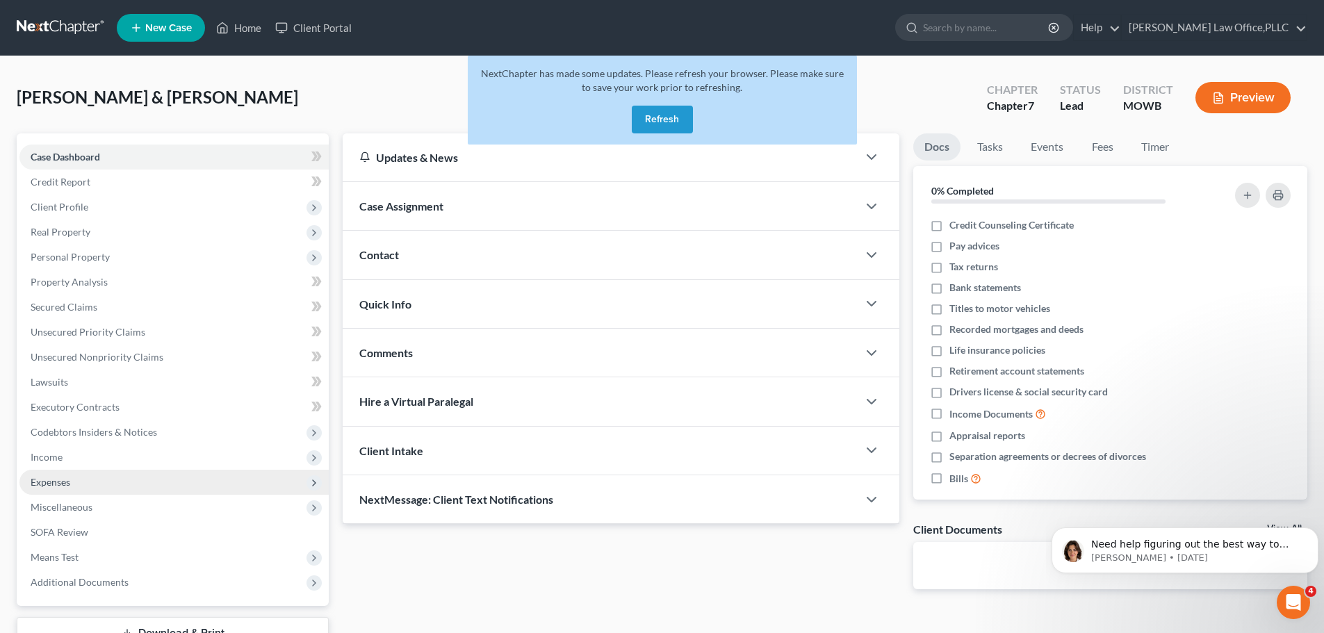
click at [58, 481] on span "Expenses" at bounding box center [51, 482] width 40 height 12
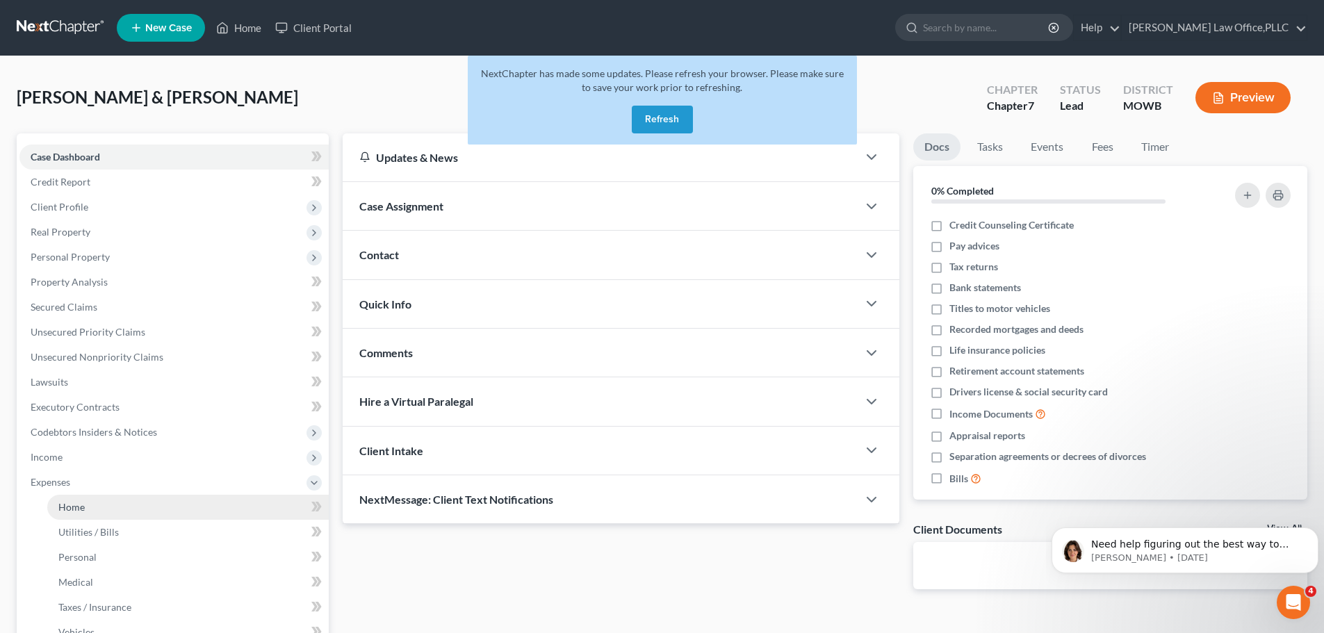
click at [68, 515] on link "Home" at bounding box center [188, 507] width 282 height 25
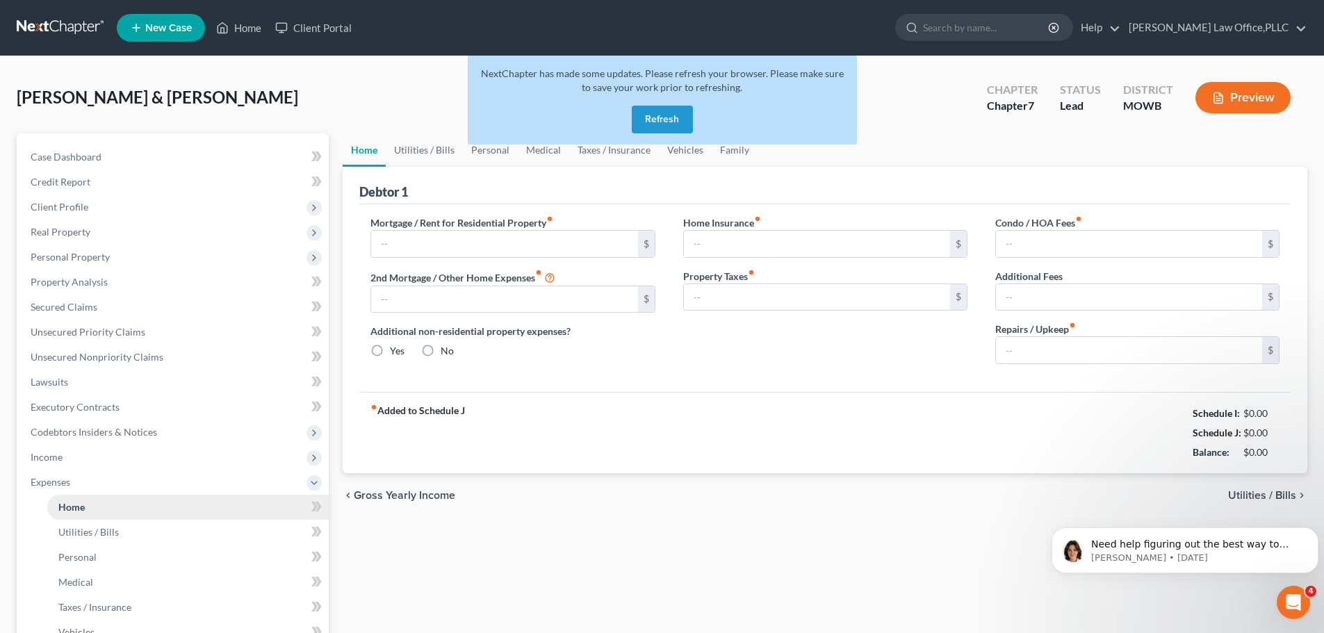
type input "925.00"
type input "333.00"
radio input "true"
type input "0.00"
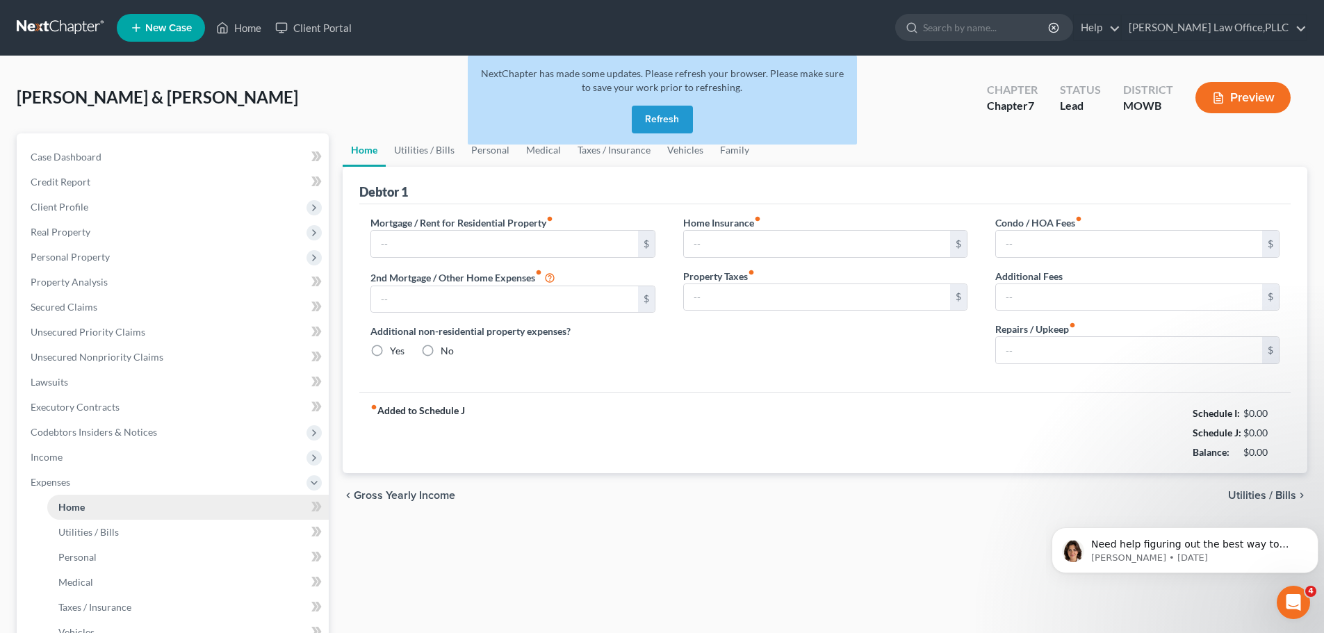
type input "0.00"
click at [1263, 499] on html "Need help figuring out the best way to enter your client's income? Here's a qui…" at bounding box center [1185, 547] width 278 height 97
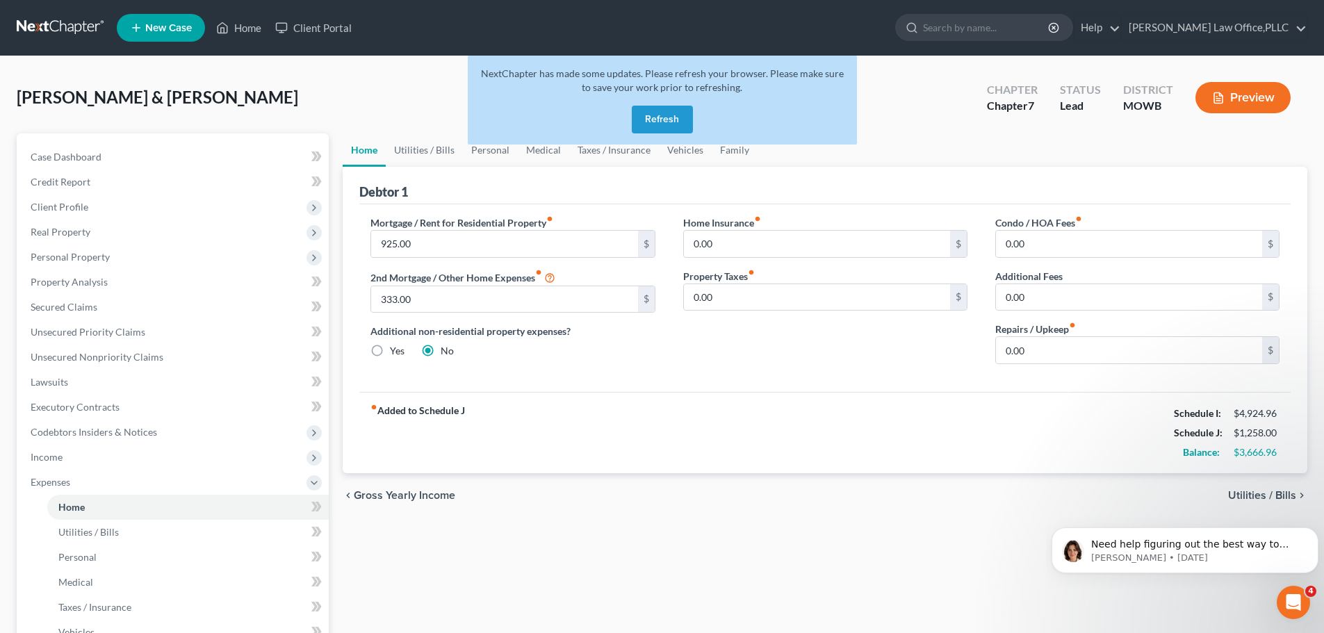
click at [1292, 495] on span "Utilities / Bills" at bounding box center [1263, 495] width 68 height 11
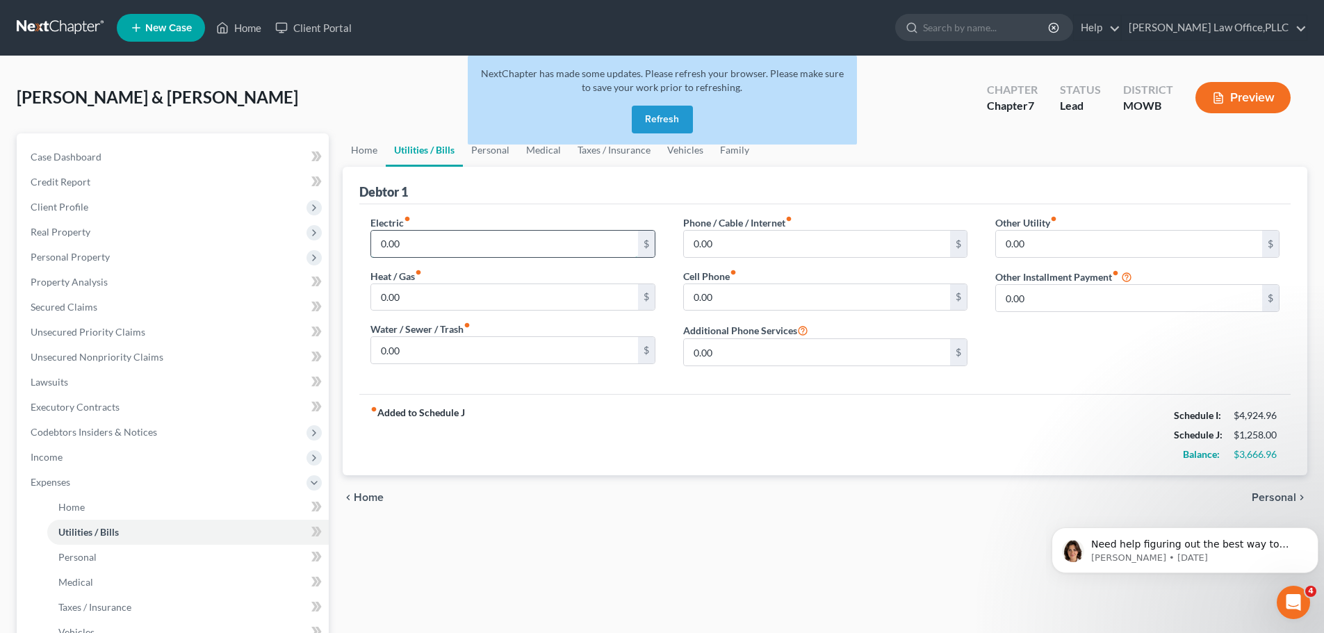
click at [614, 251] on input "0.00" at bounding box center [504, 244] width 266 height 26
type input "250"
type input "300"
click at [396, 358] on input "0.00" at bounding box center [504, 350] width 266 height 26
type input "1"
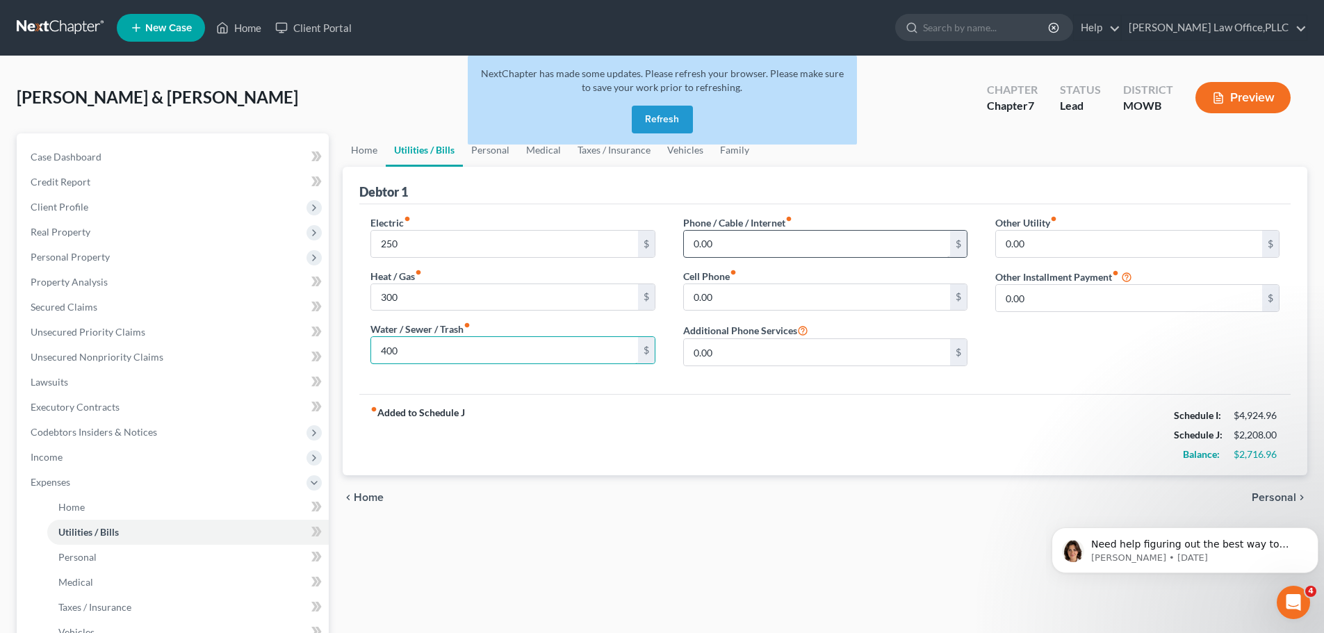
type input "400"
type input "150"
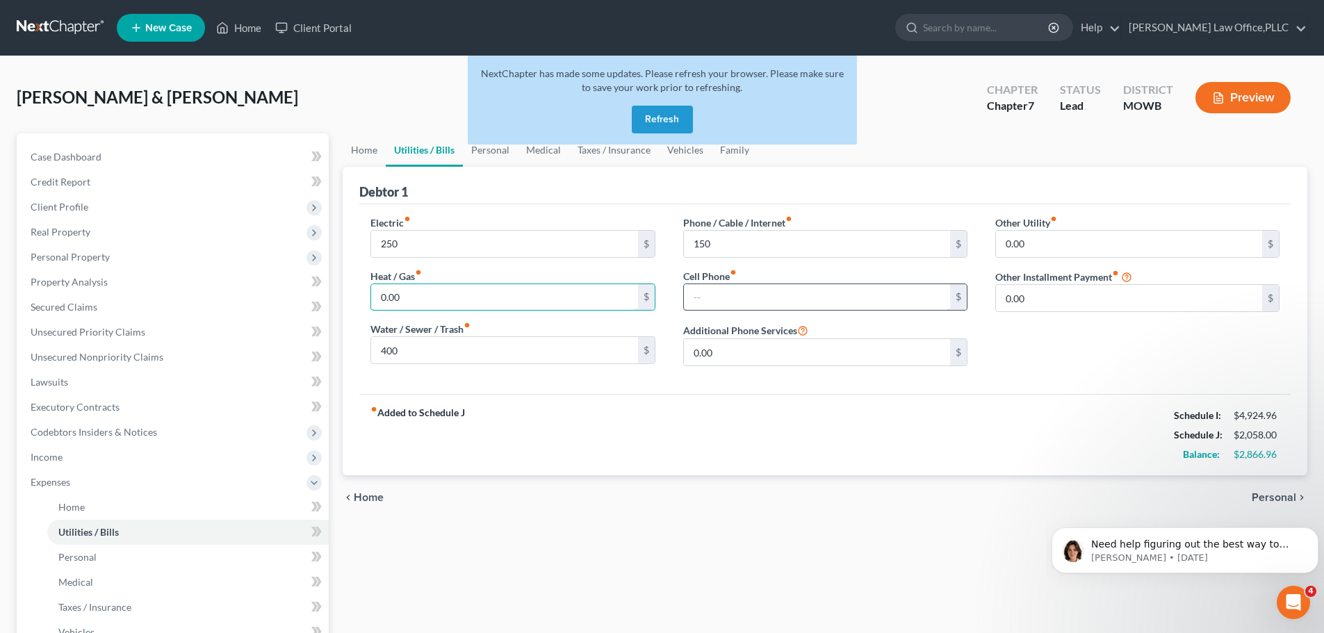
type input "0.00"
click at [779, 307] on input "text" at bounding box center [817, 297] width 266 height 26
type input "200"
click at [428, 284] on div "0.00 $" at bounding box center [513, 298] width 284 height 28
click at [416, 291] on input "0.00" at bounding box center [504, 297] width 266 height 26
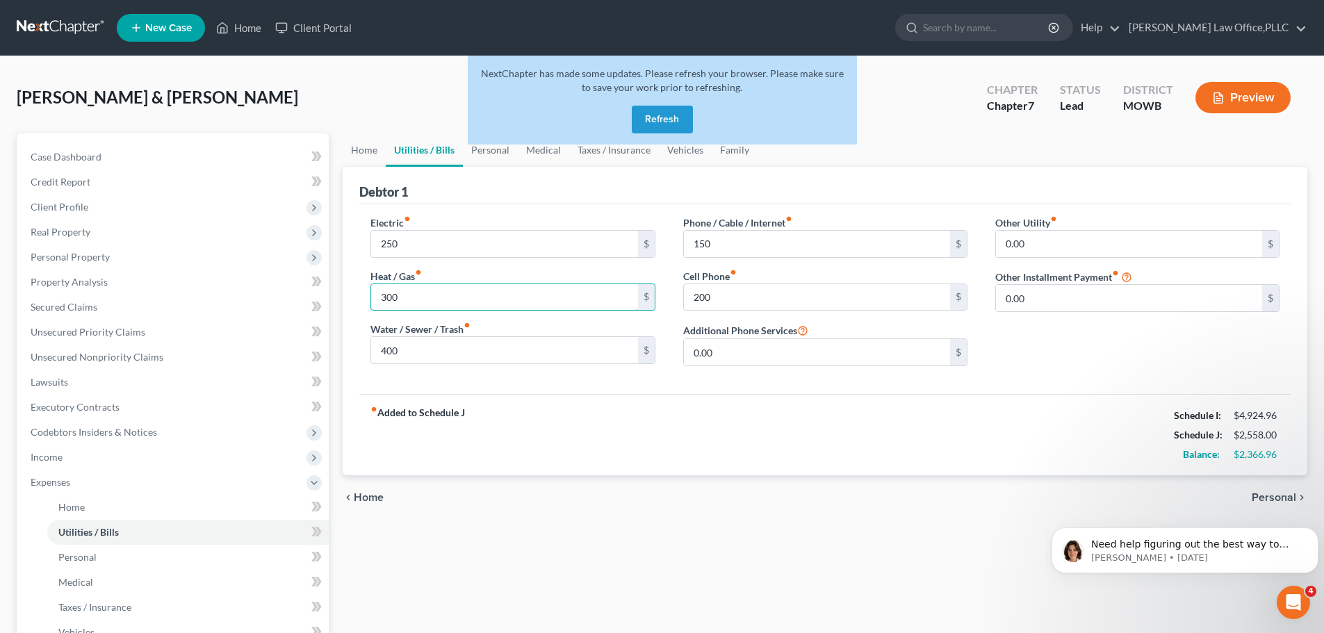
type input "300"
click at [1293, 503] on html "Need help figuring out the best way to enter your client's income? Here's a qui…" at bounding box center [1185, 547] width 278 height 97
click at [1293, 501] on html "Need help figuring out the best way to enter your client's income? Here's a qui…" at bounding box center [1185, 547] width 278 height 97
click at [1294, 497] on span "Personal" at bounding box center [1274, 497] width 44 height 11
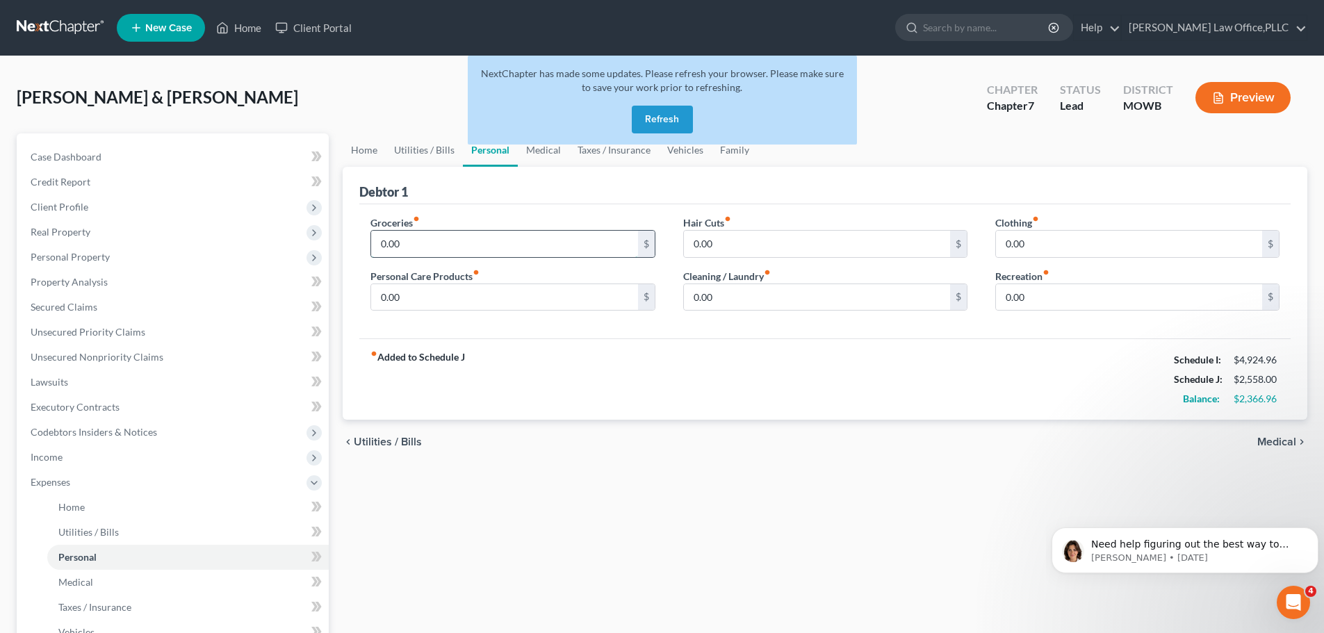
click at [556, 241] on input "0.00" at bounding box center [504, 244] width 266 height 26
type input "600"
click at [506, 294] on input "0.00" at bounding box center [504, 297] width 266 height 26
type input "200"
click at [708, 248] on input "0.00" at bounding box center [817, 244] width 266 height 26
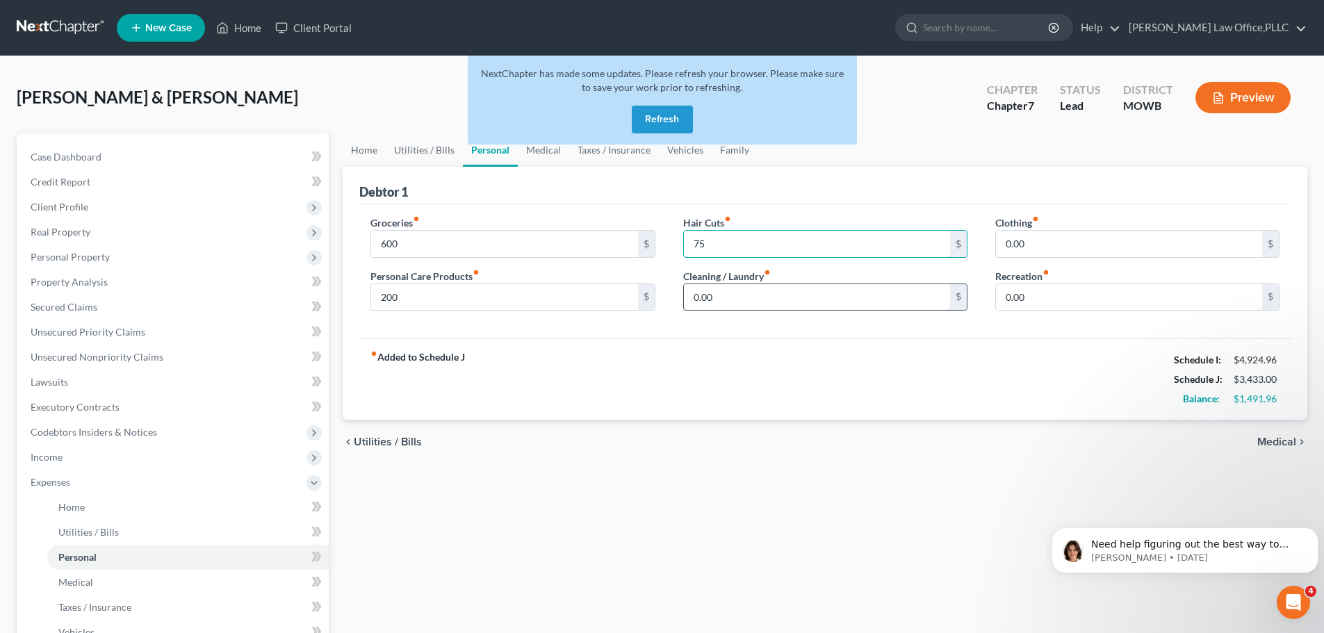
type input "75"
click at [809, 300] on input "0.00" at bounding box center [817, 297] width 266 height 26
type input "50"
click at [1085, 250] on input "0.00" at bounding box center [1129, 244] width 266 height 26
type input "250"
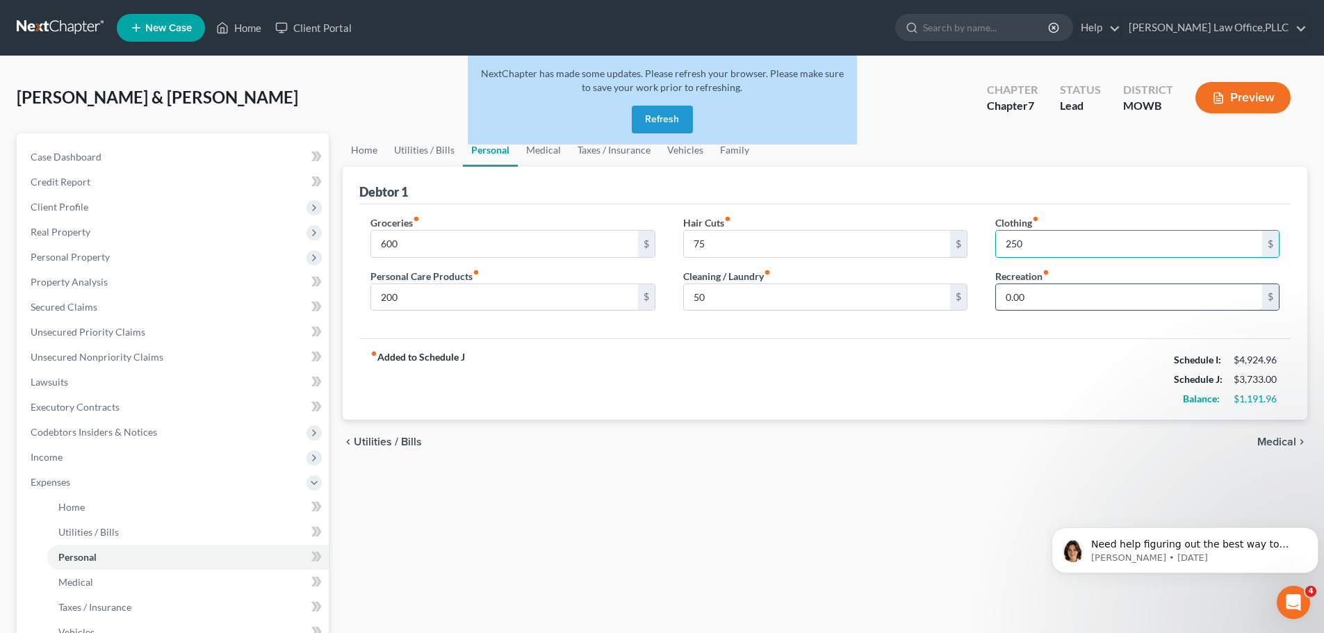
click at [1086, 310] on input "0.00" at bounding box center [1129, 297] width 266 height 26
type input "50"
click at [1283, 439] on span "Medical" at bounding box center [1277, 442] width 39 height 11
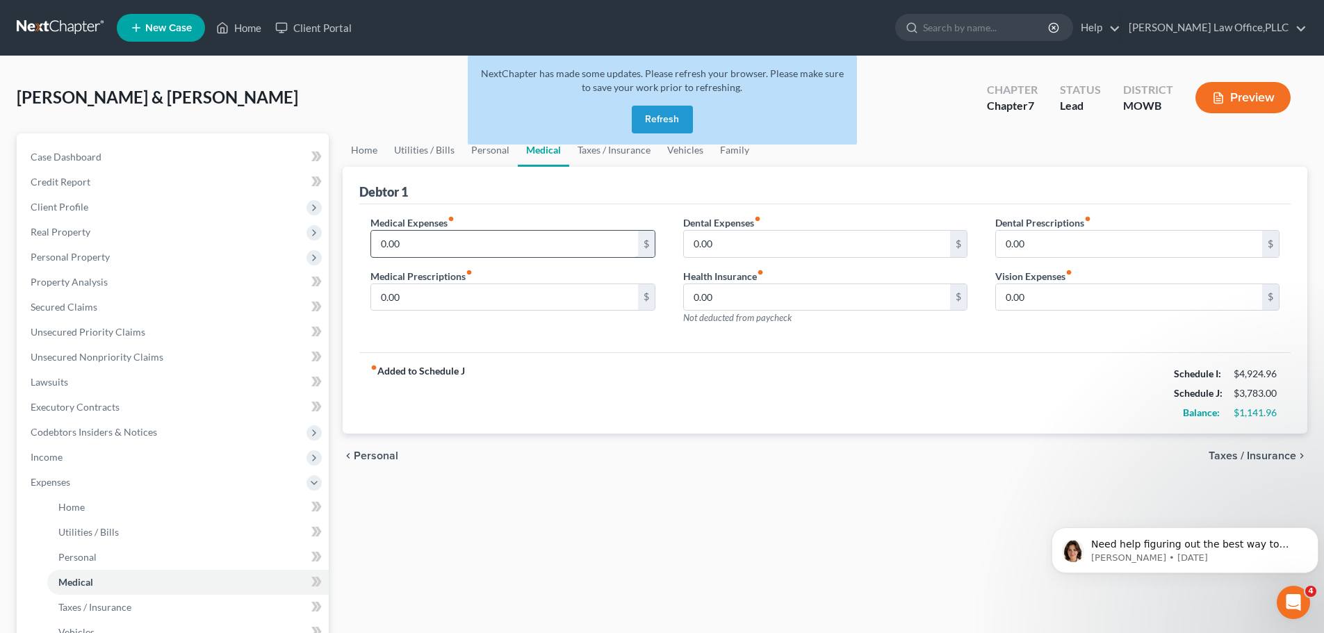
click at [603, 252] on input "0.00" at bounding box center [504, 244] width 266 height 26
type input "100"
click at [563, 302] on input "0.00" at bounding box center [504, 297] width 266 height 26
type input "25"
click at [740, 247] on input "0.00" at bounding box center [817, 244] width 266 height 26
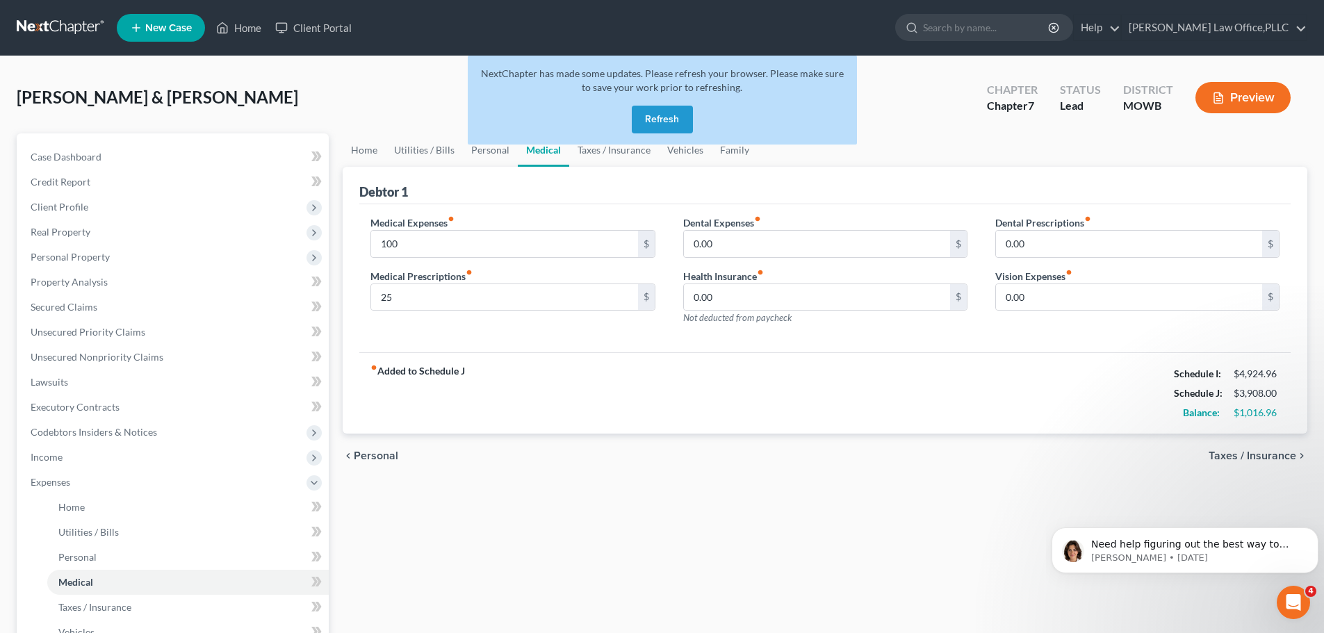
click at [1291, 455] on span "Taxes / Insurance" at bounding box center [1253, 456] width 88 height 11
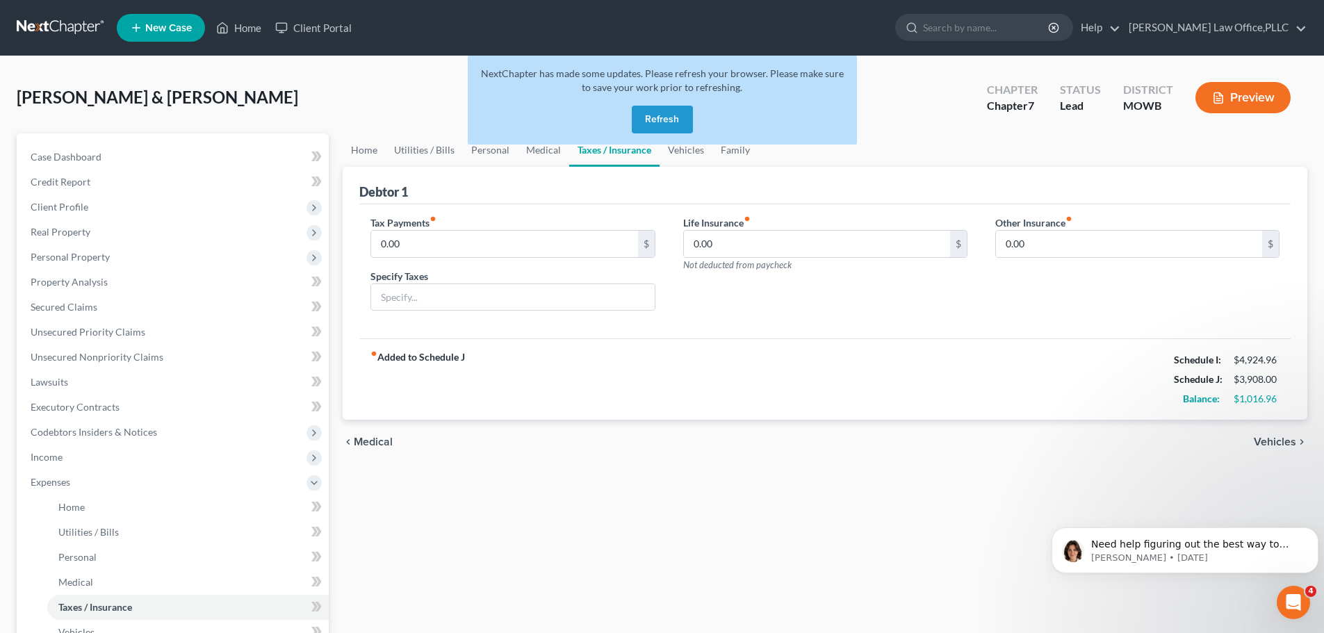
click at [1291, 453] on div "chevron_left Medical Vehicles chevron_right" at bounding box center [825, 442] width 965 height 44
click at [1283, 439] on span "Vehicles" at bounding box center [1275, 442] width 42 height 11
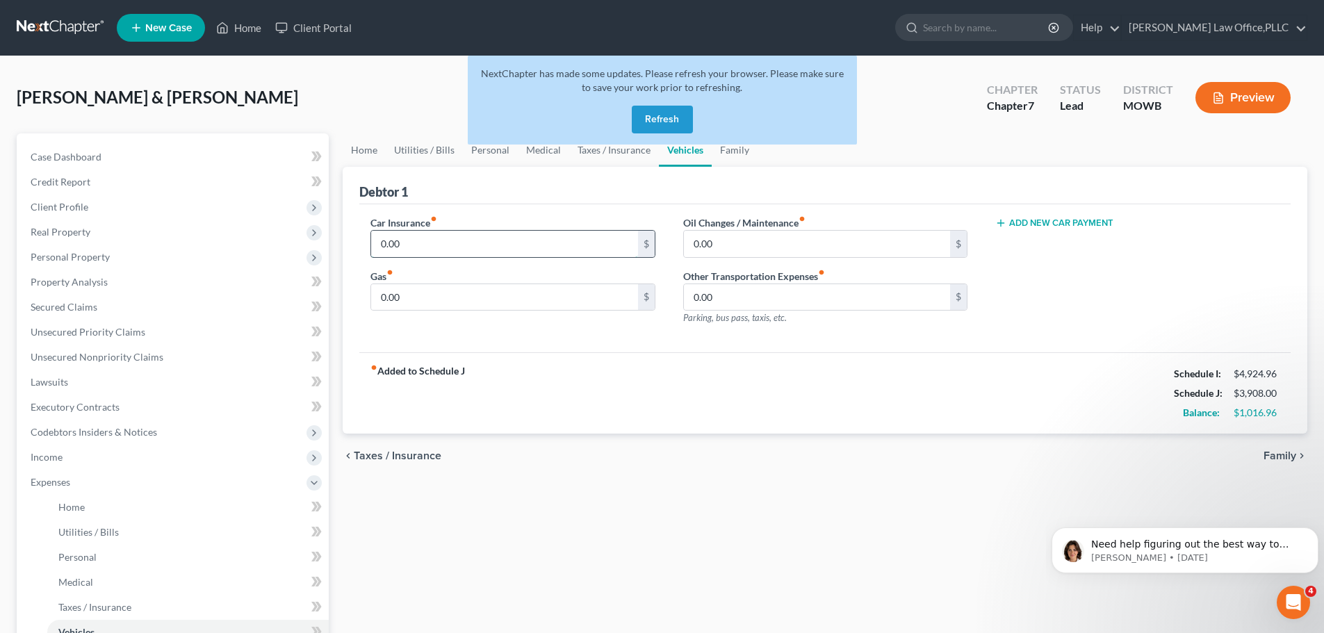
click at [512, 232] on input "0.00" at bounding box center [504, 244] width 266 height 26
type input "200"
click at [417, 318] on div "Car Insurance fiber_manual_record 200 $ Gas fiber_manual_record 0.00 $" at bounding box center [513, 276] width 312 height 121
click at [510, 298] on input "300" at bounding box center [504, 297] width 266 height 26
type input "300"
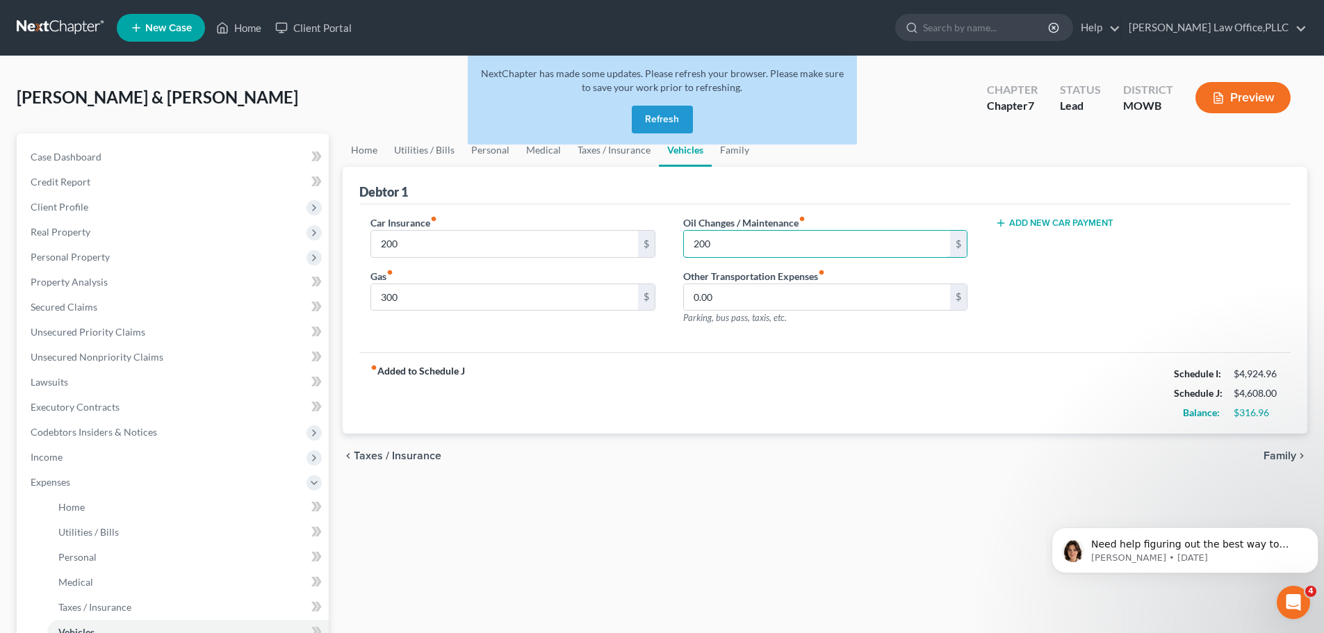
type input "200"
click at [891, 388] on div "fiber_manual_record Added to Schedule J Schedule I: $4,924.96 Schedule J: $4,60…" at bounding box center [825, 393] width 932 height 81
click at [1280, 464] on div "chevron_left Taxes / Insurance Family chevron_right" at bounding box center [825, 456] width 965 height 44
click at [1294, 457] on span "Family" at bounding box center [1280, 456] width 33 height 11
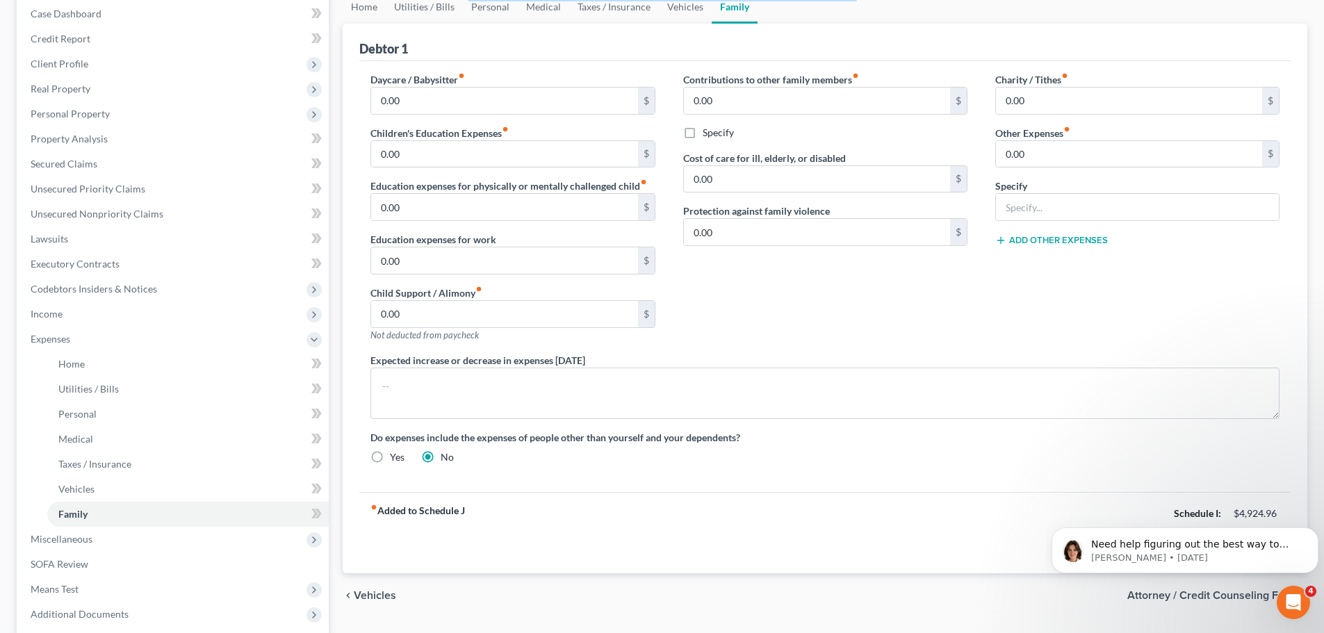
scroll to position [142, 0]
click at [1105, 159] on input "0.00" at bounding box center [1129, 156] width 266 height 26
type input "100"
click at [1081, 256] on div "Charity / Tithes fiber_manual_record 0.00 $ Other Expenses fiber_manual_record …" at bounding box center [1138, 214] width 312 height 281
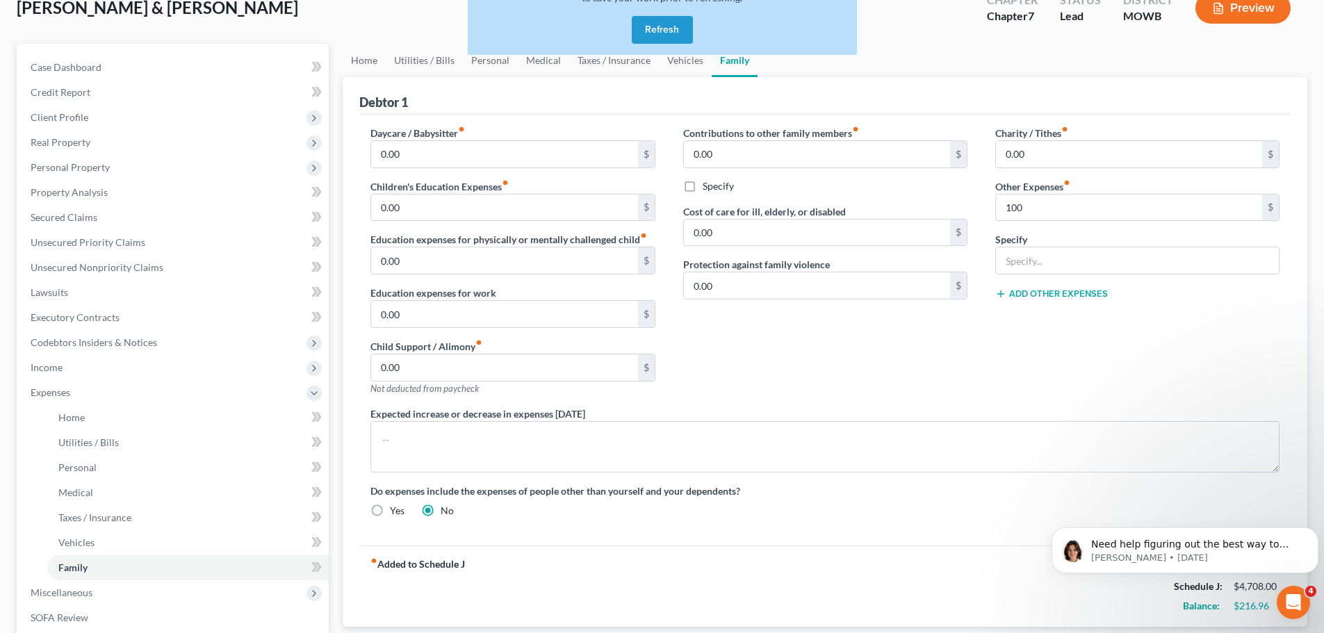
scroll to position [3, 0]
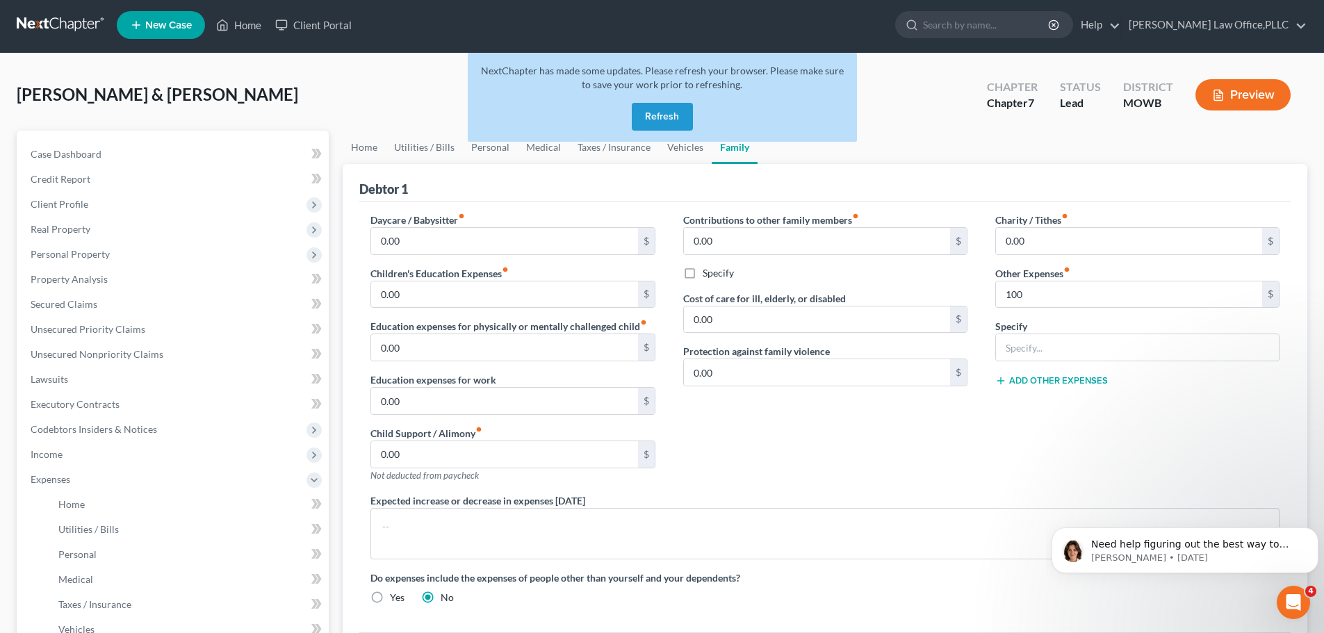
click at [490, 145] on div "NextChapter has made some updates. Please refresh your browser. Please make sur…" at bounding box center [662, 103] width 389 height 100
click at [490, 153] on link "Personal" at bounding box center [490, 147] width 55 height 33
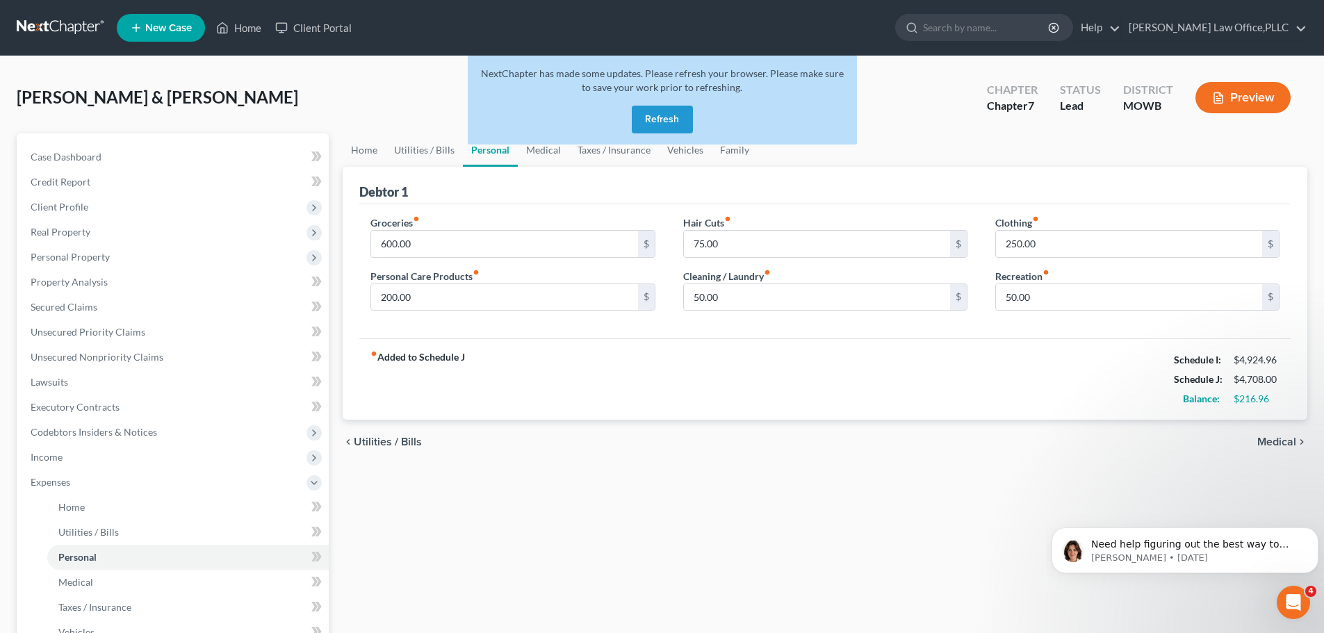
click at [677, 115] on button "Refresh" at bounding box center [662, 120] width 61 height 28
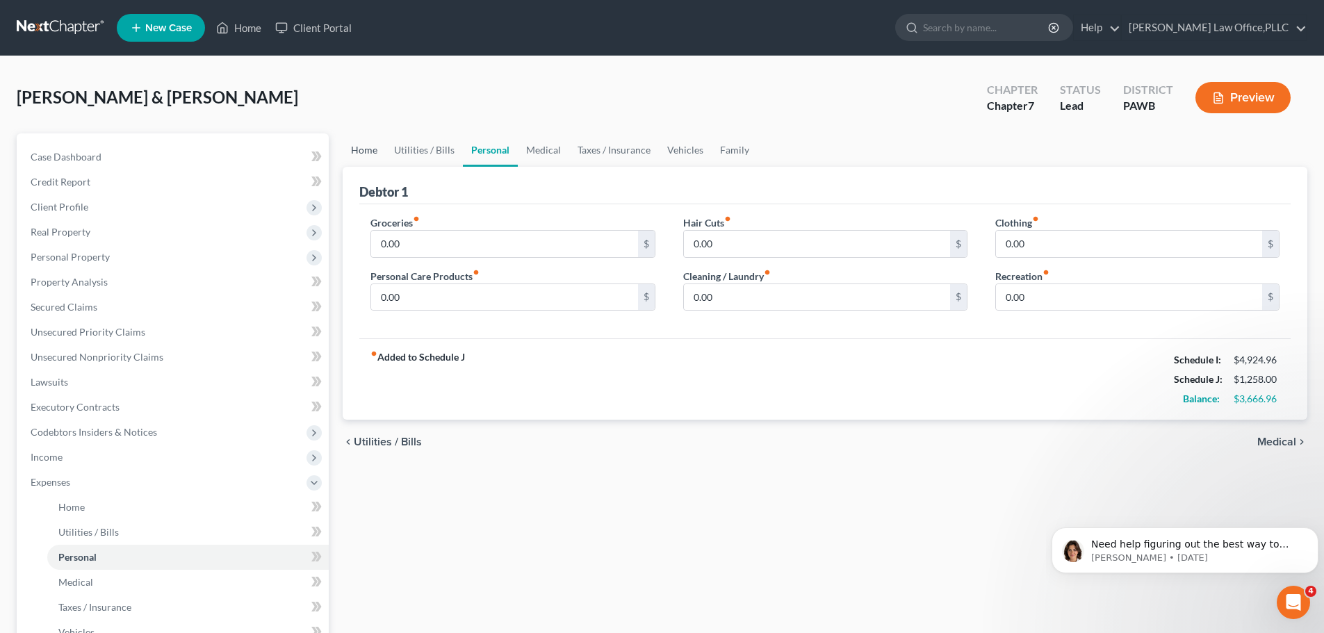
click at [360, 153] on link "Home" at bounding box center [364, 149] width 43 height 33
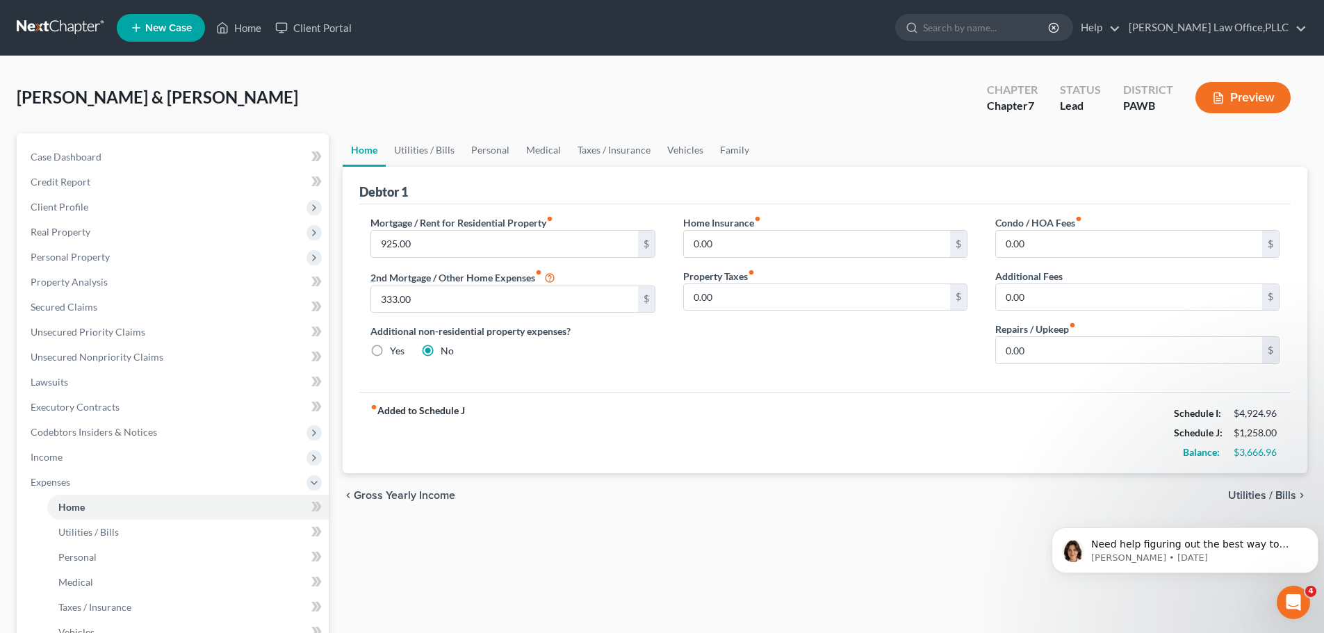
click at [1282, 492] on span "Utilities / Bills" at bounding box center [1263, 495] width 68 height 11
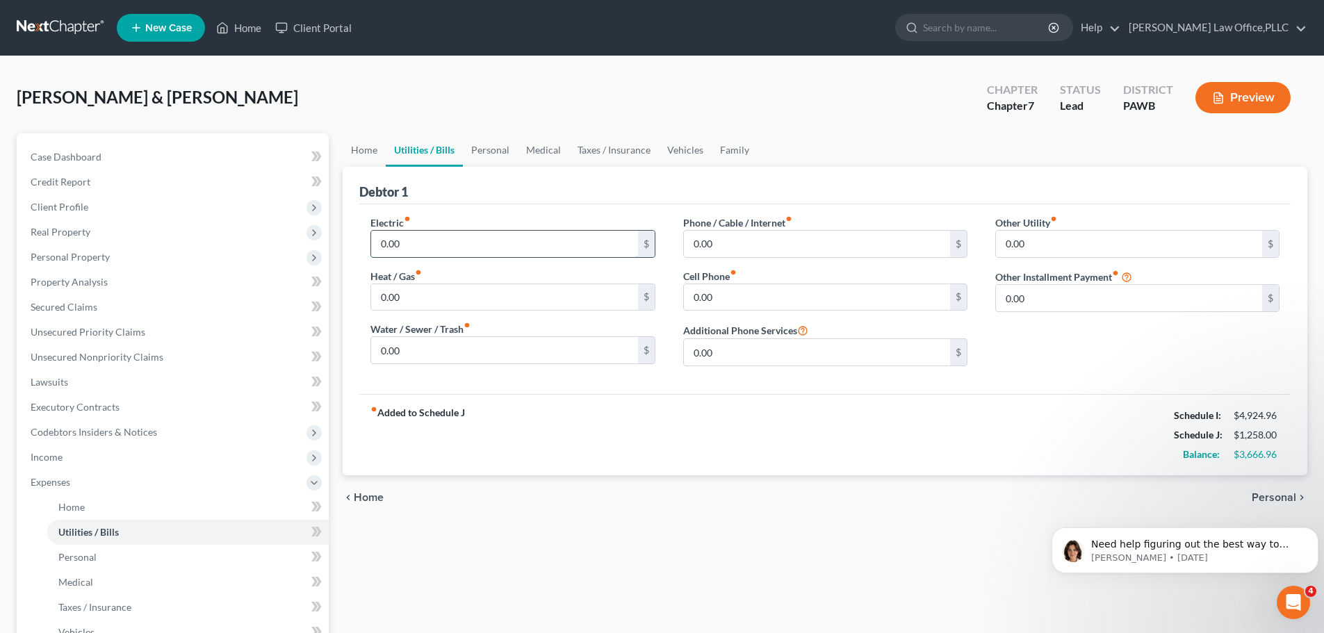
click at [457, 245] on input "0.00" at bounding box center [504, 244] width 266 height 26
type input "300"
click at [478, 304] on input "0.00" at bounding box center [504, 297] width 266 height 26
type input "400"
click at [407, 353] on input "0.00" at bounding box center [504, 350] width 266 height 26
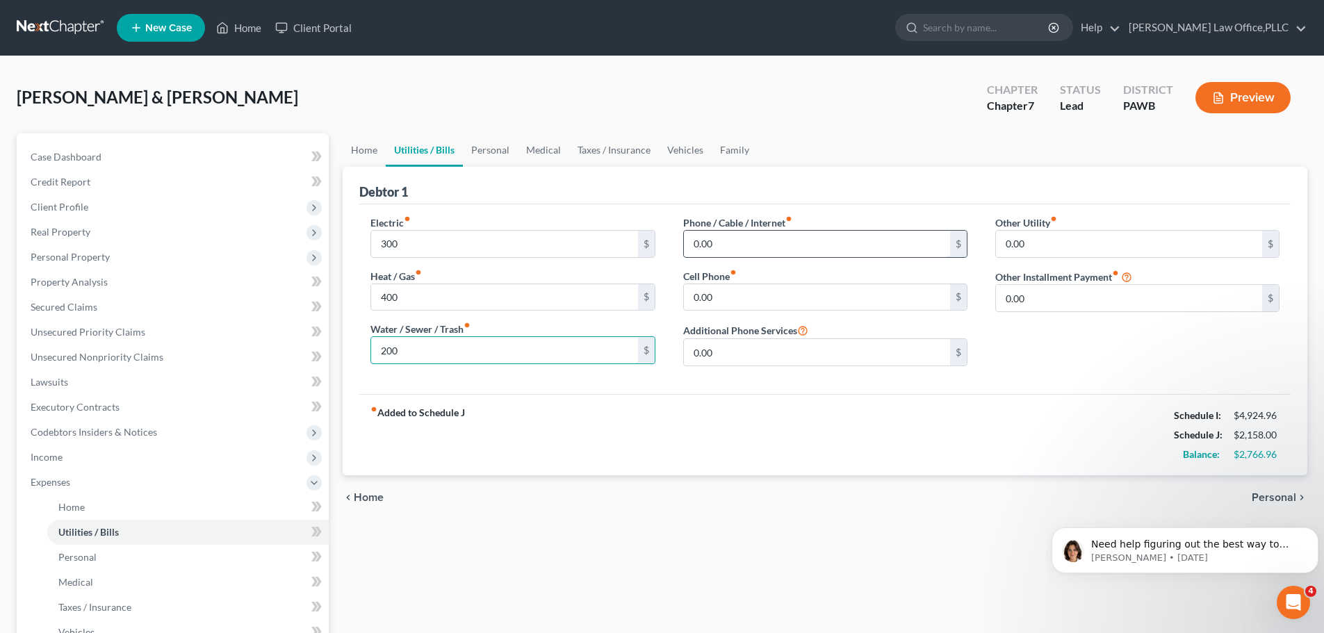
type input "200"
click at [762, 253] on input "0.00" at bounding box center [817, 244] width 266 height 26
type input "150"
click at [743, 305] on input "0.00" at bounding box center [817, 297] width 266 height 26
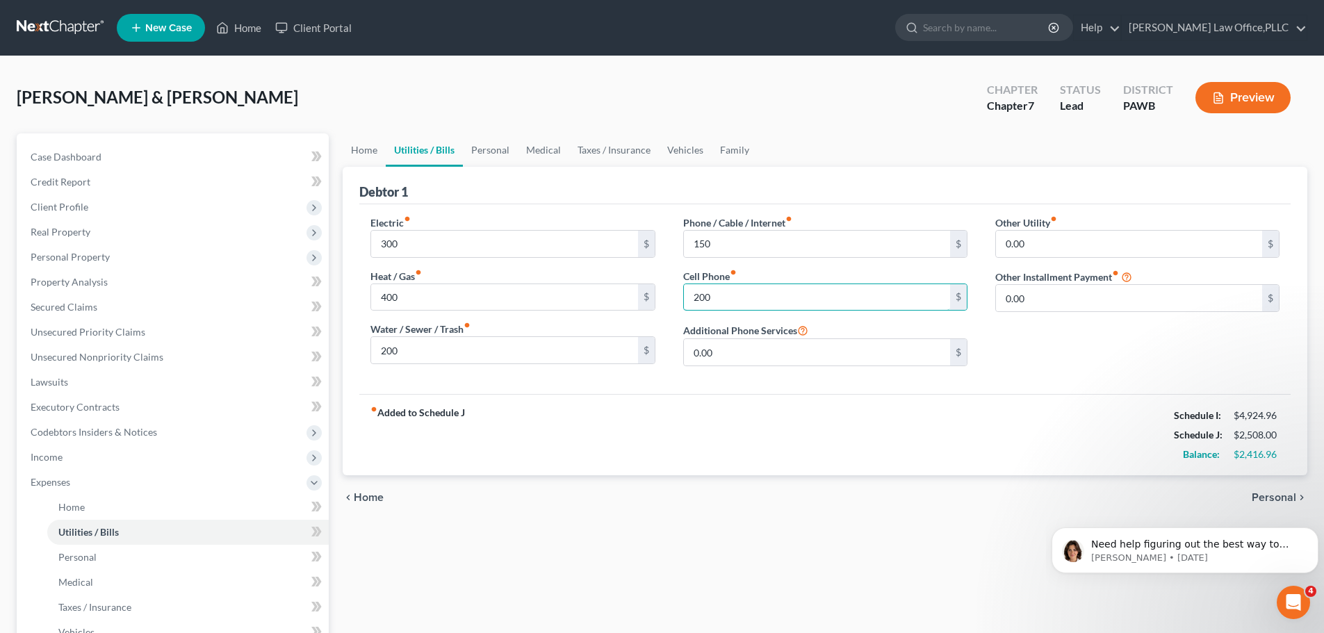
type input "200"
click at [1044, 426] on div "fiber_manual_record Added to Schedule J Schedule I: $4,924.96 Schedule J: $2,50…" at bounding box center [825, 434] width 932 height 81
click at [1287, 496] on span "Personal" at bounding box center [1274, 497] width 44 height 11
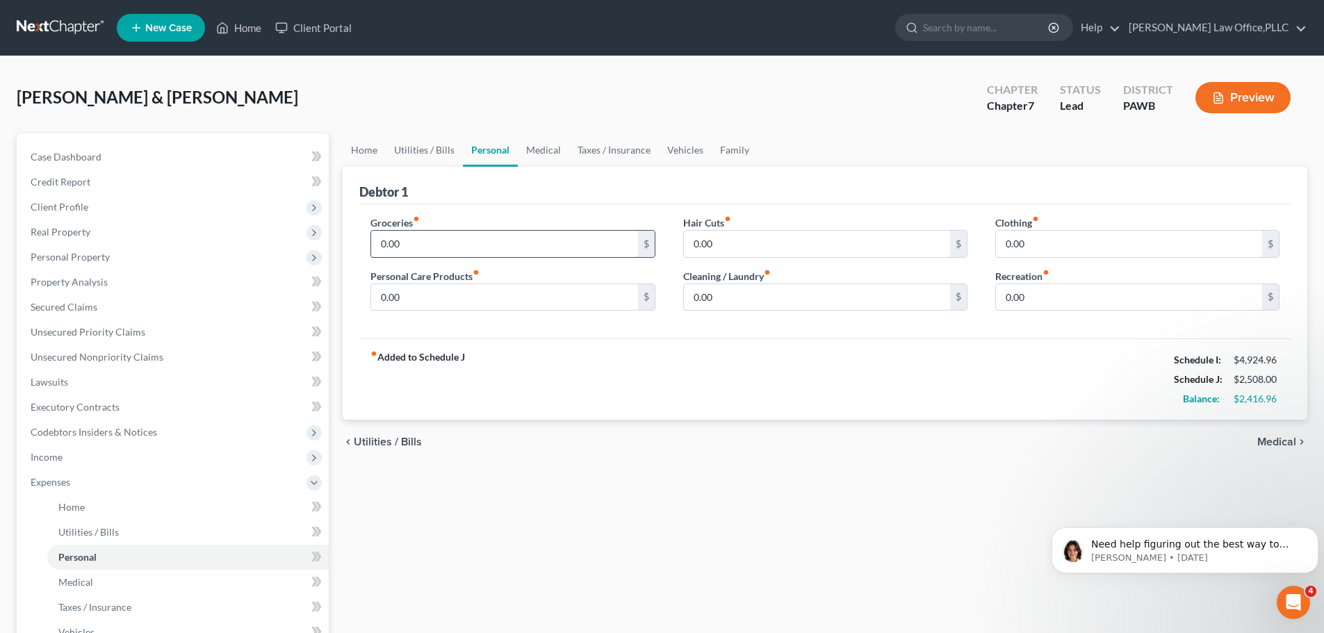
click at [395, 245] on input "0.00" at bounding box center [504, 244] width 266 height 26
type input "800"
click at [417, 301] on input "0.00" at bounding box center [504, 297] width 266 height 26
type input "150"
click at [765, 248] on input "0.00" at bounding box center [817, 244] width 266 height 26
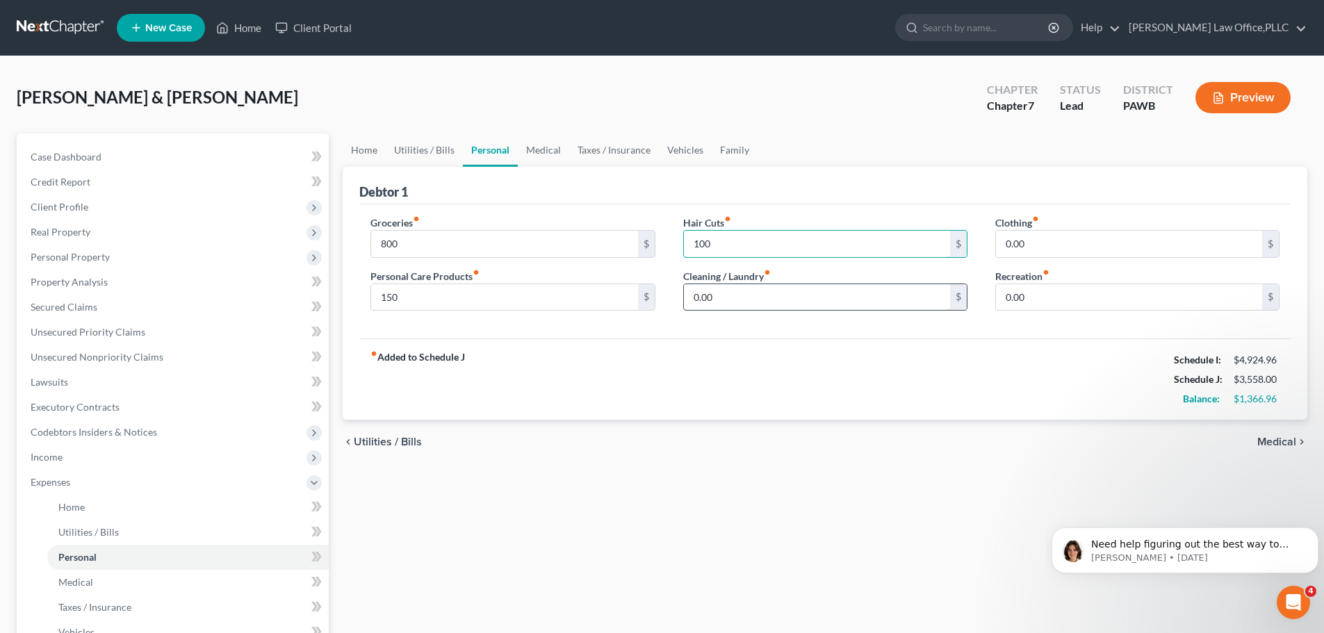
type input "100"
click at [743, 294] on input "0.00" at bounding box center [817, 297] width 266 height 26
type input "75"
click at [1082, 232] on input "0.00" at bounding box center [1129, 244] width 266 height 26
type input "200"
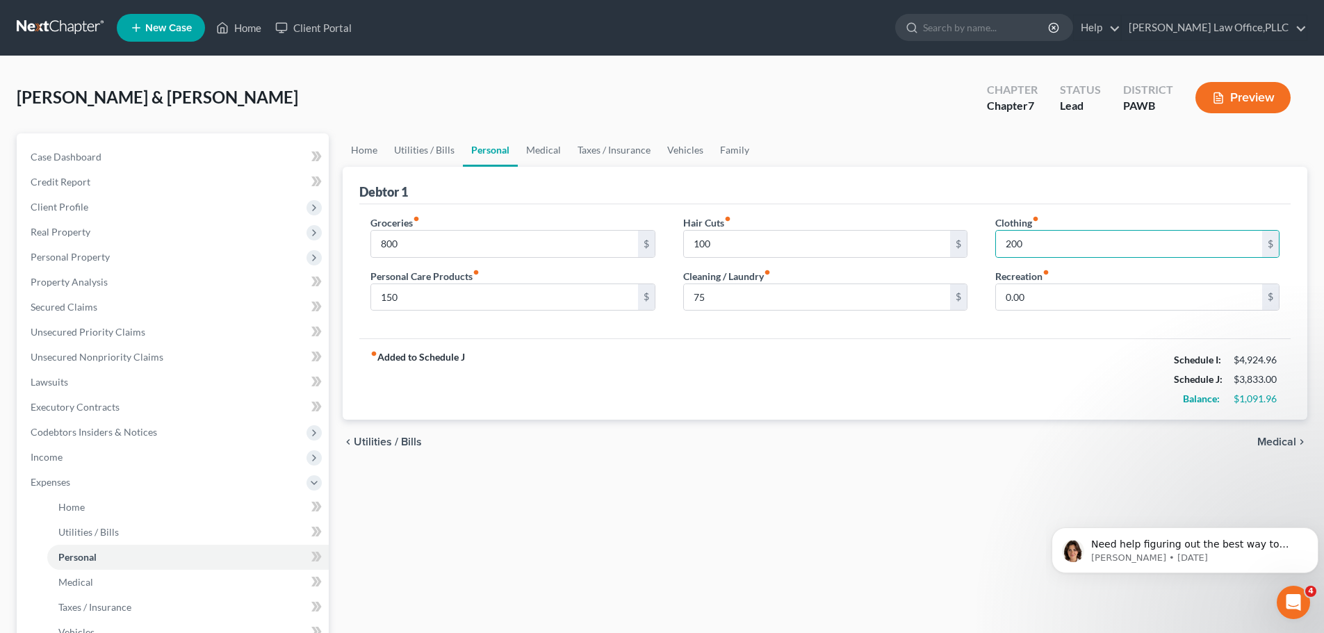
click at [1312, 453] on div "Home Utilities / Bills Personal Medical Taxes / Insurance Vehicles Family Debto…" at bounding box center [825, 497] width 979 height 728
click at [1297, 444] on icon "chevron_right" at bounding box center [1302, 442] width 11 height 11
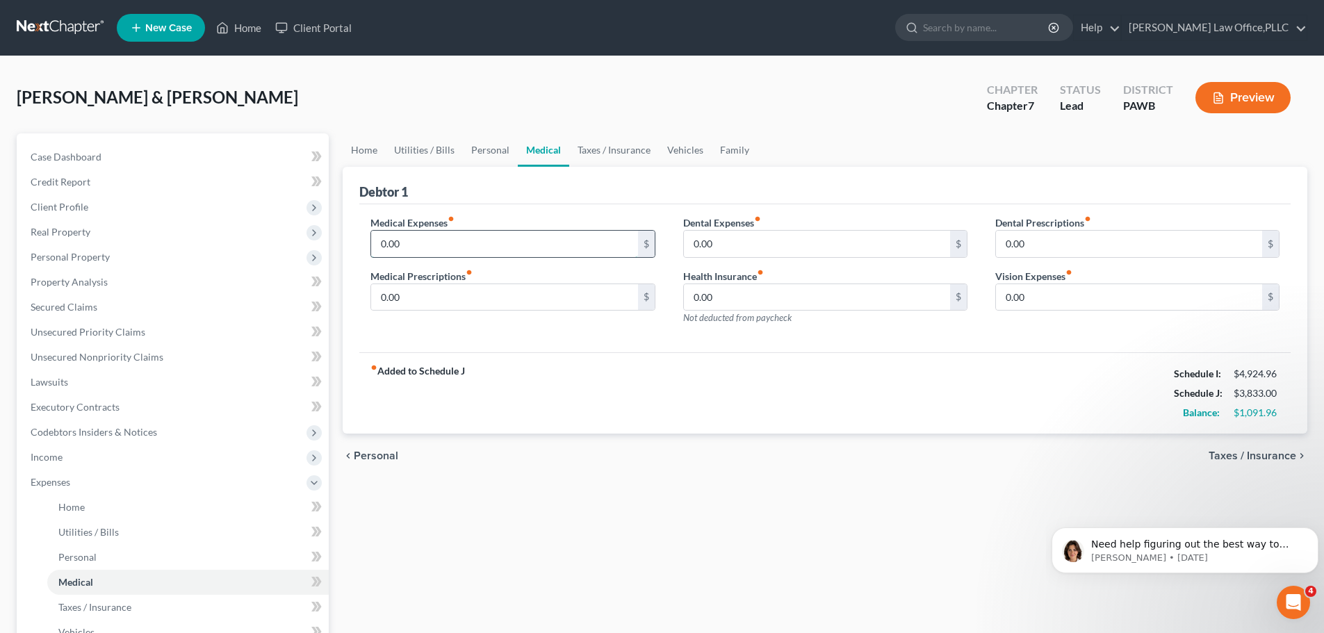
click at [412, 248] on input "0.00" at bounding box center [504, 244] width 266 height 26
type input "75"
click at [434, 291] on input "0.00" at bounding box center [504, 297] width 266 height 26
type input "50"
click at [854, 328] on div "Dental Expenses fiber_manual_record 0.00 $ Health Insurance fiber_manual_record…" at bounding box center [826, 276] width 312 height 121
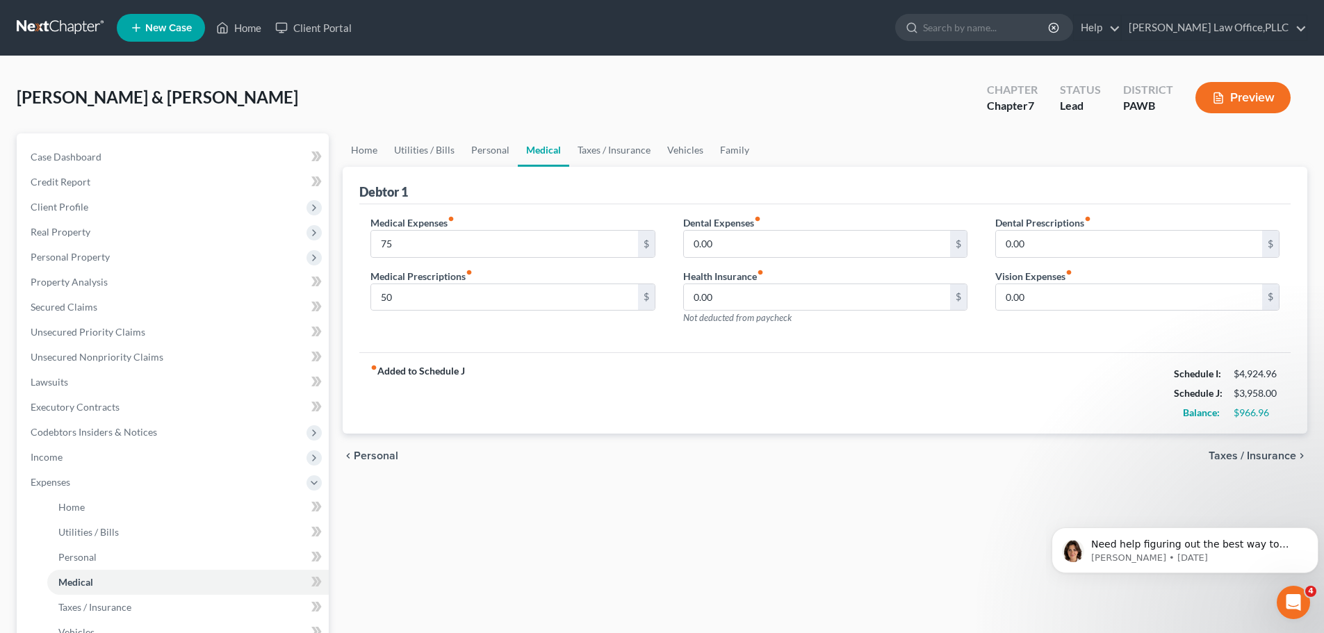
click at [1062, 426] on div "fiber_manual_record Added to Schedule J Schedule I: $4,924.96 Schedule J: $3,95…" at bounding box center [825, 393] width 932 height 81
click at [1296, 454] on span "Taxes / Insurance" at bounding box center [1253, 456] width 88 height 11
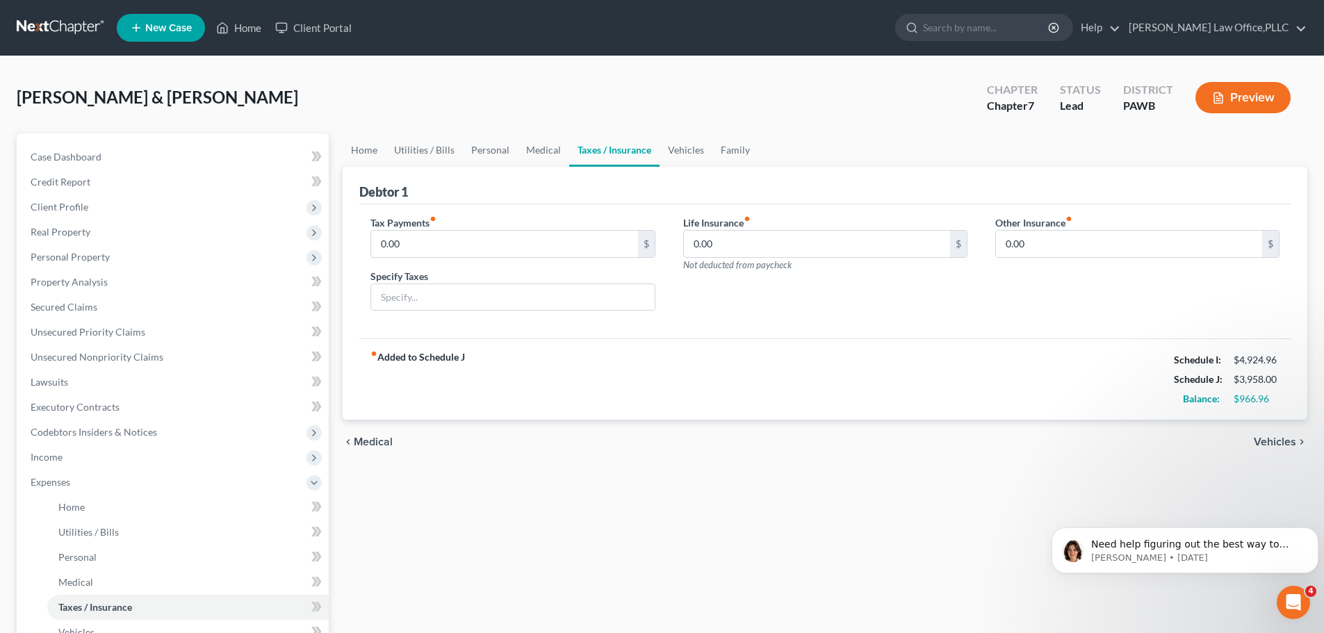
click at [1288, 442] on span "Vehicles" at bounding box center [1275, 442] width 42 height 11
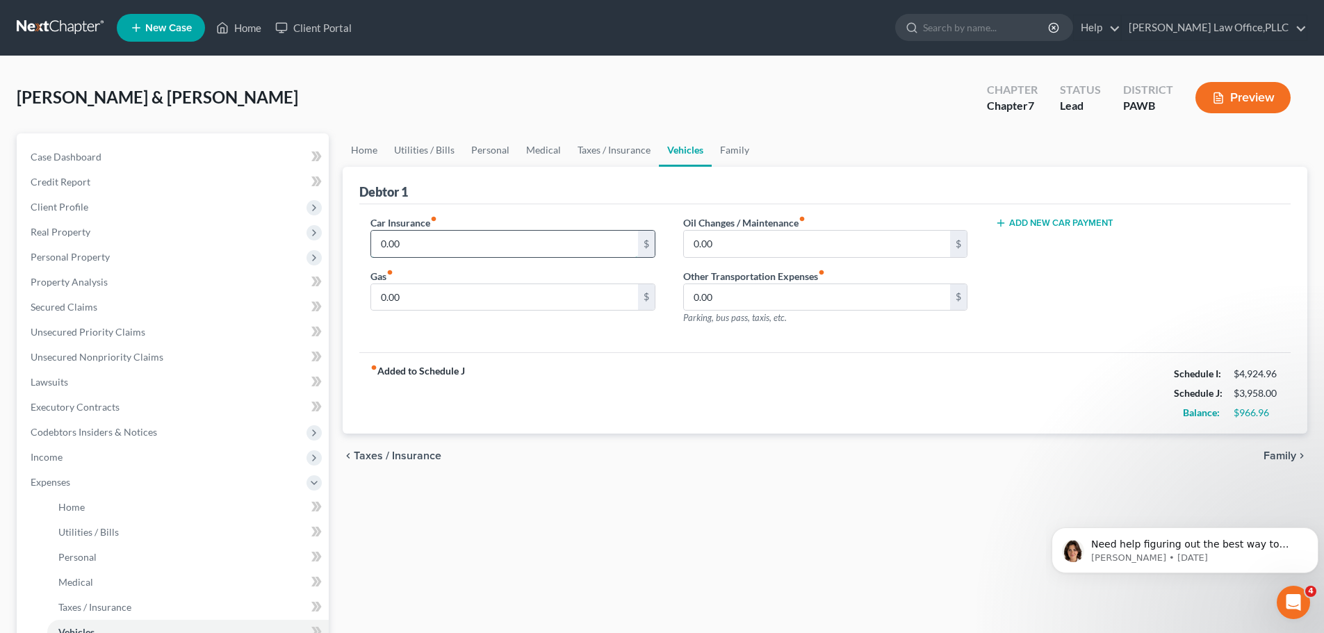
click at [464, 231] on input "0.00" at bounding box center [504, 244] width 266 height 26
type input "200"
click at [457, 277] on div "Gas fiber_manual_record 0.00 $" at bounding box center [513, 290] width 284 height 42
click at [449, 284] on input "0.00" at bounding box center [504, 297] width 266 height 26
type input "350"
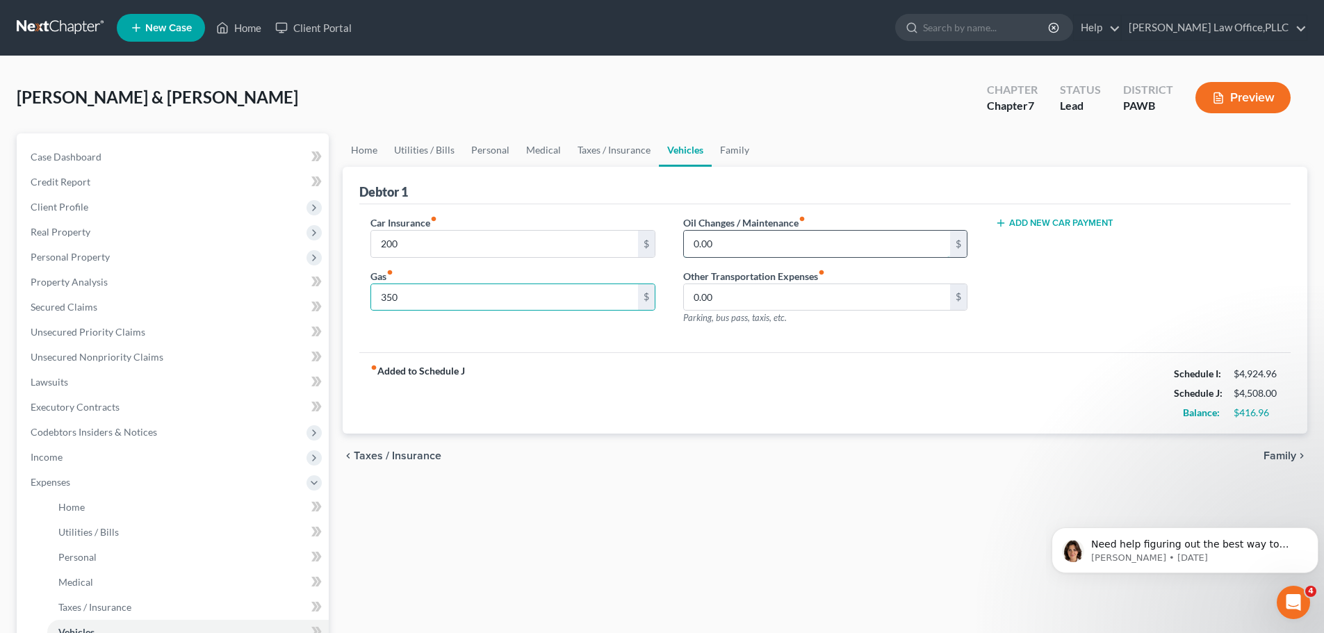
click at [796, 231] on input "0.00" at bounding box center [817, 244] width 266 height 26
type input "200"
drag, startPoint x: 845, startPoint y: 384, endPoint x: 889, endPoint y: 410, distance: 50.4
click at [846, 384] on div "fiber_manual_record Added to Schedule J Schedule I: $4,924.96 Schedule J: $4,70…" at bounding box center [825, 393] width 932 height 81
click at [1286, 453] on span "Family" at bounding box center [1280, 456] width 33 height 11
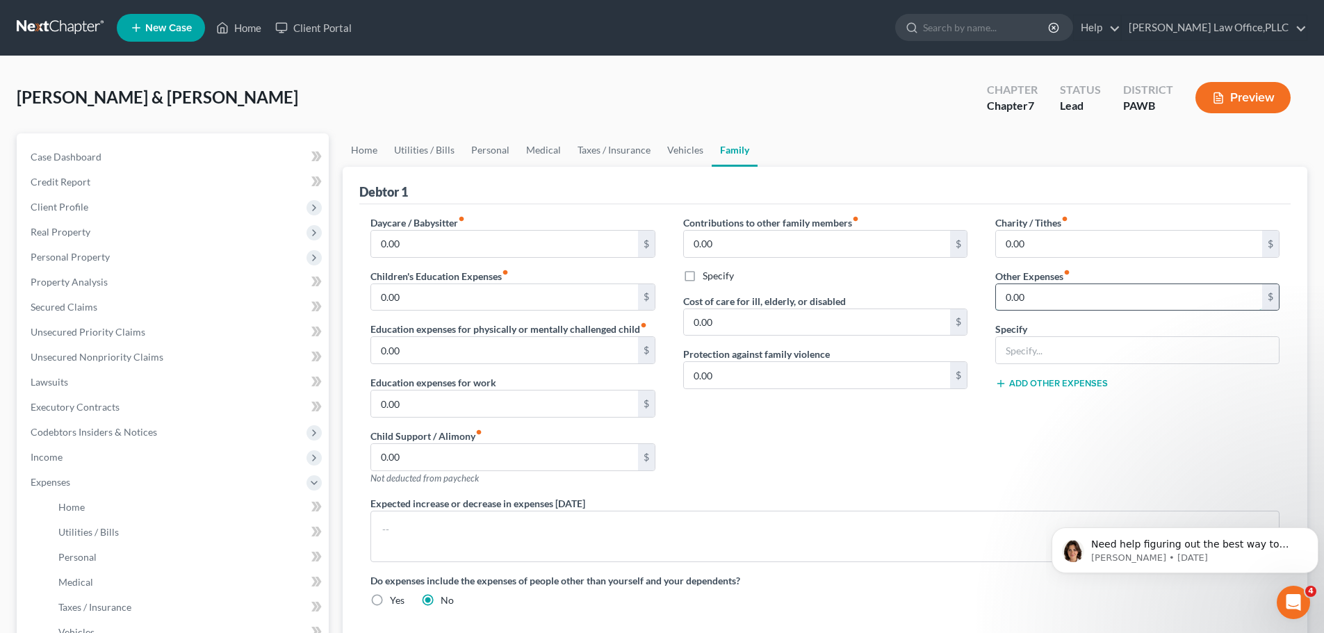
click at [1079, 300] on input "0.00" at bounding box center [1129, 297] width 266 height 26
type input "100"
click at [968, 473] on div "Contributions to other family members fiber_manual_record 0.00 $ Specify Cost o…" at bounding box center [826, 356] width 312 height 281
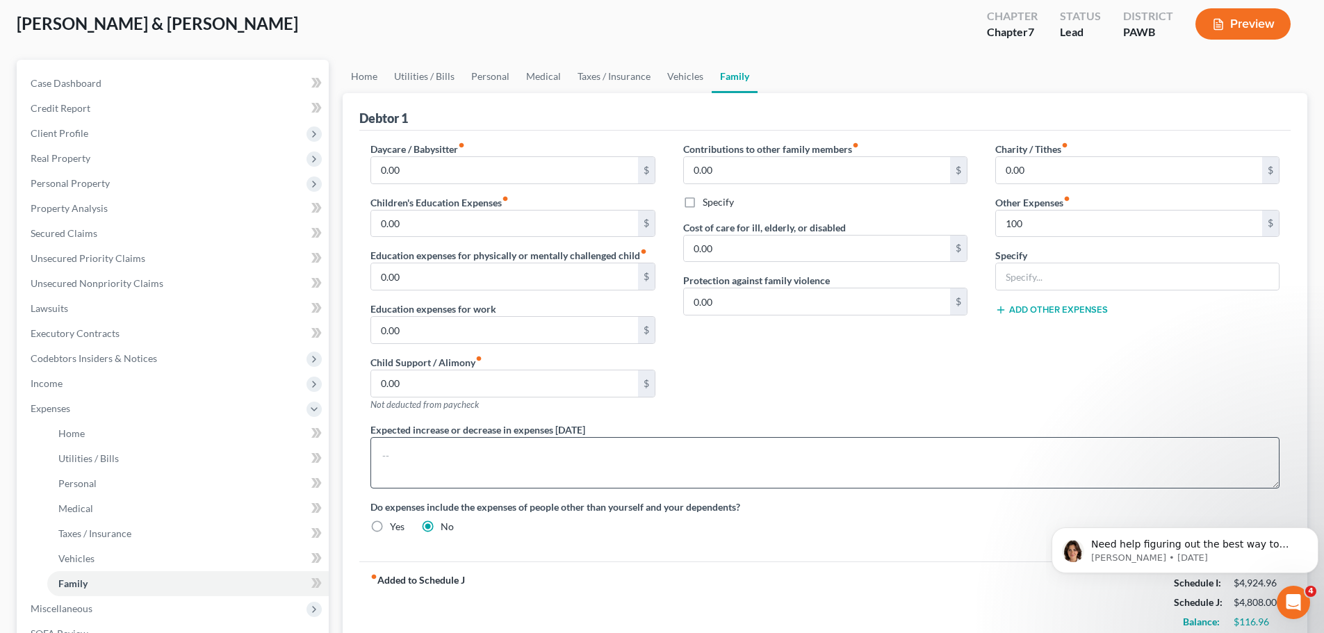
scroll to position [70, 0]
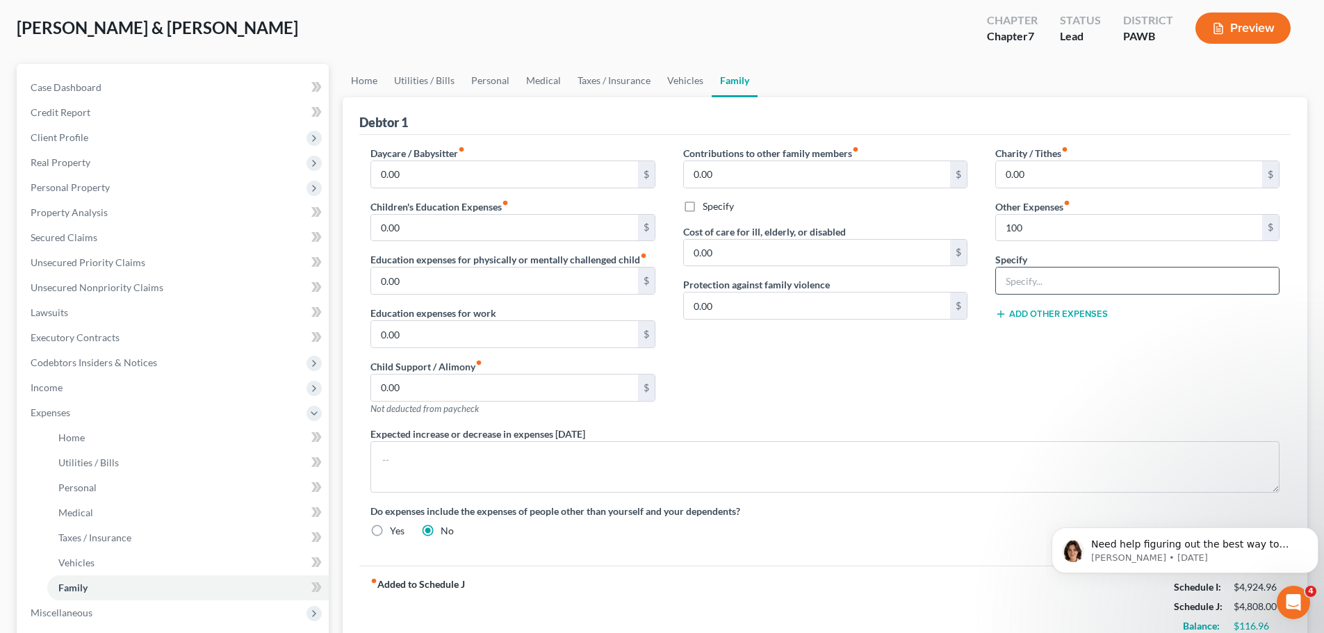
click at [1023, 273] on input "text" at bounding box center [1137, 281] width 283 height 26
click at [1051, 312] on button "Add Other Expenses" at bounding box center [1052, 314] width 113 height 11
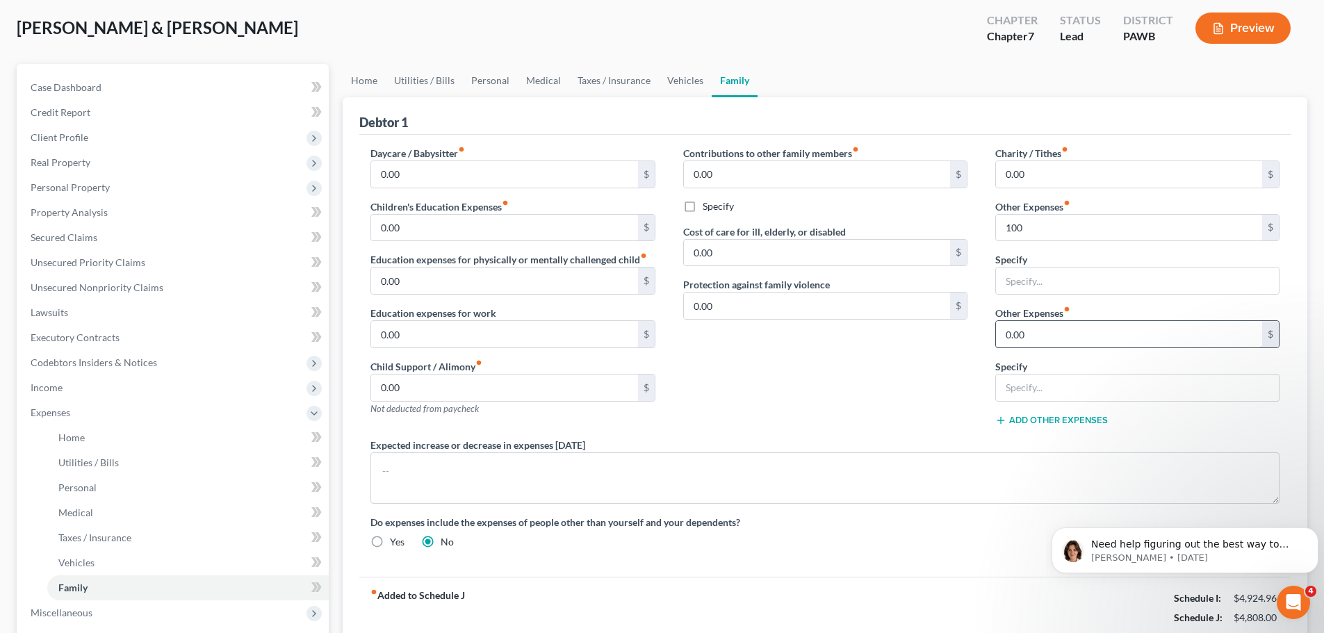
click at [1025, 338] on input "0.00" at bounding box center [1129, 334] width 266 height 26
type input "0"
type input "50"
click at [1022, 384] on input "text" at bounding box center [1137, 388] width 283 height 26
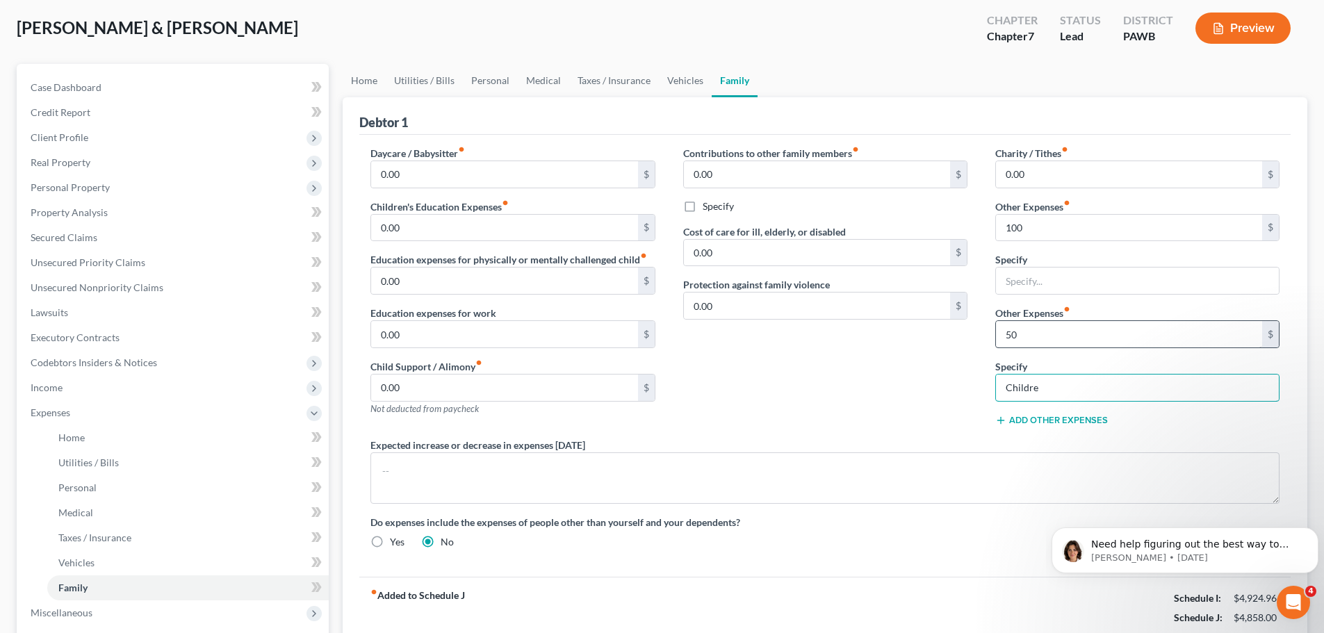
type input "Childre"
drag, startPoint x: 734, startPoint y: 371, endPoint x: 718, endPoint y: 364, distance: 17.8
click at [704, 364] on div "Daycare / Babysitter fiber_manual_record 0.00 $ Children's Education Expenses f…" at bounding box center [825, 353] width 937 height 414
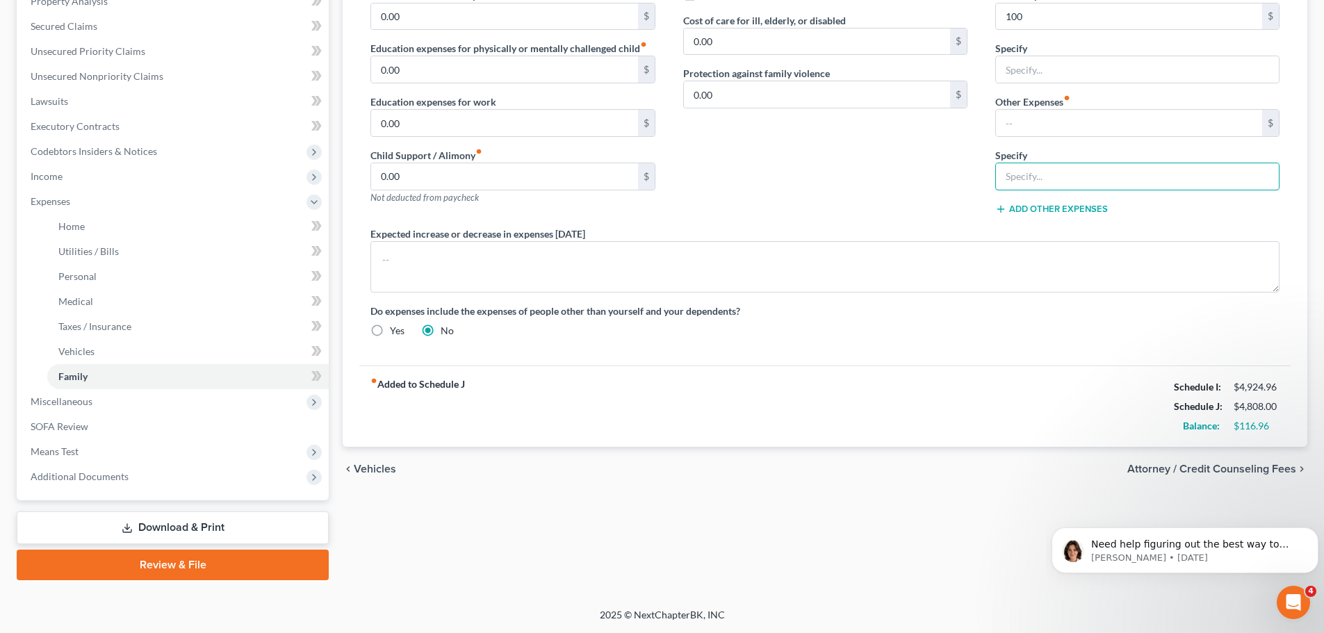
scroll to position [0, 0]
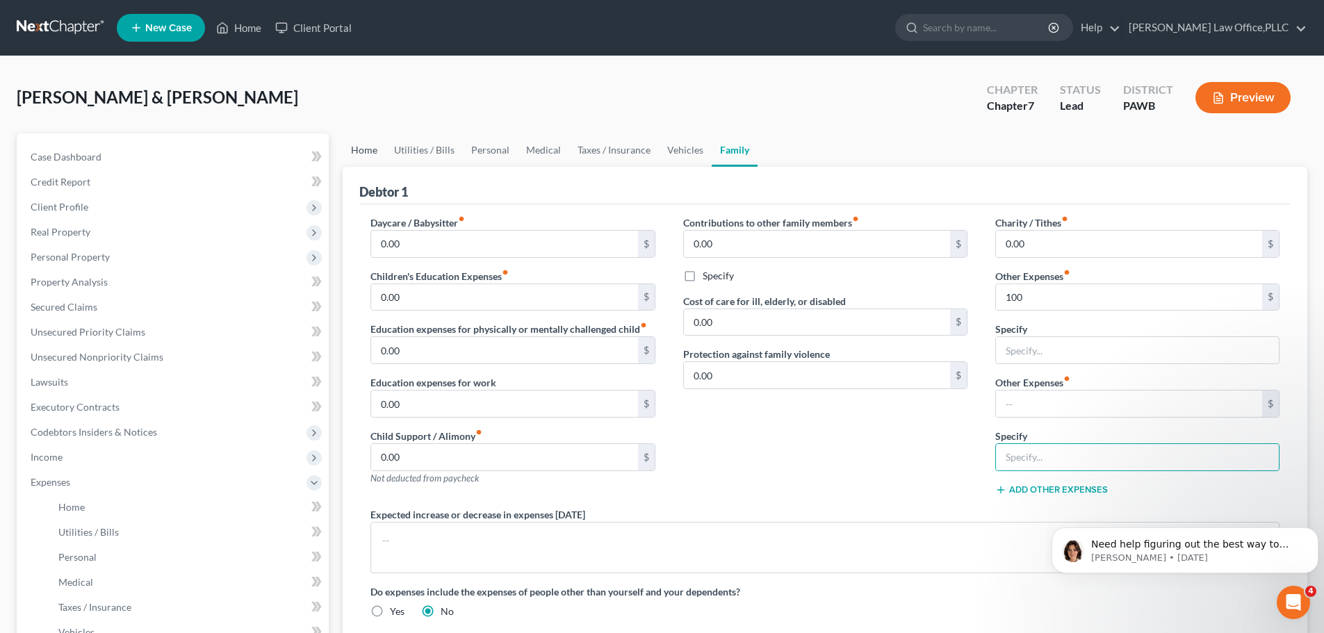
click at [365, 149] on link "Home" at bounding box center [364, 149] width 43 height 33
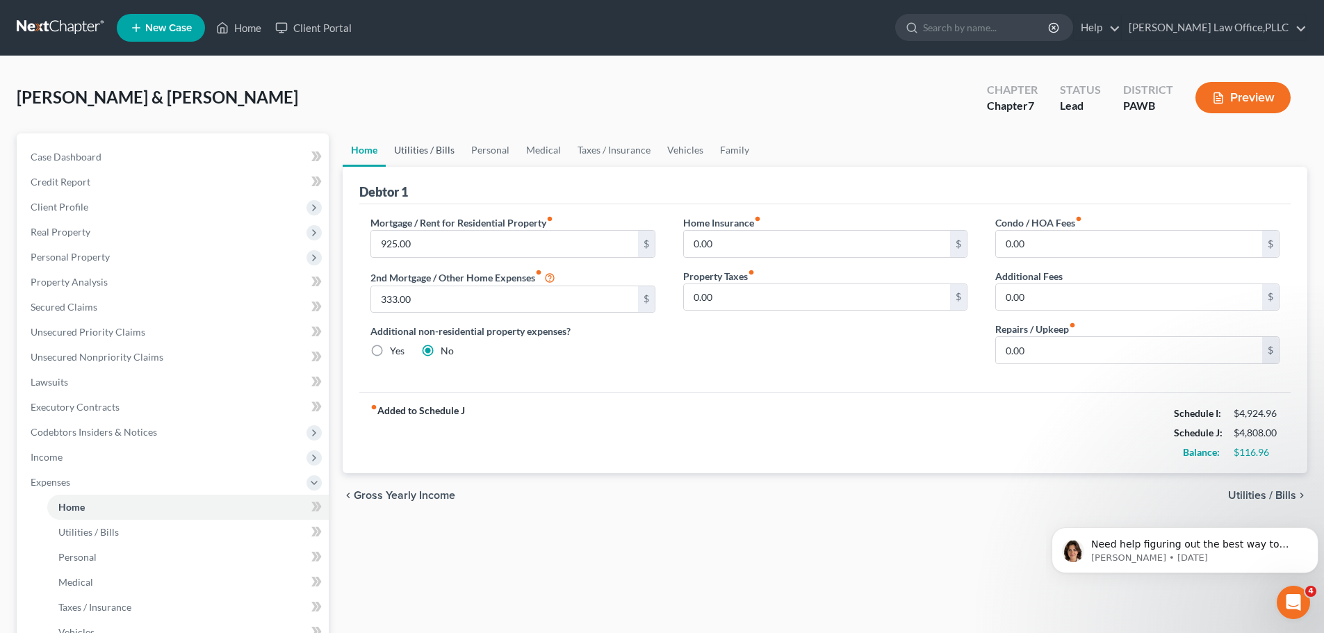
click at [431, 147] on link "Utilities / Bills" at bounding box center [424, 149] width 77 height 33
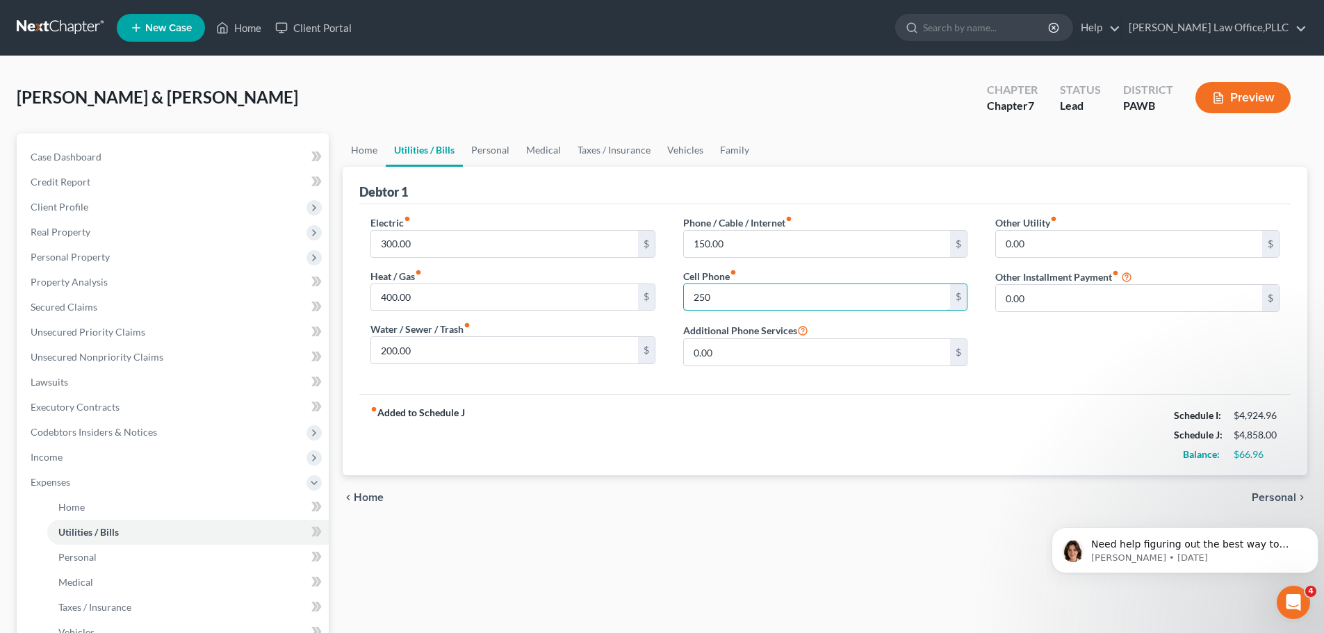
type input "250"
click at [898, 417] on div "fiber_manual_record Added to Schedule J Schedule I: $4,924.96 Schedule J: $4,85…" at bounding box center [825, 434] width 932 height 81
click at [494, 147] on link "Personal" at bounding box center [490, 149] width 55 height 33
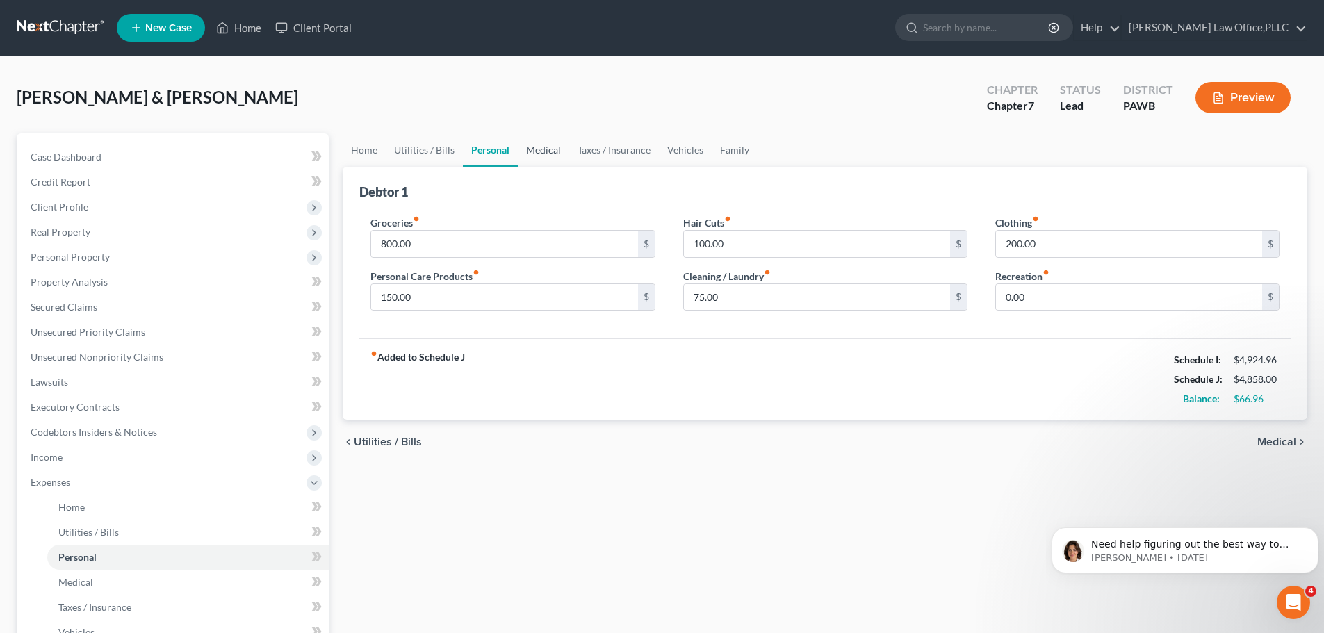
click at [540, 152] on link "Medical" at bounding box center [543, 149] width 51 height 33
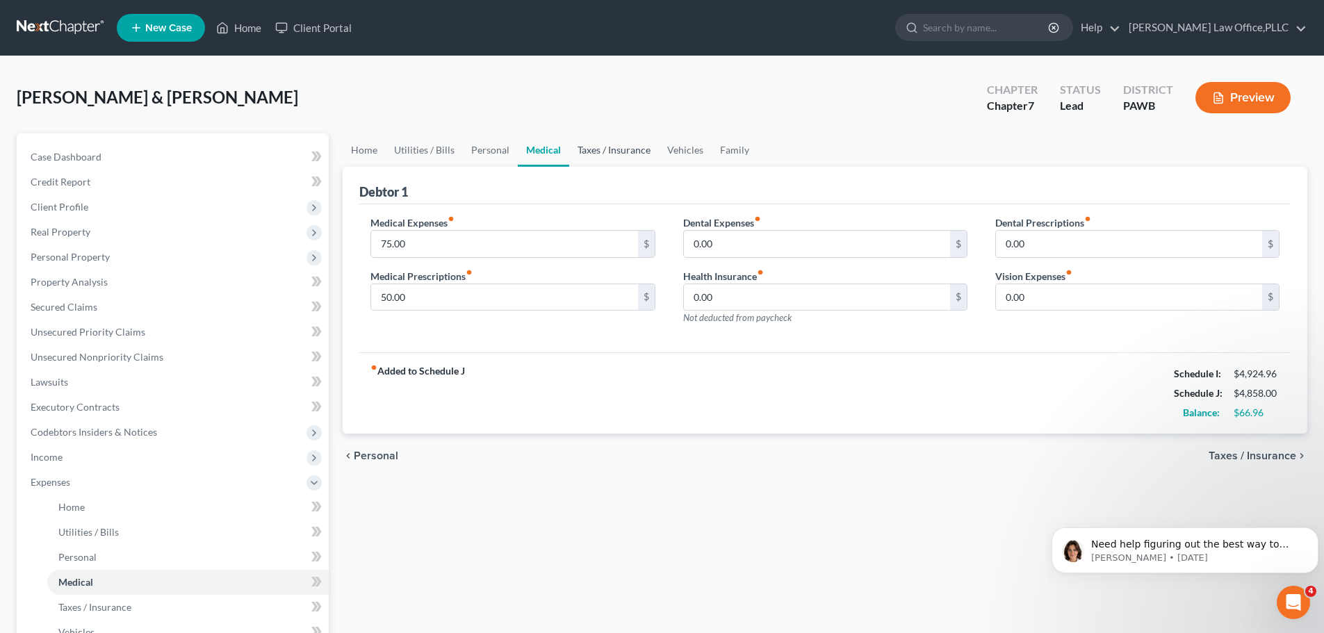
click at [586, 144] on link "Taxes / Insurance" at bounding box center [614, 149] width 90 height 33
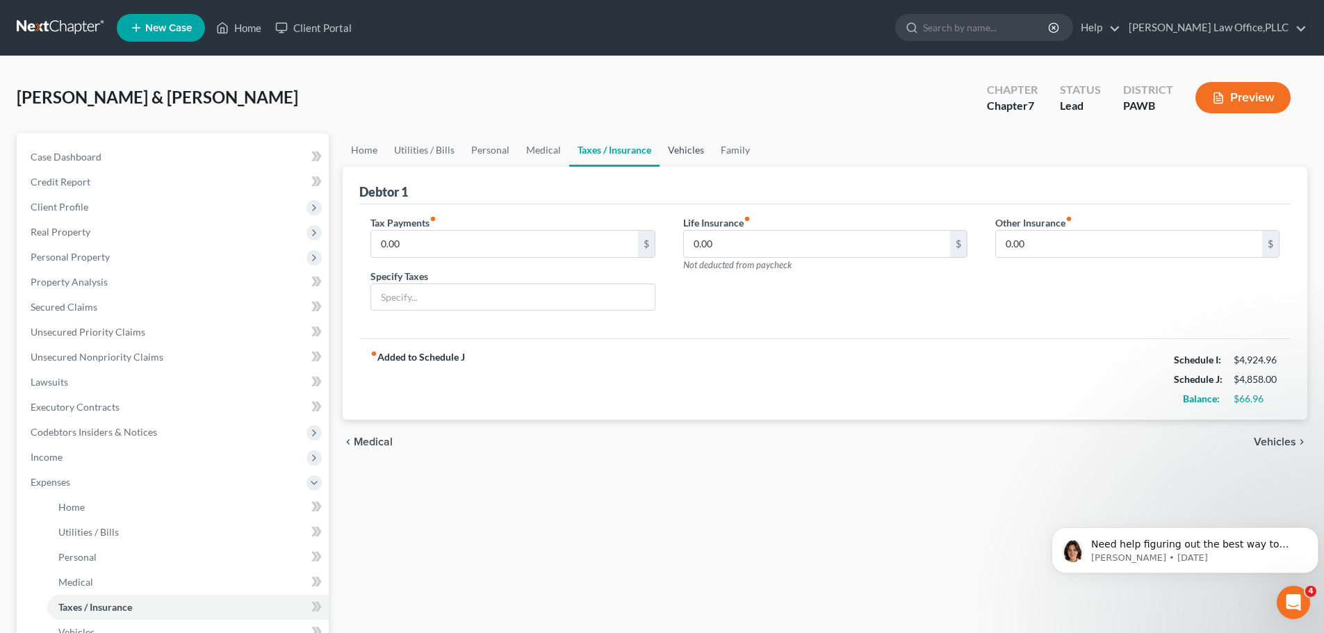
click at [689, 150] on link "Vehicles" at bounding box center [686, 149] width 53 height 33
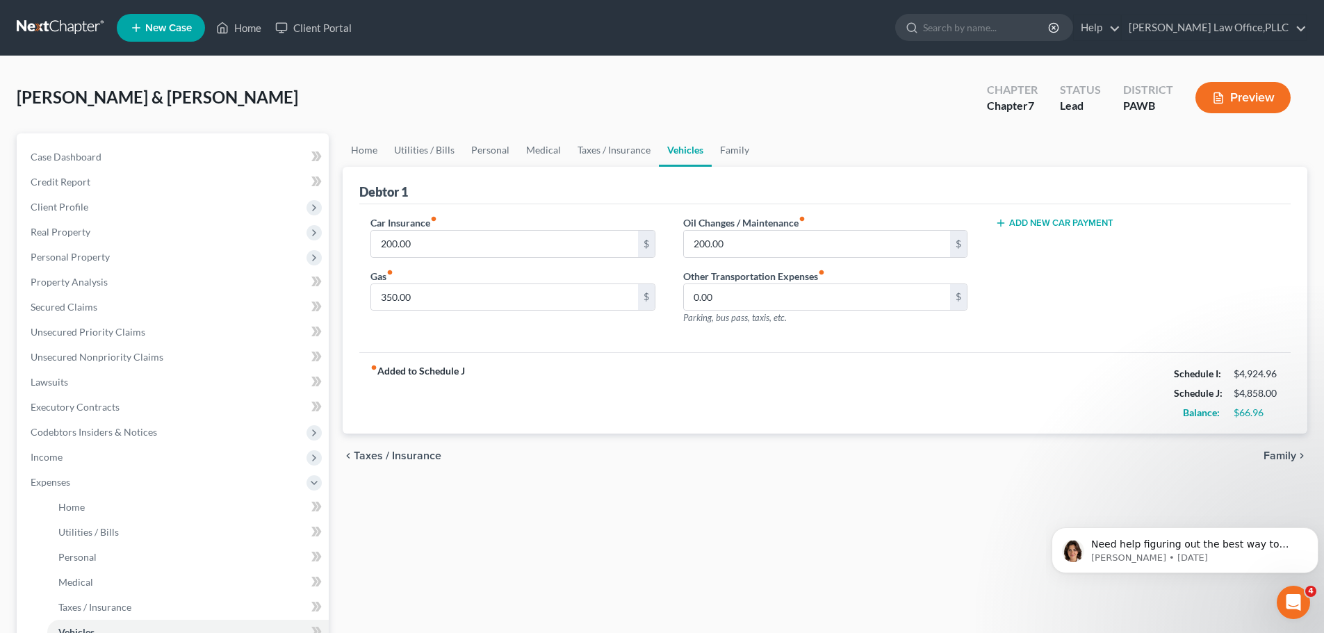
click at [1284, 460] on span "Family" at bounding box center [1280, 456] width 33 height 11
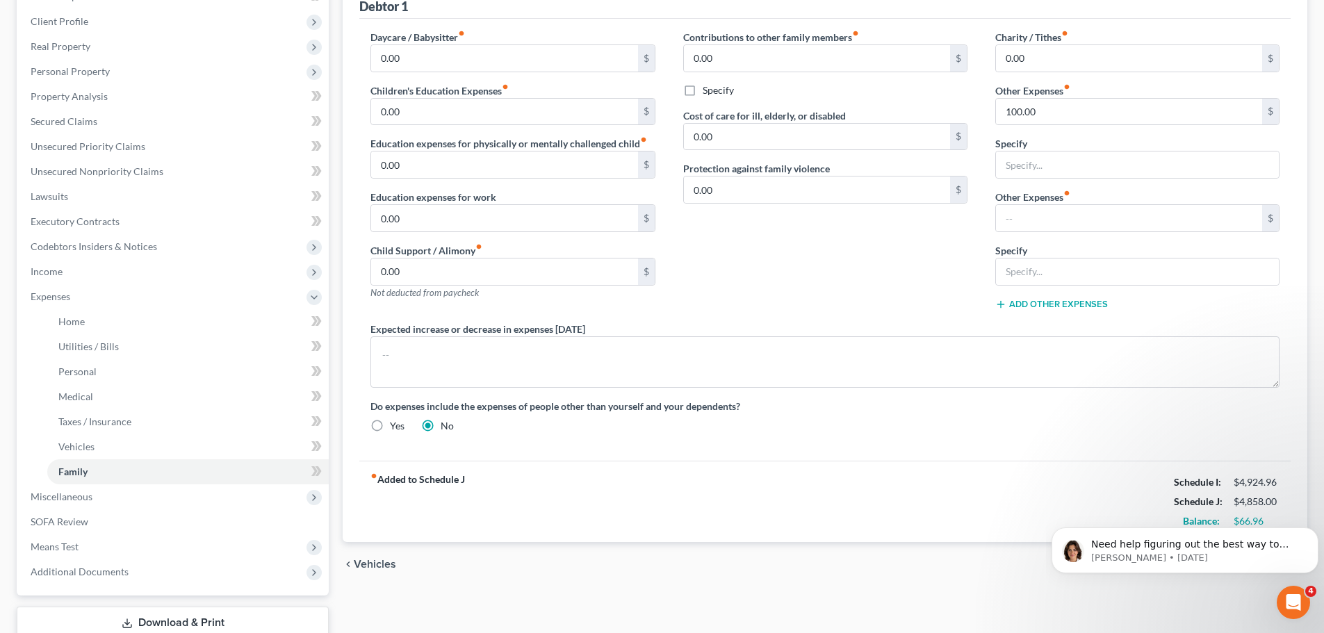
scroll to position [281, 0]
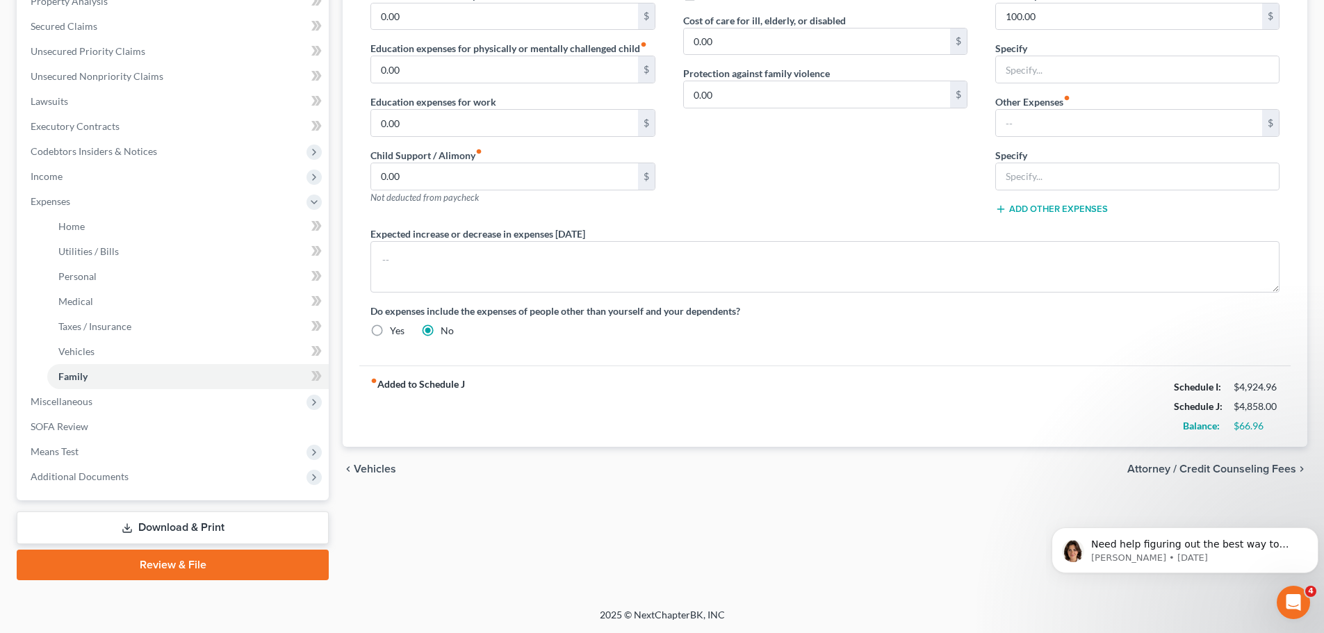
click at [1273, 467] on span "Attorney / Credit Counseling Fees" at bounding box center [1212, 469] width 169 height 11
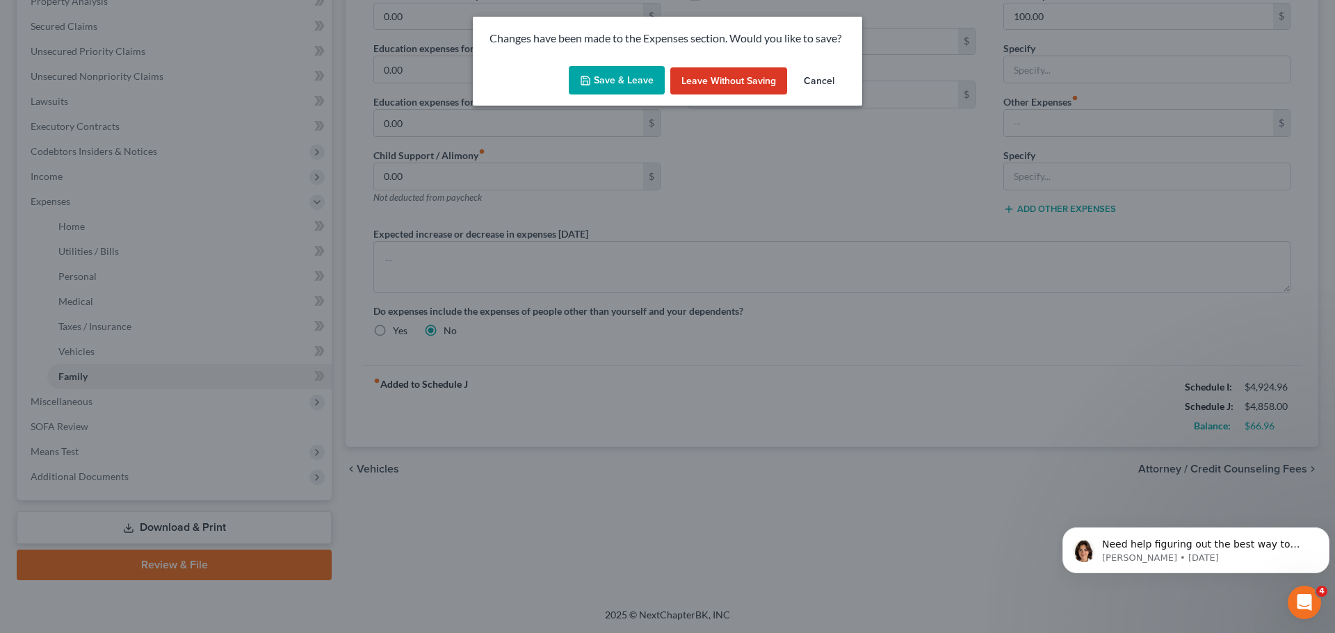
click at [637, 83] on button "Save & Leave" at bounding box center [617, 80] width 96 height 29
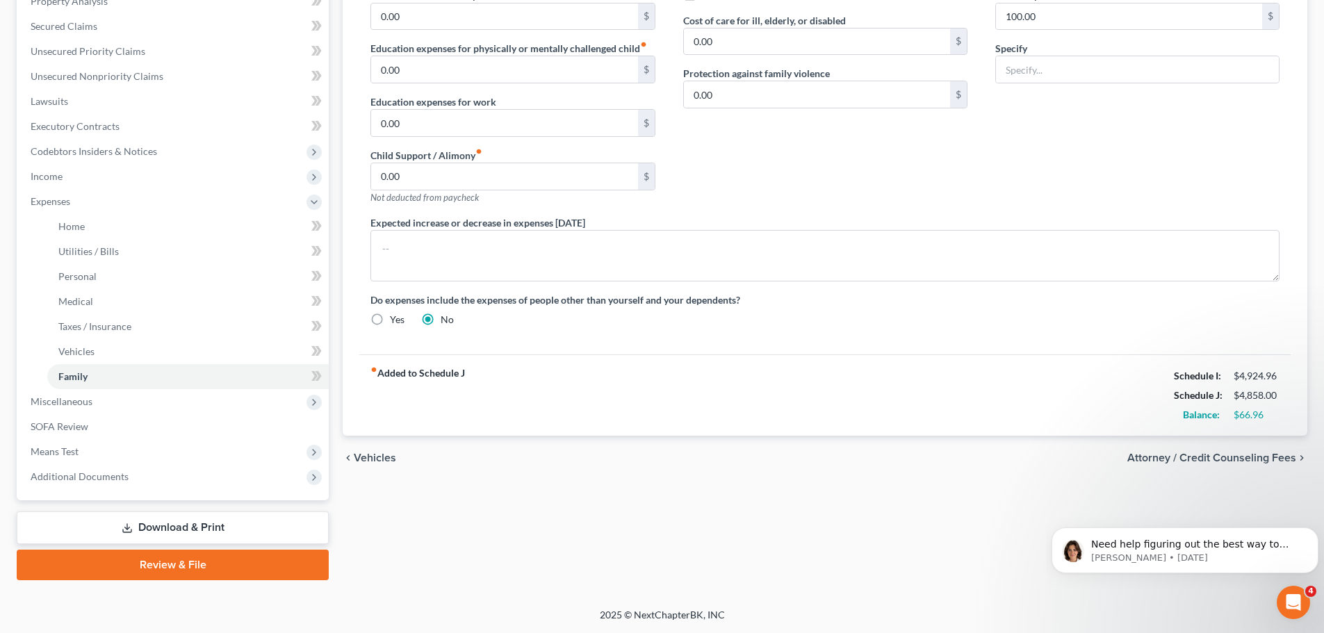
select select "0"
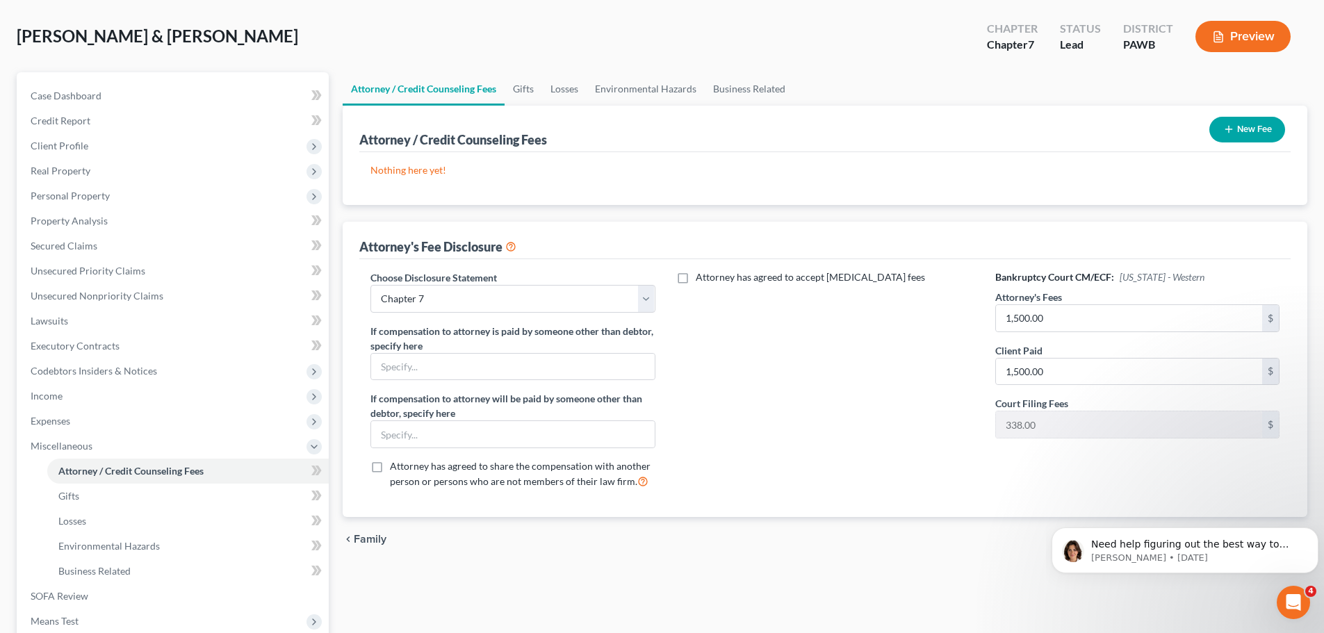
scroll to position [139, 0]
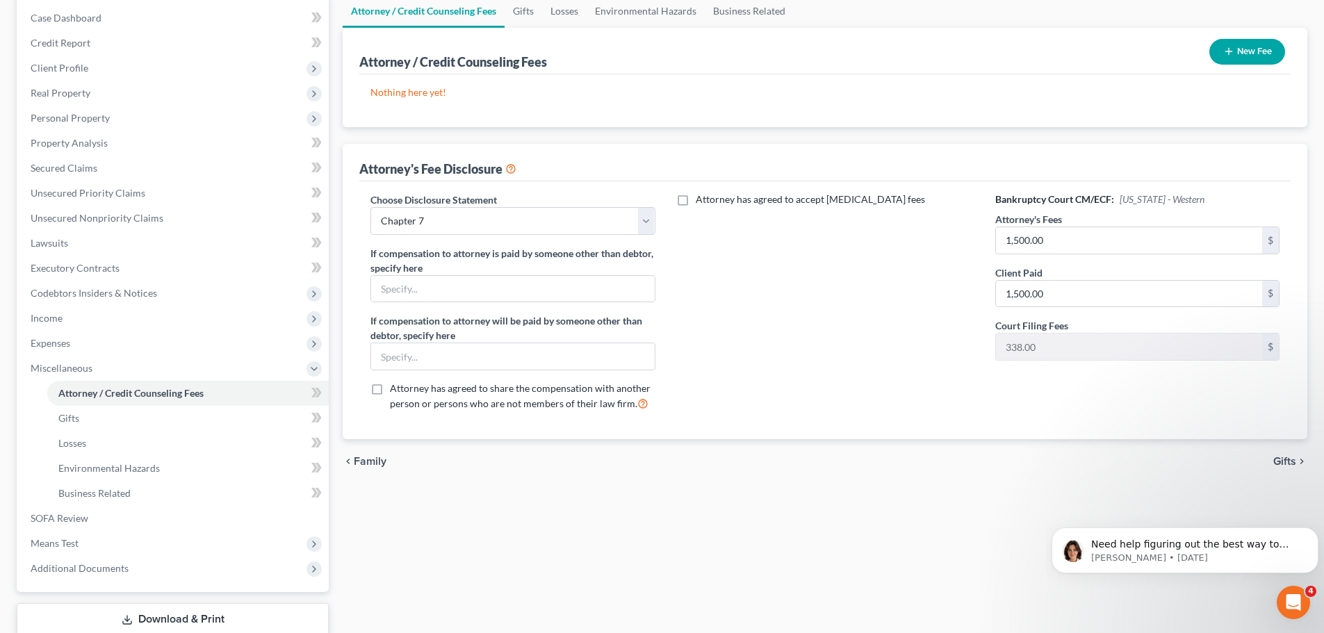
click at [1295, 460] on span "Gifts" at bounding box center [1285, 461] width 23 height 11
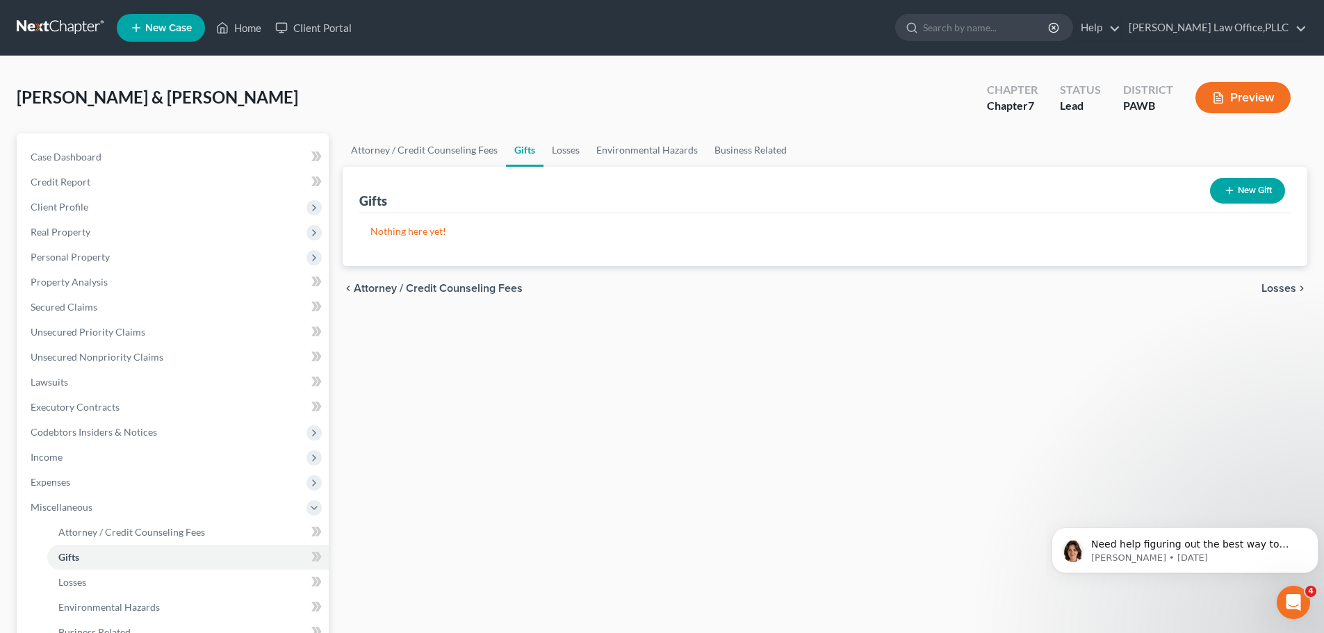
click at [1275, 290] on span "Losses" at bounding box center [1279, 288] width 35 height 11
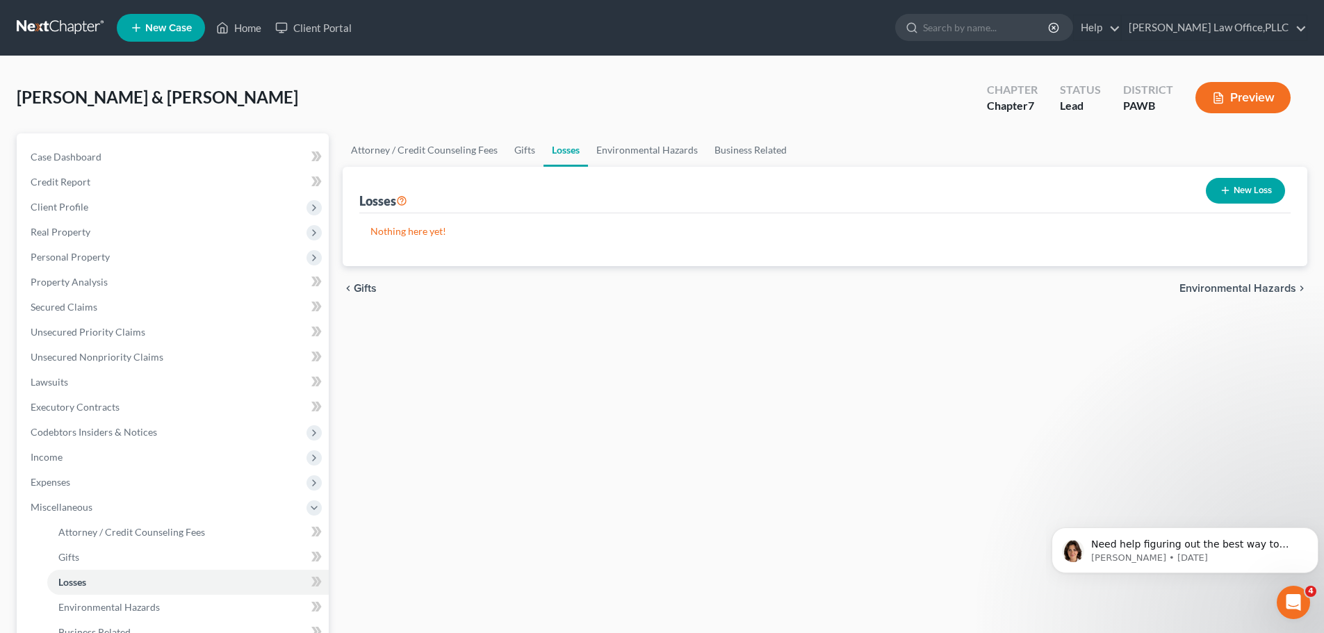
click at [1275, 289] on span "Environmental Hazards" at bounding box center [1238, 288] width 117 height 11
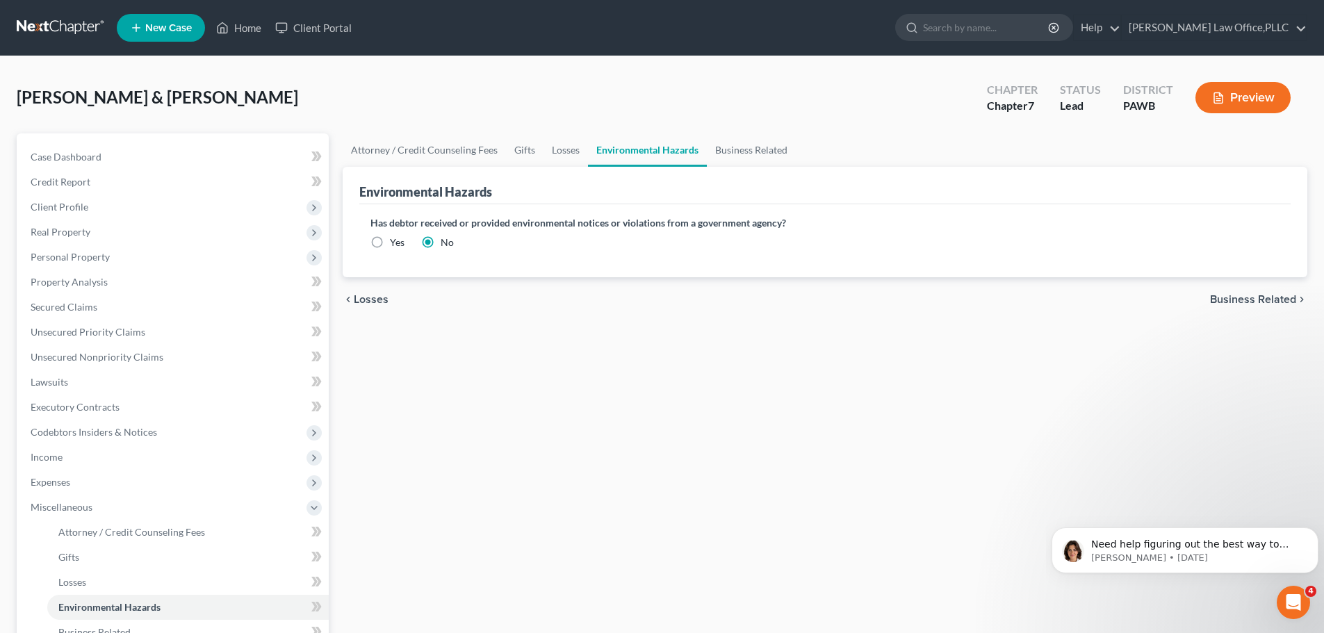
click at [1275, 289] on div "chevron_left Losses Business Related chevron_right" at bounding box center [825, 299] width 965 height 44
click at [51, 460] on span "Income" at bounding box center [47, 457] width 32 height 12
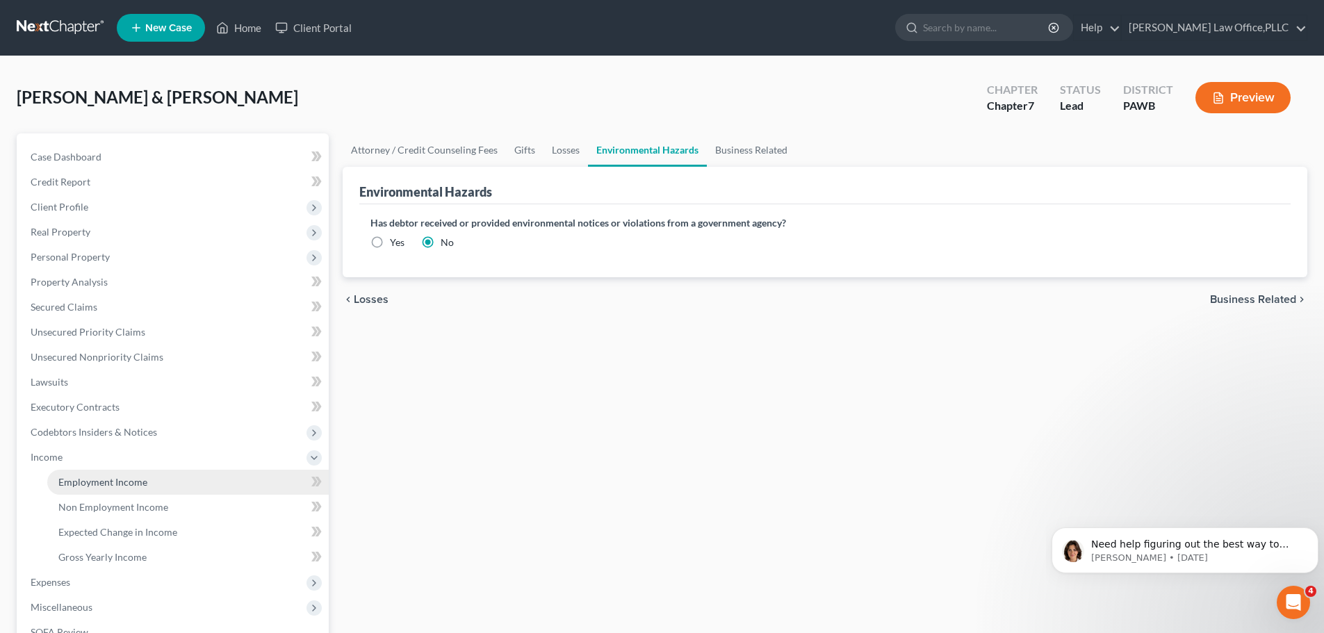
click at [149, 478] on link "Employment Income" at bounding box center [188, 482] width 282 height 25
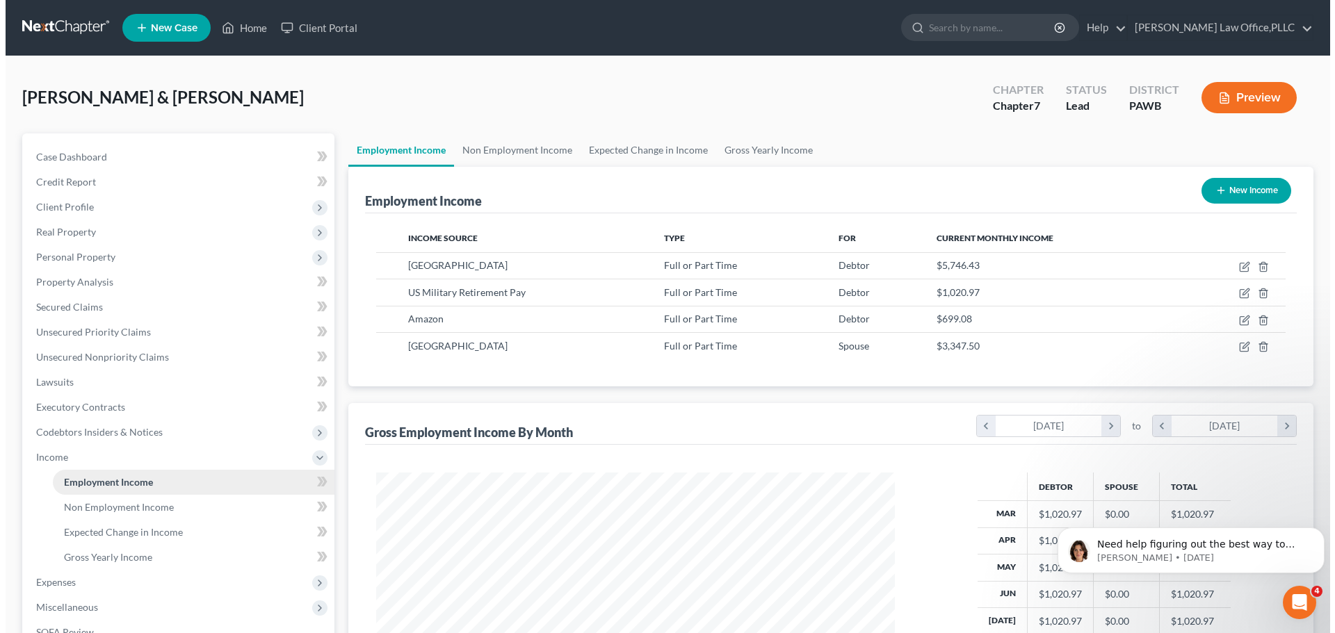
scroll to position [259, 546]
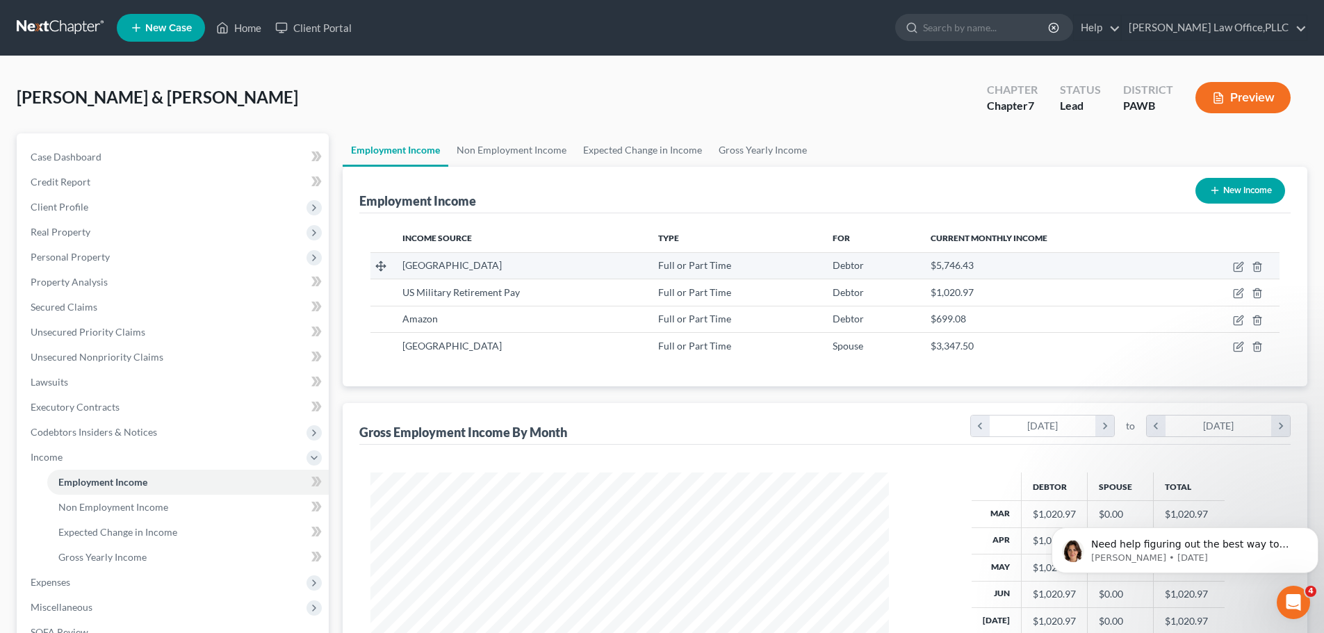
click at [447, 271] on span "[GEOGRAPHIC_DATA]" at bounding box center [452, 265] width 99 height 12
click at [1233, 264] on td at bounding box center [1227, 265] width 106 height 26
click at [1238, 264] on icon "button" at bounding box center [1238, 266] width 11 height 11
select select "0"
select select "39"
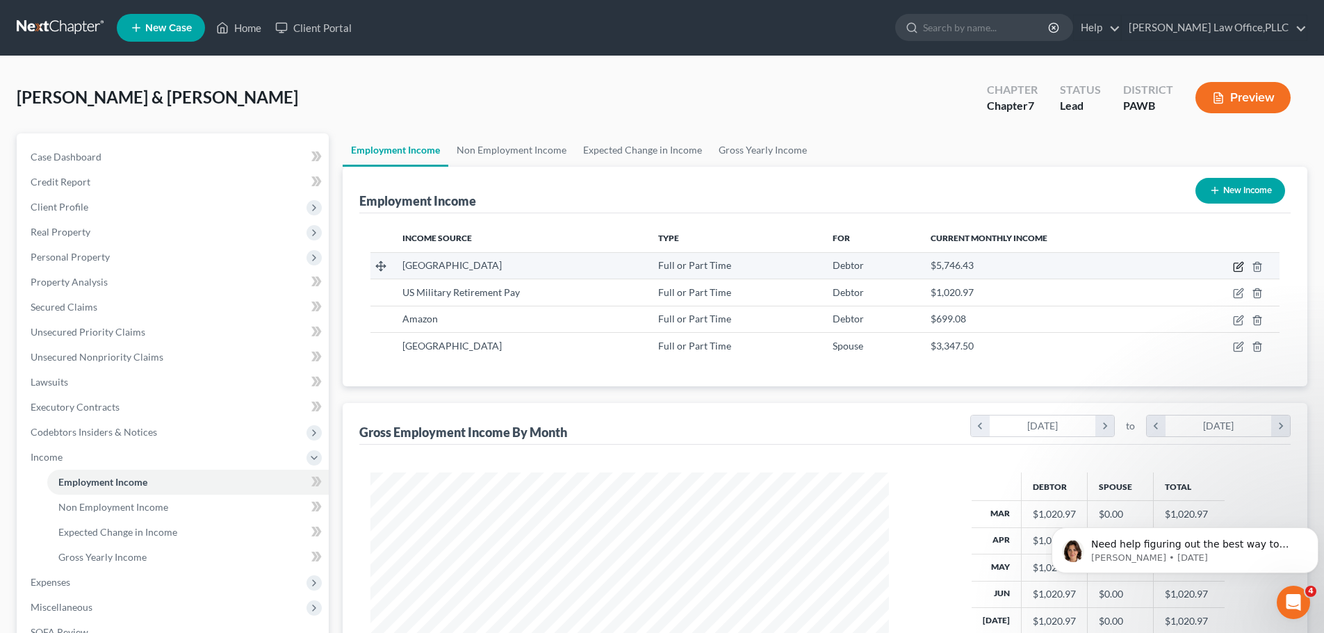
select select "2"
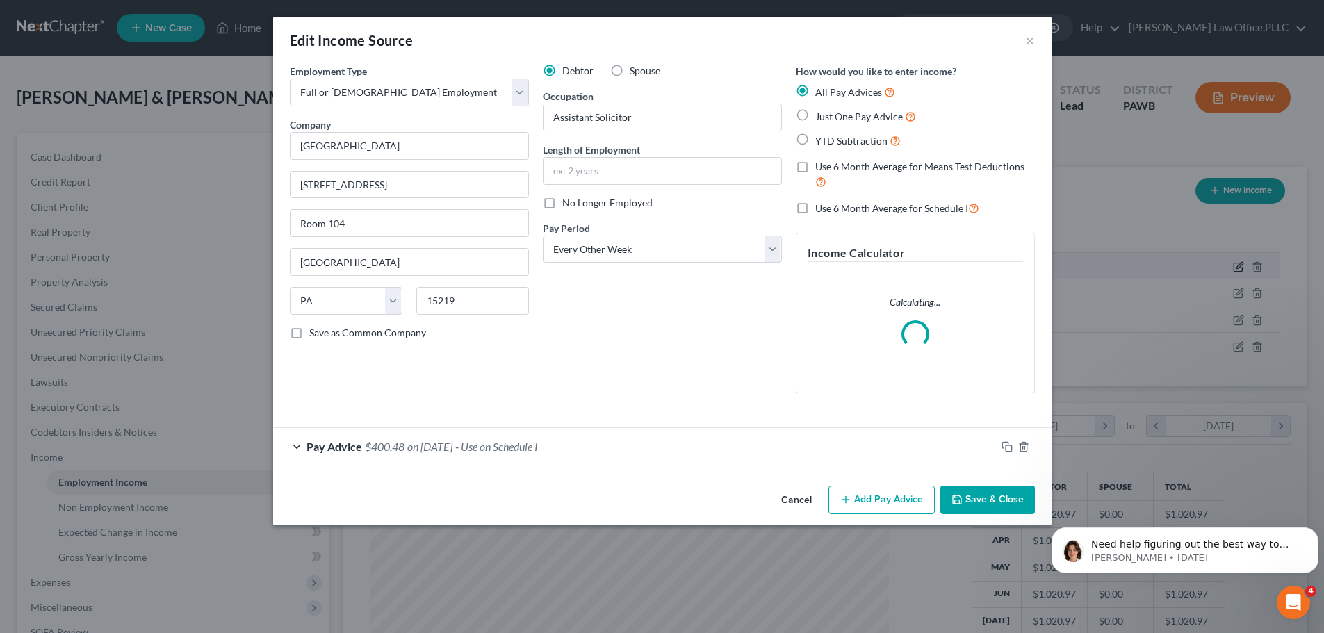
scroll to position [261, 551]
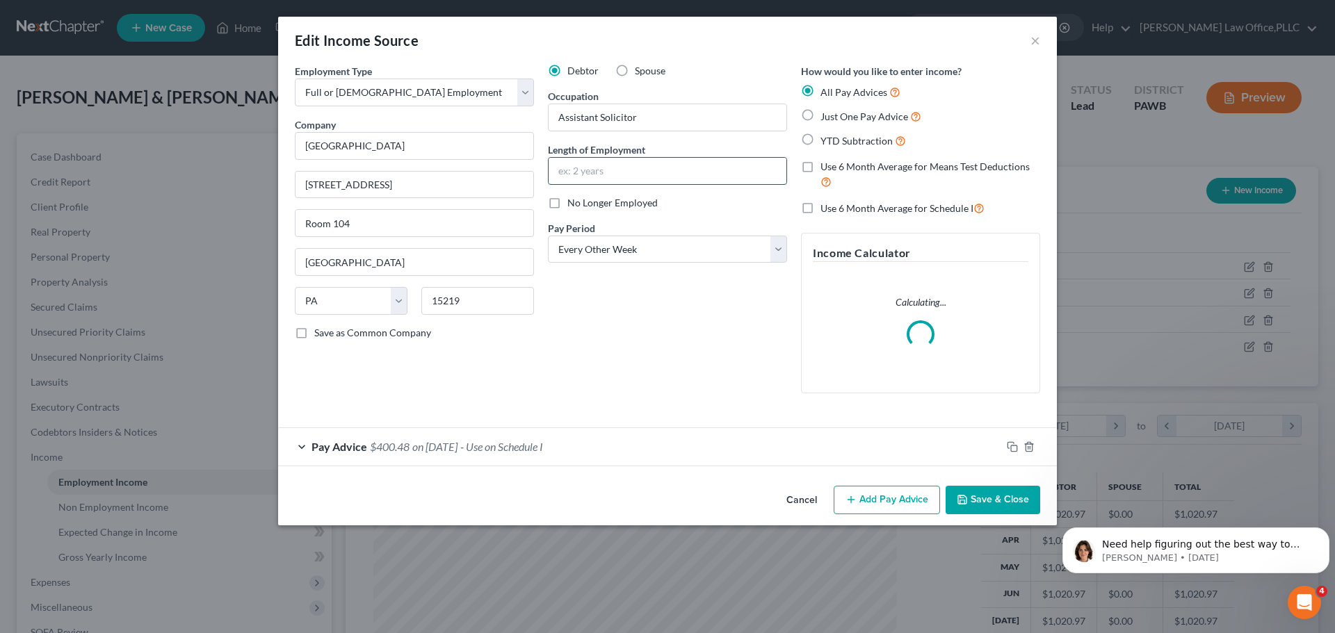
click at [642, 171] on input "text" at bounding box center [668, 171] width 238 height 26
type input "12"
click at [995, 511] on button "Save & Close" at bounding box center [993, 500] width 95 height 29
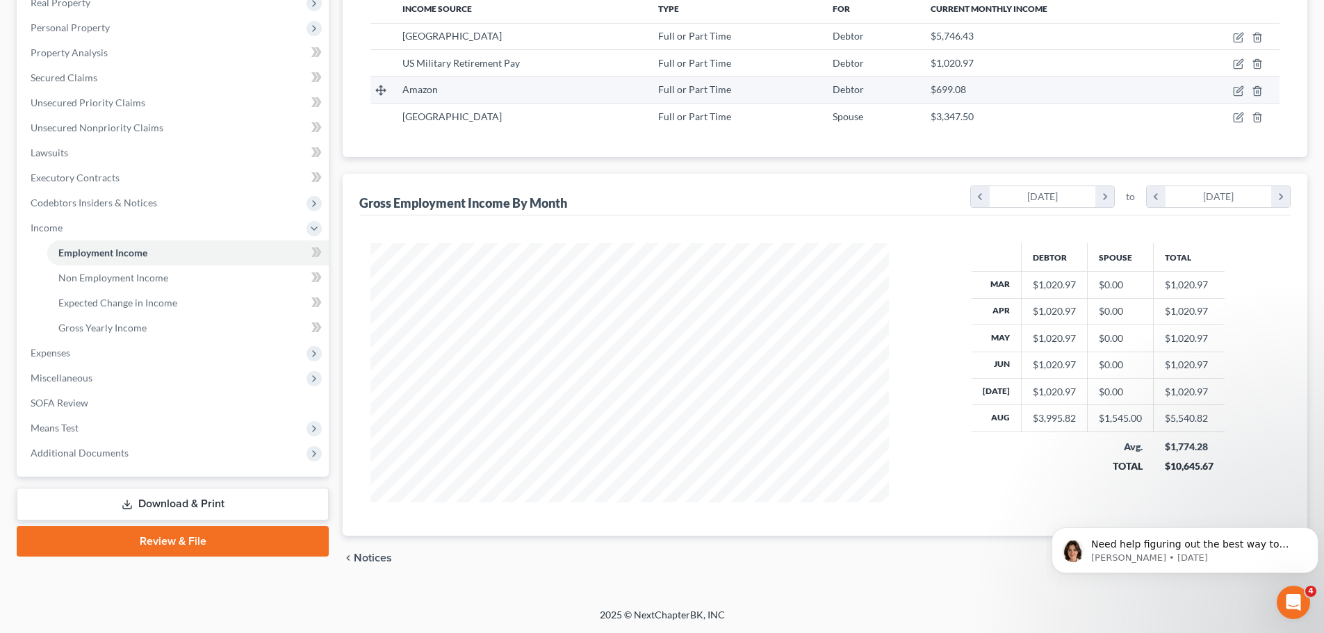
scroll to position [0, 0]
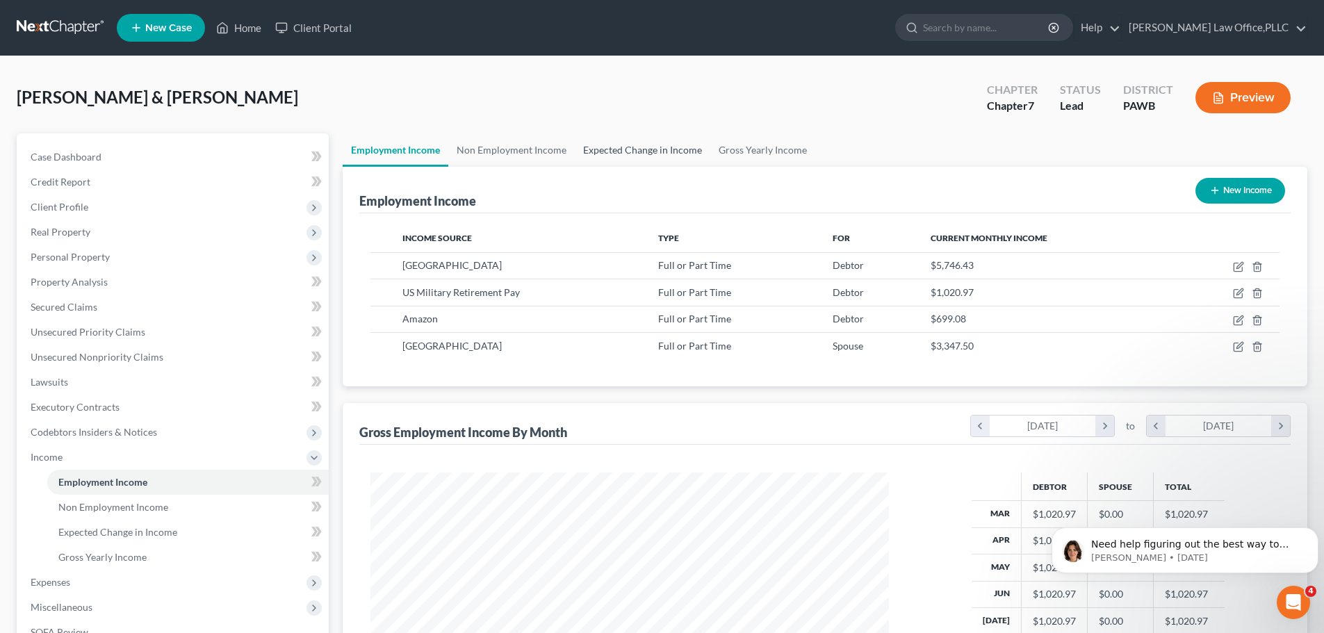
click at [673, 146] on link "Expected Change in Income" at bounding box center [643, 149] width 136 height 33
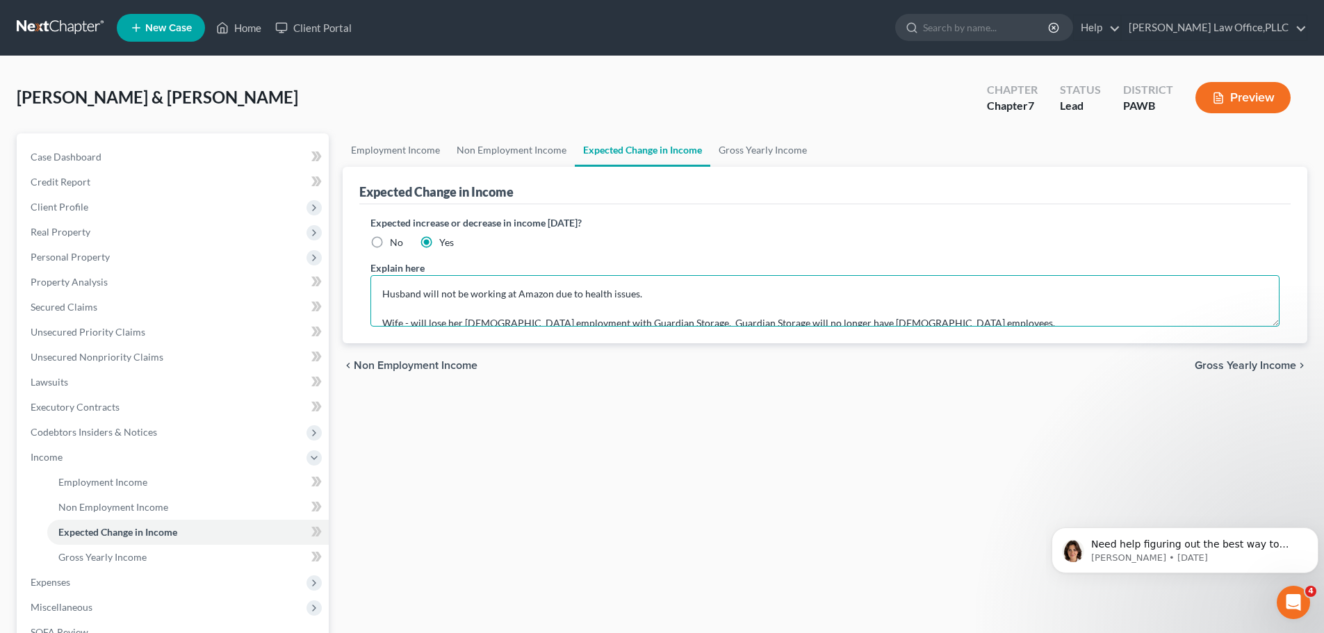
click at [688, 291] on textarea "Husband will not be working at Amazon due to health issues. Wife - will lose he…" at bounding box center [825, 300] width 909 height 51
click at [680, 292] on textarea "Husband will not be working at Amazon due to health issues. Wife - will lose he…" at bounding box center [825, 300] width 909 height 51
drag, startPoint x: 697, startPoint y: 292, endPoint x: 500, endPoint y: 289, distance: 196.8
click at [357, 295] on div "Expected Change in Income Expected increase or decrease in income [DATE]? No Ye…" at bounding box center [825, 255] width 965 height 177
type textarea "Husband - as of [DATE] - is on leave and may not be returning to [GEOGRAPHIC_DA…"
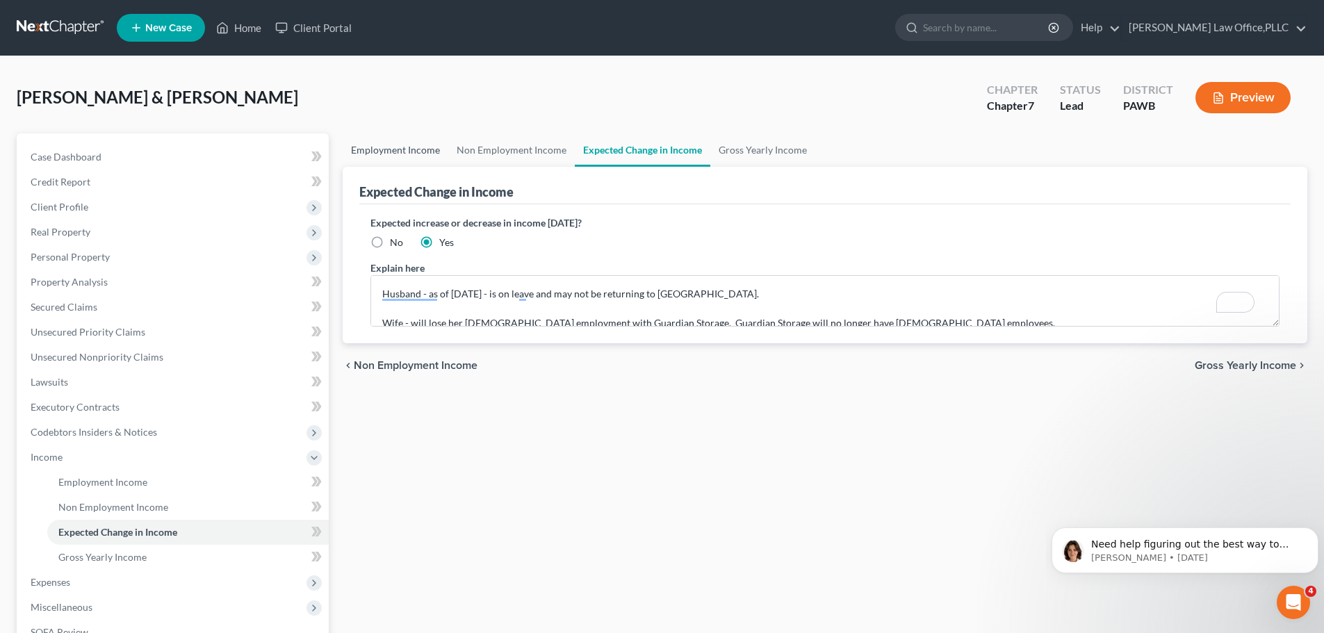
click at [419, 148] on link "Employment Income" at bounding box center [396, 149] width 106 height 33
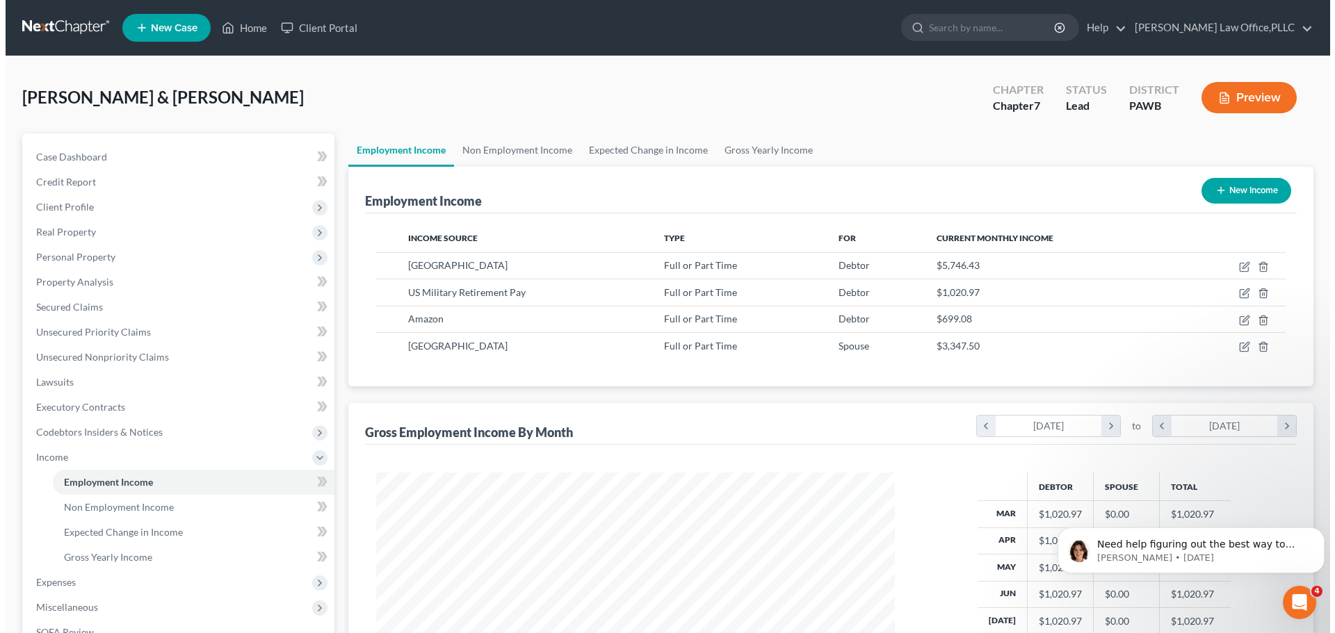
scroll to position [259, 546]
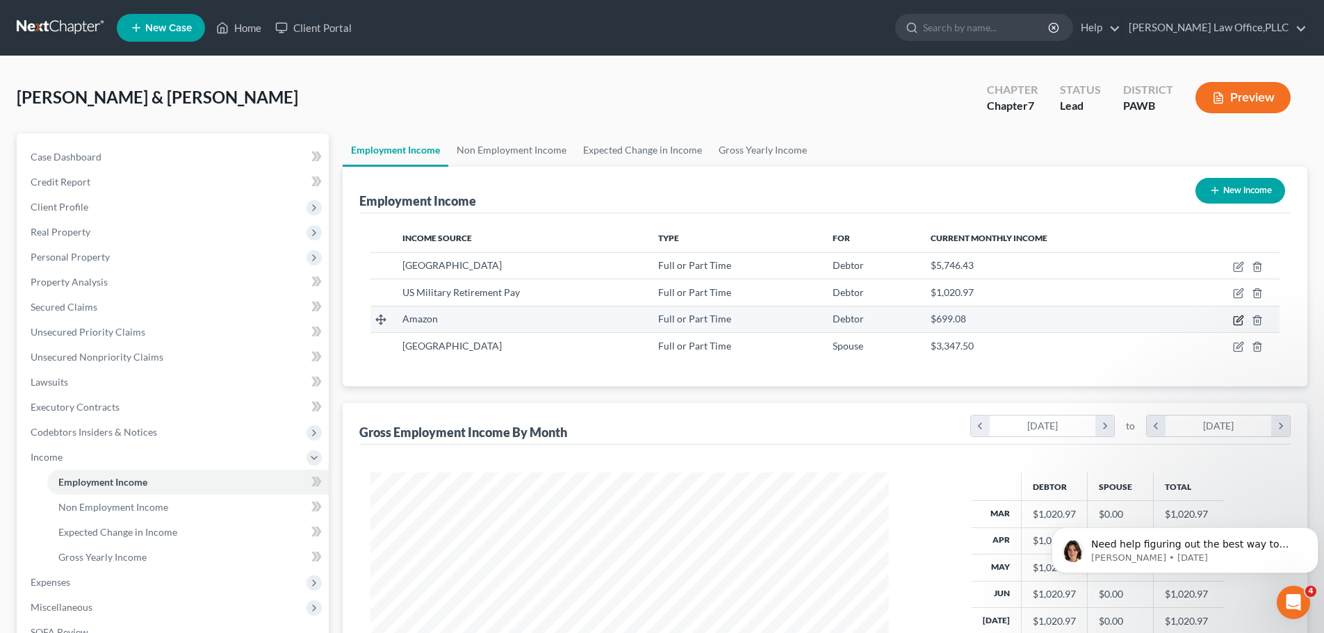
click at [1241, 322] on icon "button" at bounding box center [1238, 320] width 11 height 11
select select "0"
select select "50"
select select "2"
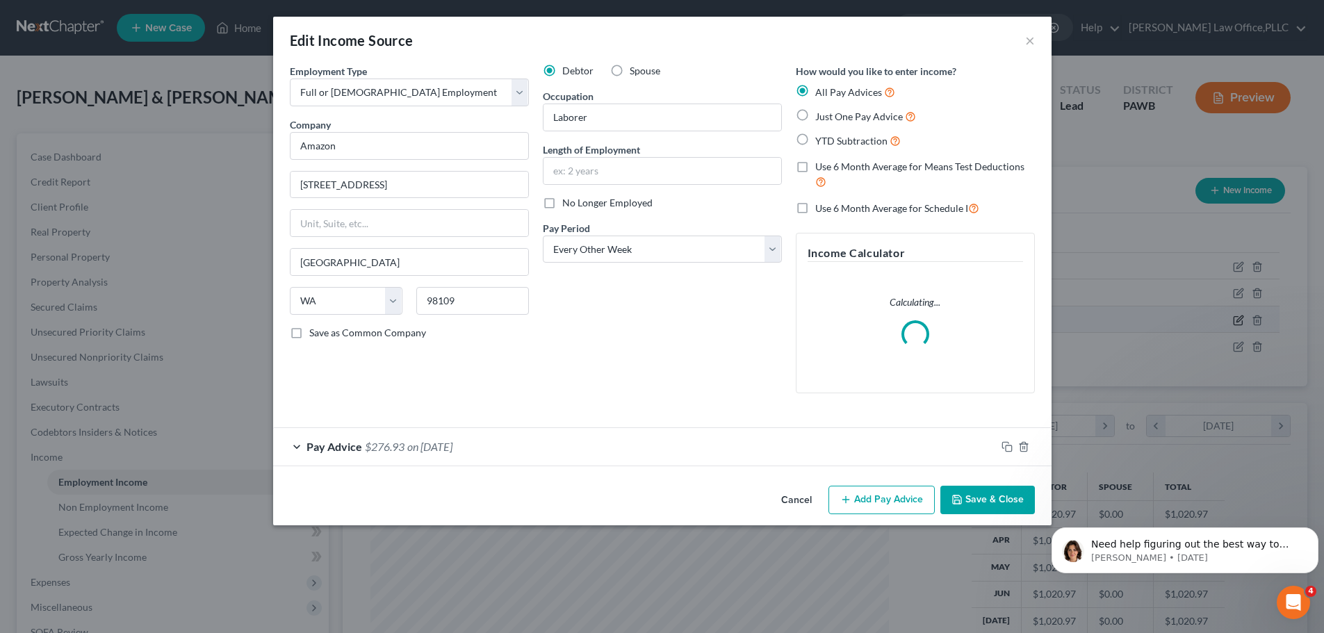
scroll to position [261, 551]
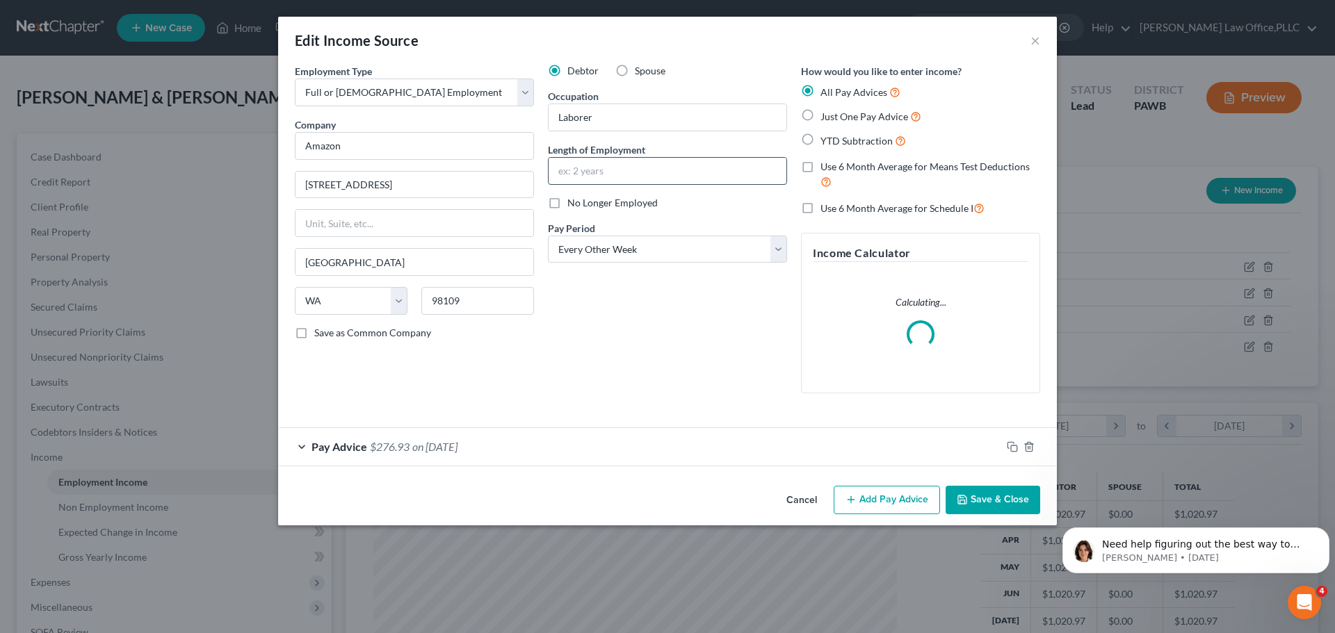
click at [599, 162] on input "text" at bounding box center [668, 171] width 238 height 26
type input "1"
type input "almost 2 years"
click at [986, 497] on button "Save & Close" at bounding box center [993, 500] width 95 height 29
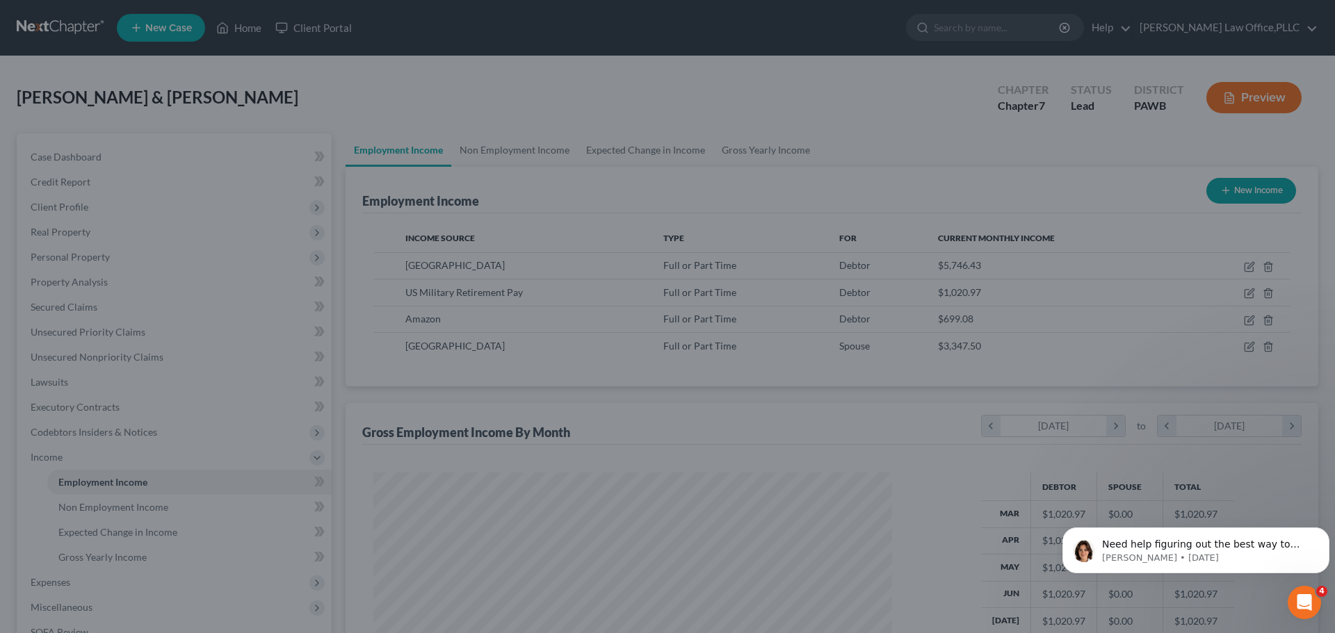
scroll to position [695015, 694727]
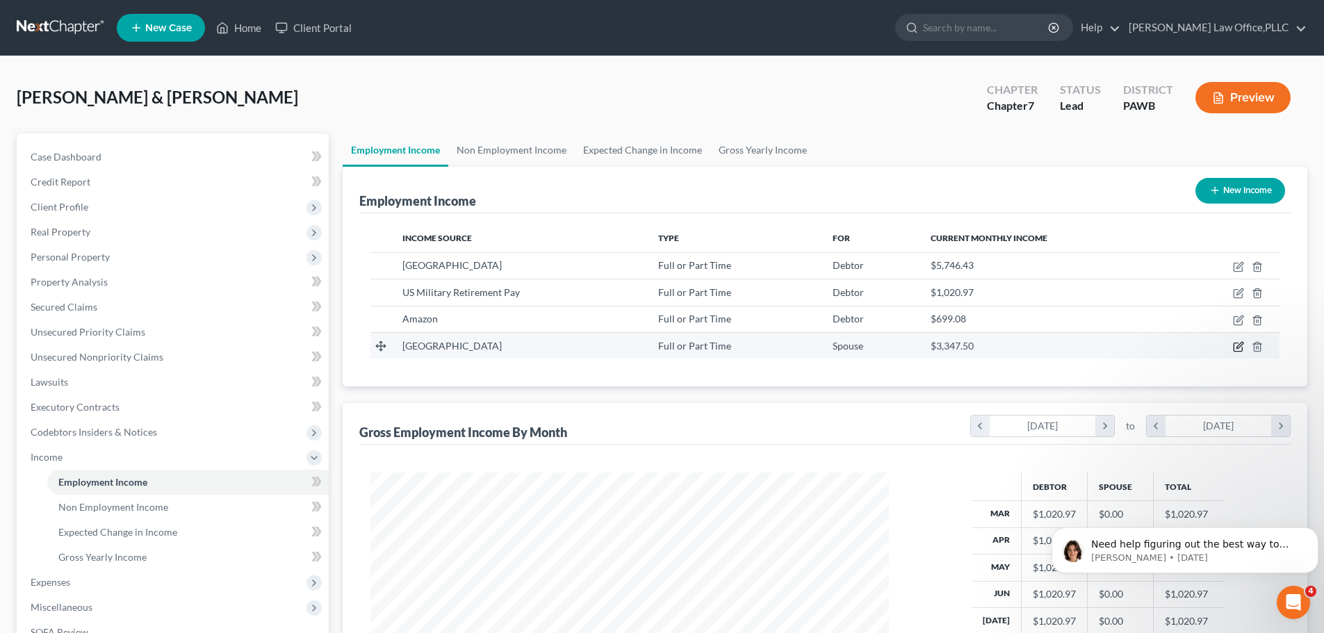
click at [1241, 347] on icon "button" at bounding box center [1240, 345] width 6 height 6
select select "0"
select select "39"
select select "2"
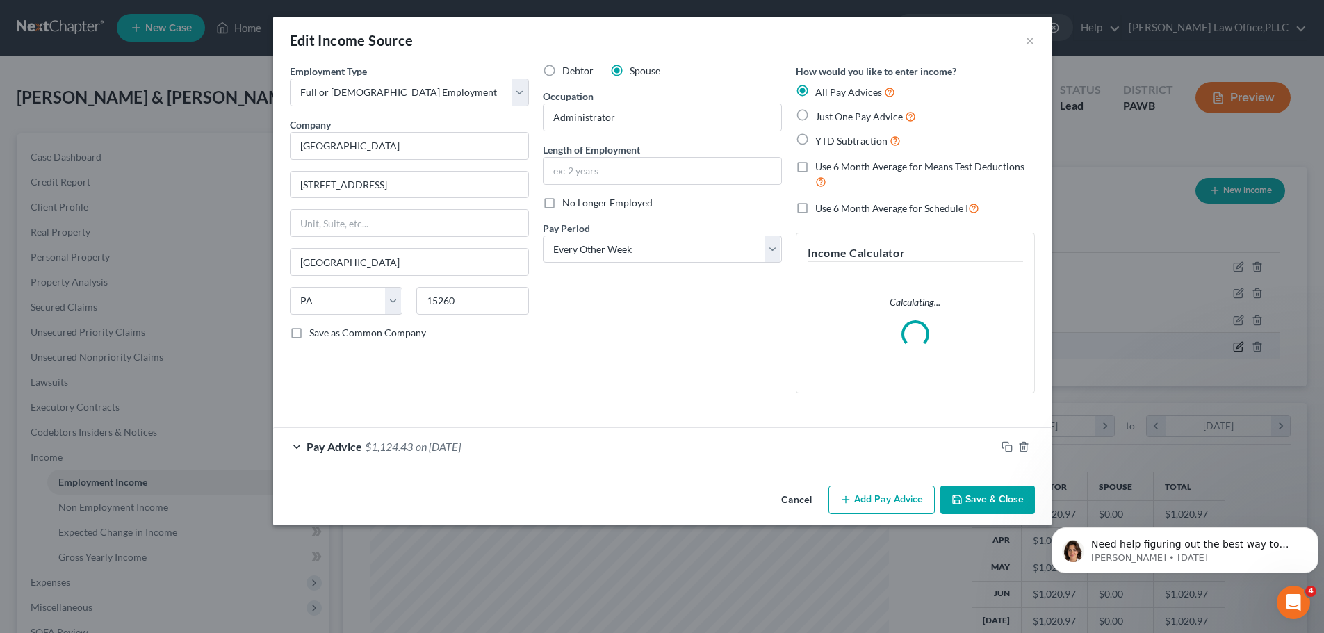
scroll to position [261, 551]
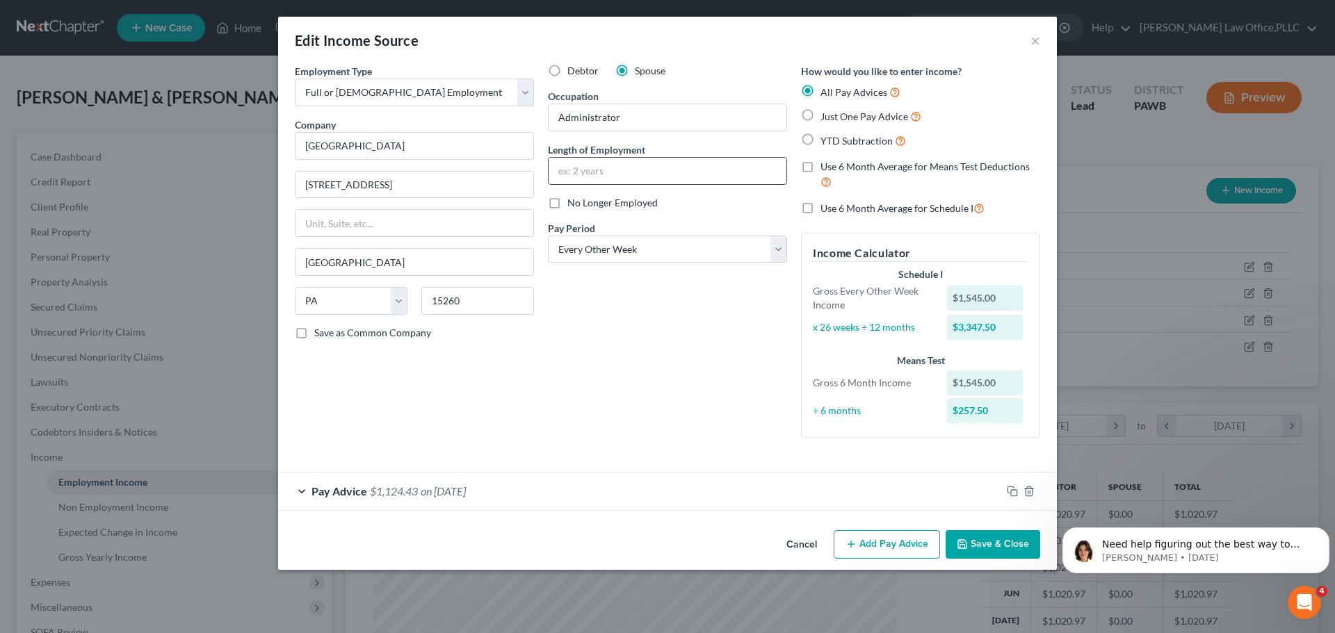
click at [673, 161] on input "text" at bounding box center [668, 171] width 238 height 26
type input "4 years"
click at [993, 550] on button "Save & Close" at bounding box center [993, 544] width 95 height 29
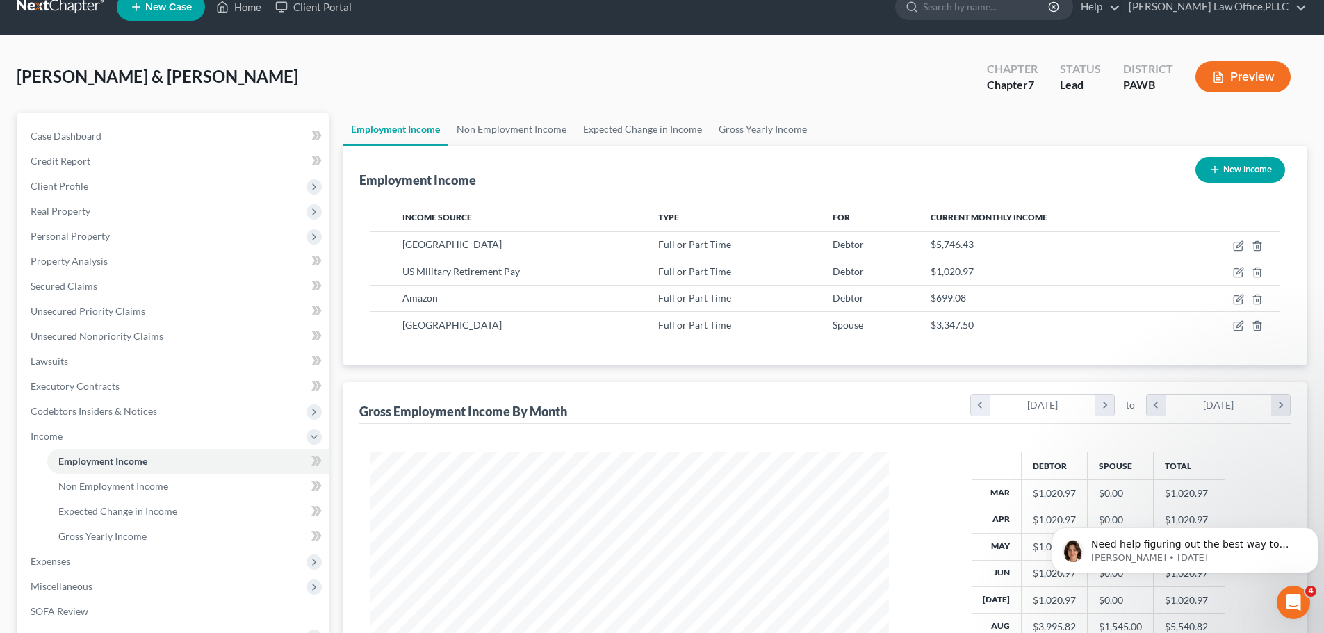
scroll to position [229, 0]
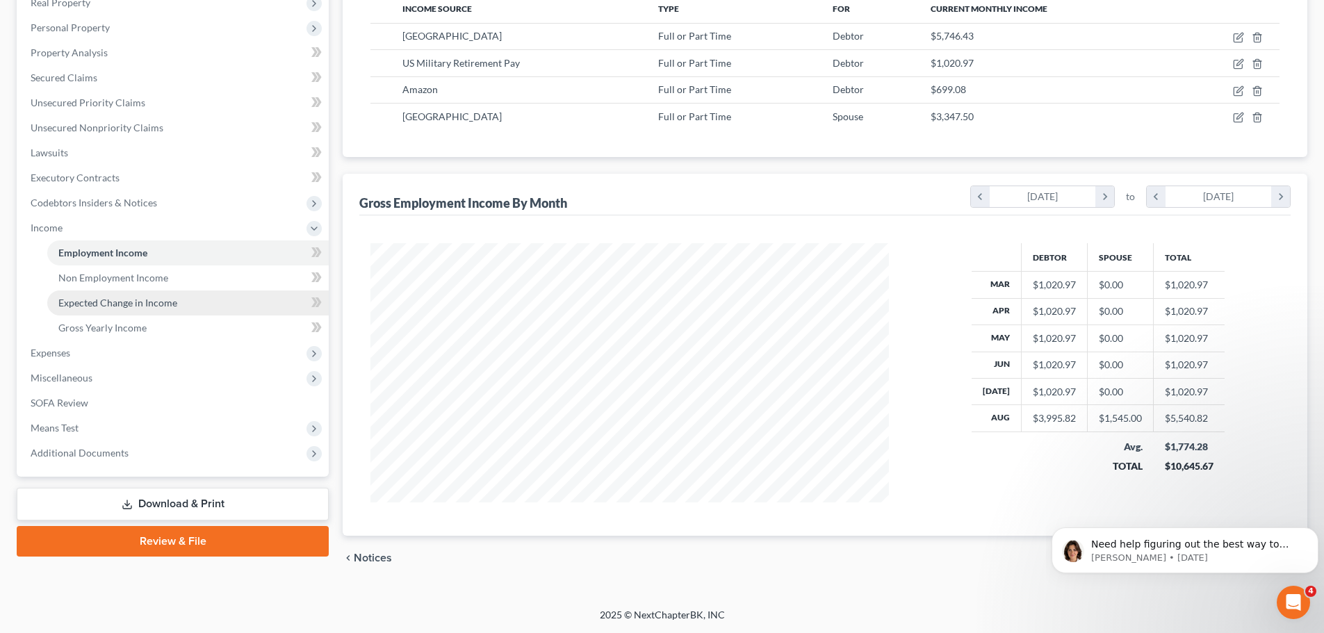
click at [115, 307] on span "Expected Change in Income" at bounding box center [117, 303] width 119 height 12
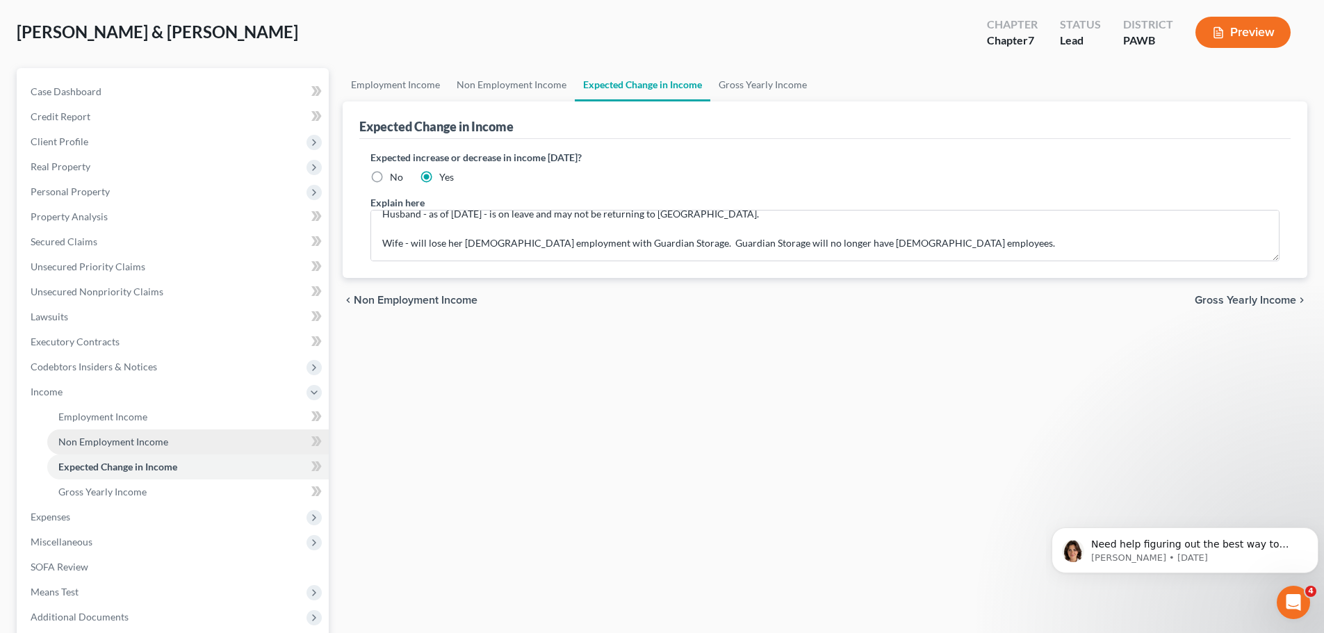
scroll to position [139, 0]
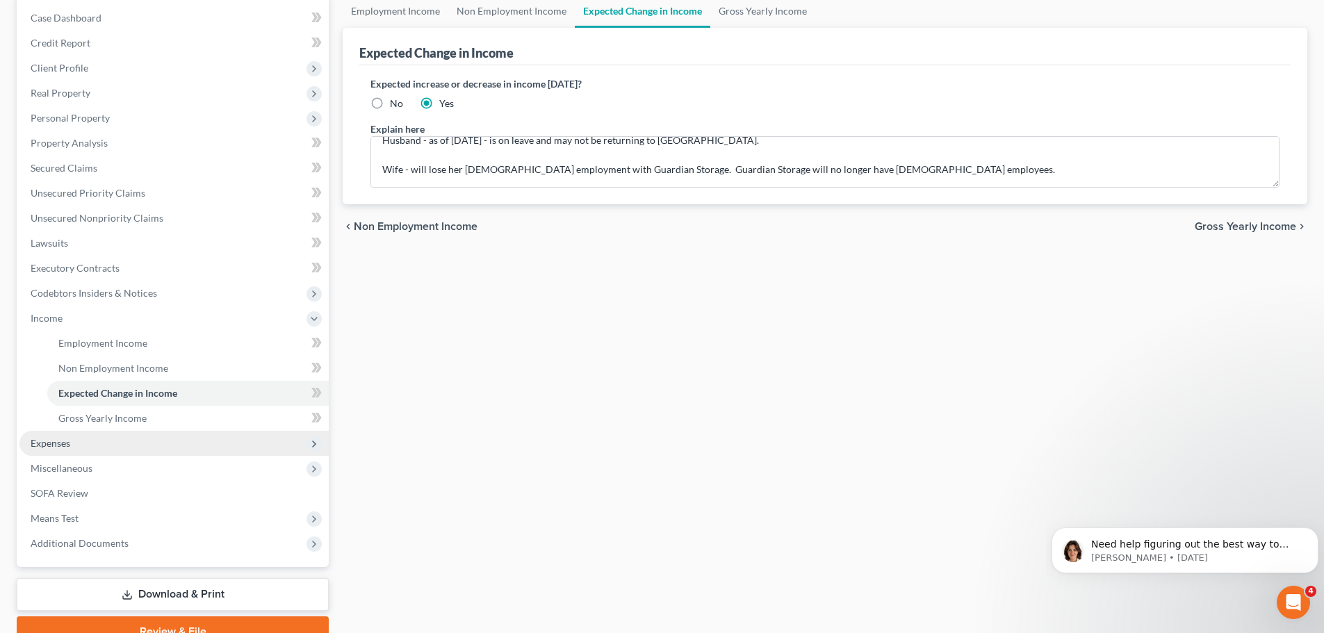
click at [67, 440] on span "Expenses" at bounding box center [51, 443] width 40 height 12
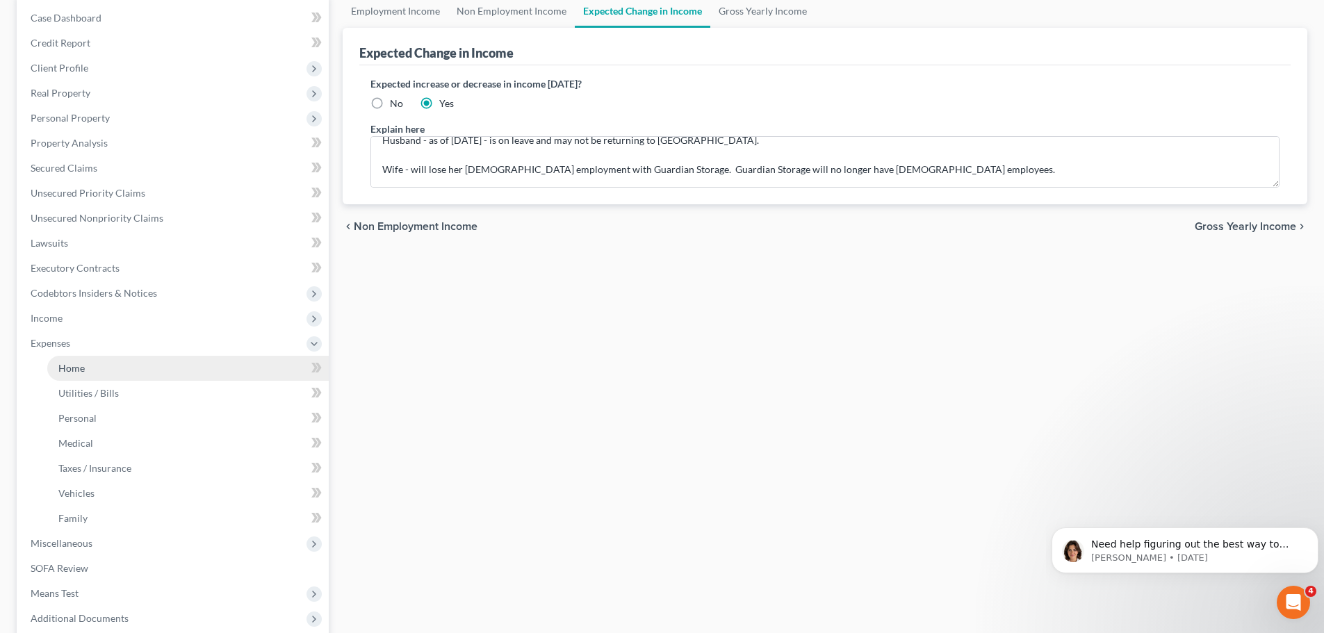
click at [74, 371] on span "Home" at bounding box center [71, 368] width 26 height 12
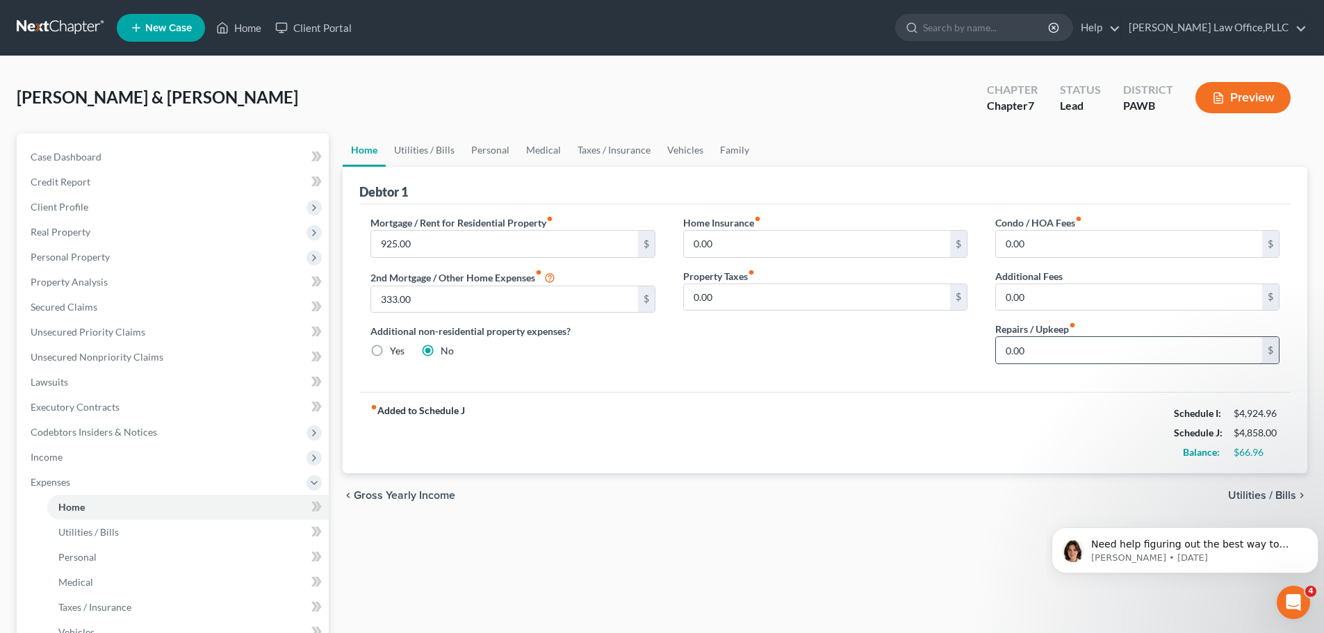
click at [1027, 350] on input "0.00" at bounding box center [1129, 350] width 266 height 26
click at [1110, 408] on div "fiber_manual_record Added to Schedule J Schedule I: $4,924.96 Schedule J: $5,05…" at bounding box center [825, 432] width 932 height 81
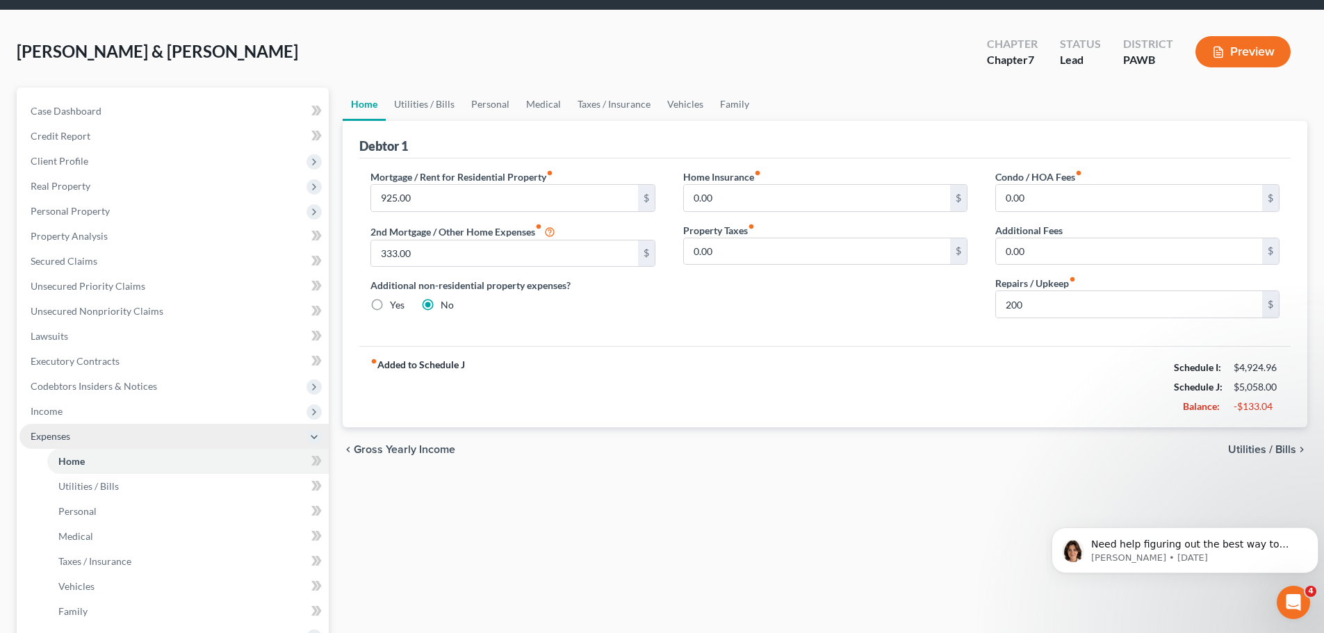
scroll to position [70, 0]
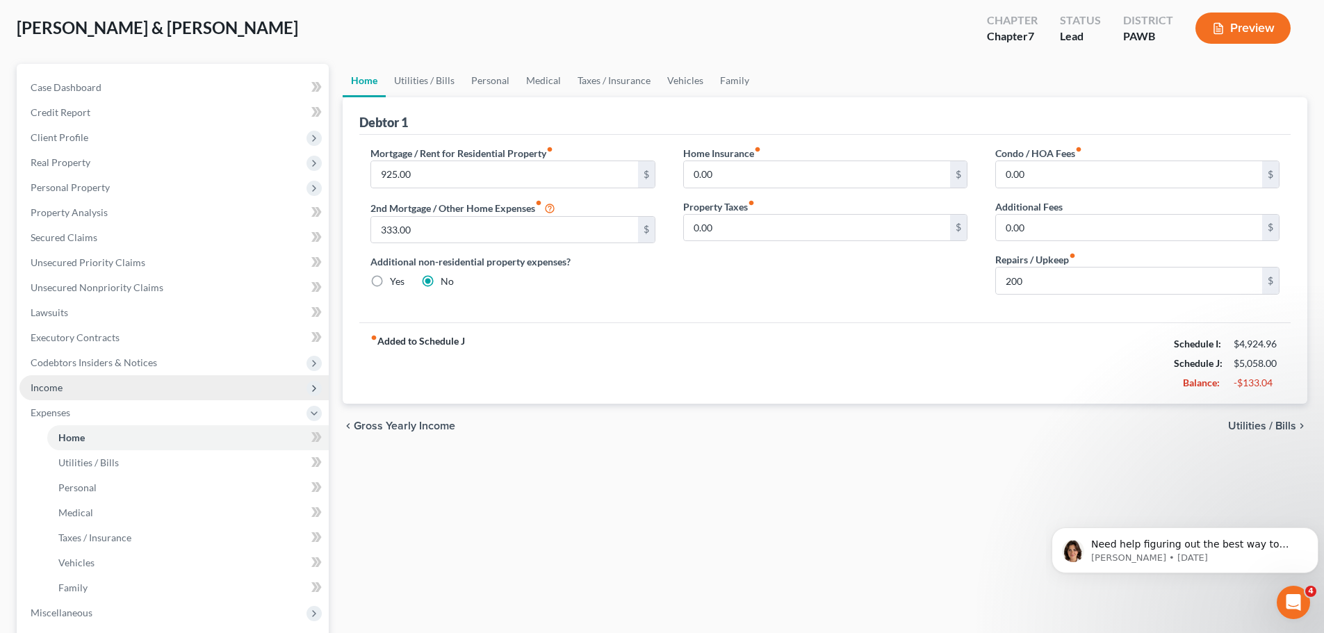
click at [51, 391] on span "Income" at bounding box center [47, 388] width 32 height 12
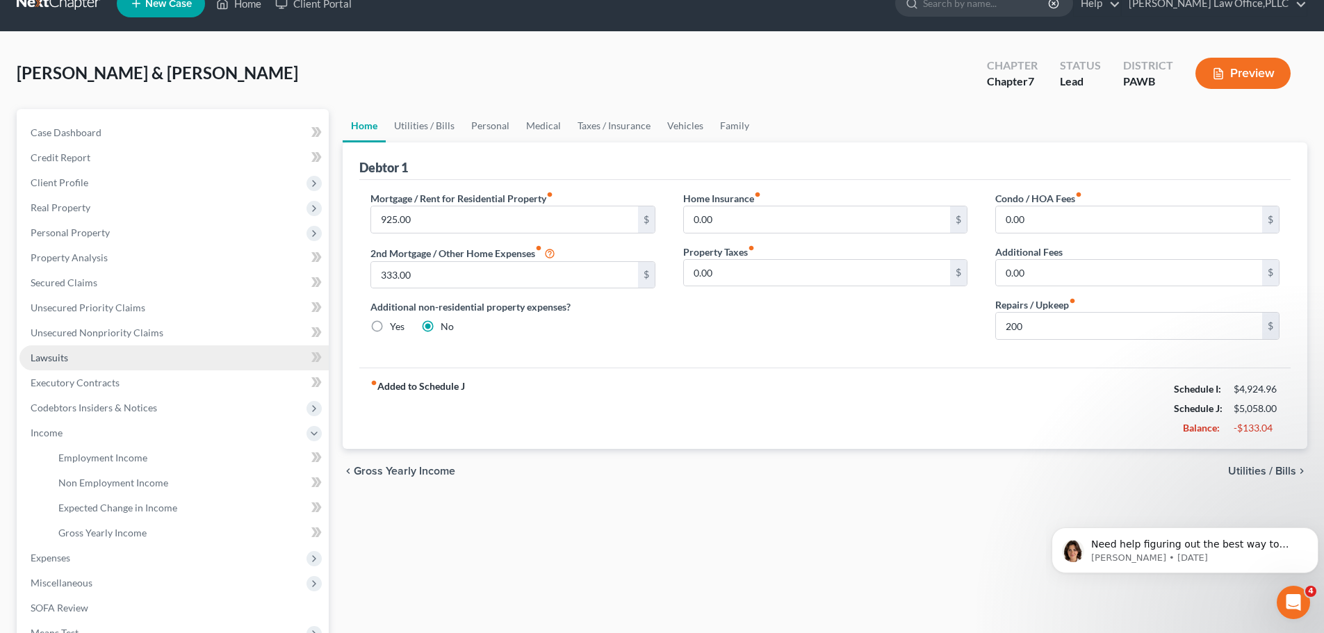
scroll to position [0, 0]
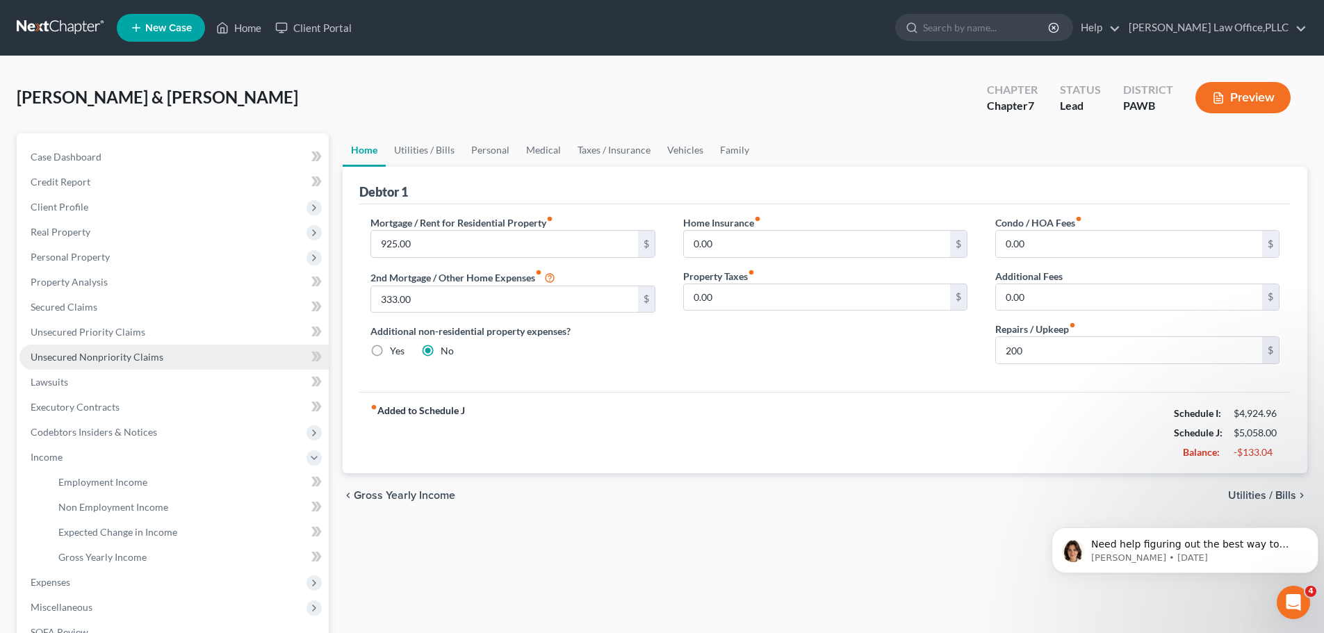
click at [87, 360] on span "Unsecured Nonpriority Claims" at bounding box center [97, 357] width 133 height 12
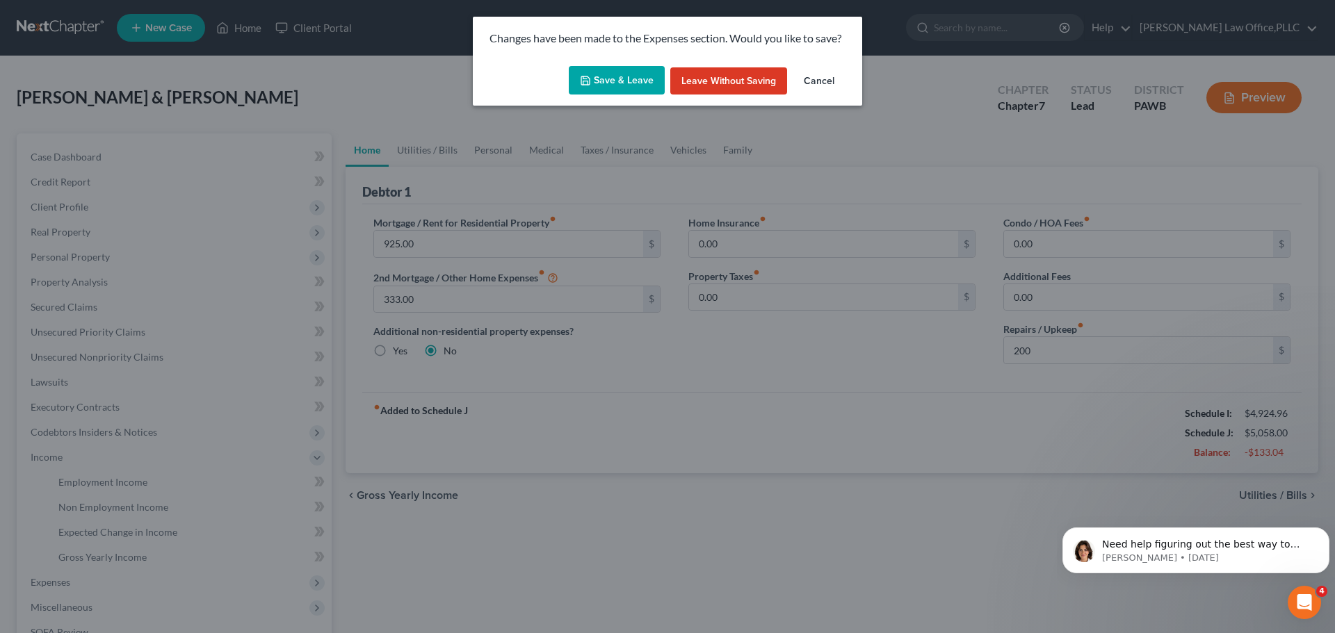
click at [608, 77] on button "Save & Leave" at bounding box center [617, 80] width 96 height 29
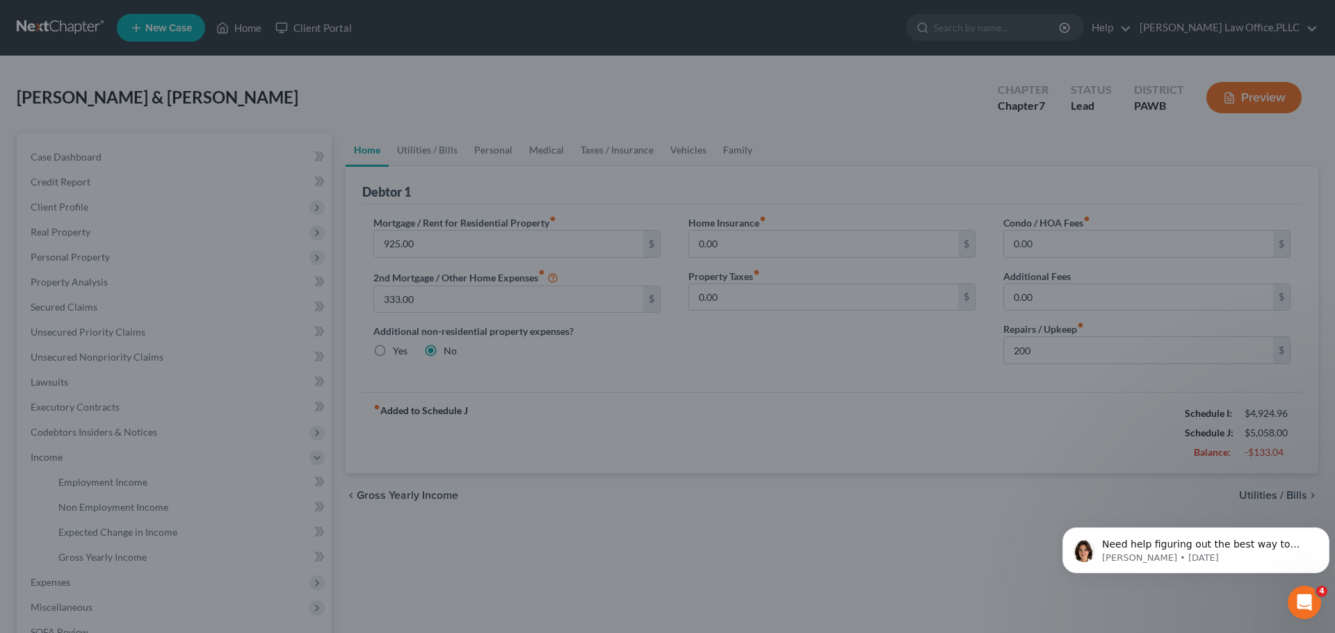
type input "200.00"
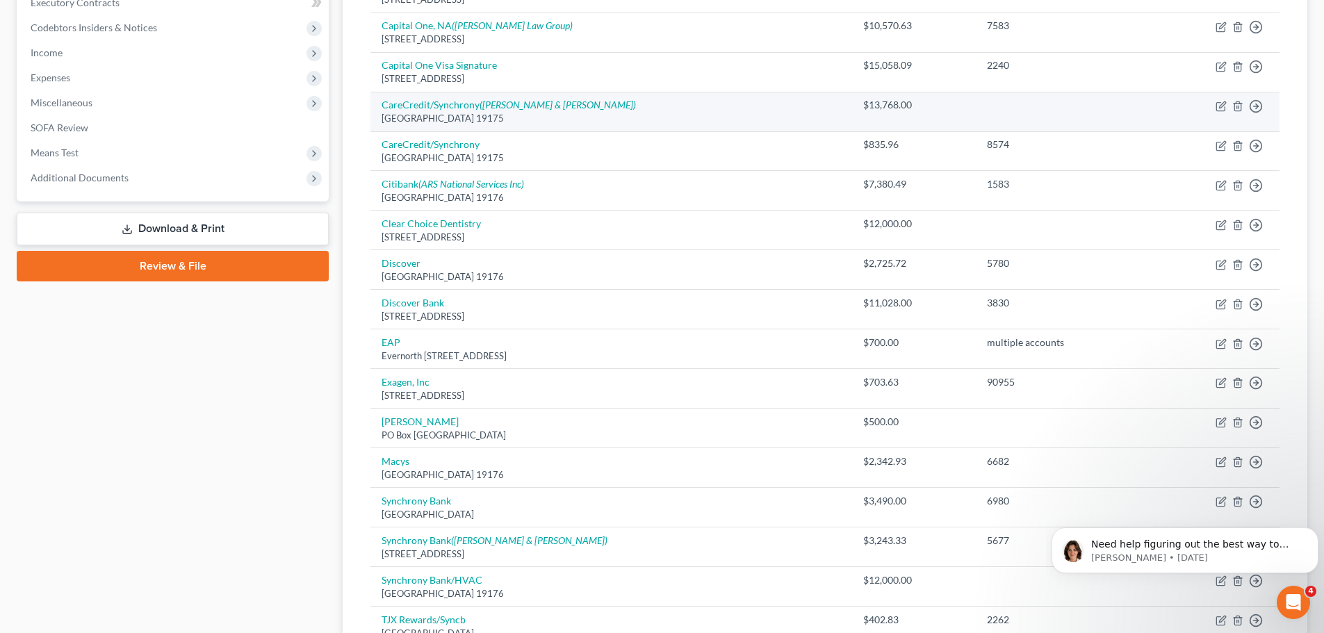
scroll to position [70, 0]
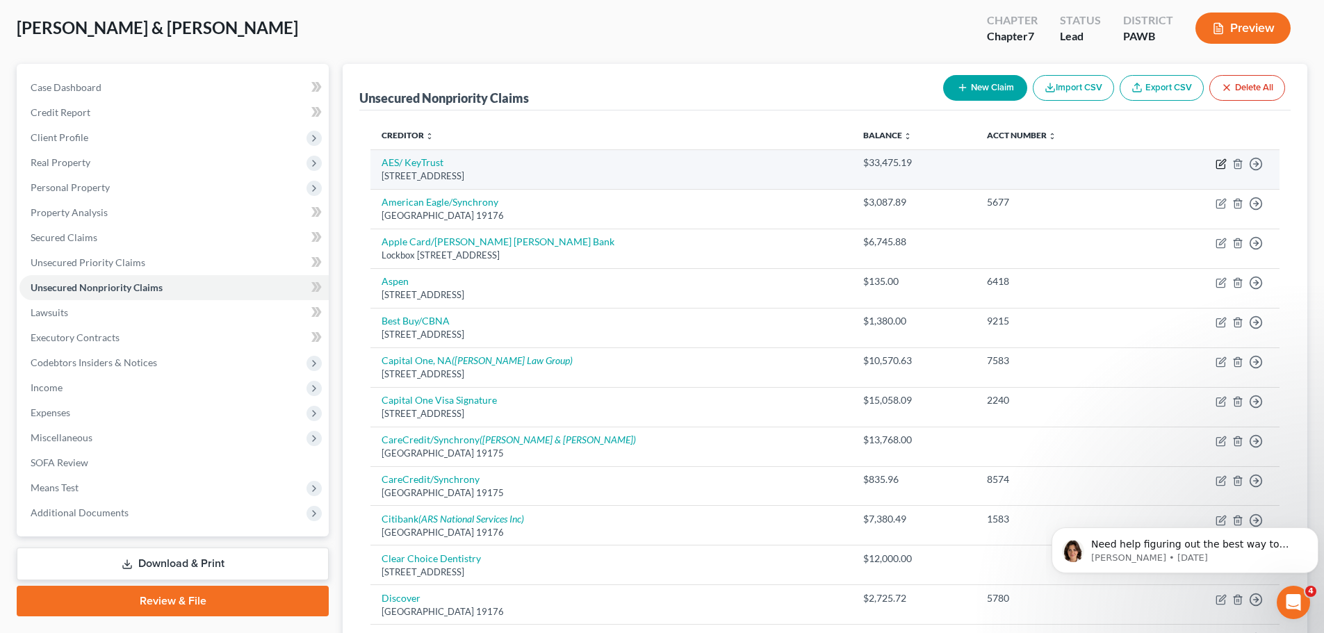
click at [1220, 159] on icon "button" at bounding box center [1221, 164] width 11 height 11
select select "39"
select select "17"
select select "0"
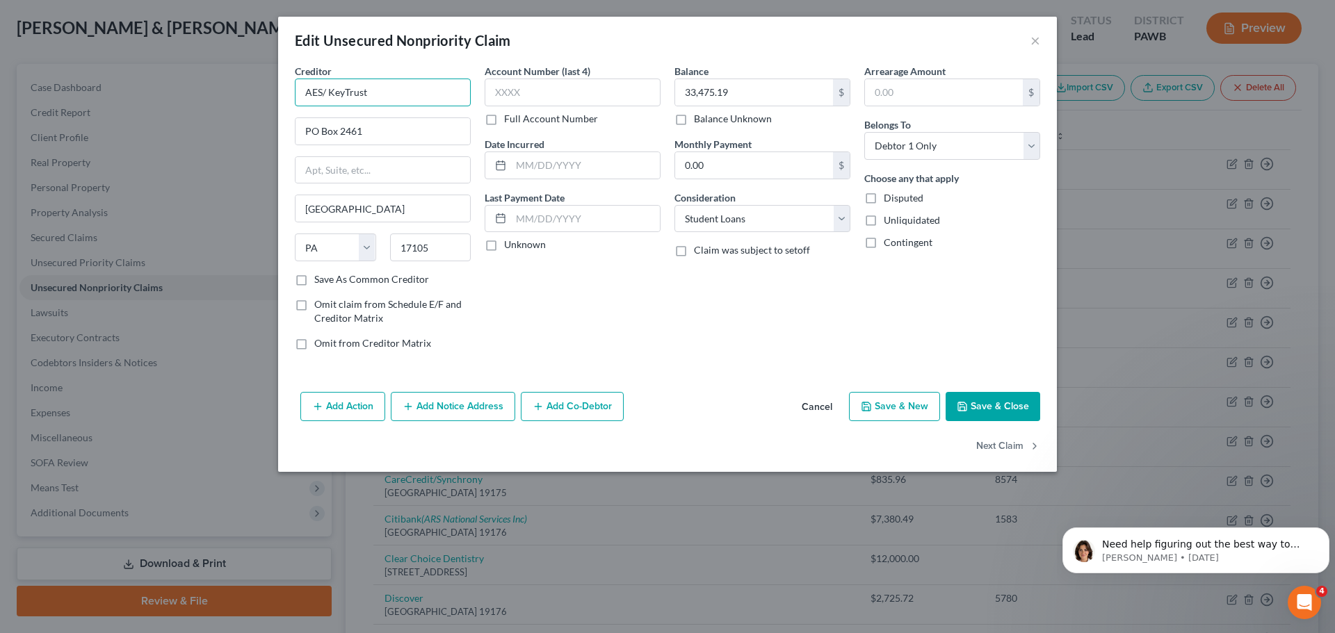
drag, startPoint x: 255, startPoint y: 78, endPoint x: 195, endPoint y: 84, distance: 60.8
click at [197, 80] on div "Edit Unsecured Nonpriority Claim × Creditor * AES/ KeyTrust PO Box 2461 [GEOGRA…" at bounding box center [667, 316] width 1335 height 633
type input "MOHELA"
drag, startPoint x: 371, startPoint y: 132, endPoint x: 337, endPoint y: 131, distance: 34.8
click at [337, 131] on input "PO Box 2461" at bounding box center [382, 131] width 175 height 26
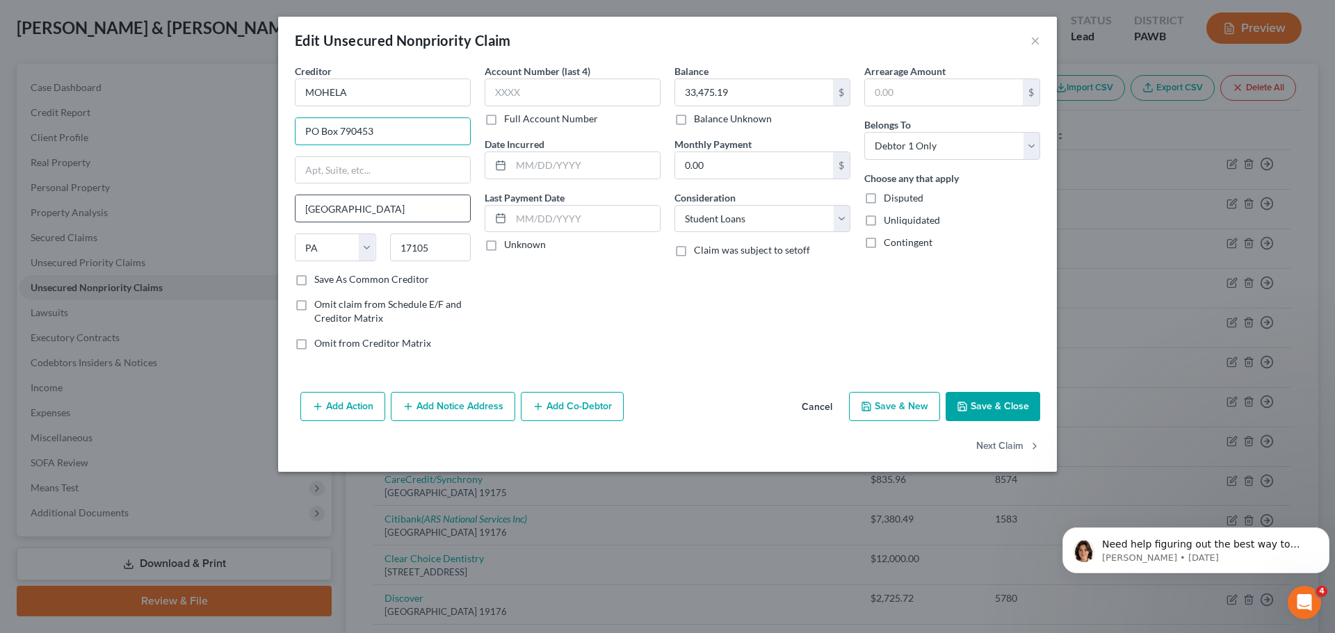
type input "PO Box 790453"
click at [387, 203] on input "[GEOGRAPHIC_DATA]" at bounding box center [382, 208] width 175 height 26
drag, startPoint x: 387, startPoint y: 208, endPoint x: 222, endPoint y: 211, distance: 164.8
click at [222, 213] on div "Edit Unsecured Nonpriority Claim × Creditor * MOHELA PO Box 790453 [GEOGRAPHIC_…" at bounding box center [667, 316] width 1335 height 633
type input "[GEOGRAPHIC_DATA][PERSON_NAME]"
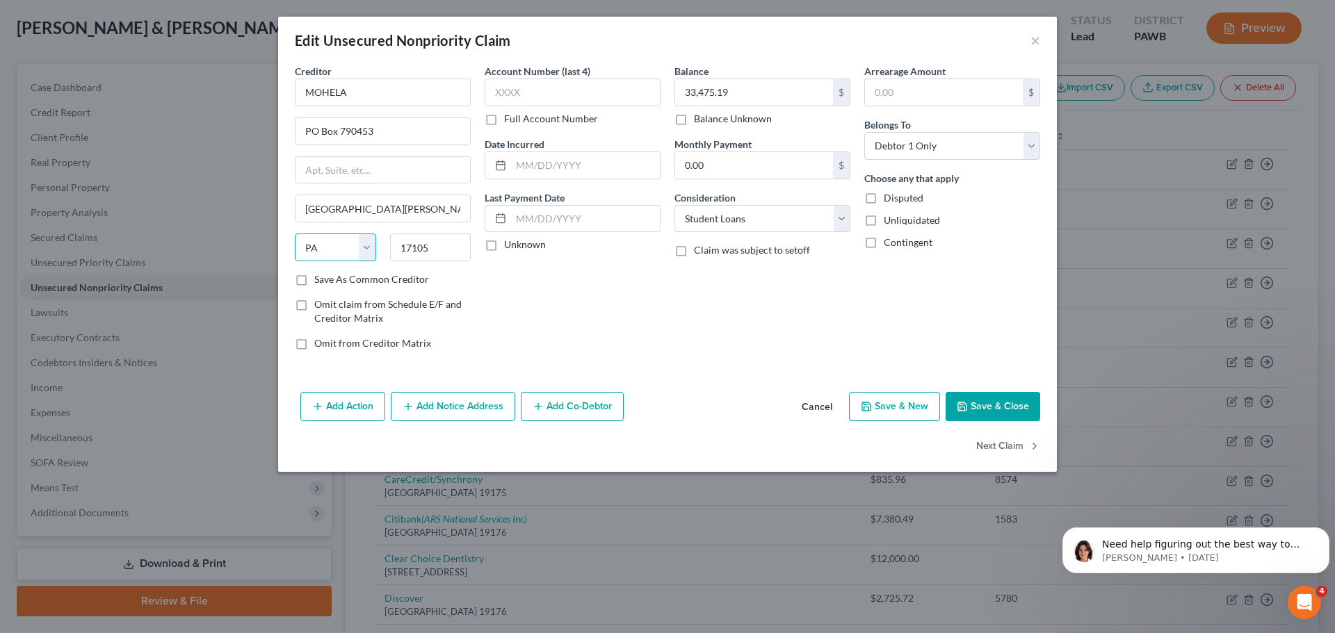
drag, startPoint x: 307, startPoint y: 250, endPoint x: 315, endPoint y: 248, distance: 7.8
click at [307, 250] on select "State [US_STATE] AK AR AZ CA CO CT DE DC [GEOGRAPHIC_DATA] [GEOGRAPHIC_DATA] GU…" at bounding box center [335, 248] width 81 height 28
click at [316, 248] on select "State [US_STATE] AK AR AZ CA CO CT DE DC [GEOGRAPHIC_DATA] [GEOGRAPHIC_DATA] GU…" at bounding box center [335, 248] width 81 height 28
select select "26"
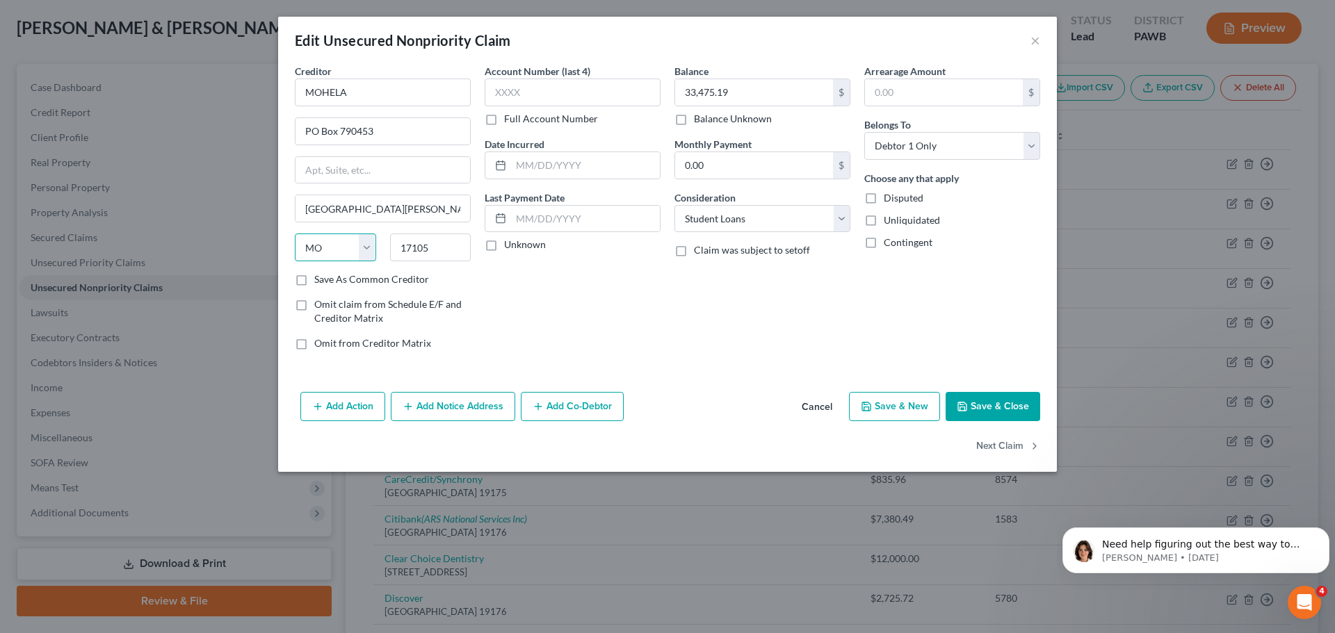
click at [295, 234] on select "State [US_STATE] AK AR AZ CA CO CT DE DC [GEOGRAPHIC_DATA] [GEOGRAPHIC_DATA] GU…" at bounding box center [335, 248] width 81 height 28
type input "63179"
click at [393, 282] on label "Save As Common Creditor" at bounding box center [371, 280] width 115 height 14
click at [329, 282] on input "Save As Common Creditor" at bounding box center [324, 277] width 9 height 9
checkbox input "true"
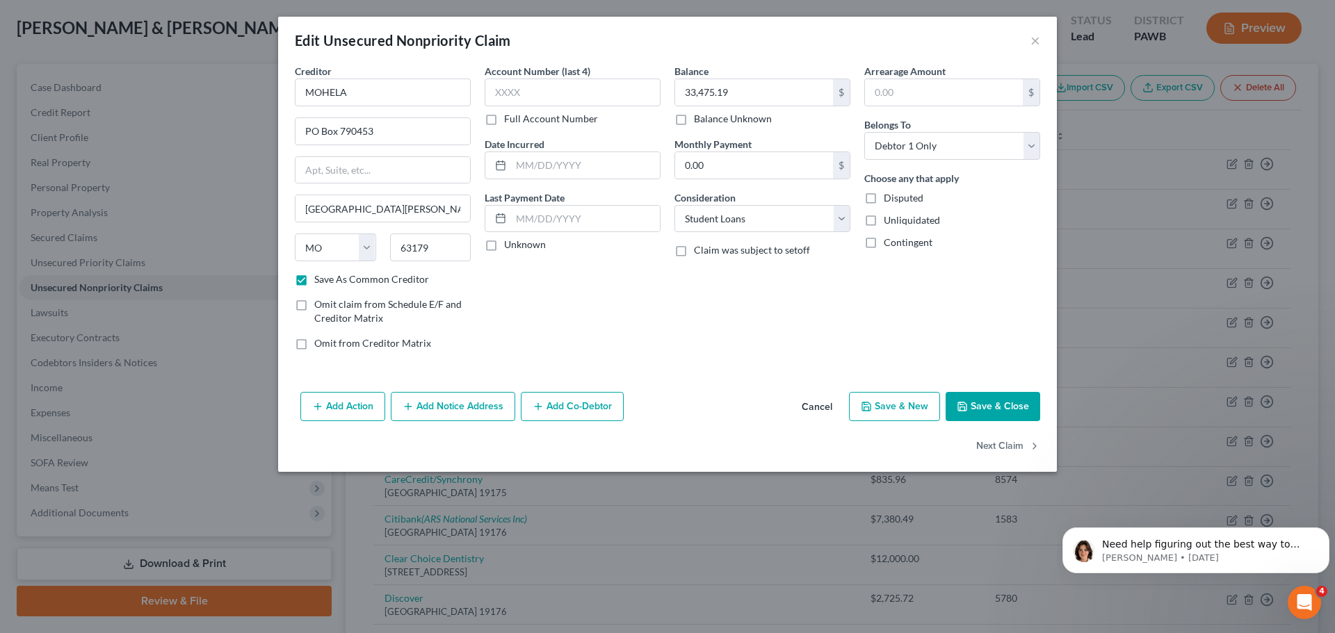
type input "Saint Louis"
click at [957, 407] on button "Save & Close" at bounding box center [993, 406] width 95 height 29
checkbox input "false"
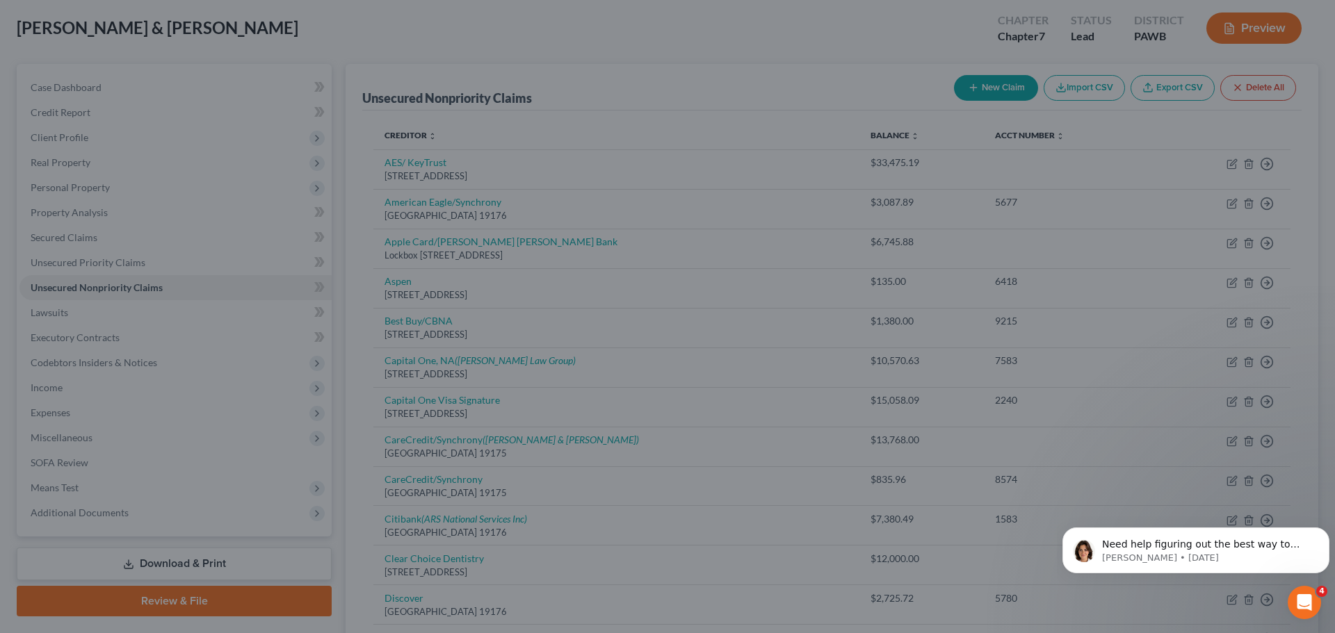
type input "0"
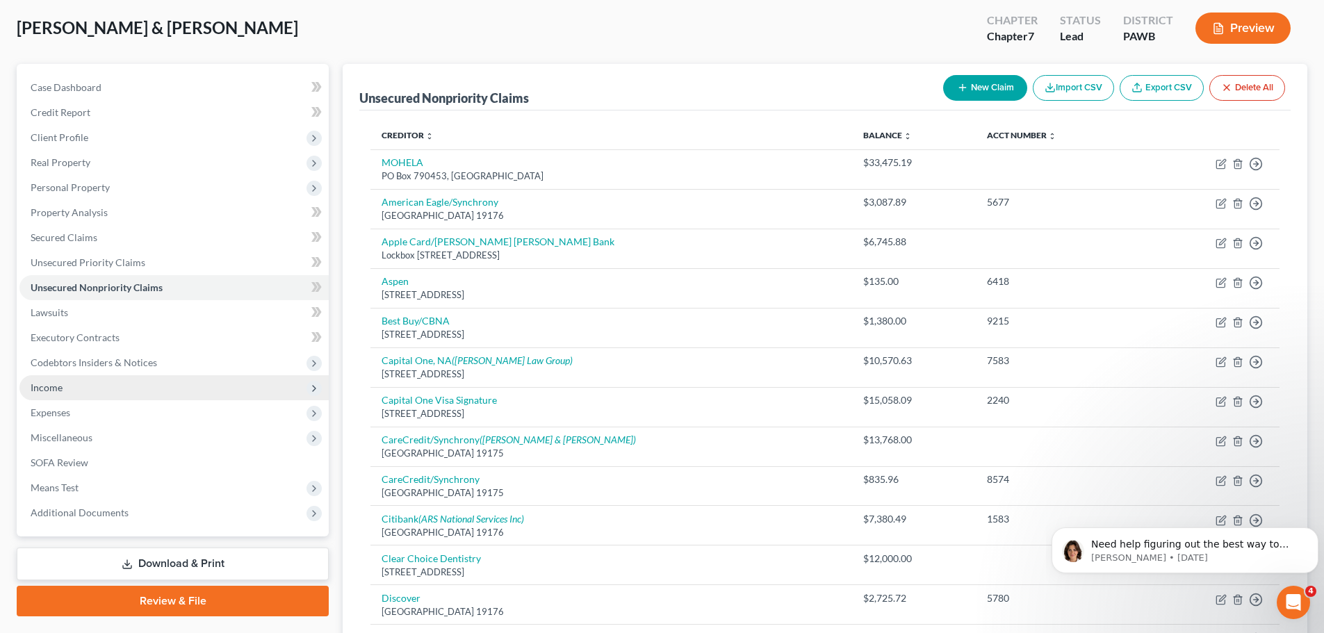
click at [44, 388] on span "Income" at bounding box center [47, 388] width 32 height 12
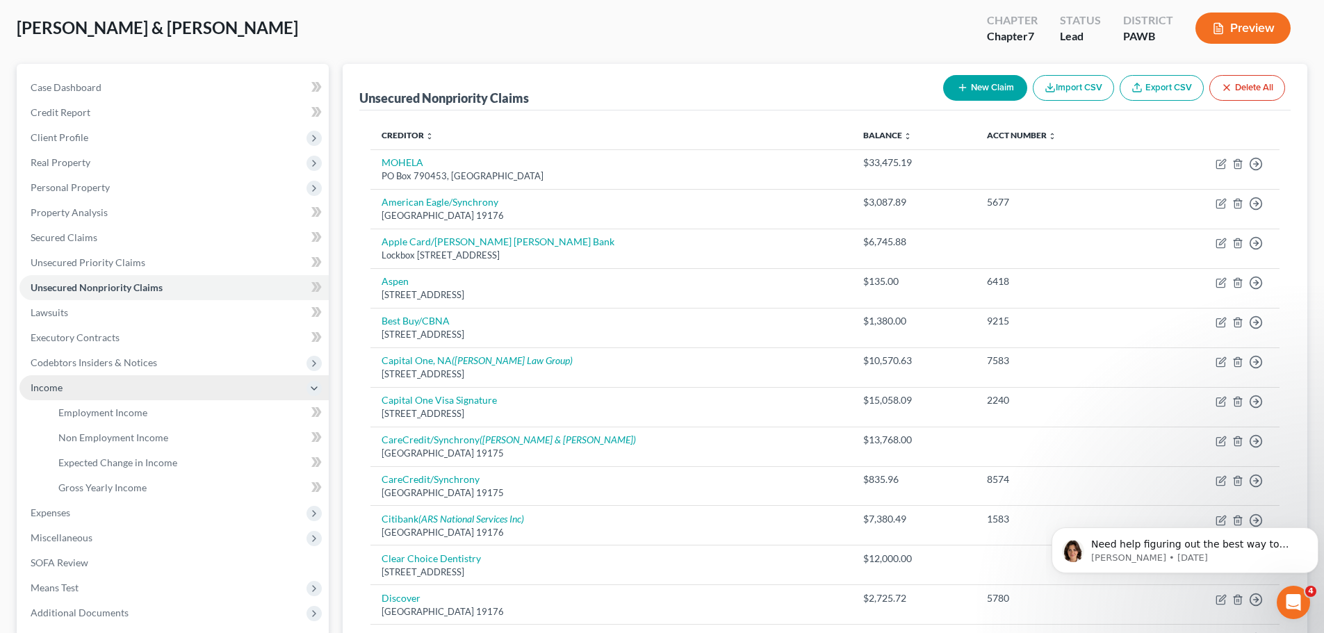
click at [47, 389] on span "Income" at bounding box center [47, 388] width 32 height 12
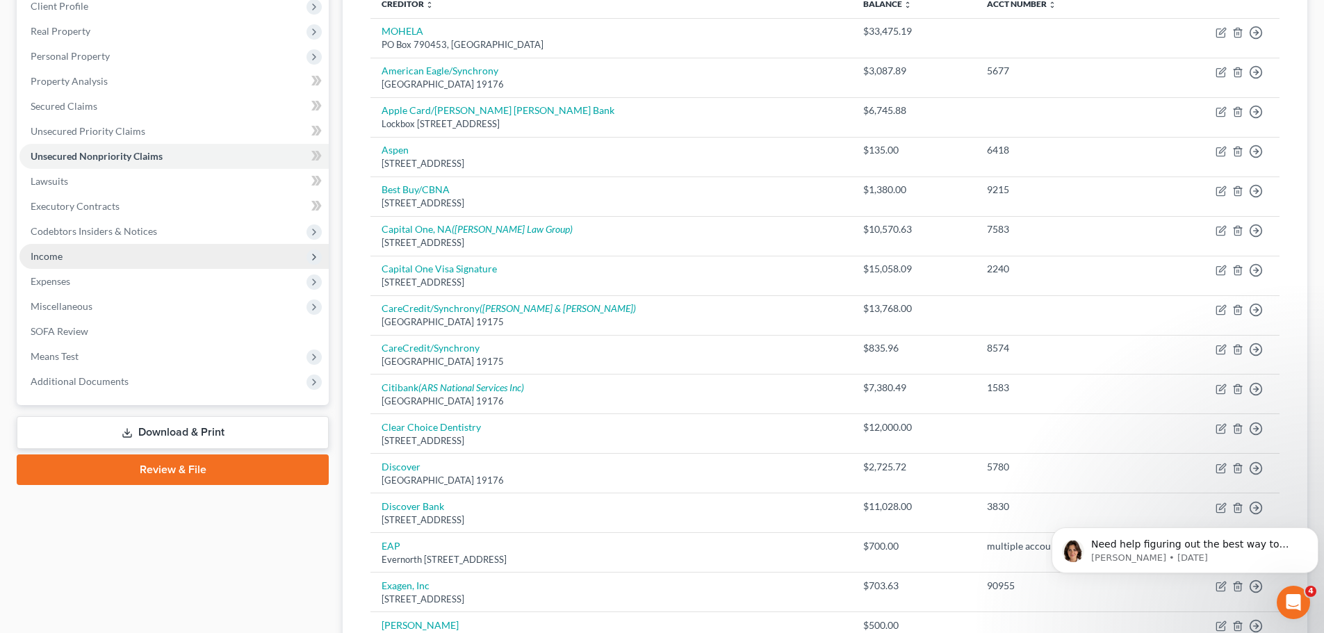
scroll to position [348, 0]
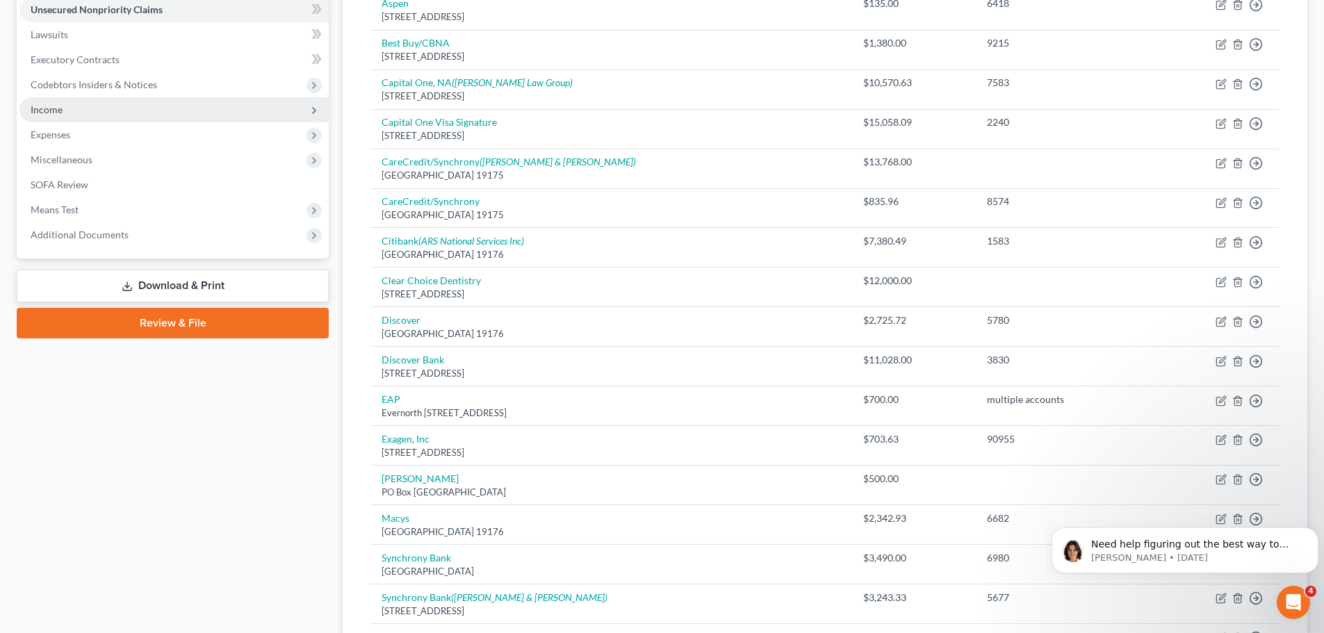
click at [310, 109] on icon at bounding box center [314, 110] width 11 height 11
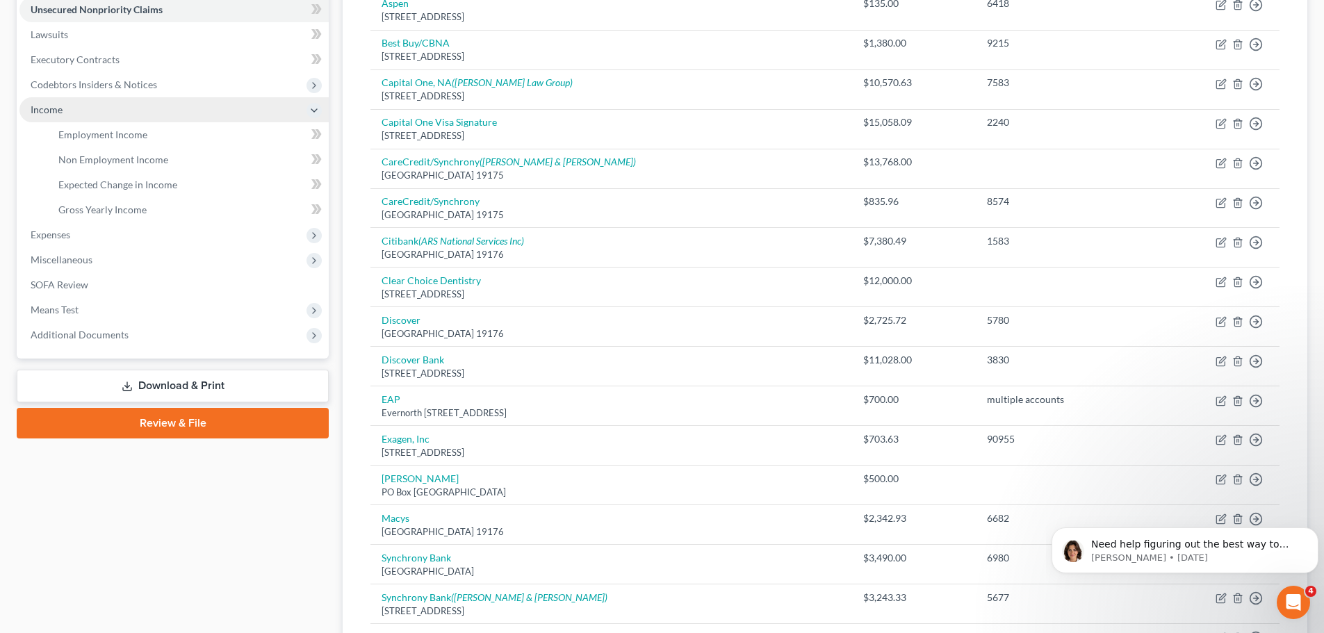
click at [57, 118] on span "Income" at bounding box center [173, 109] width 309 height 25
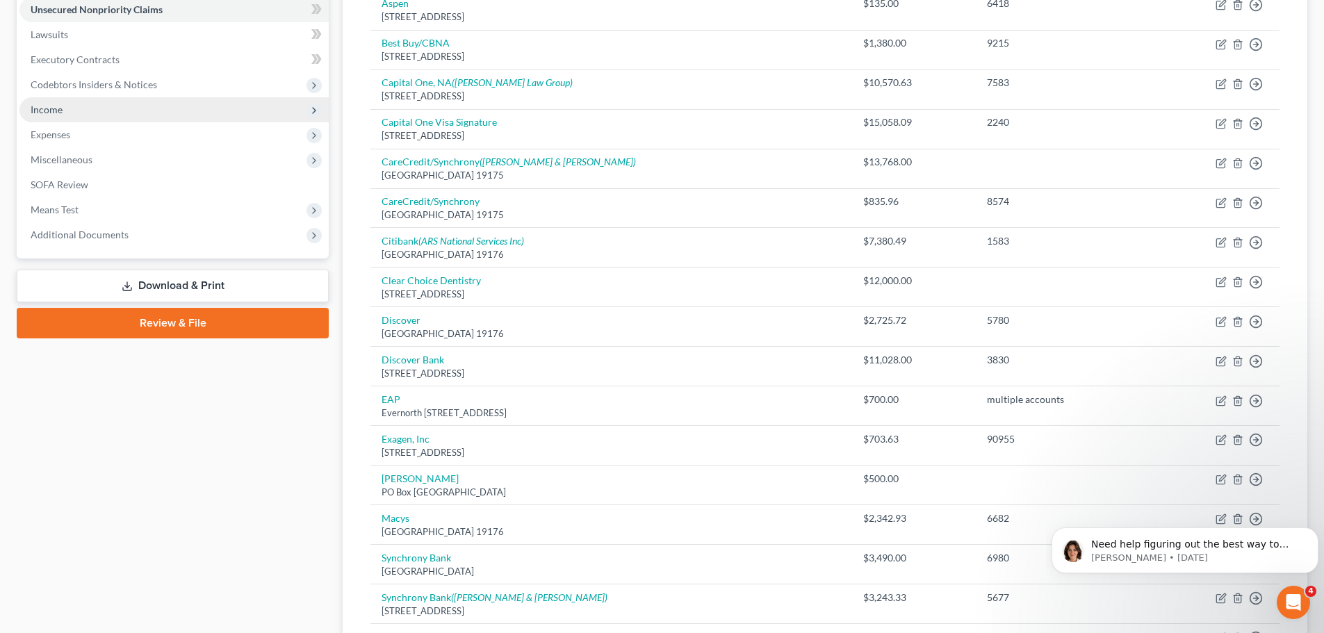
click at [66, 116] on span "Income" at bounding box center [173, 109] width 309 height 25
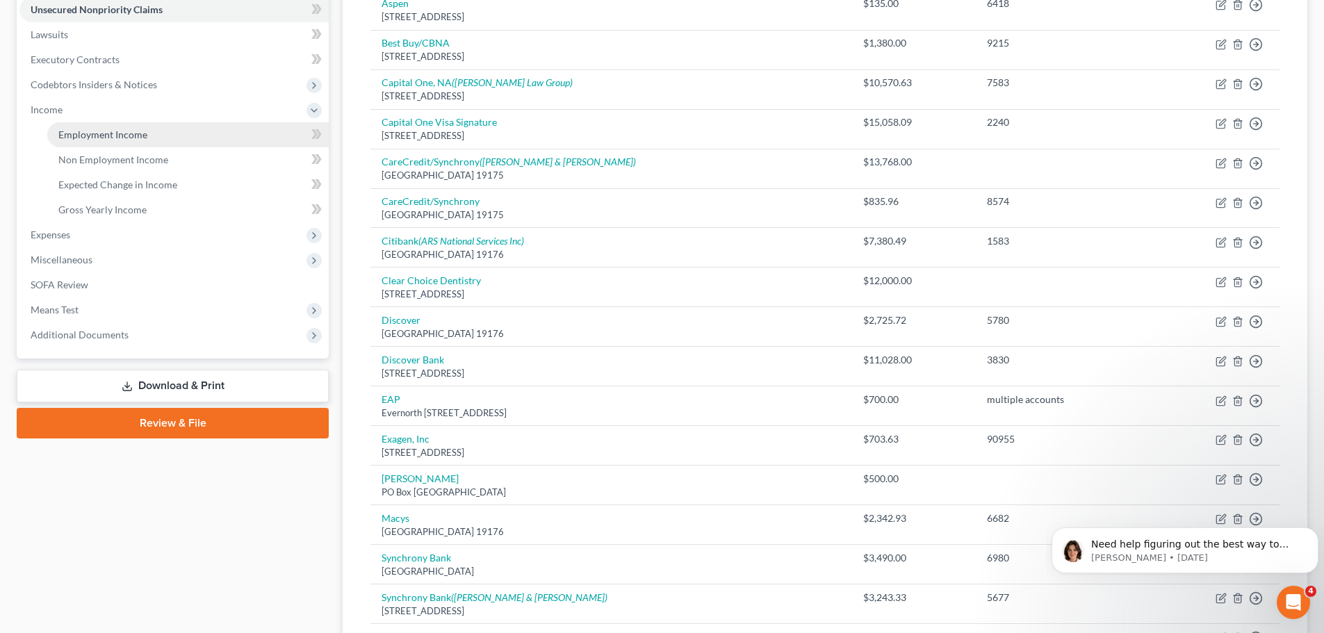
click at [88, 137] on span "Employment Income" at bounding box center [102, 135] width 89 height 12
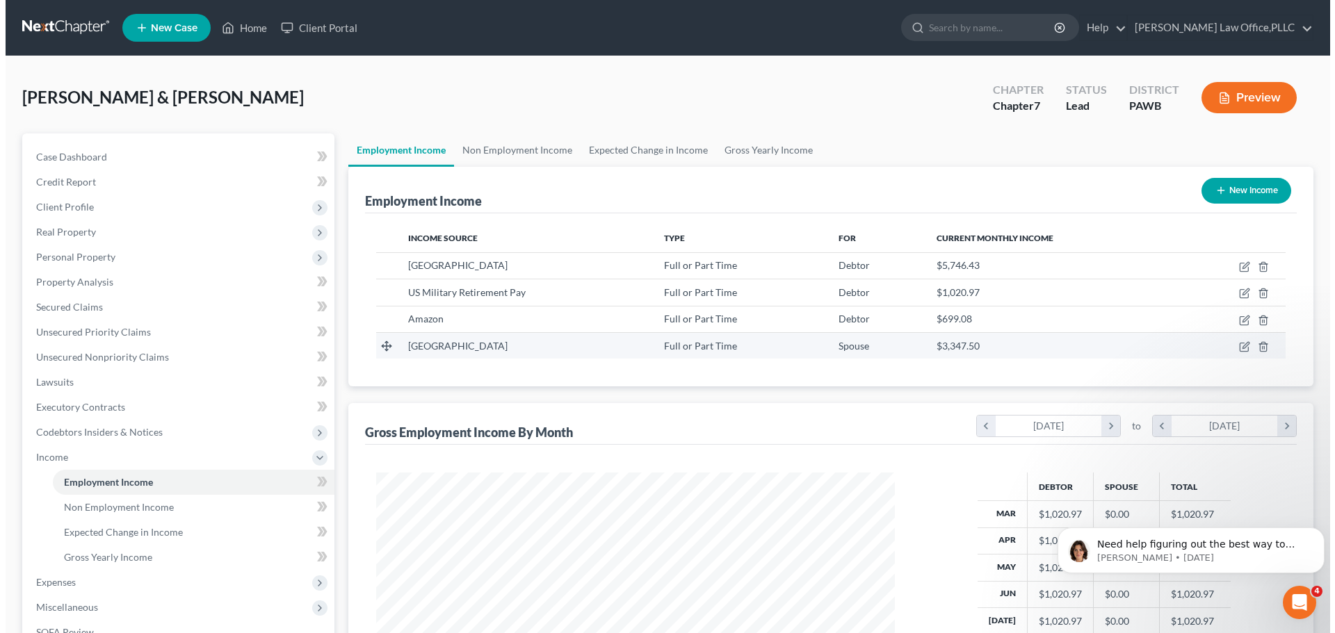
scroll to position [259, 546]
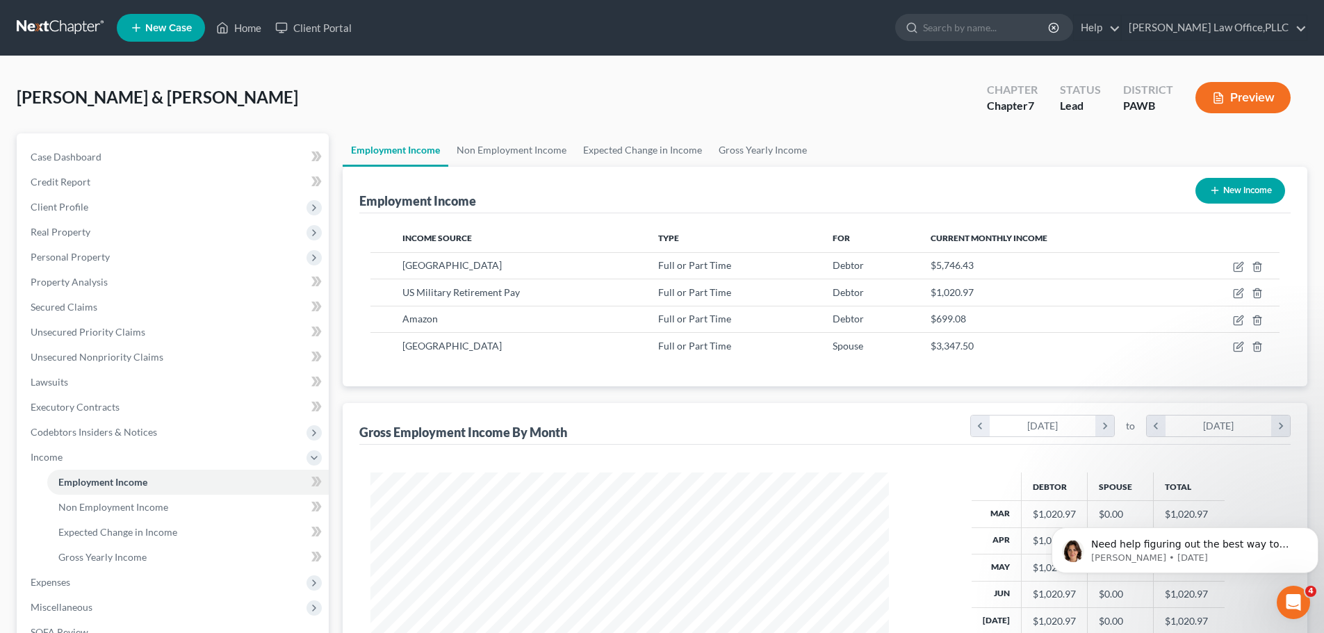
click at [1226, 186] on button "New Income" at bounding box center [1241, 191] width 90 height 26
select select "0"
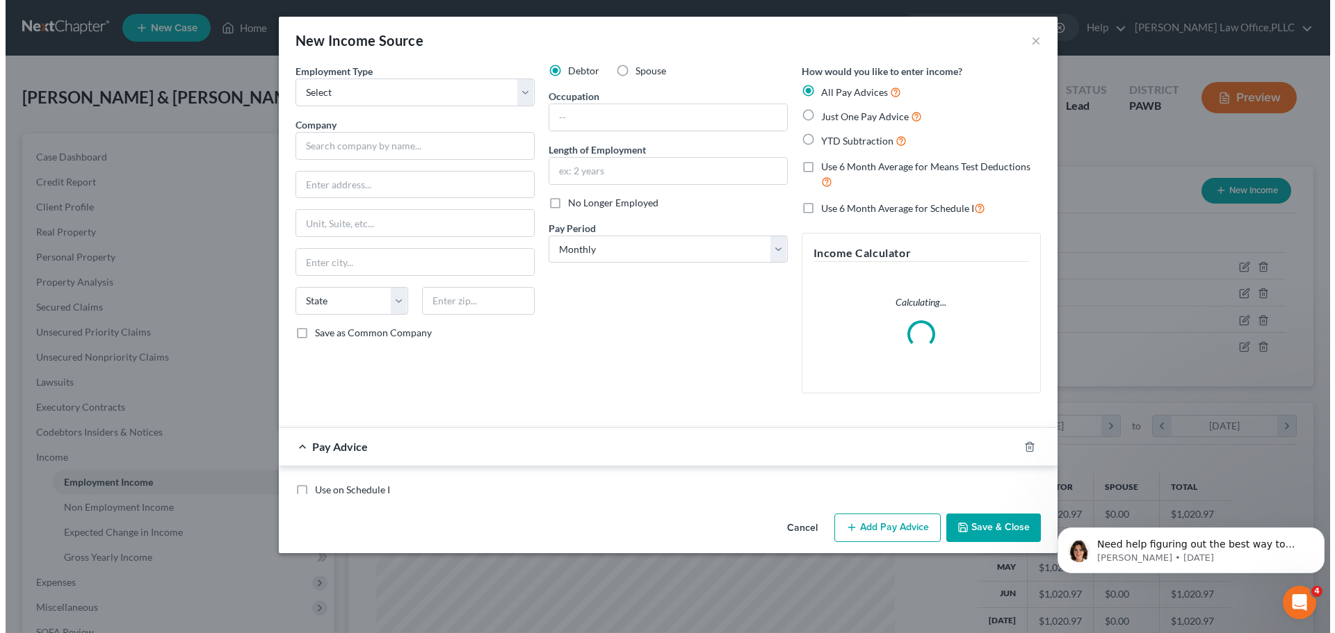
scroll to position [261, 551]
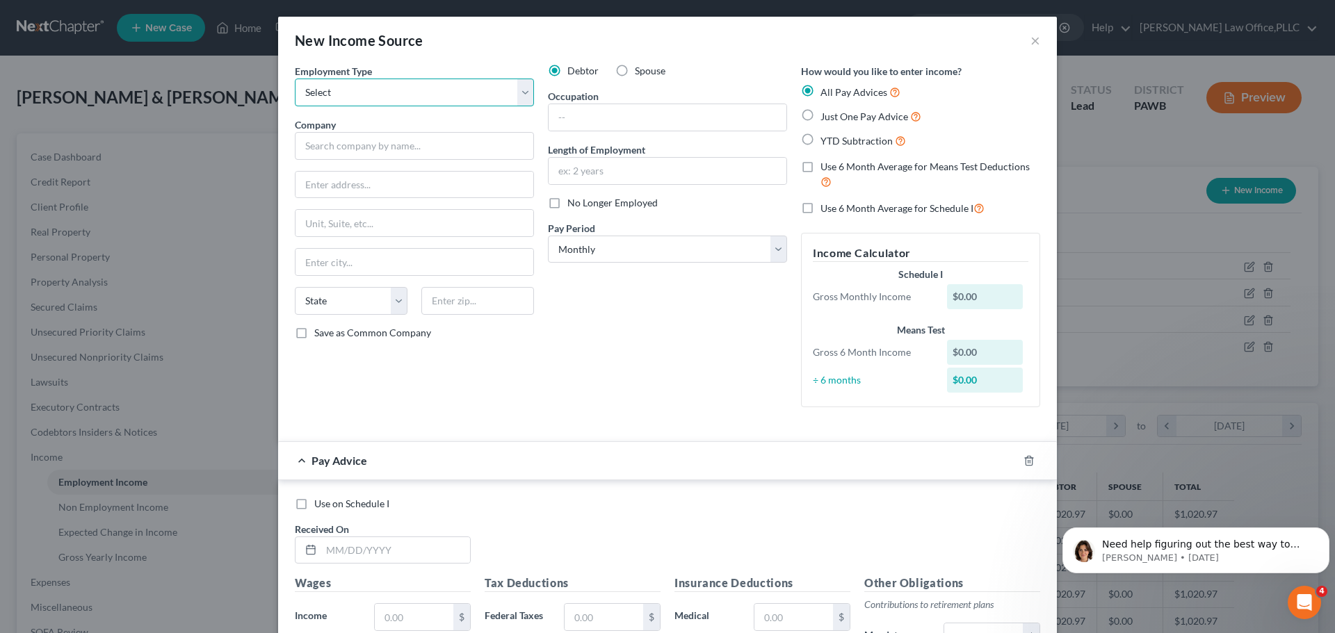
click at [366, 100] on select "Select Full or [DEMOGRAPHIC_DATA] Employment Self Employment" at bounding box center [414, 93] width 239 height 28
select select "0"
click at [295, 79] on select "Select Full or [DEMOGRAPHIC_DATA] Employment Self Employment" at bounding box center [414, 93] width 239 height 28
click at [428, 154] on input "text" at bounding box center [414, 146] width 239 height 28
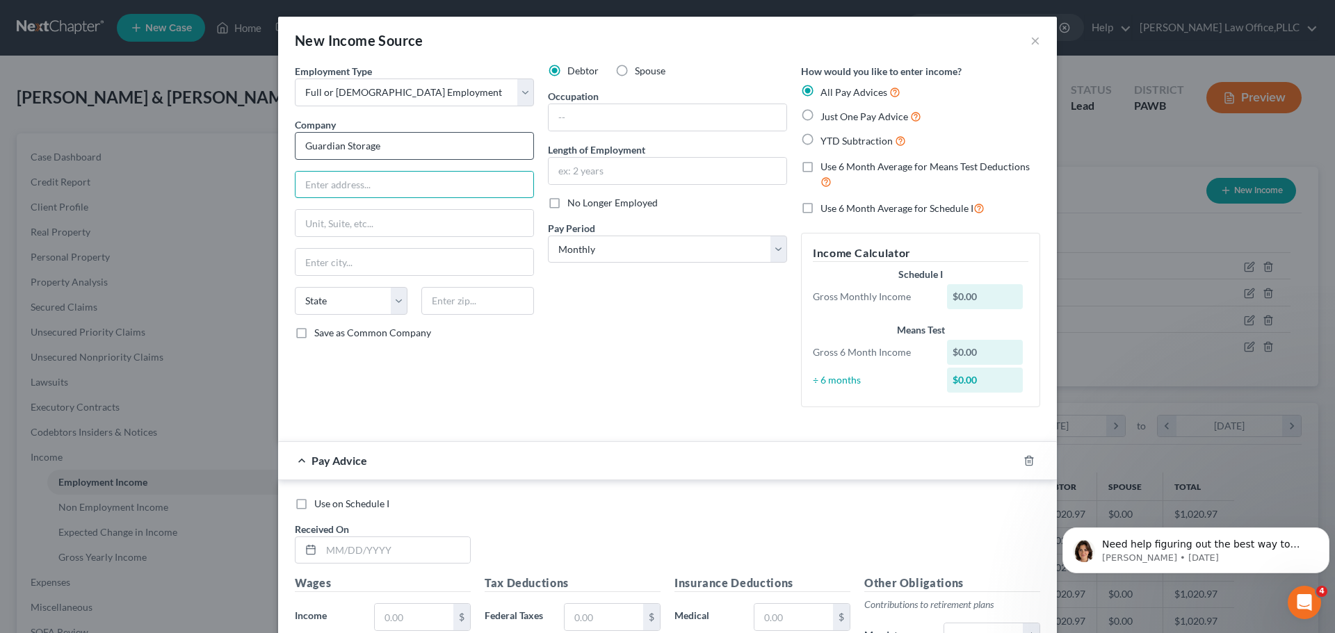
type input "Guardian Storage"
click at [367, 183] on input "[STREET_ADDRESS]" at bounding box center [414, 185] width 238 height 26
type input "[STREET_ADDRESS]"
click at [366, 252] on input "text" at bounding box center [414, 262] width 238 height 26
type input "[GEOGRAPHIC_DATA]"
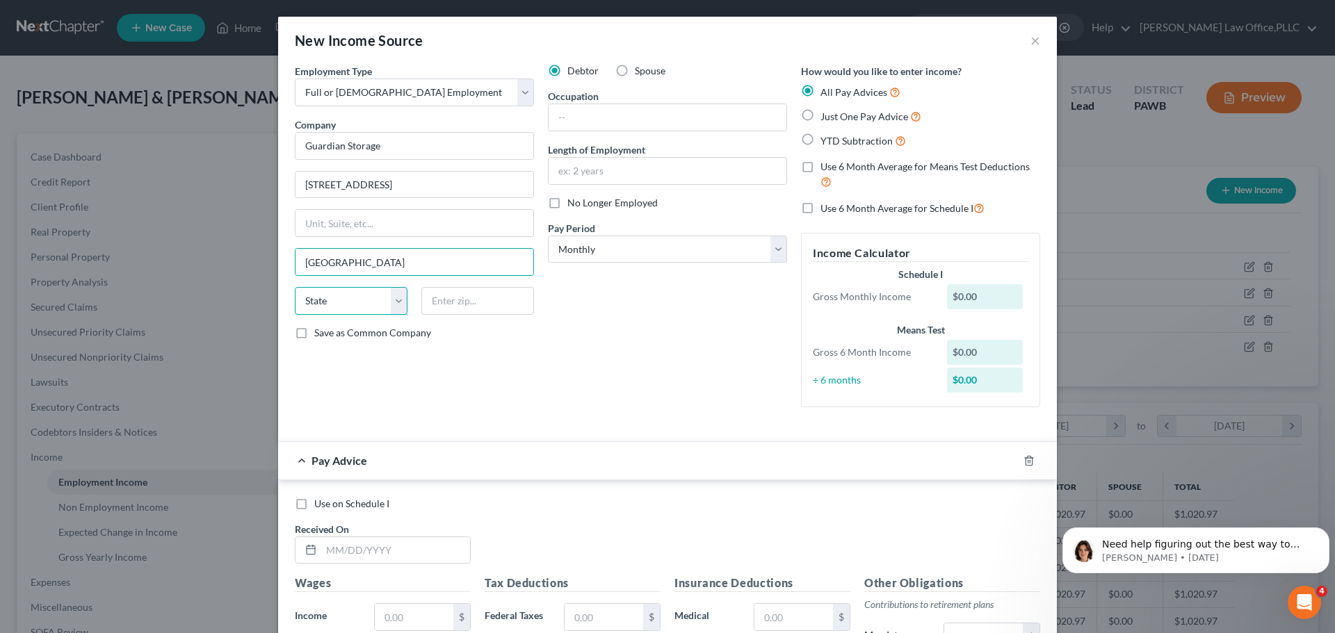
click at [371, 302] on select "State [US_STATE] AK AR AZ CA CO CT DE DC [GEOGRAPHIC_DATA] [GEOGRAPHIC_DATA] GU…" at bounding box center [351, 301] width 113 height 28
select select "39"
click at [295, 287] on select "State [US_STATE] AK AR AZ CA CO CT DE DC [GEOGRAPHIC_DATA] [GEOGRAPHIC_DATA] GU…" at bounding box center [351, 301] width 113 height 28
click at [467, 305] on input "text" at bounding box center [477, 301] width 113 height 28
type input "15206"
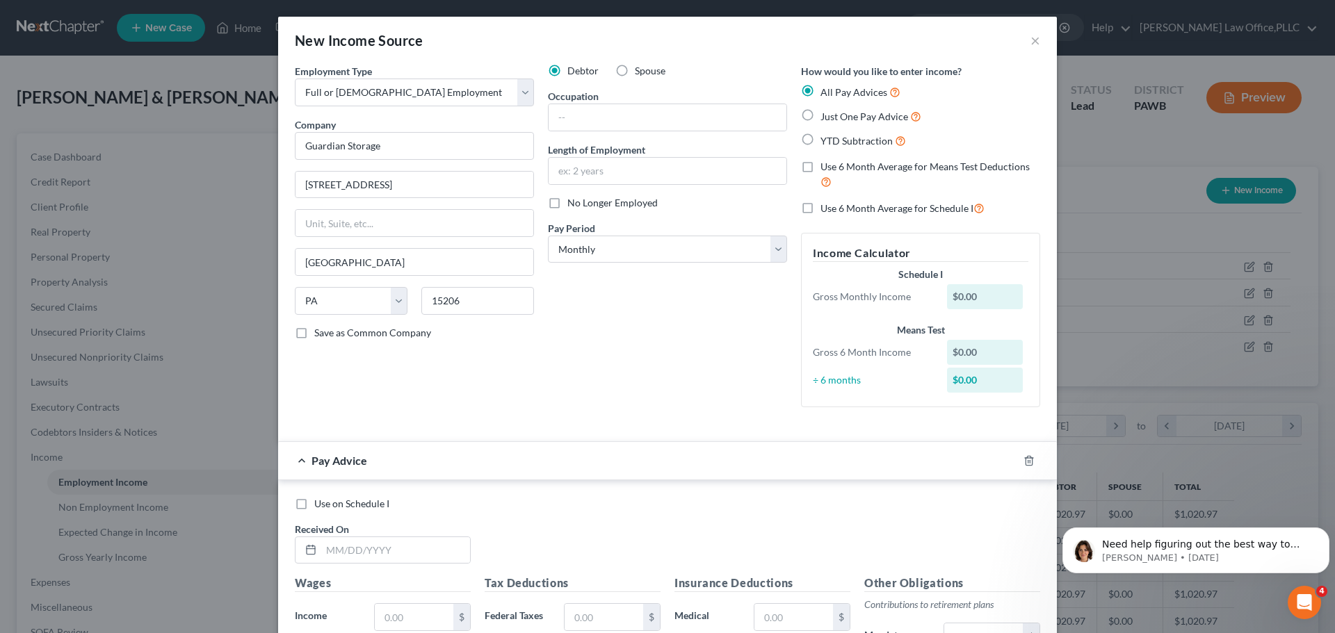
click at [560, 367] on div "Debtor Spouse Occupation Length of Employment No Longer Employed Pay Period * S…" at bounding box center [667, 241] width 253 height 355
click at [713, 238] on select "Select Monthly Twice Monthly Every Other Week Weekly" at bounding box center [667, 250] width 239 height 28
select select "2"
click at [548, 236] on select "Select Monthly Twice Monthly Every Other Week Weekly" at bounding box center [667, 250] width 239 height 28
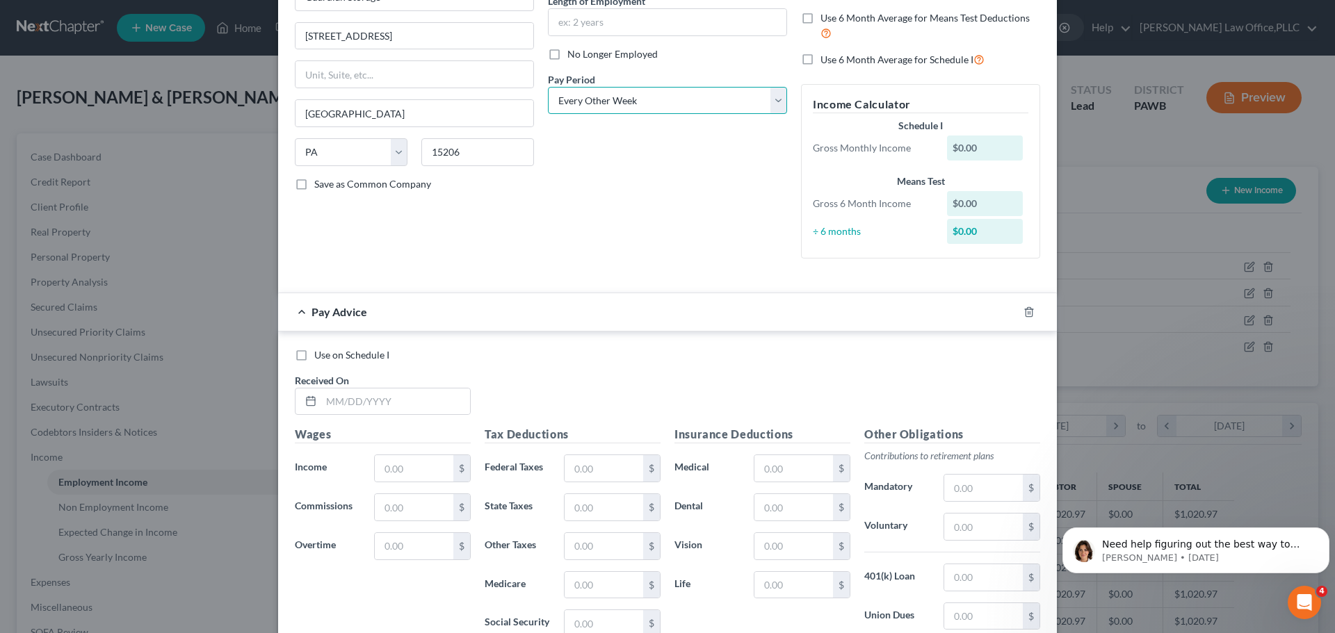
scroll to position [341, 0]
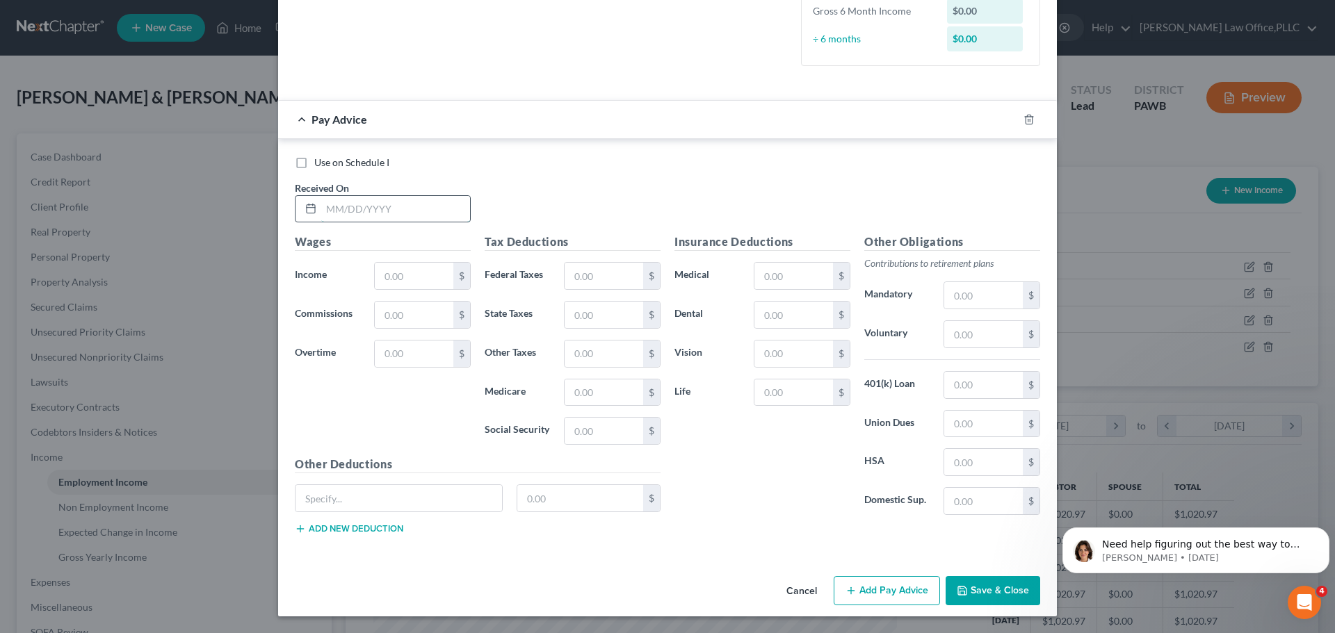
click at [434, 211] on input "text" at bounding box center [395, 209] width 149 height 26
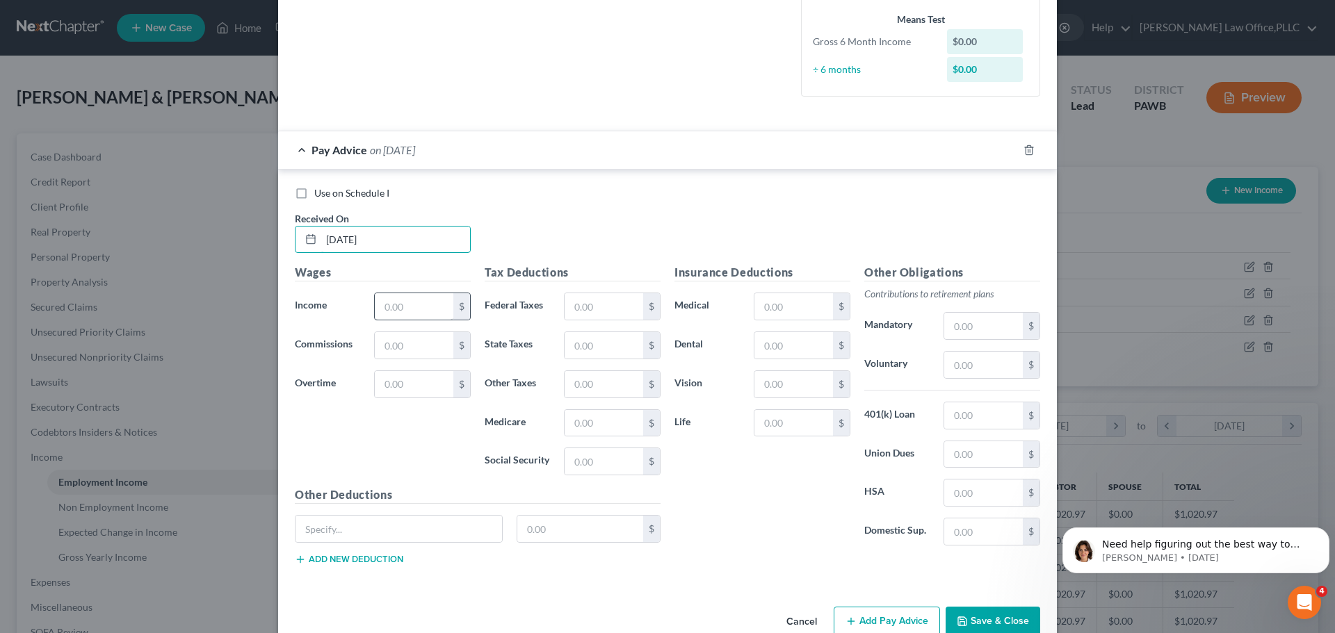
type input "[DATE]"
click at [409, 298] on input "text" at bounding box center [414, 306] width 79 height 26
type input "357.85"
click at [429, 433] on div "Wages Income * 357.85 $ Commissions $ Overtime $" at bounding box center [383, 375] width 190 height 222
click at [431, 431] on div "Wages Income * 357.85 $ Commissions $ Overtime $" at bounding box center [383, 375] width 190 height 222
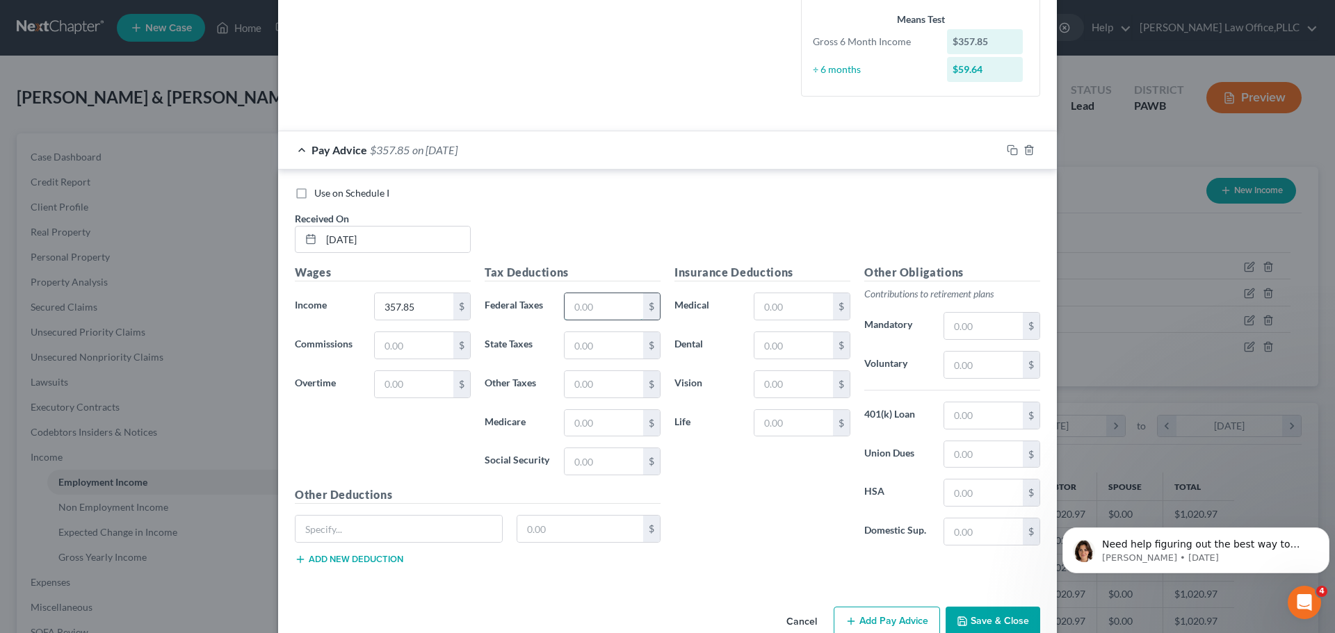
click at [596, 318] on input "text" at bounding box center [604, 306] width 79 height 26
click at [596, 424] on input "text" at bounding box center [604, 423] width 79 height 26
type input "5.80"
click at [590, 452] on input "text" at bounding box center [604, 461] width 79 height 26
type input "3"
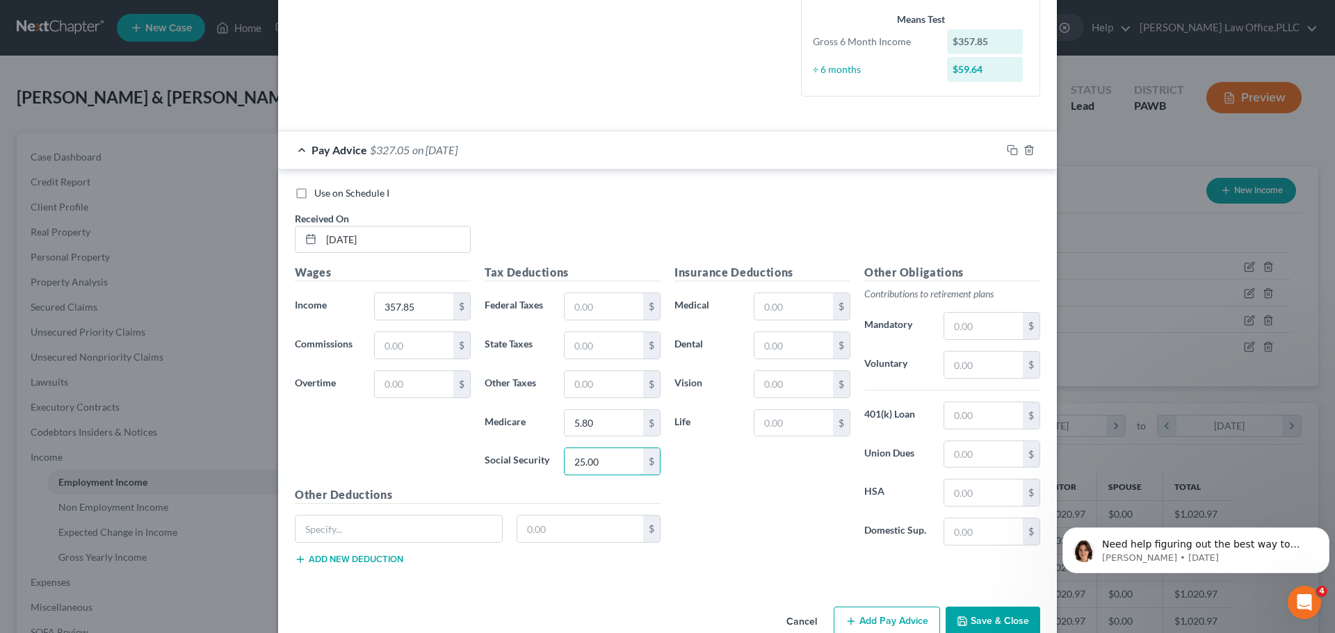
type input "25.00"
click at [788, 476] on div "Insurance Deductions Medical $ Dental $ Vision $ Life $" at bounding box center [762, 410] width 190 height 293
click at [601, 331] on div "Tax Deductions Federal Taxes $ State Taxes $ Other Taxes $ Medicare 5.80 $ Soci…" at bounding box center [573, 375] width 190 height 222
click at [600, 352] on input "text" at bounding box center [604, 345] width 79 height 26
type input "20.00"
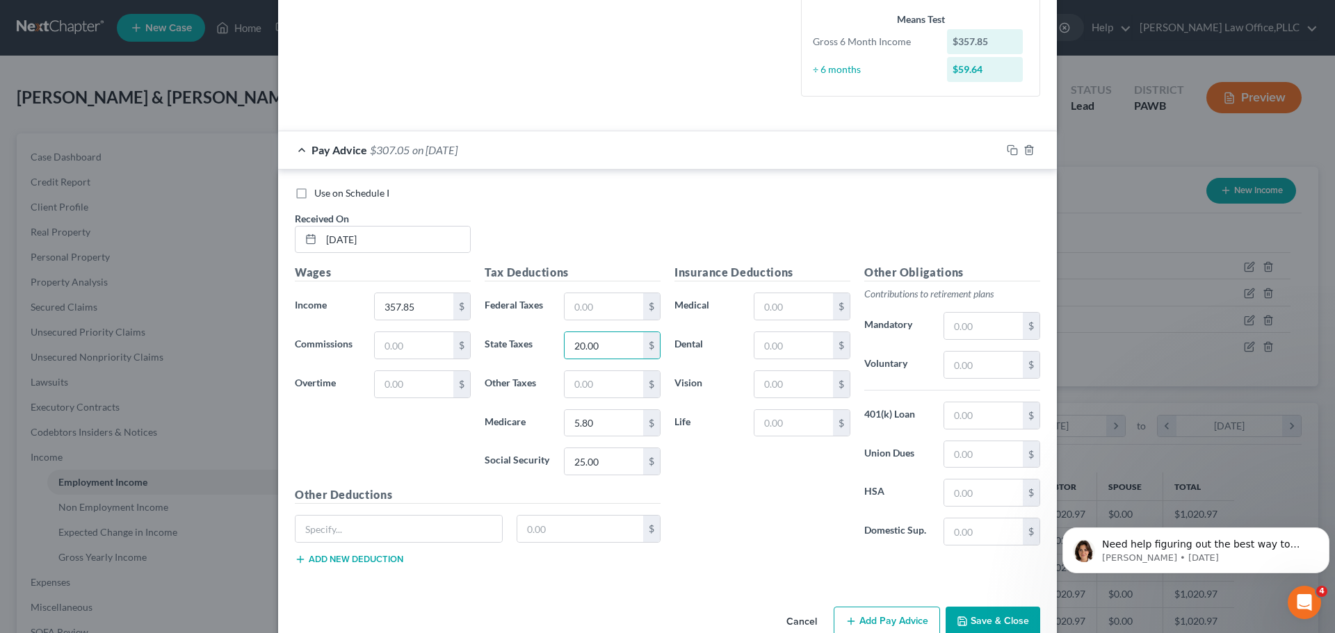
click at [659, 426] on div "5.80 $" at bounding box center [612, 424] width 111 height 28
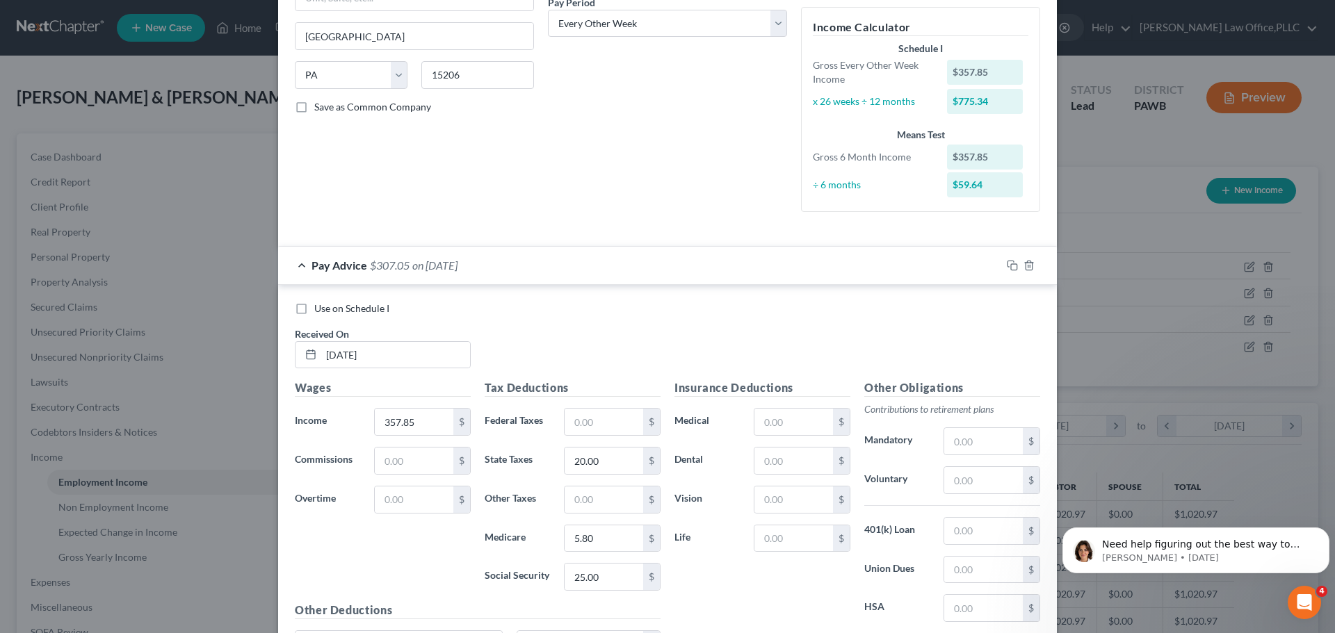
scroll to position [302, 0]
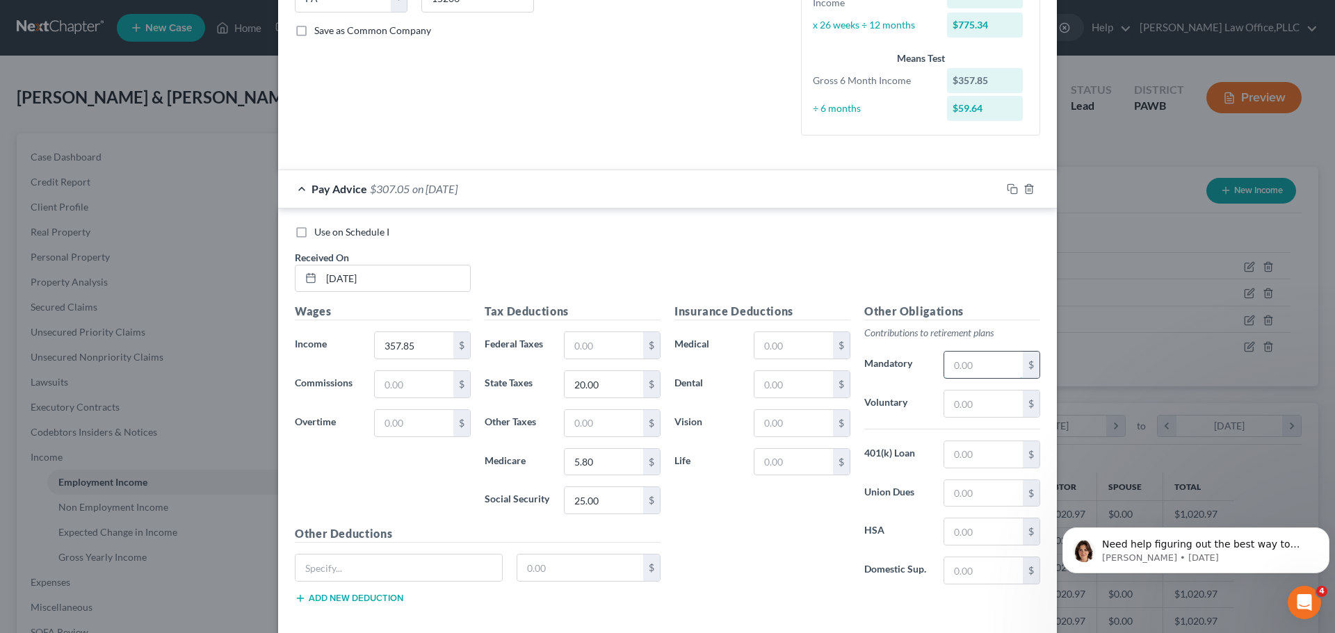
click at [969, 374] on input "text" at bounding box center [983, 365] width 79 height 26
type input "31.98"
click at [803, 503] on div "Insurance Deductions Medical $ Dental $ Vision $ Life $" at bounding box center [762, 449] width 190 height 293
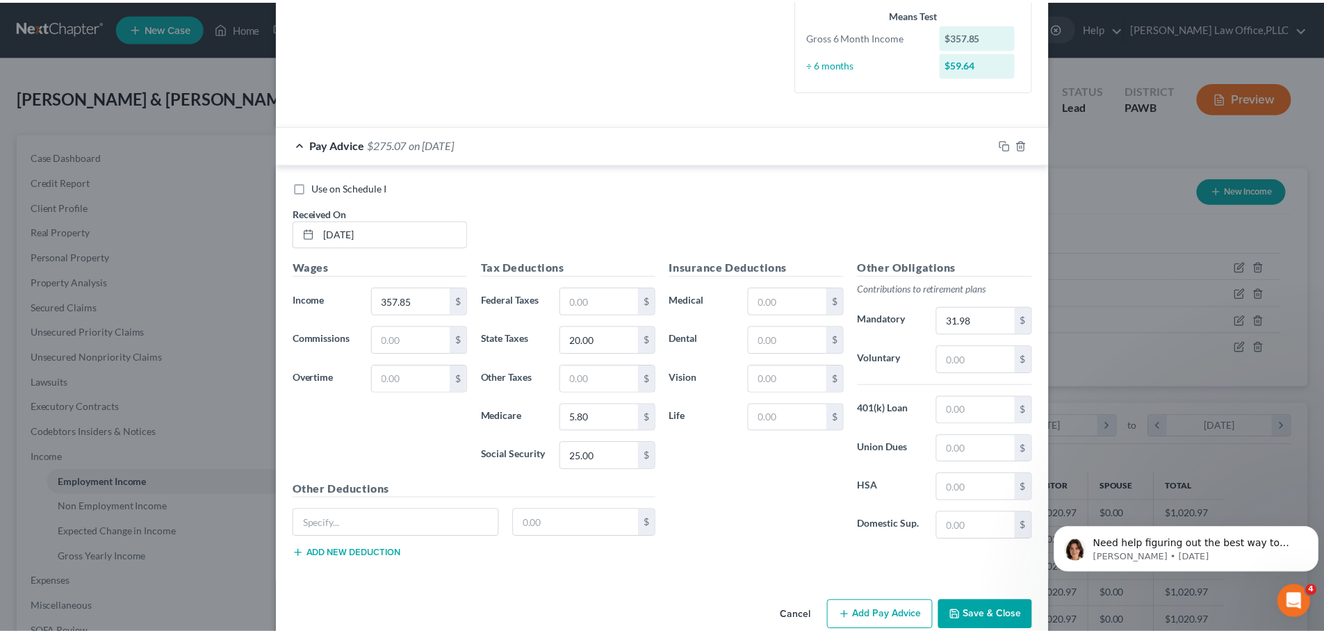
scroll to position [372, 0]
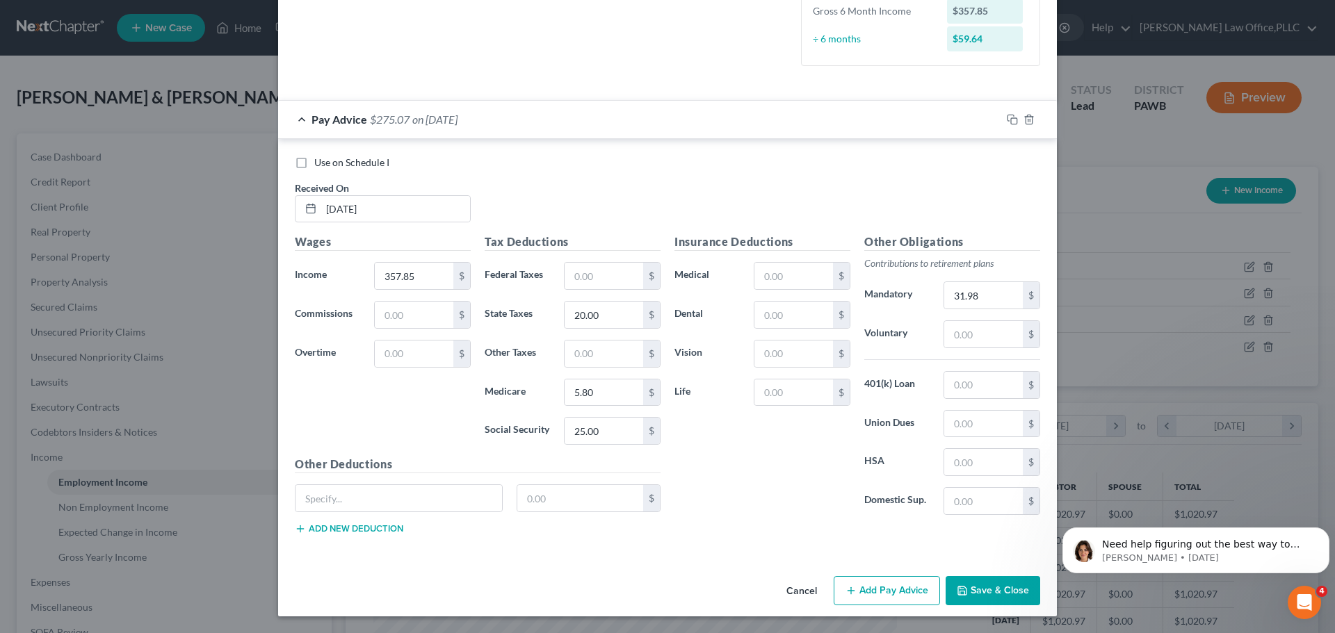
click at [966, 584] on button "Save & Close" at bounding box center [993, 590] width 95 height 29
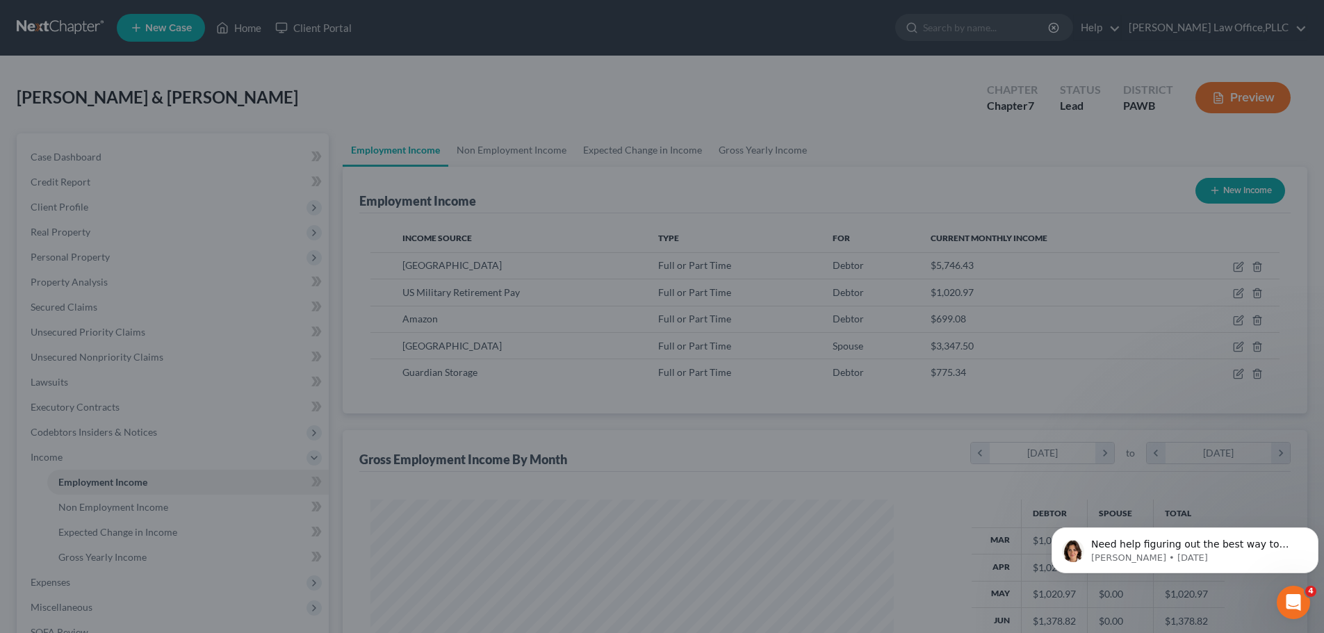
scroll to position [695015, 694727]
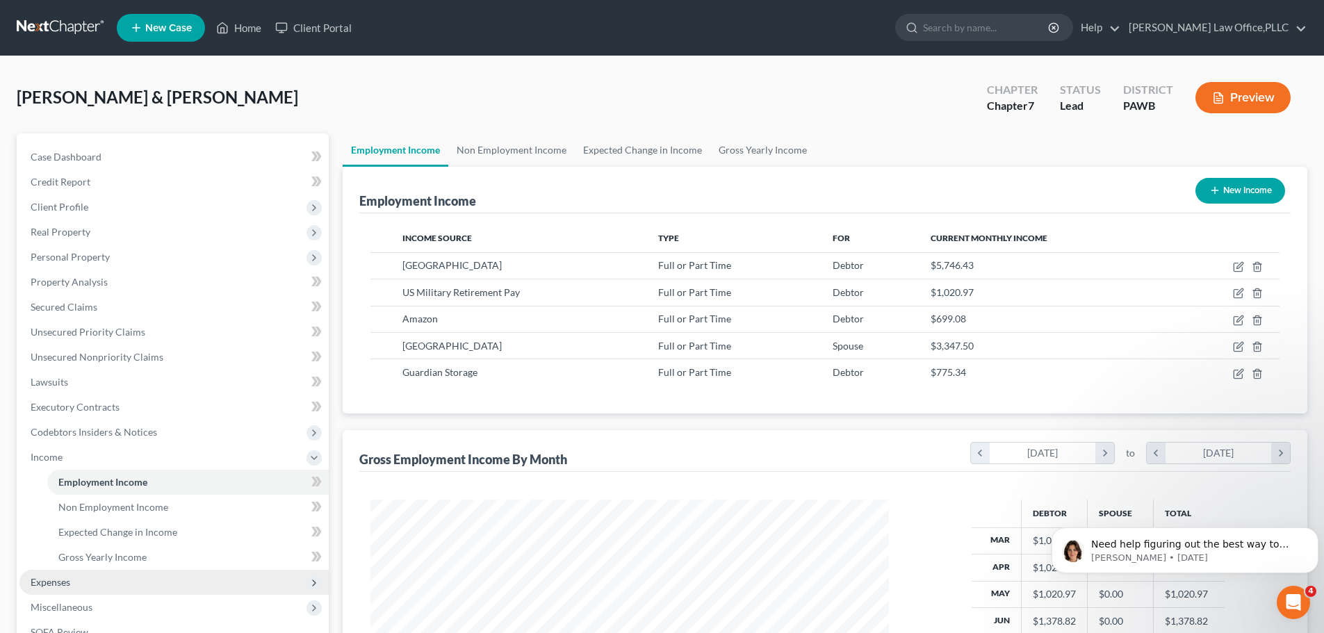
click at [54, 580] on span "Expenses" at bounding box center [51, 582] width 40 height 12
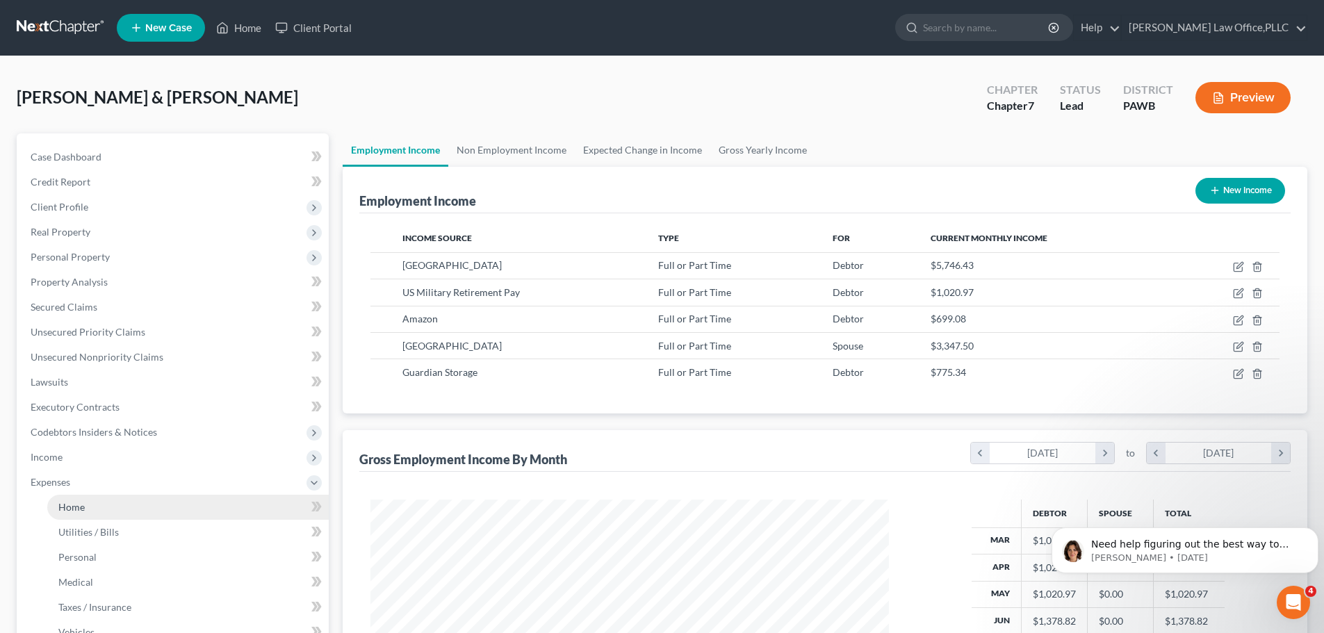
click at [82, 512] on span "Home" at bounding box center [71, 507] width 26 height 12
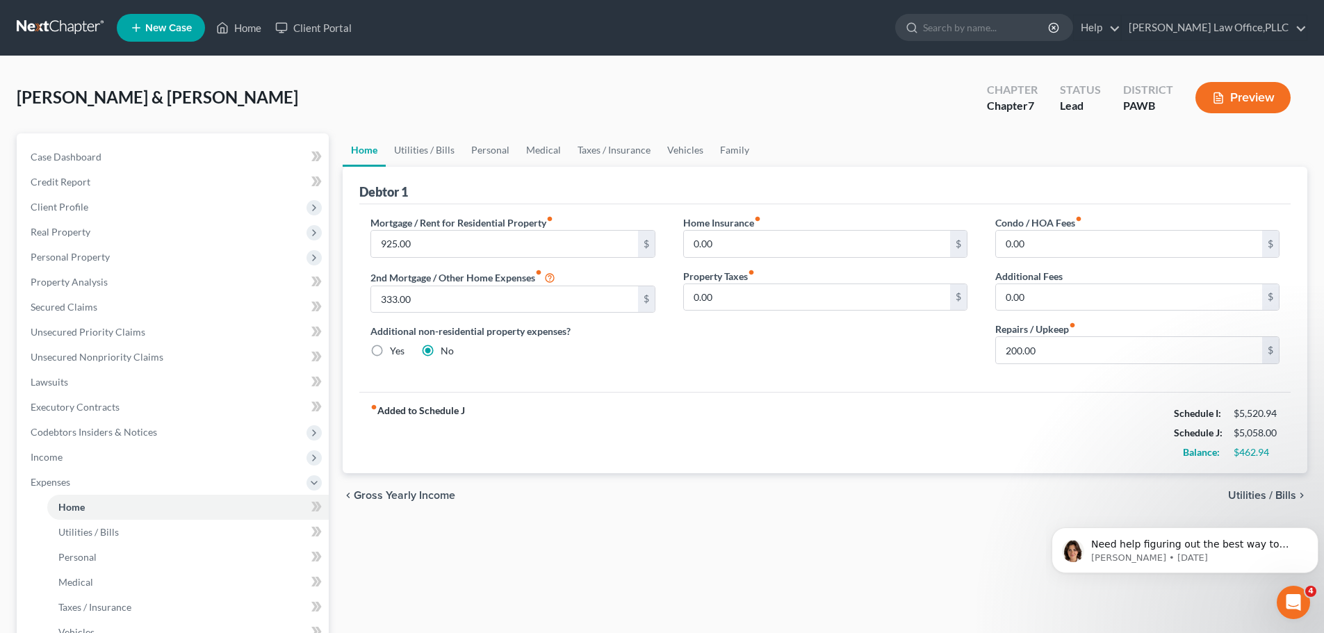
click at [1295, 496] on span "Utilities / Bills" at bounding box center [1263, 495] width 68 height 11
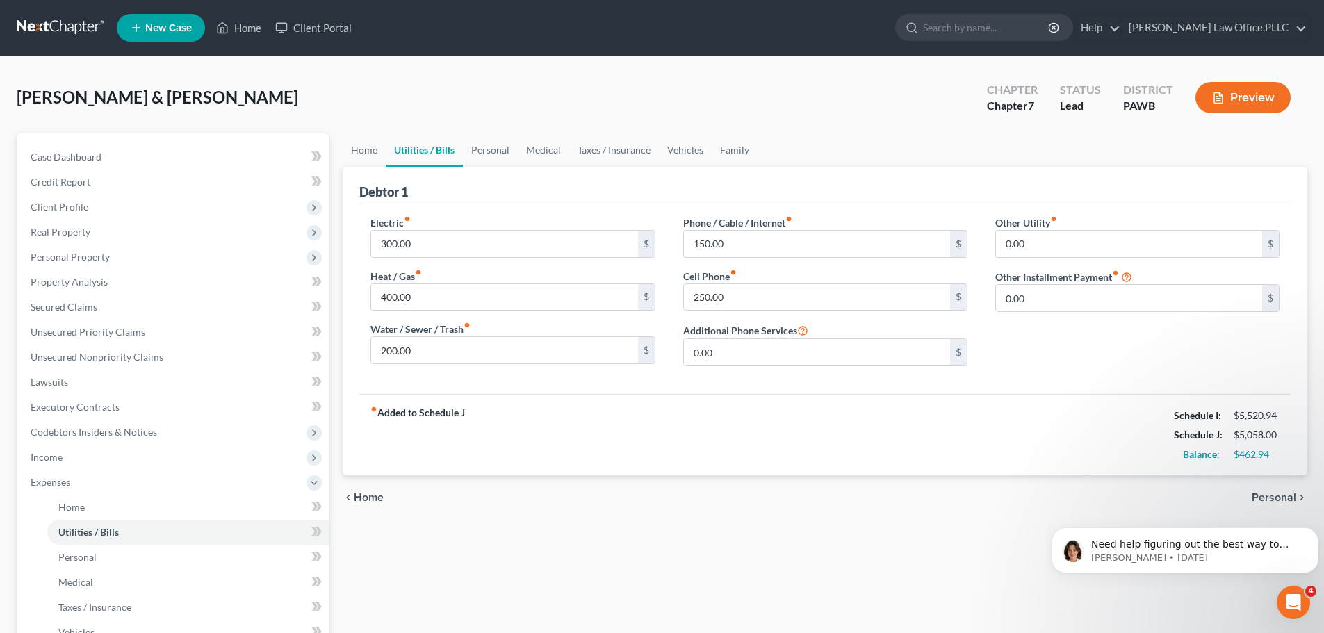
click at [1295, 496] on span "Personal" at bounding box center [1274, 497] width 44 height 11
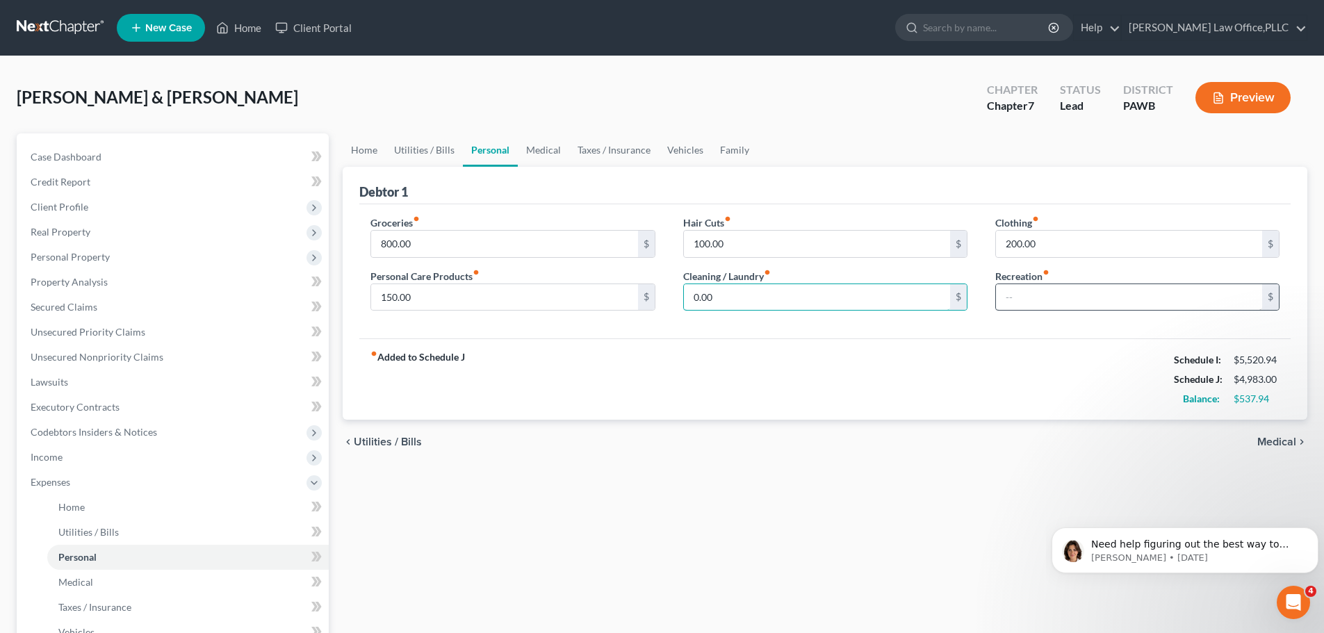
type input "0.00"
click at [1040, 304] on input "text" at bounding box center [1129, 297] width 266 height 26
type input "100"
click at [837, 314] on div "Hair Cuts fiber_manual_record 100.00 $ Cleaning / Laundry fiber_manual_record 0…" at bounding box center [826, 269] width 312 height 107
click at [827, 301] on input "0.00" at bounding box center [817, 297] width 266 height 26
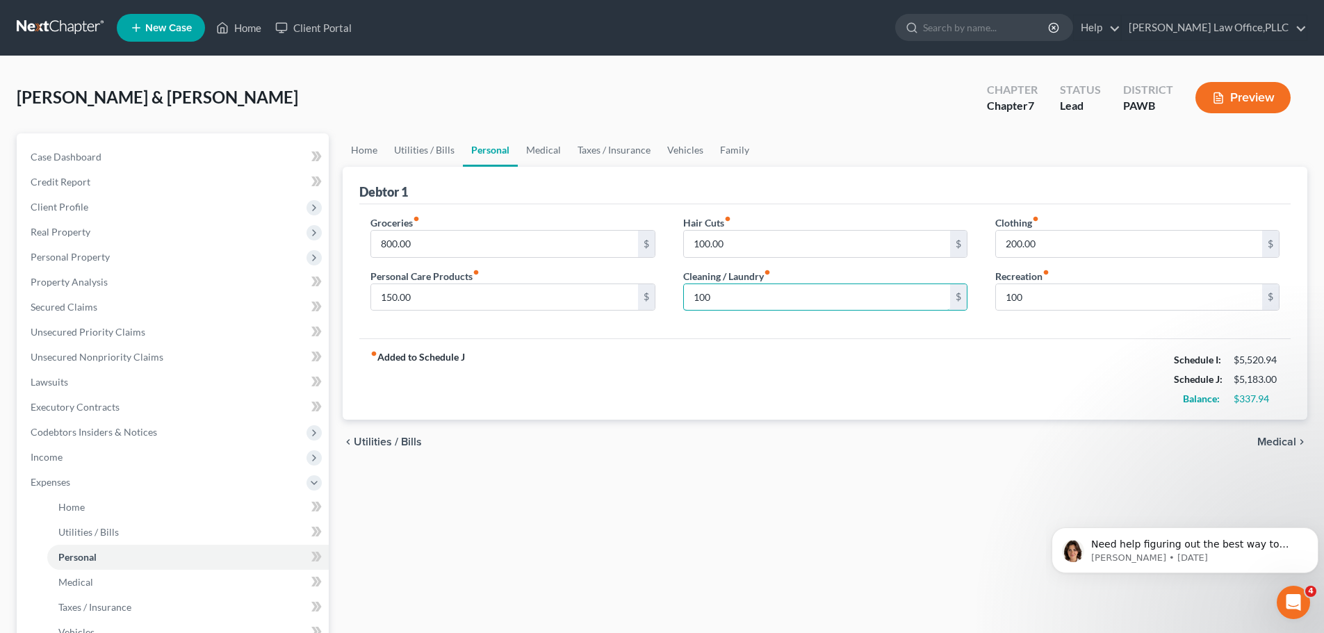
type input "100"
click at [825, 371] on div "fiber_manual_record Added to Schedule J Schedule I: $5,520.94 Schedule J: $5,18…" at bounding box center [825, 379] width 932 height 81
click at [1286, 435] on div "chevron_left Utilities / Bills Medical chevron_right" at bounding box center [825, 442] width 965 height 44
click at [1287, 444] on span "Medical" at bounding box center [1277, 442] width 39 height 11
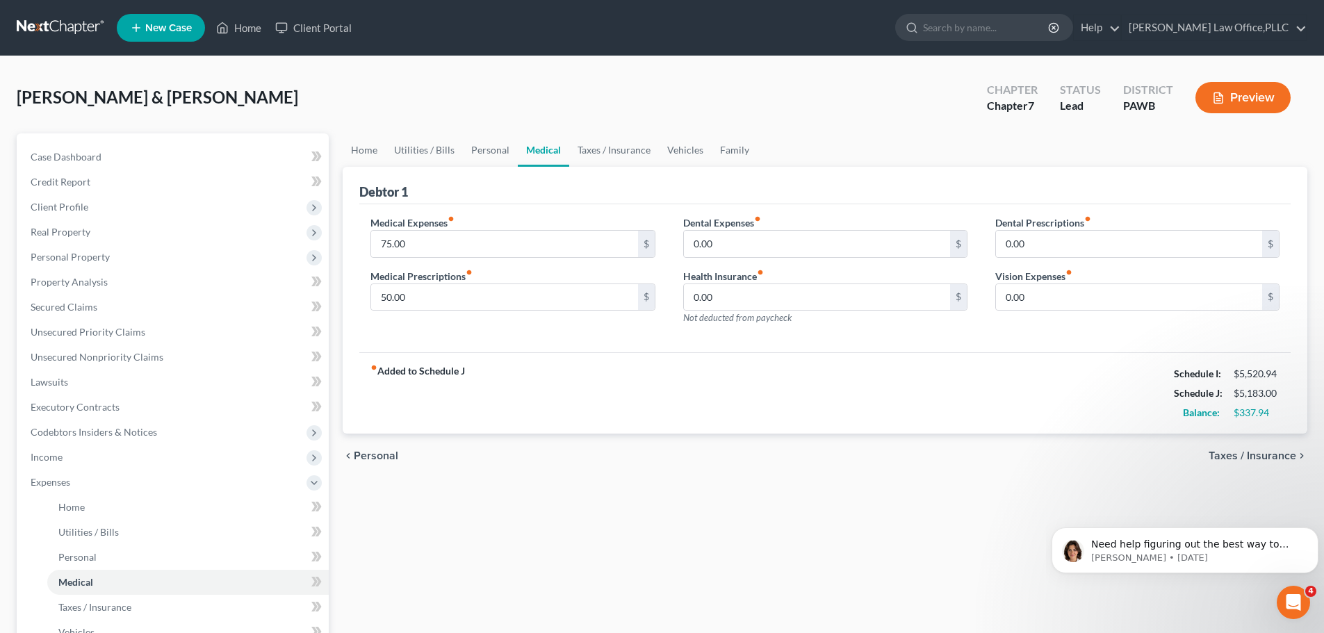
click at [1286, 444] on div "chevron_left Personal Taxes / Insurance chevron_right" at bounding box center [825, 456] width 965 height 44
click at [1293, 451] on span "Taxes / Insurance" at bounding box center [1253, 456] width 88 height 11
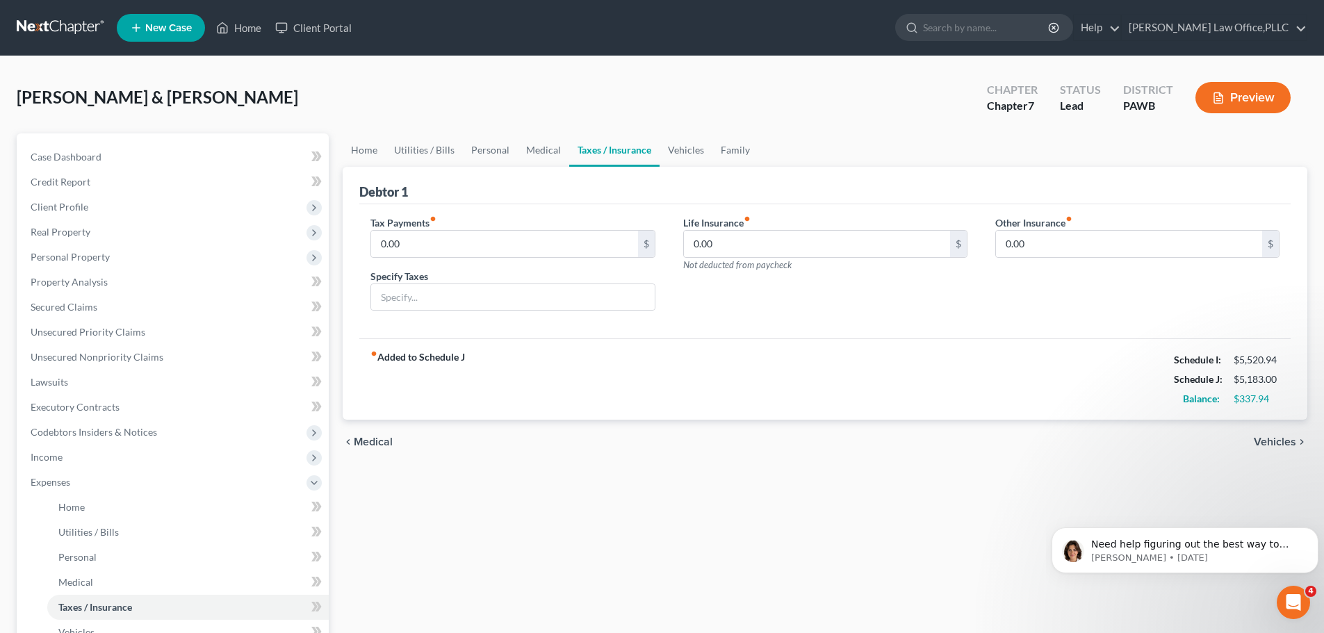
click at [1279, 442] on span "Vehicles" at bounding box center [1275, 442] width 42 height 11
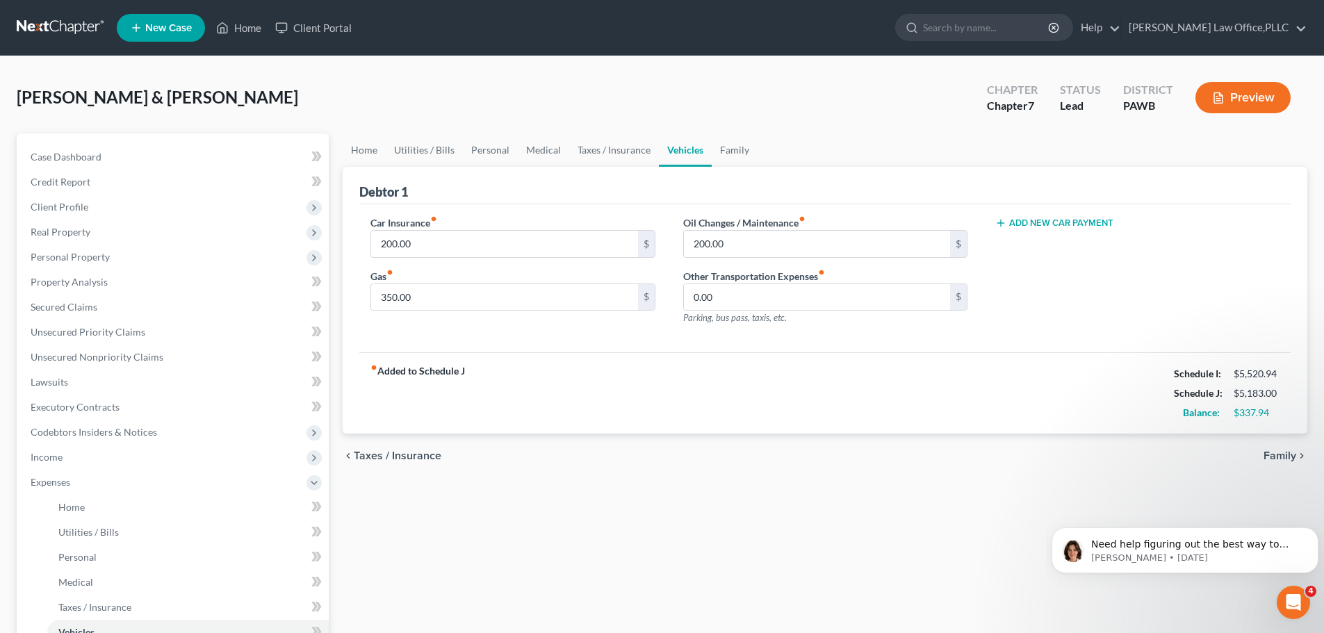
click at [1277, 442] on div "chevron_left Taxes / Insurance Family chevron_right" at bounding box center [825, 456] width 965 height 44
click at [1270, 461] on span "Family" at bounding box center [1280, 456] width 33 height 11
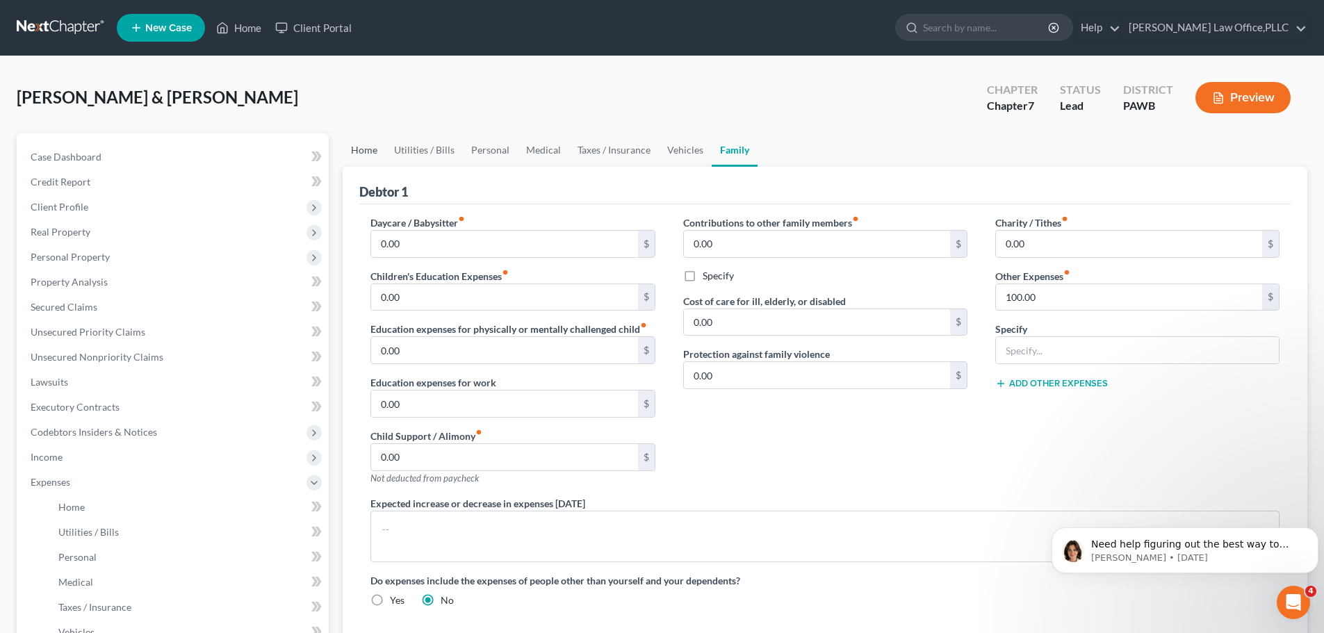
click at [372, 144] on link "Home" at bounding box center [364, 149] width 43 height 33
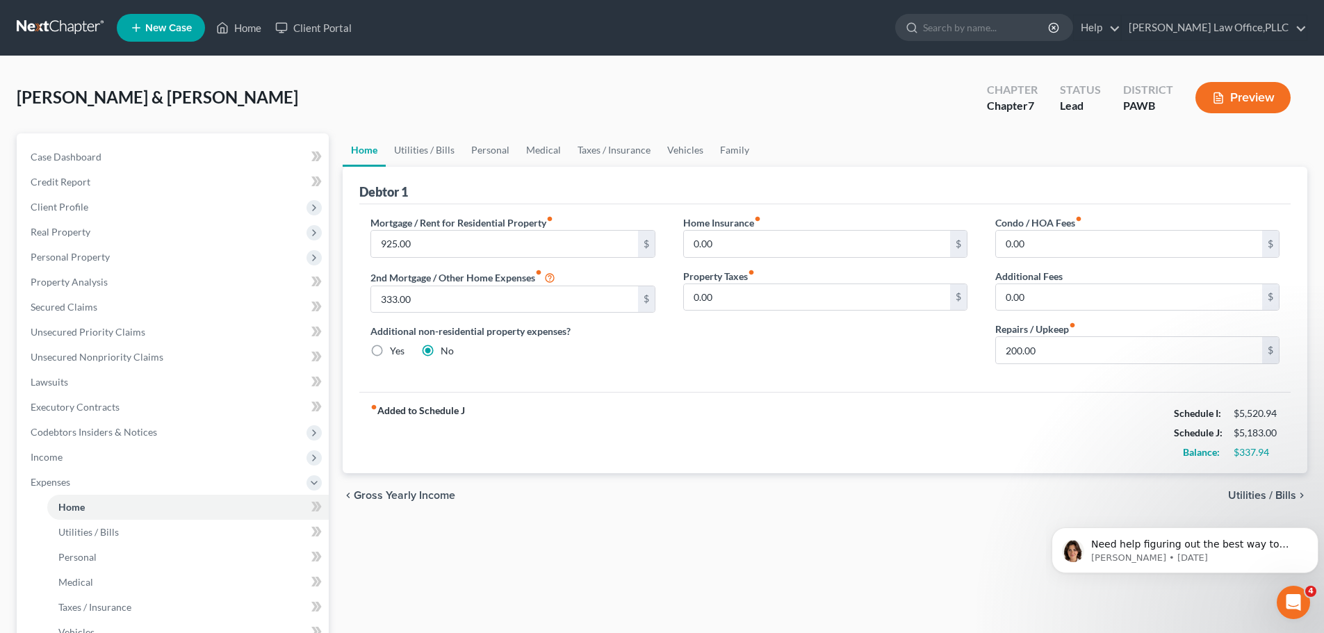
click at [1288, 492] on span "Utilities / Bills" at bounding box center [1263, 495] width 68 height 11
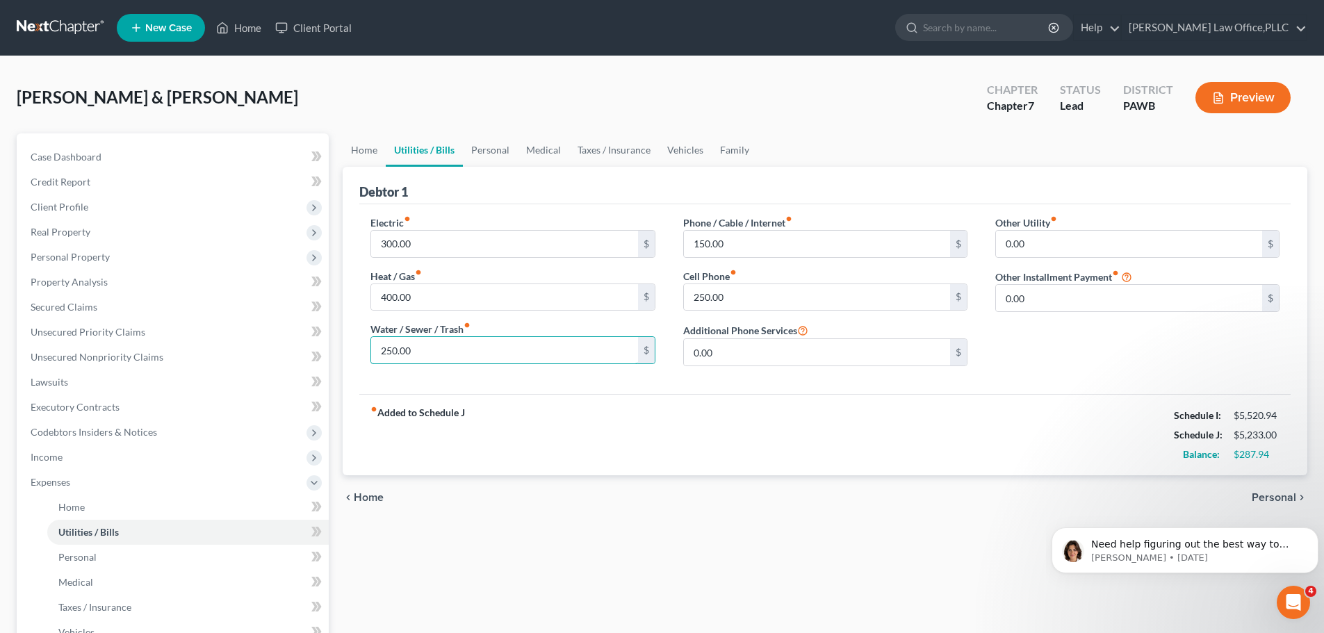
type input "250.00"
click at [774, 410] on div "fiber_manual_record Added to Schedule J Schedule I: $5,520.94 Schedule J: $5,23…" at bounding box center [825, 434] width 932 height 81
click at [1289, 501] on html "Need help figuring out the best way to enter your client's income? Here's a qui…" at bounding box center [1185, 547] width 278 height 97
click at [1273, 497] on span "Personal" at bounding box center [1274, 497] width 44 height 11
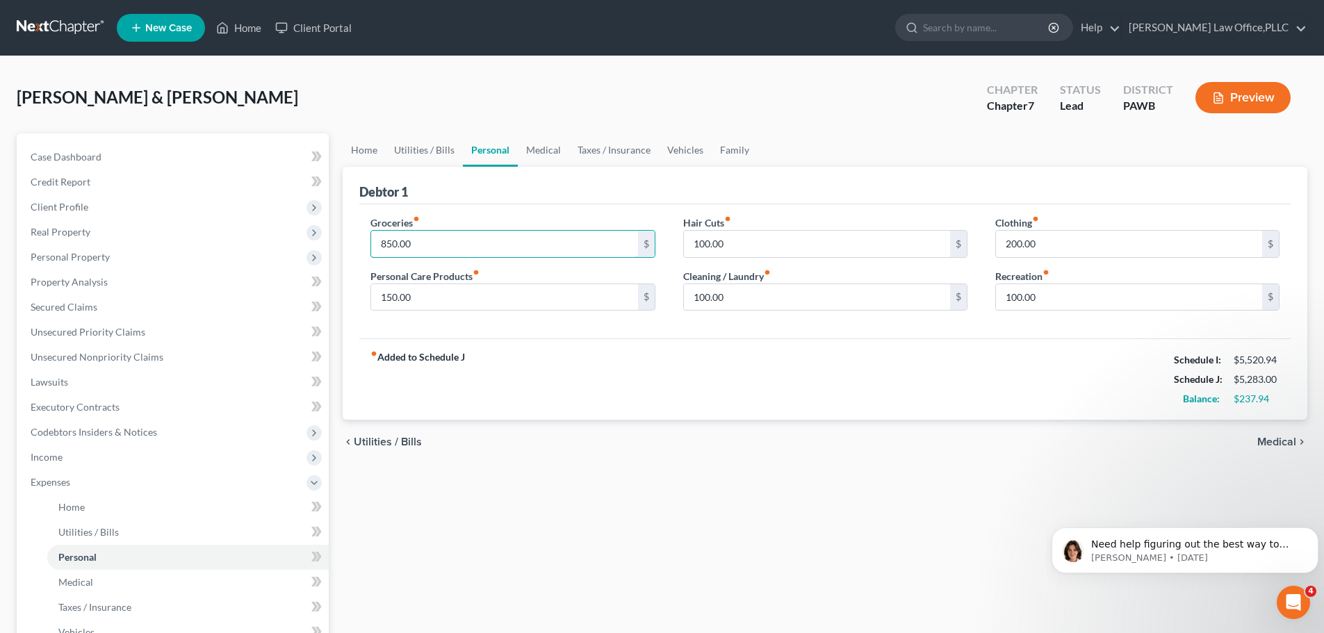
type input "850.00"
click at [613, 383] on div "fiber_manual_record Added to Schedule J Schedule I: $5,520.94 Schedule J: $5,28…" at bounding box center [825, 379] width 932 height 81
click at [1292, 441] on span "Medical" at bounding box center [1277, 442] width 39 height 11
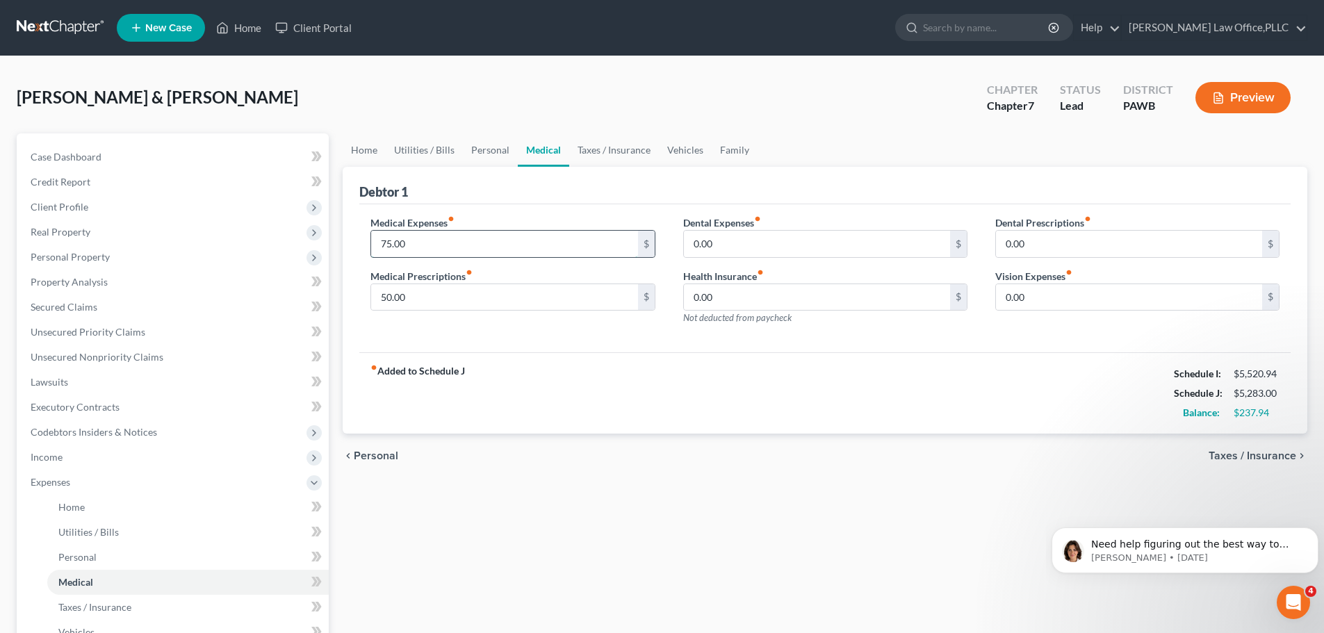
click at [420, 251] on input "75.00" at bounding box center [504, 244] width 266 height 26
type input "100"
click at [476, 290] on input "50.00" at bounding box center [504, 297] width 266 height 26
click at [898, 393] on div "fiber_manual_record Added to Schedule J Schedule I: $5,520.94 Schedule J: $5,30…" at bounding box center [825, 393] width 932 height 81
click at [1276, 456] on span "Taxes / Insurance" at bounding box center [1253, 456] width 88 height 11
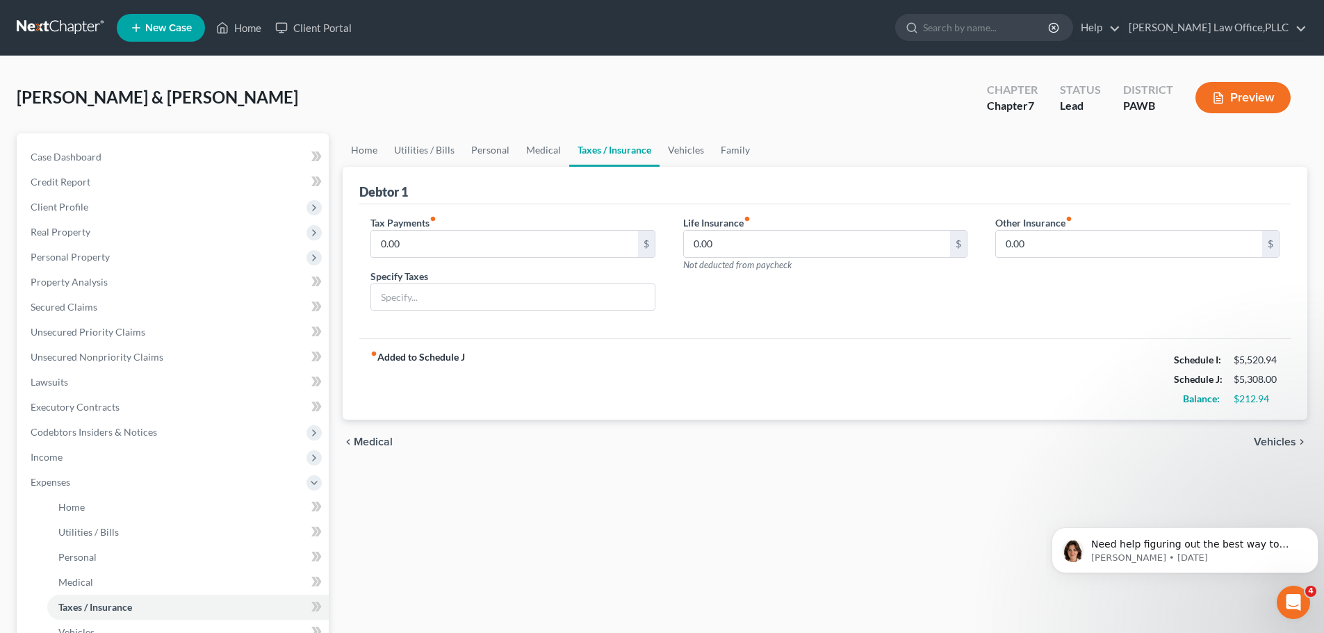
click at [1273, 441] on span "Vehicles" at bounding box center [1275, 442] width 42 height 11
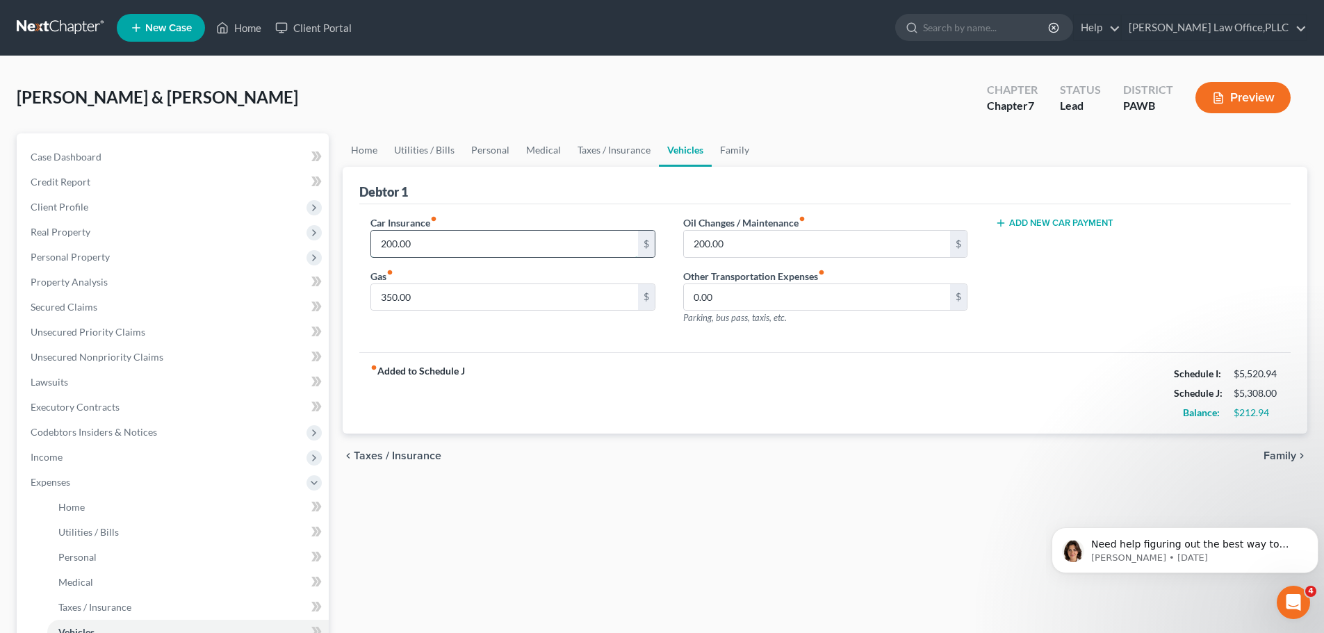
click at [434, 248] on input "200.00" at bounding box center [504, 244] width 266 height 26
type input "250.00"
click at [1288, 462] on span "Family" at bounding box center [1280, 456] width 33 height 11
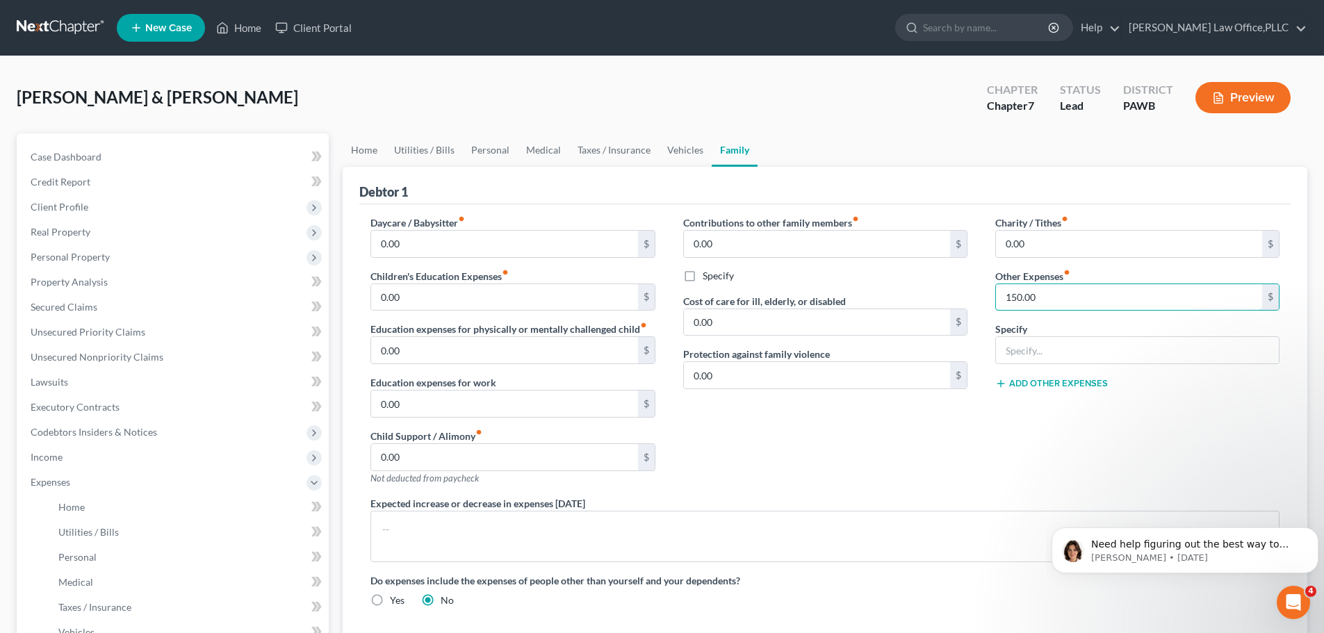
type input "150.00"
click at [1116, 387] on div "Add Other Expenses" at bounding box center [1138, 382] width 284 height 14
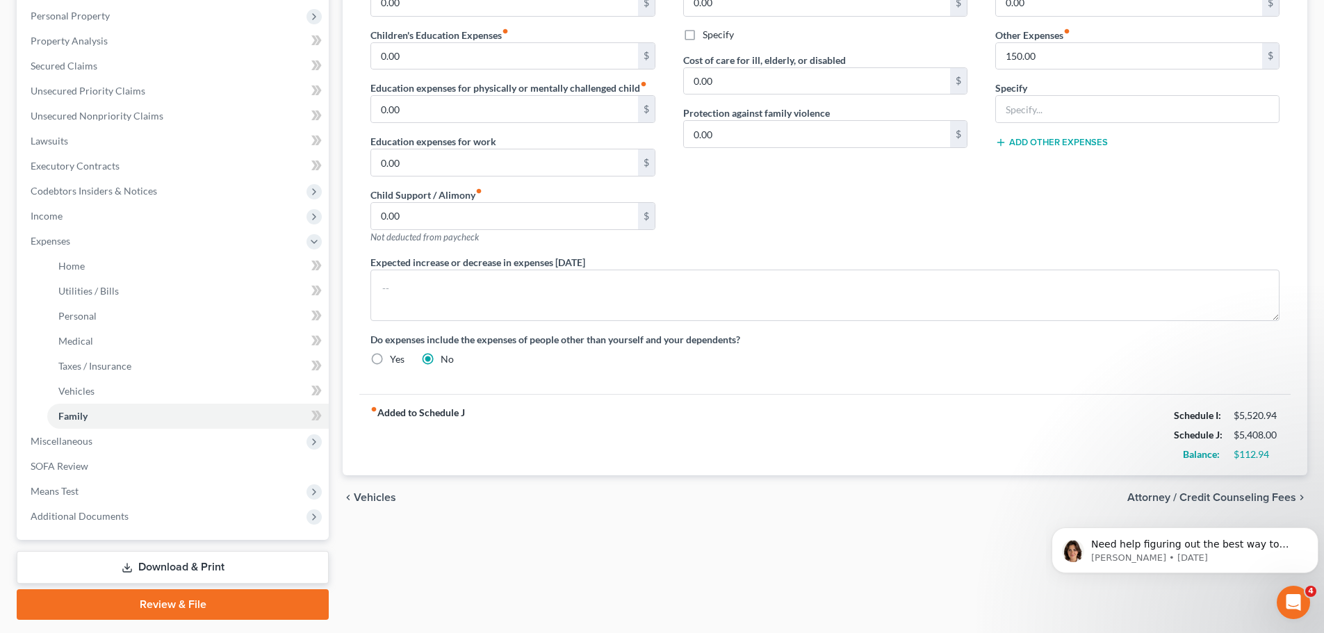
scroll to position [278, 0]
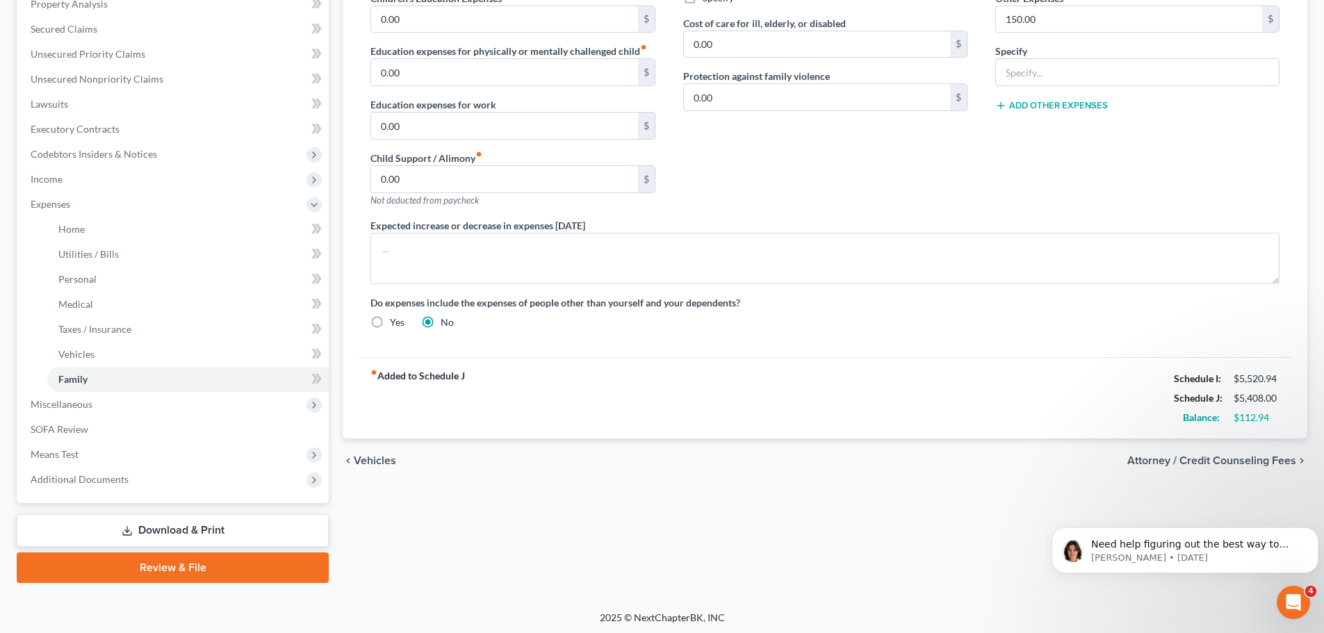
click at [1271, 464] on span "Attorney / Credit Counseling Fees" at bounding box center [1212, 460] width 169 height 11
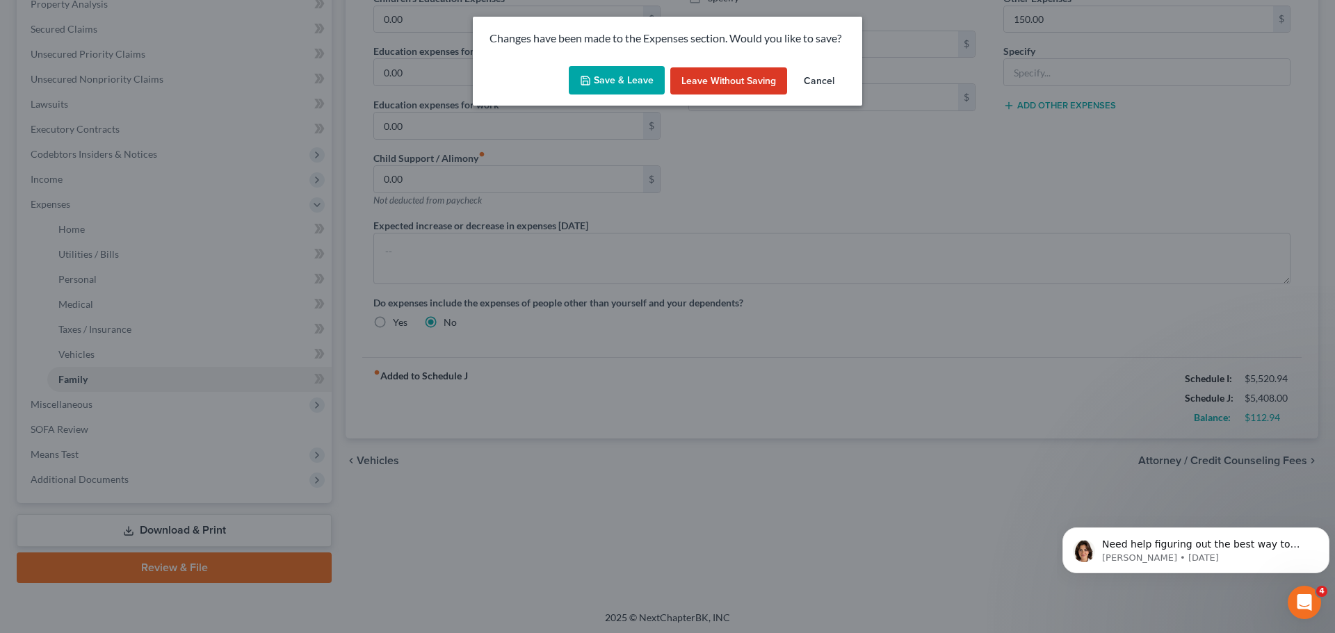
click at [635, 82] on button "Save & Leave" at bounding box center [617, 80] width 96 height 29
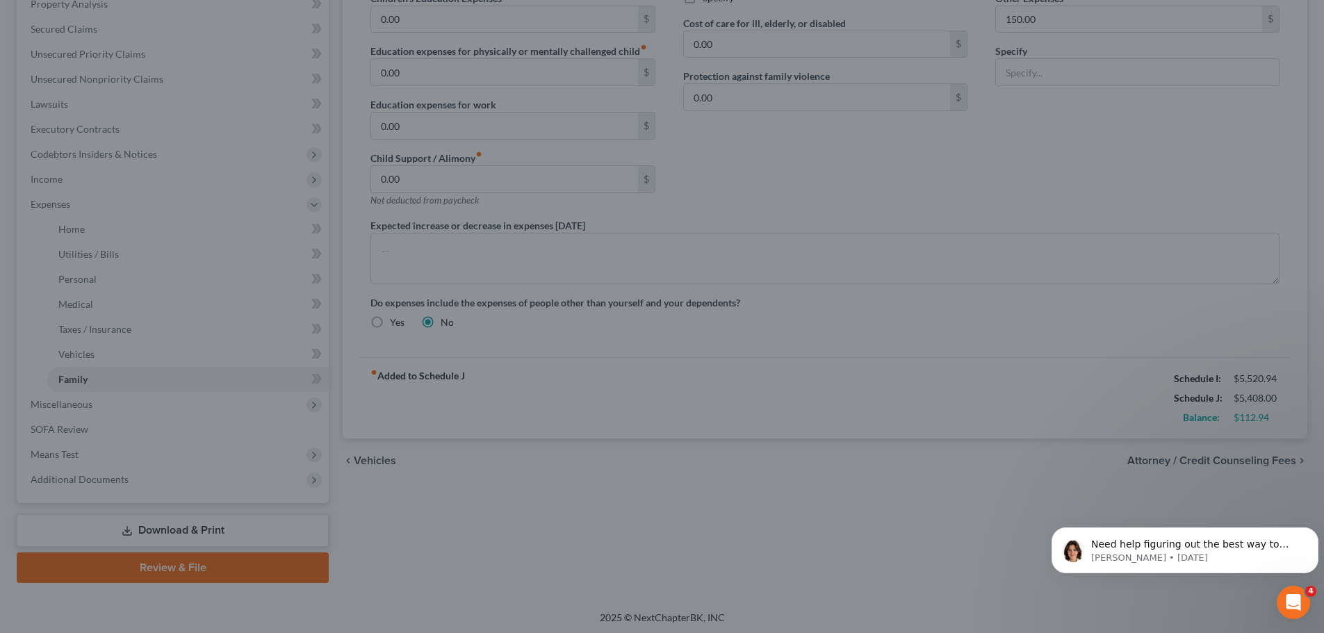
select select "0"
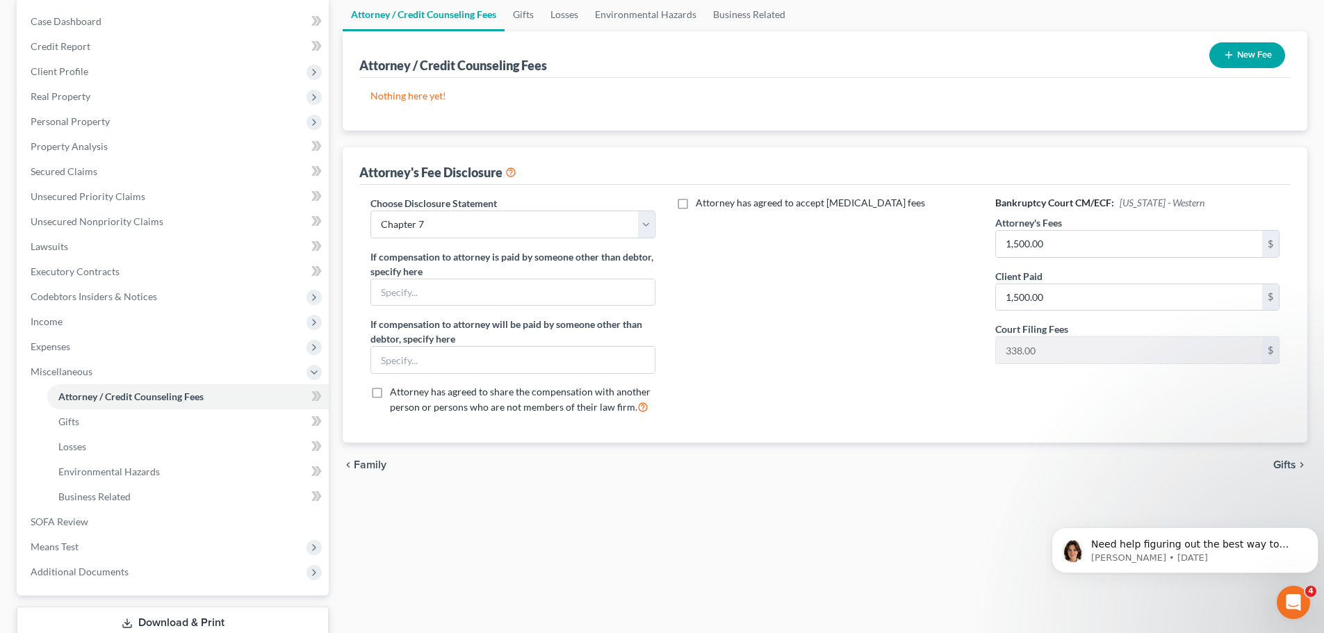
scroll to position [231, 0]
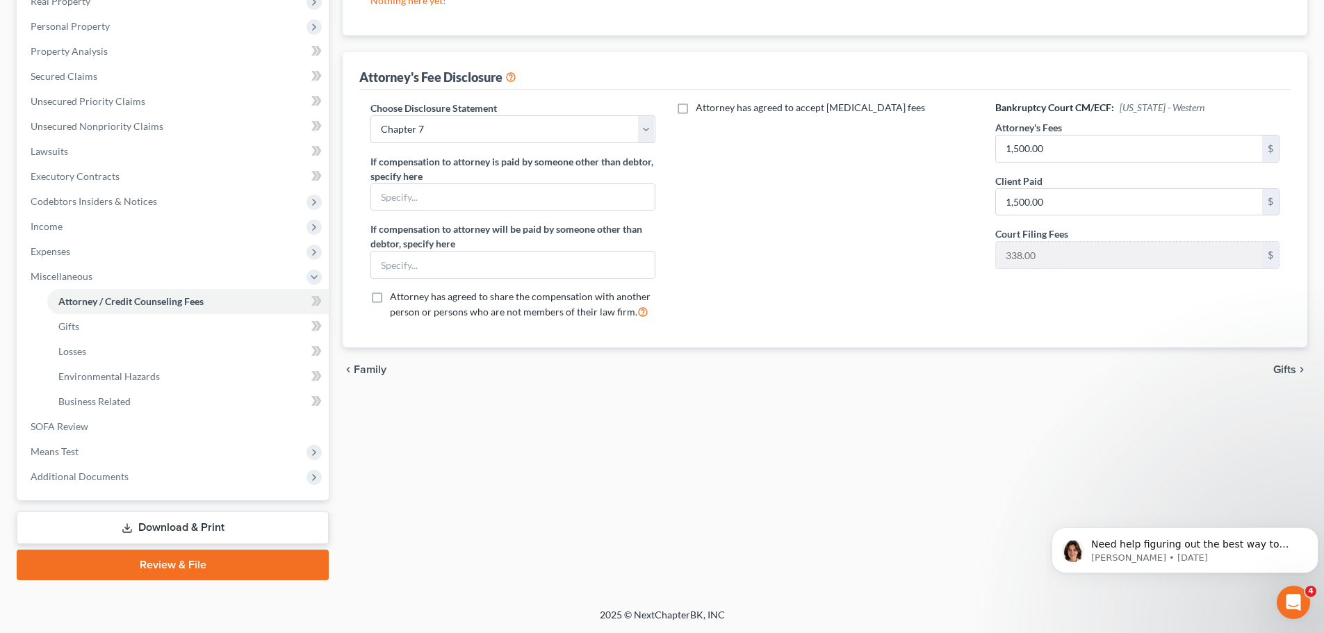
click at [200, 526] on link "Download & Print" at bounding box center [173, 528] width 312 height 33
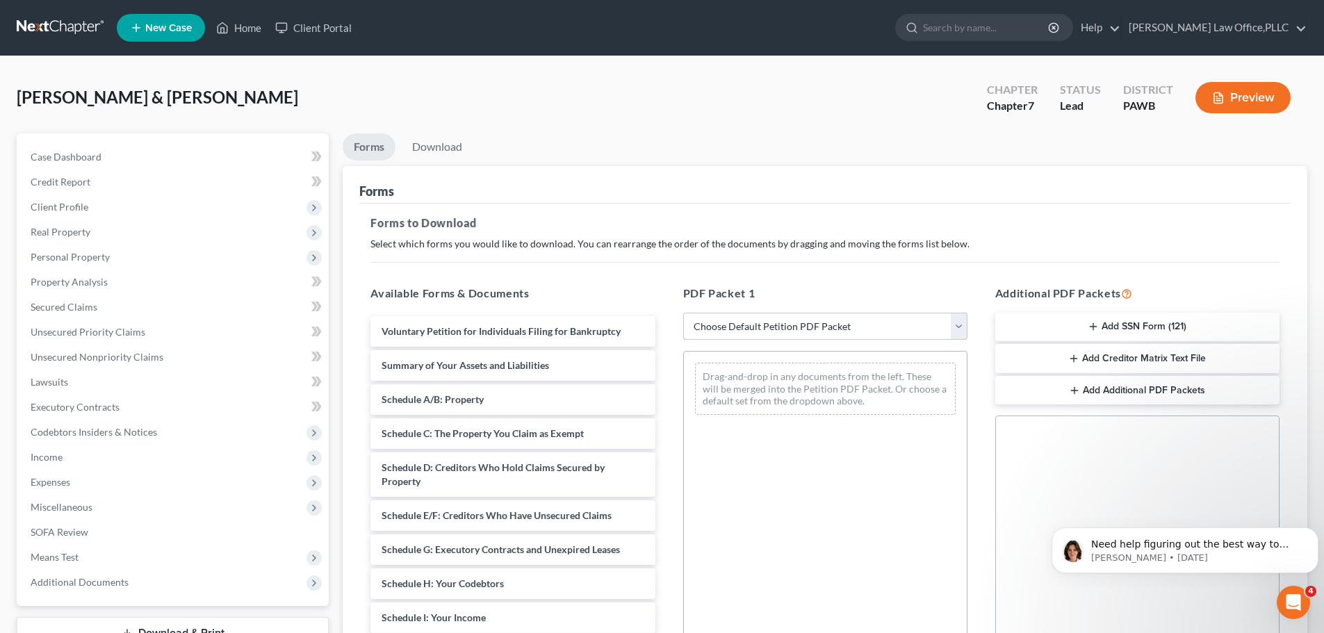
click at [705, 318] on select "Choose Default Petition PDF Packet Complete Bankruptcy Petition (all forms and …" at bounding box center [825, 327] width 284 height 28
select select "0"
click at [683, 313] on select "Choose Default Petition PDF Packet Complete Bankruptcy Petition (all forms and …" at bounding box center [825, 327] width 284 height 28
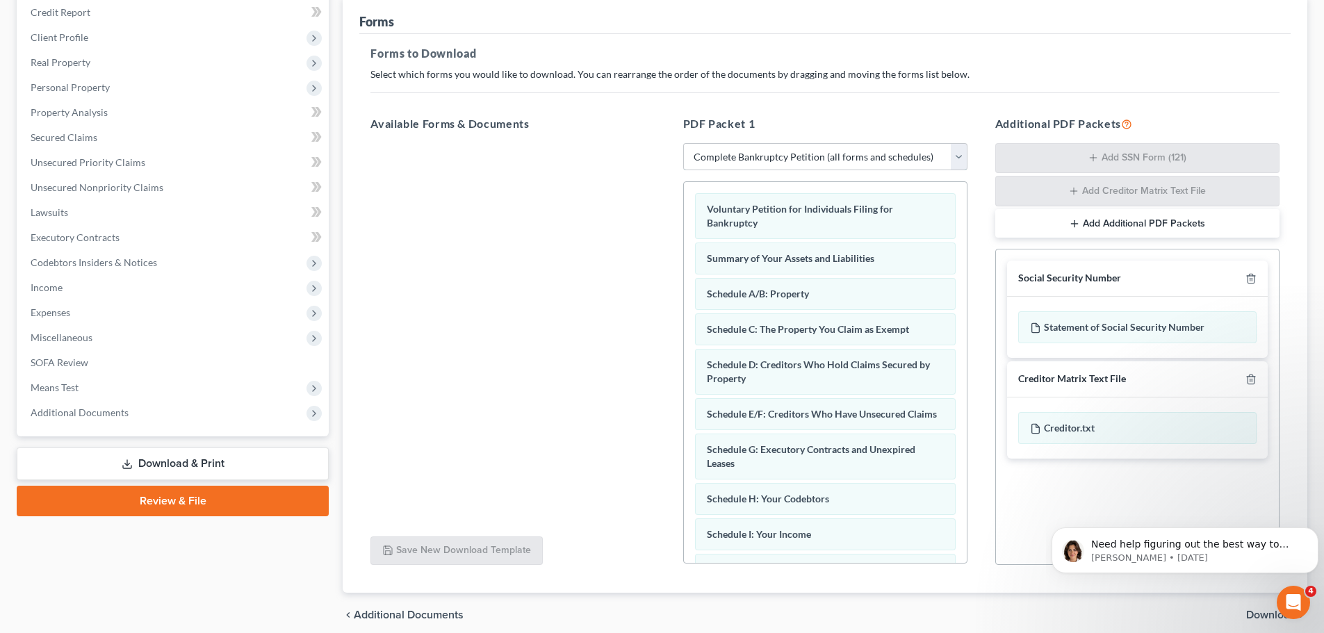
scroll to position [139, 0]
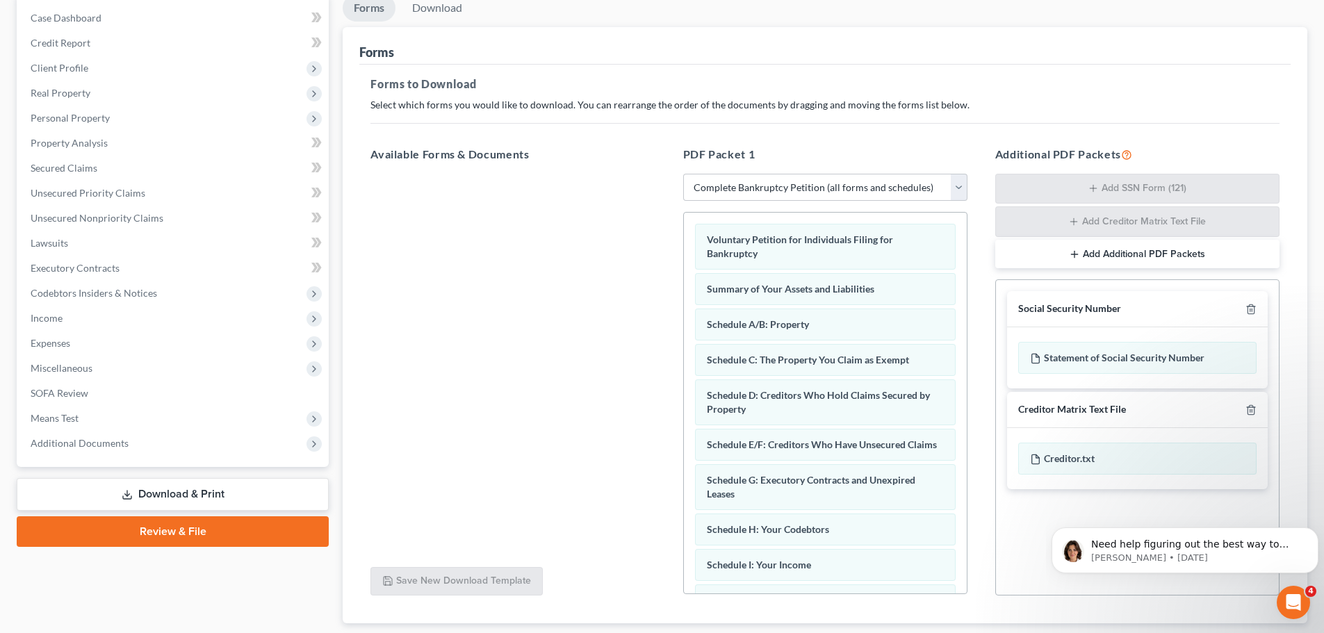
click at [191, 489] on link "Download & Print" at bounding box center [173, 494] width 312 height 33
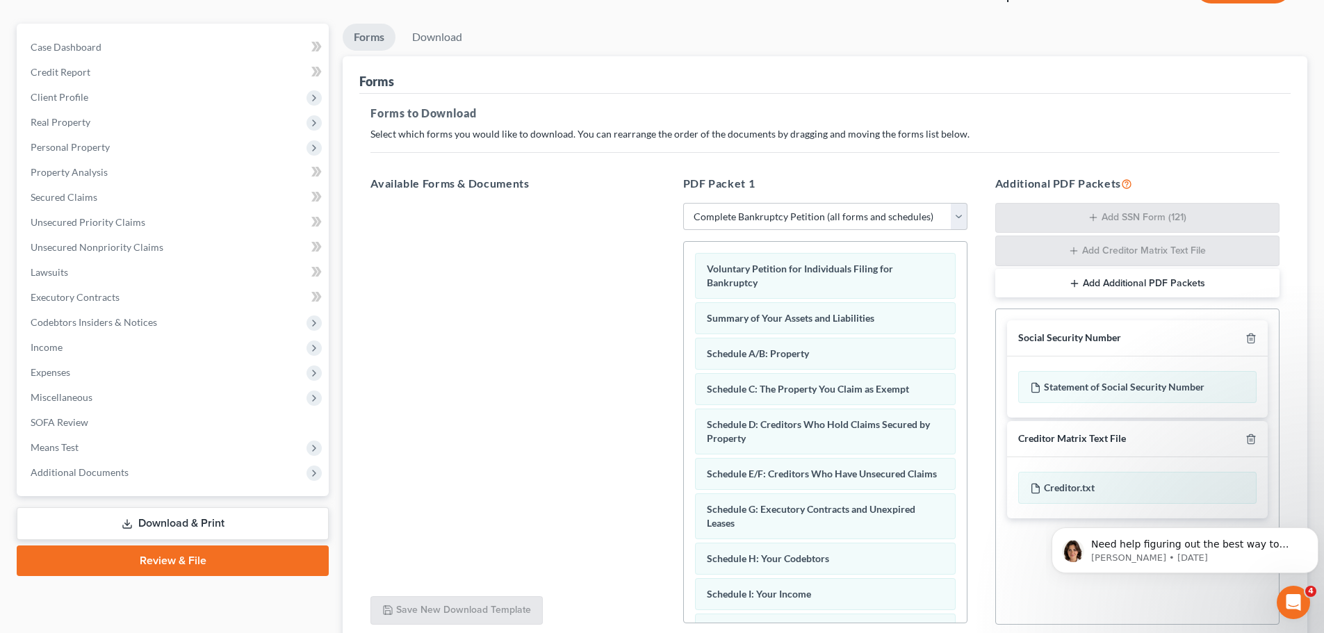
scroll to position [0, 0]
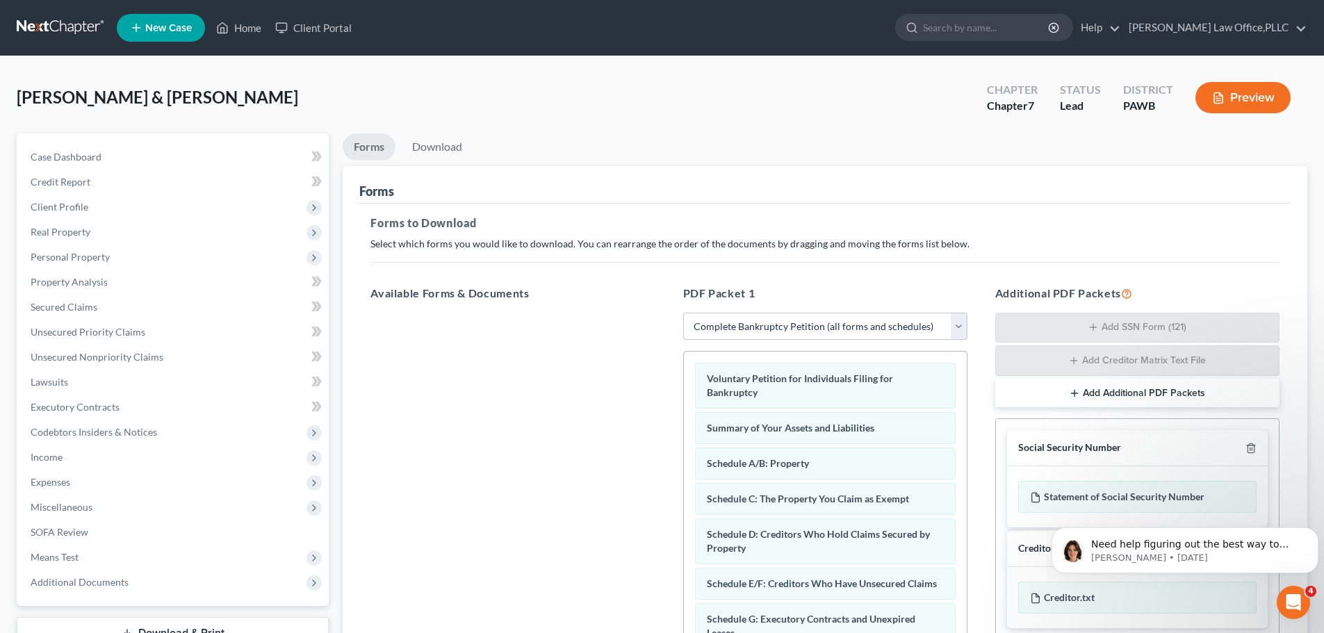
click at [885, 330] on select "Choose Default Petition PDF Packet Complete Bankruptcy Petition (all forms and …" at bounding box center [825, 327] width 284 height 28
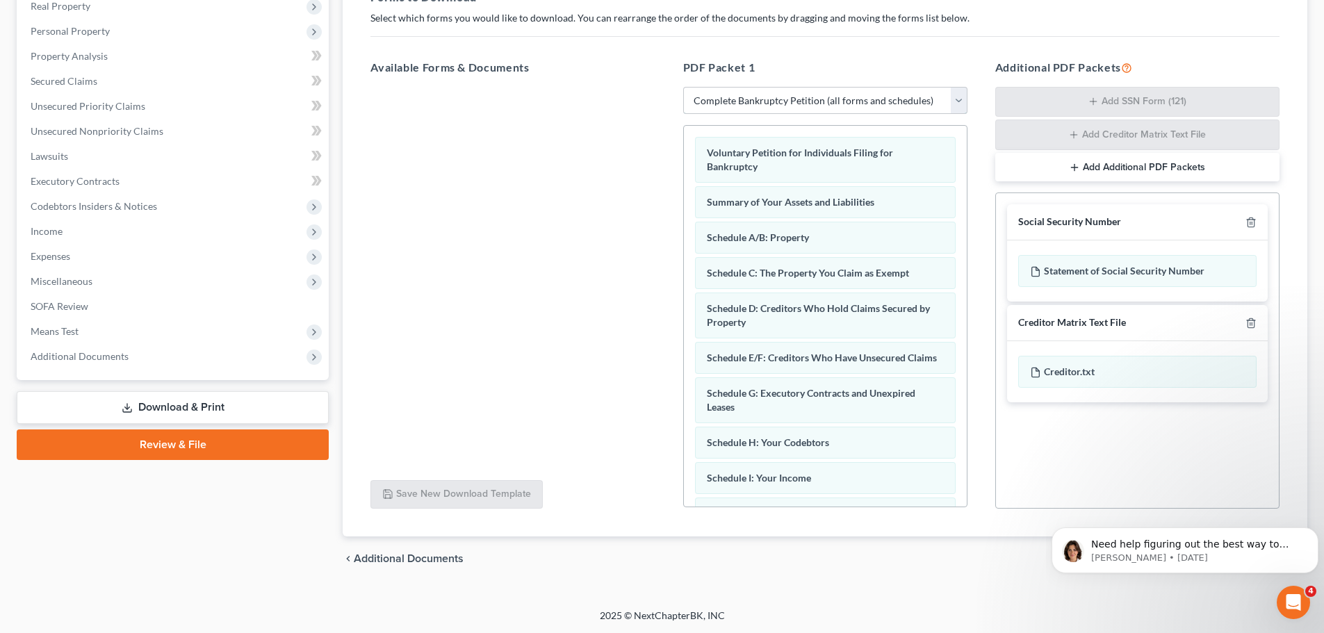
scroll to position [227, 0]
click at [145, 403] on link "Download & Print" at bounding box center [173, 407] width 312 height 33
click at [1105, 375] on div "Creditor.txt" at bounding box center [1138, 371] width 238 height 32
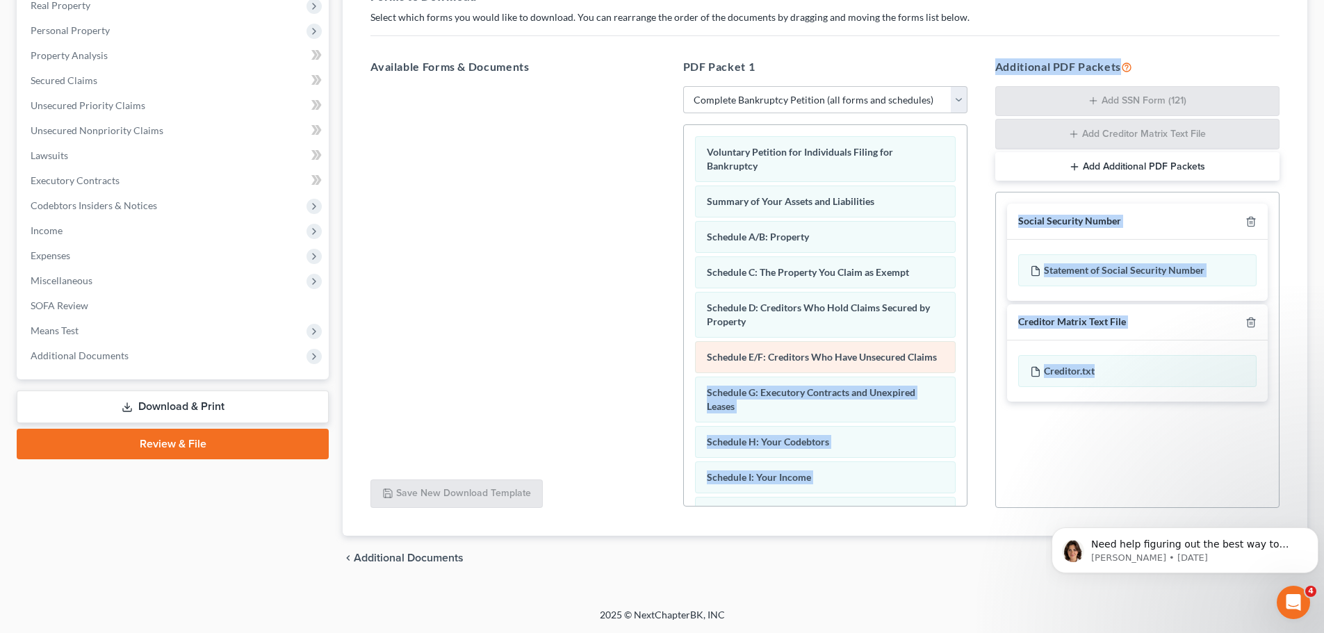
drag, startPoint x: 1105, startPoint y: 375, endPoint x: 814, endPoint y: 377, distance: 290.6
click at [814, 377] on div "Available Forms & Documents Save New Download Template PDF Packet 1 Choose Defa…" at bounding box center [825, 283] width 937 height 473
click at [1047, 430] on div "Social Security Number Statement of Social Security Number Creditor Matrix Text…" at bounding box center [1138, 350] width 284 height 316
click at [902, 435] on div "Voluntary Petition for Individuals Filing for Bankruptcy Summary of Your Assets…" at bounding box center [825, 530] width 283 height 810
click at [1174, 72] on h5 "Additional PDF Packets" at bounding box center [1138, 66] width 284 height 17
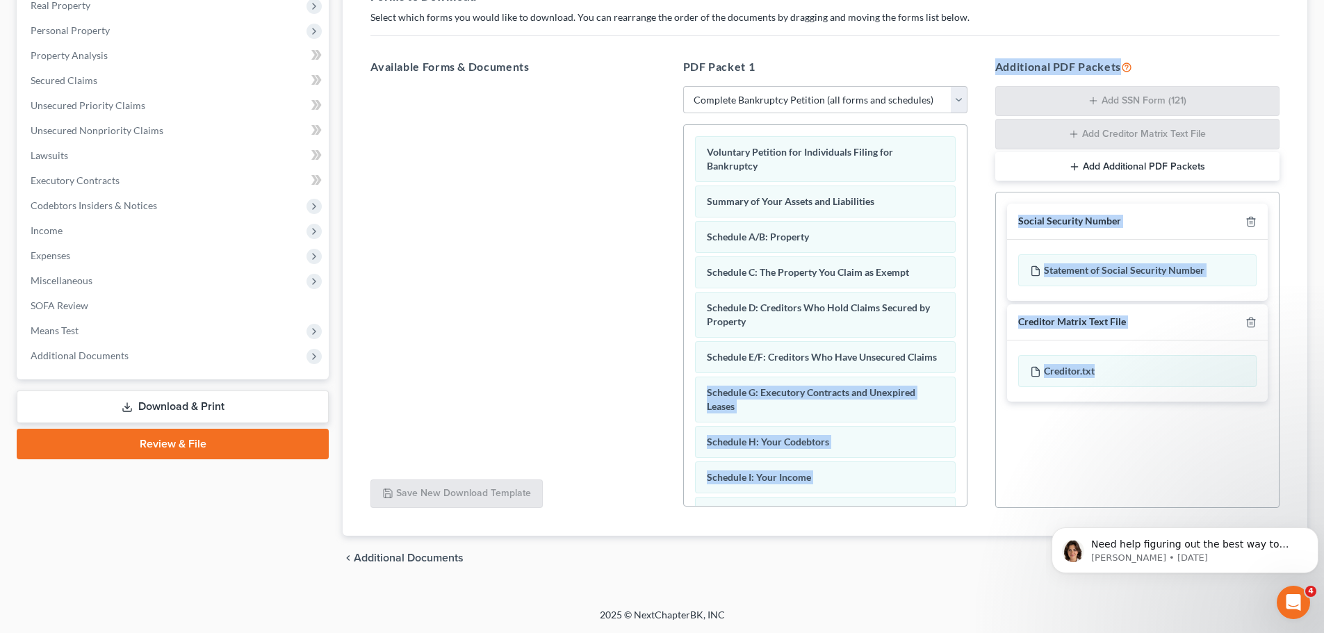
click at [1188, 163] on button "Add Additional PDF Packets" at bounding box center [1138, 166] width 284 height 29
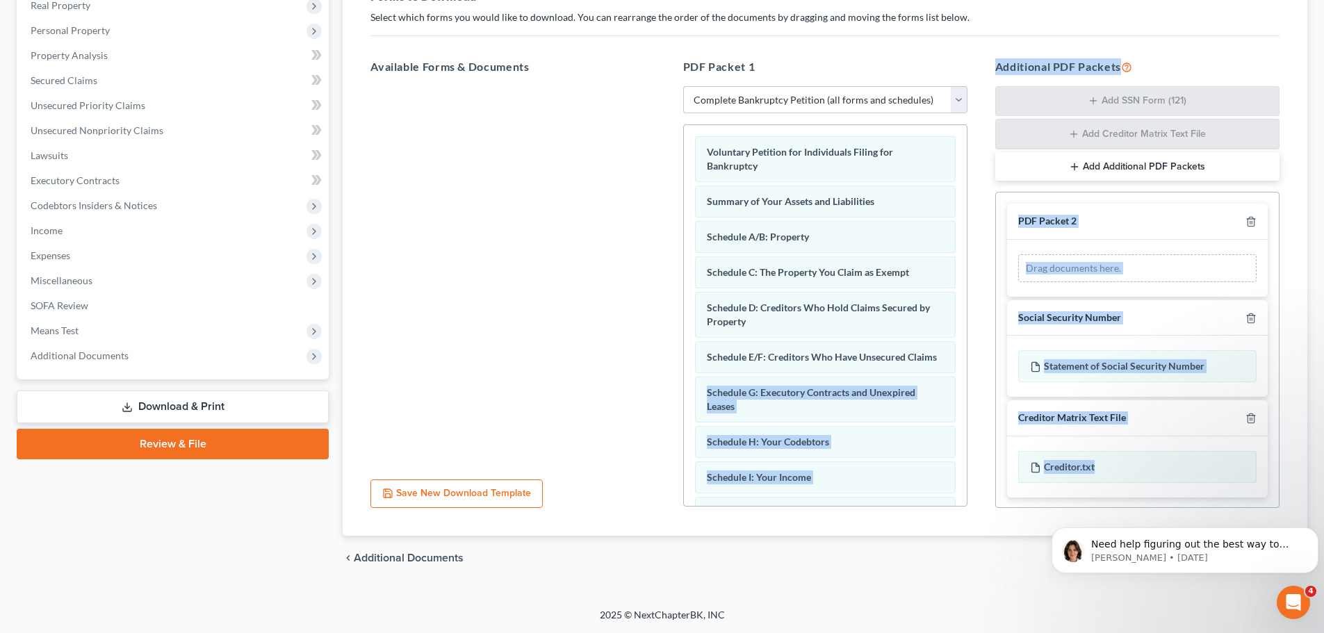
click at [1188, 164] on button "Add Additional PDF Packets" at bounding box center [1138, 166] width 284 height 29
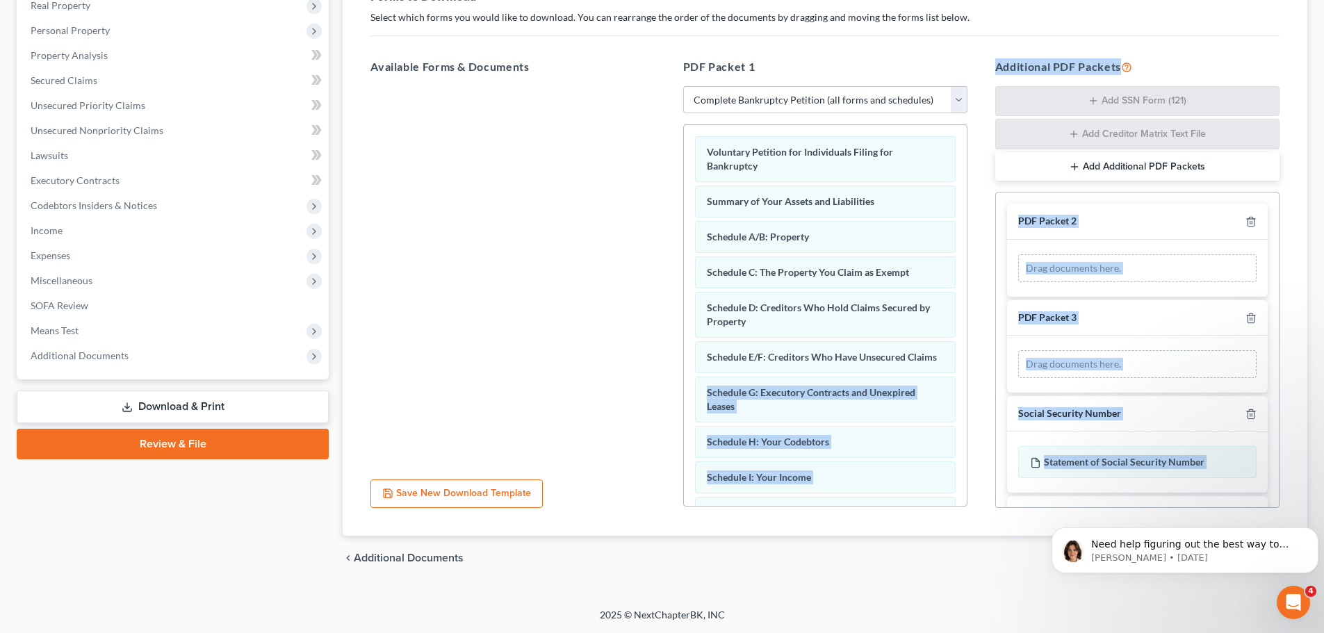
click at [1197, 165] on button "Add Additional PDF Packets" at bounding box center [1138, 166] width 284 height 29
click at [1196, 161] on button "Add Additional PDF Packets" at bounding box center [1138, 166] width 284 height 29
click at [1187, 45] on div "Forms to Download Select which forms you would like to download. You can rearra…" at bounding box center [825, 257] width 932 height 560
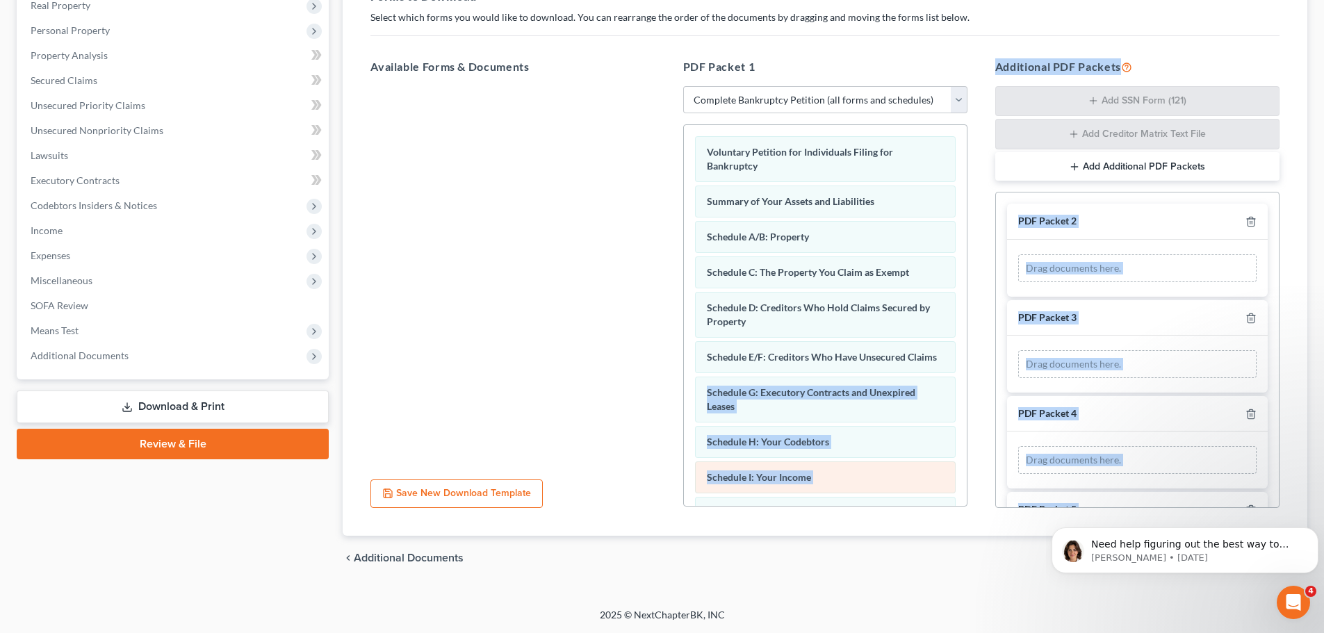
click at [837, 479] on div "Schedule I: Your Income" at bounding box center [825, 478] width 261 height 32
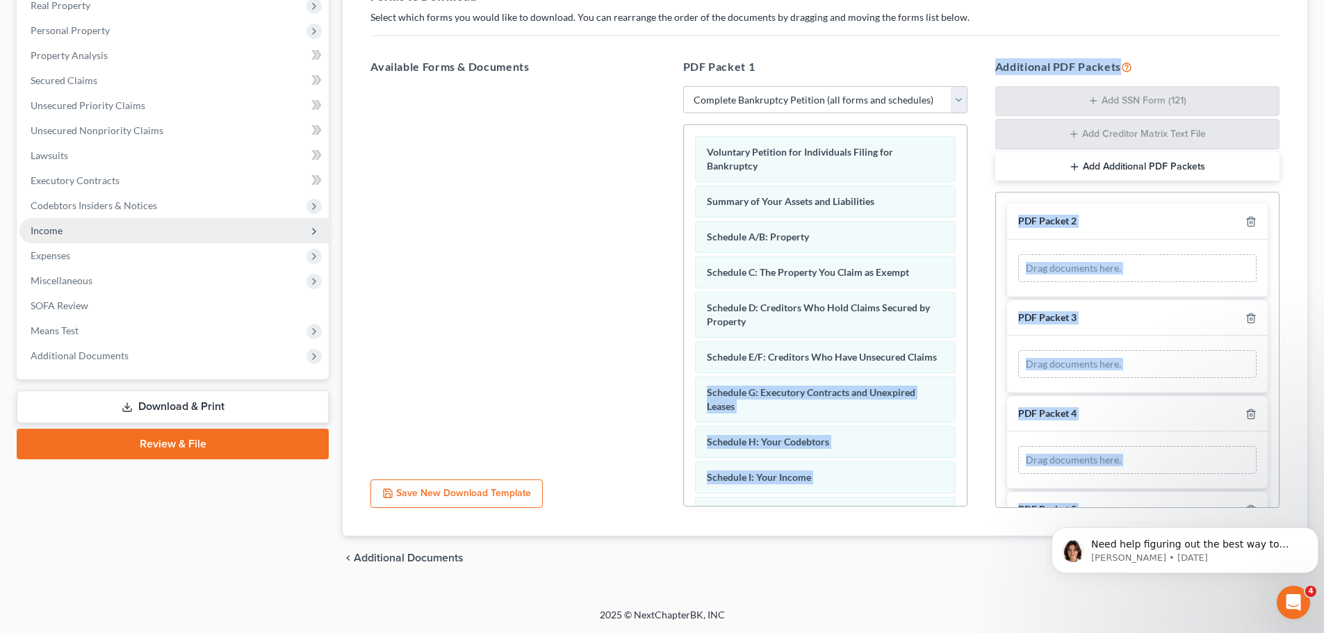
scroll to position [18, 0]
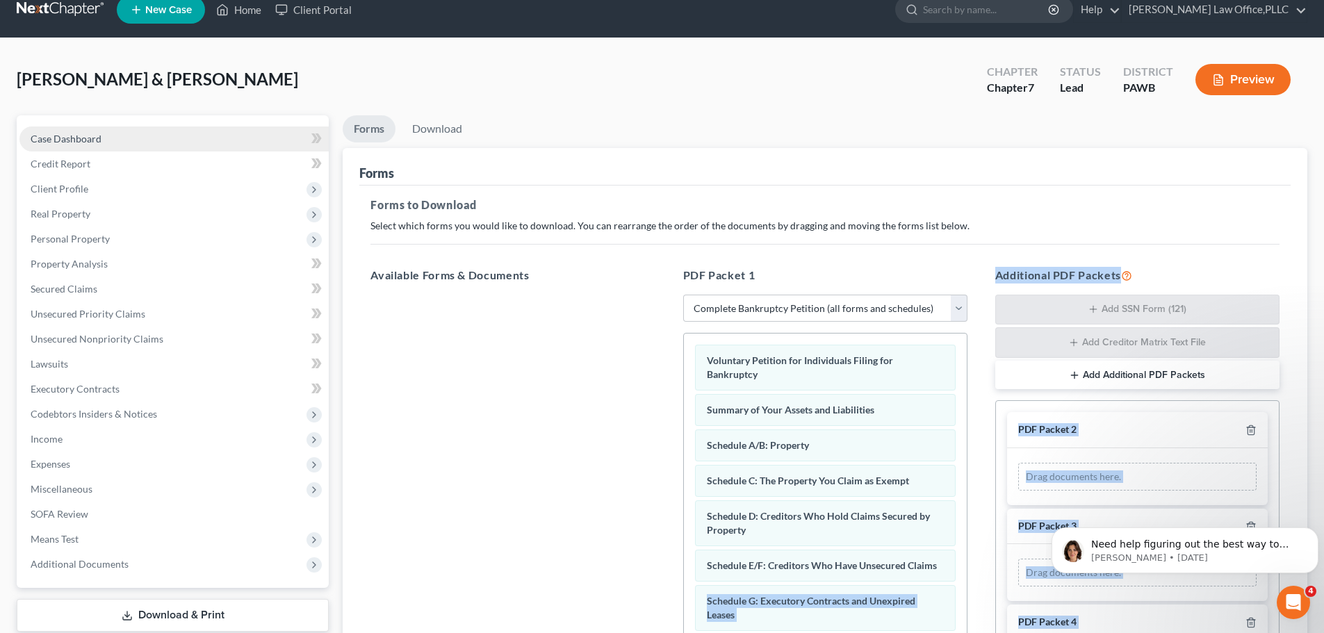
click at [90, 142] on span "Case Dashboard" at bounding box center [66, 139] width 71 height 12
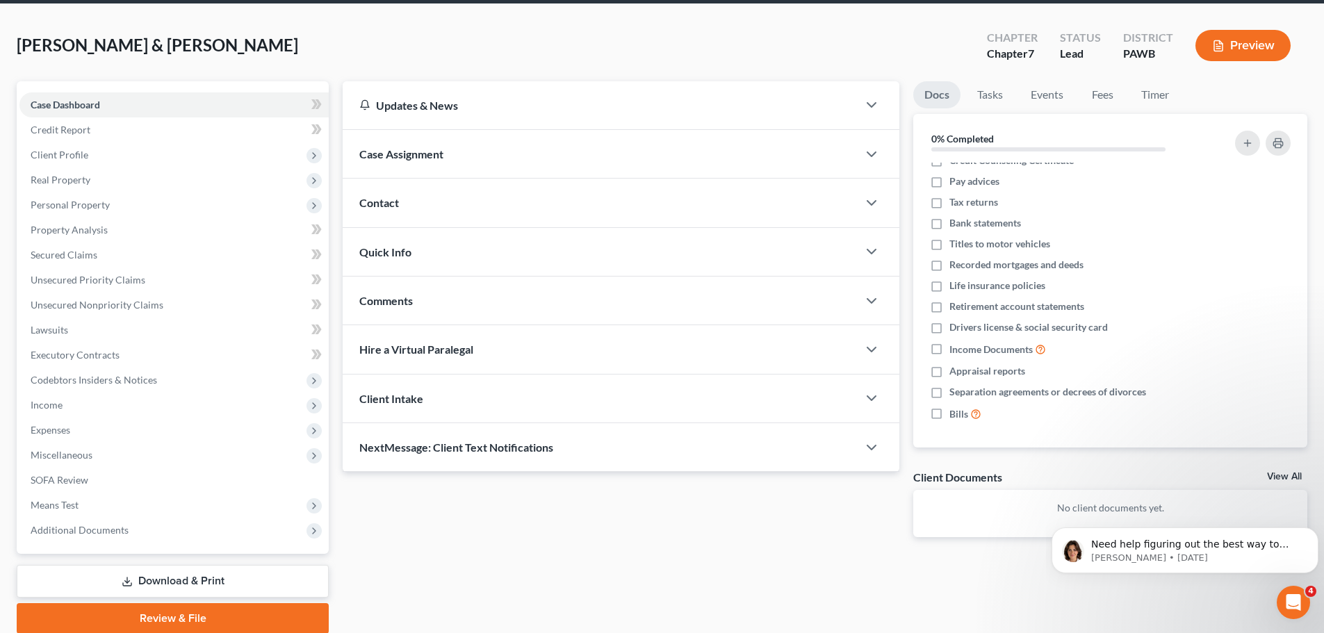
scroll to position [106, 0]
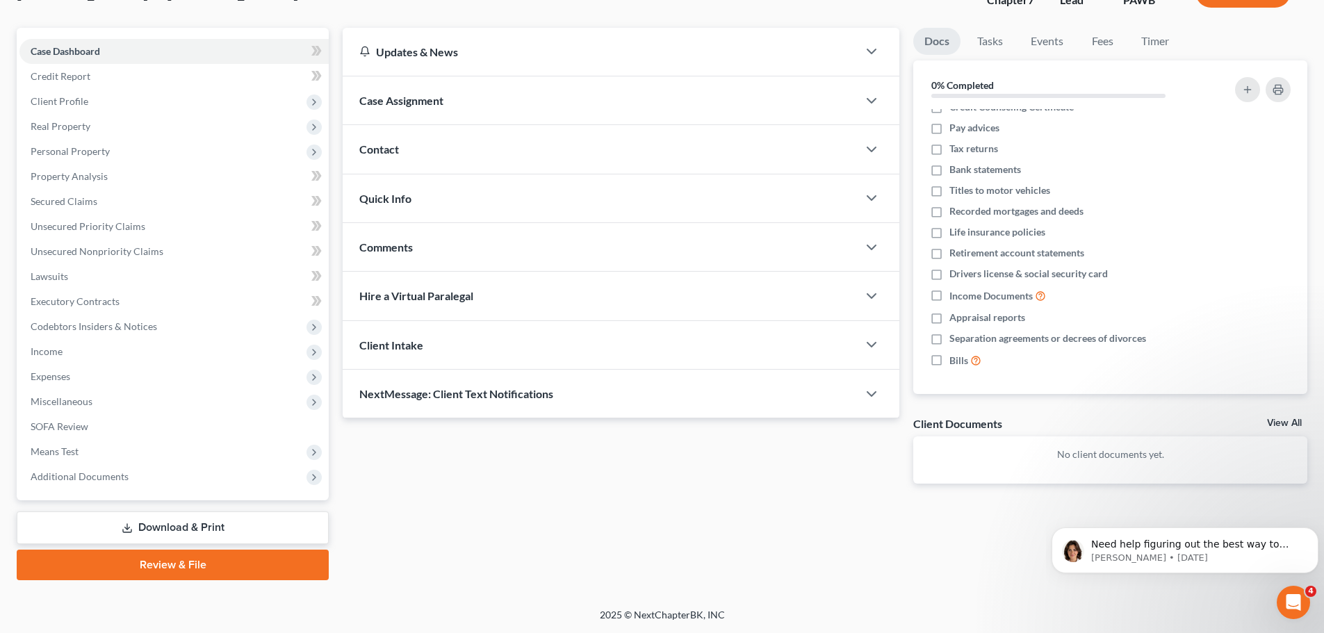
click at [233, 535] on link "Download & Print" at bounding box center [173, 528] width 312 height 33
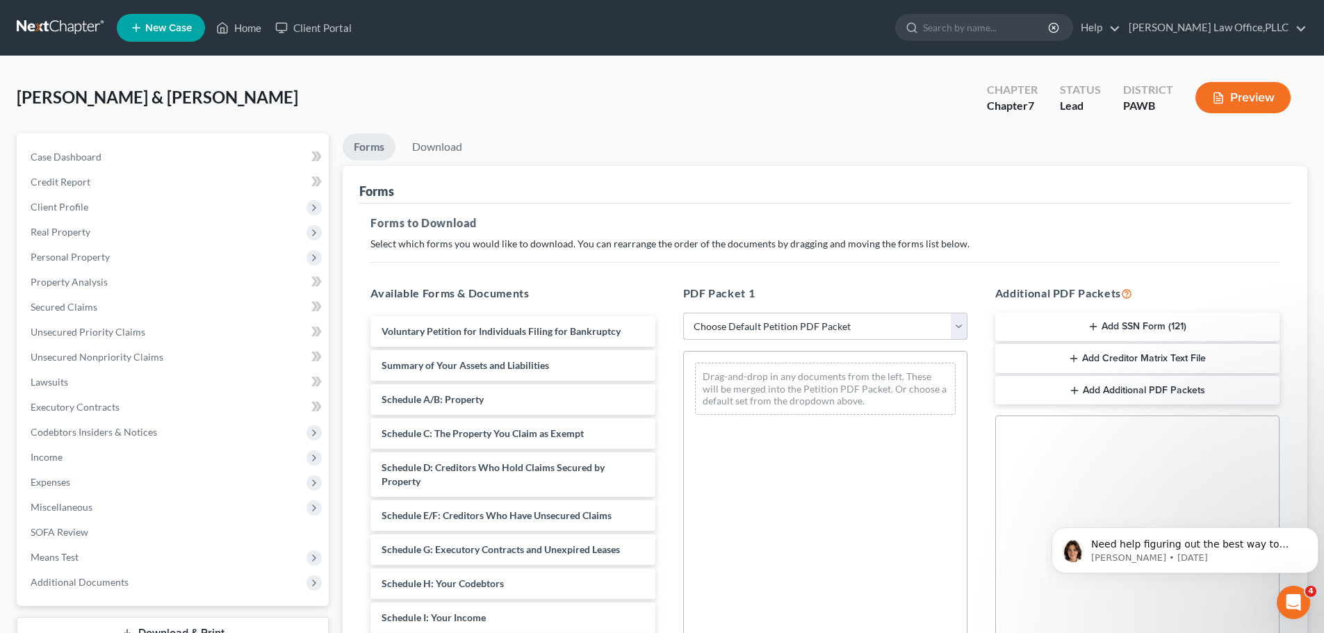
click at [820, 337] on select "Choose Default Petition PDF Packet Complete Bankruptcy Petition (all forms and …" at bounding box center [825, 327] width 284 height 28
click at [683, 313] on select "Choose Default Petition PDF Packet Complete Bankruptcy Petition (all forms and …" at bounding box center [825, 327] width 284 height 28
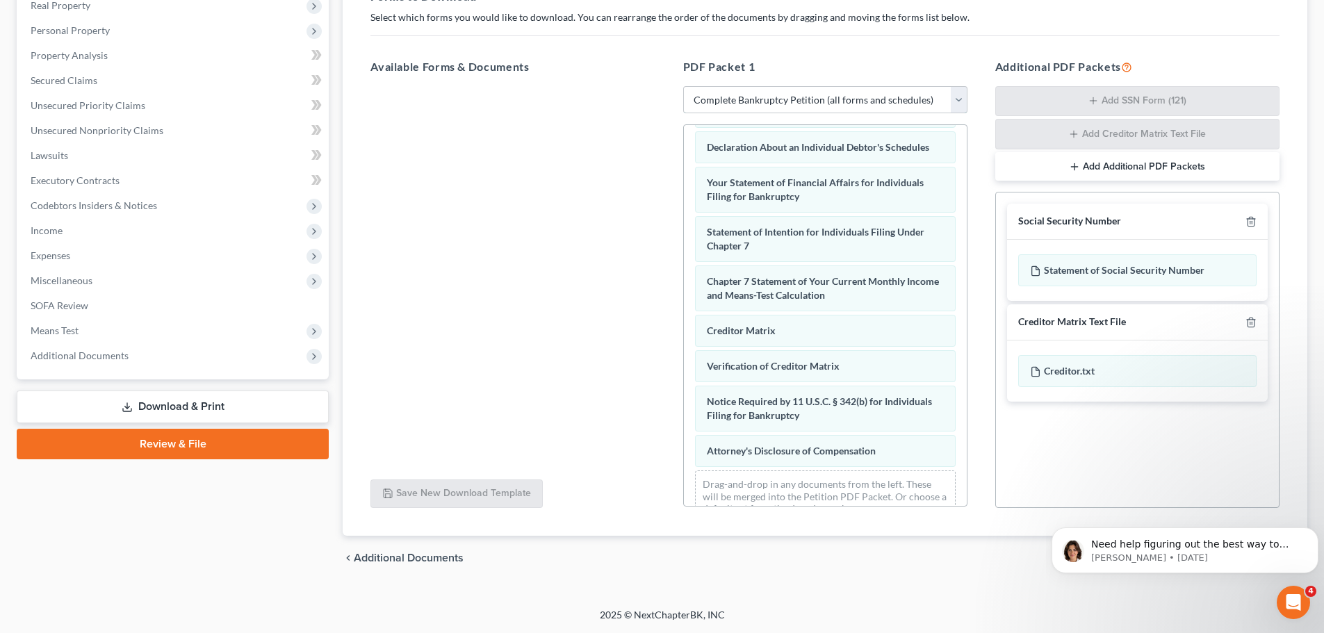
scroll to position [443, 0]
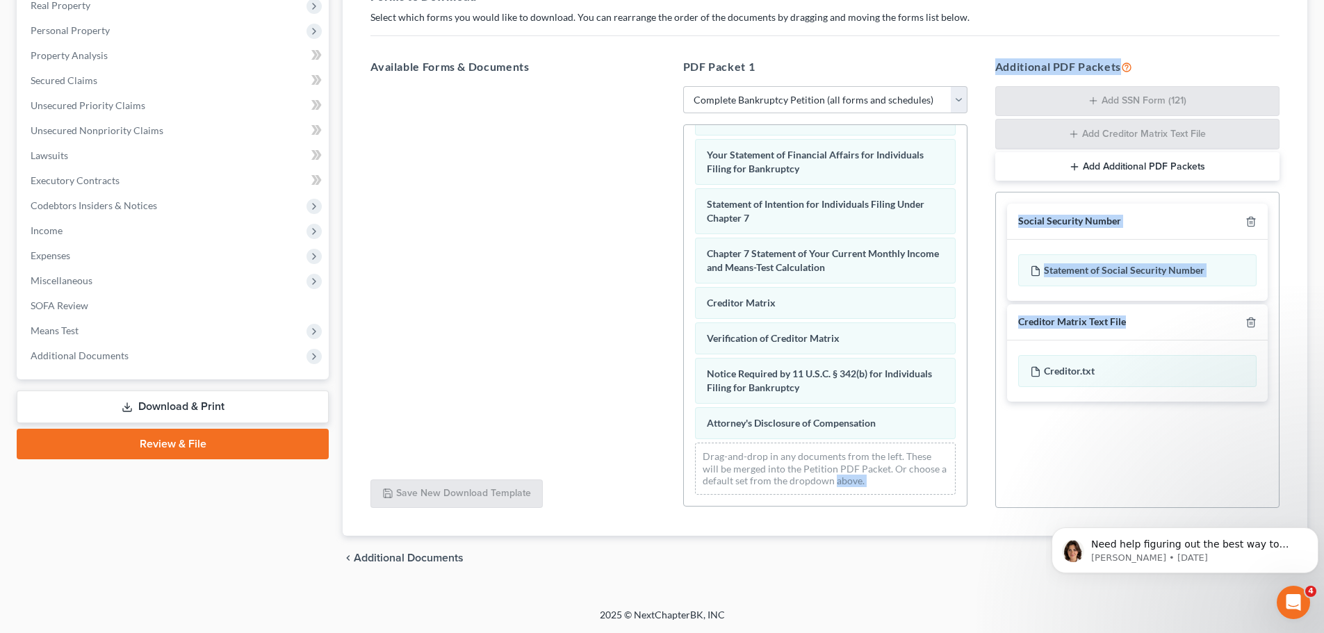
drag, startPoint x: 1044, startPoint y: 372, endPoint x: 842, endPoint y: 483, distance: 230.9
click at [842, 483] on div "Available Forms & Documents Save New Download Template PDF Packet 1 Choose Defa…" at bounding box center [825, 283] width 937 height 473
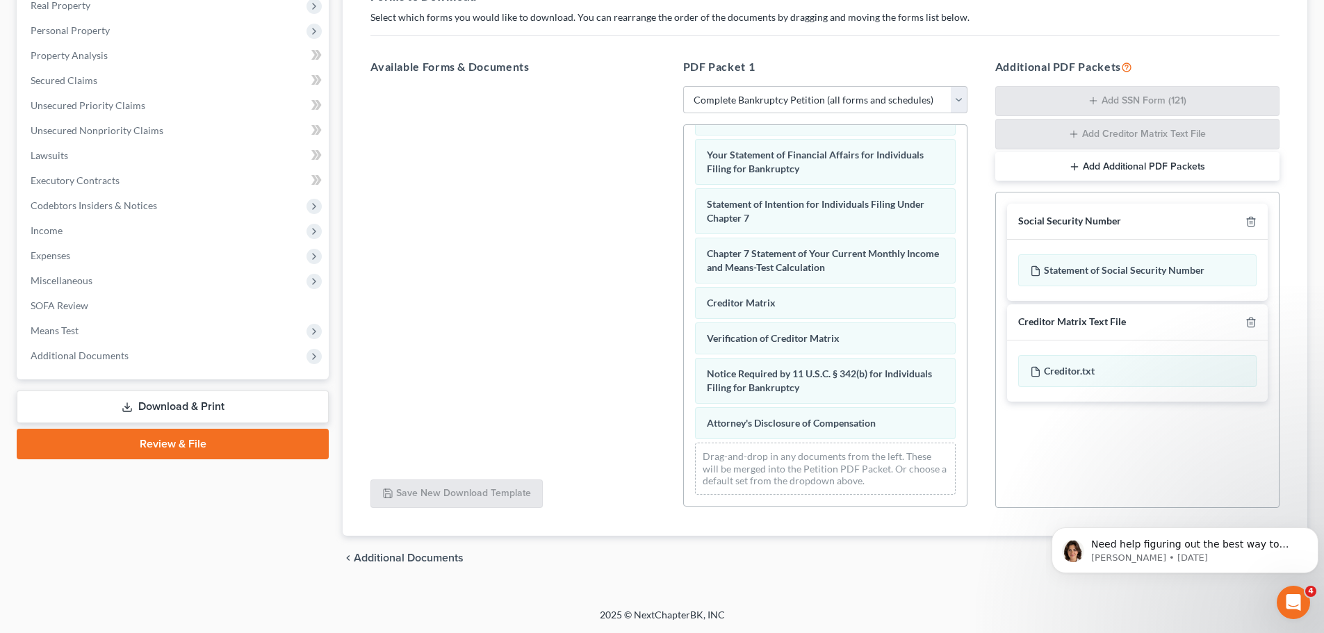
click at [1094, 455] on div "Social Security Number Statement of Social Security Number Creditor Matrix Text…" at bounding box center [1138, 350] width 284 height 316
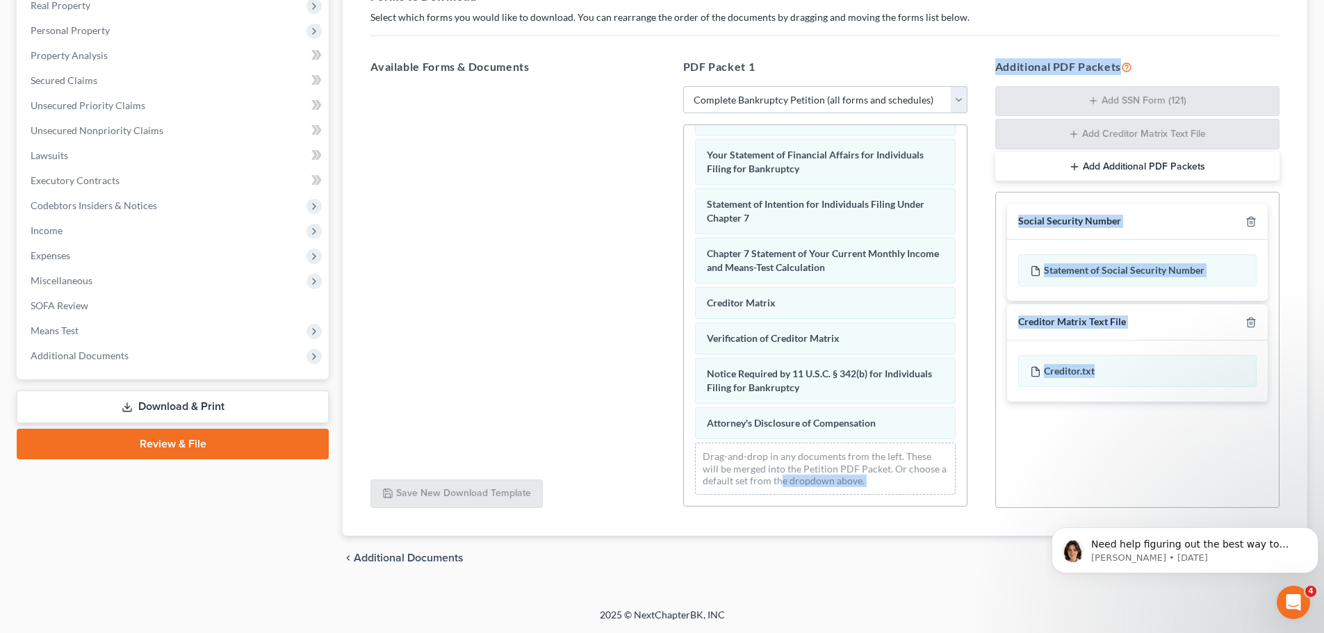
drag, startPoint x: 1108, startPoint y: 367, endPoint x: 751, endPoint y: 471, distance: 371.4
click at [788, 479] on div "Available Forms & Documents Save New Download Template PDF Packet 1 Choose Defa…" at bounding box center [825, 283] width 937 height 473
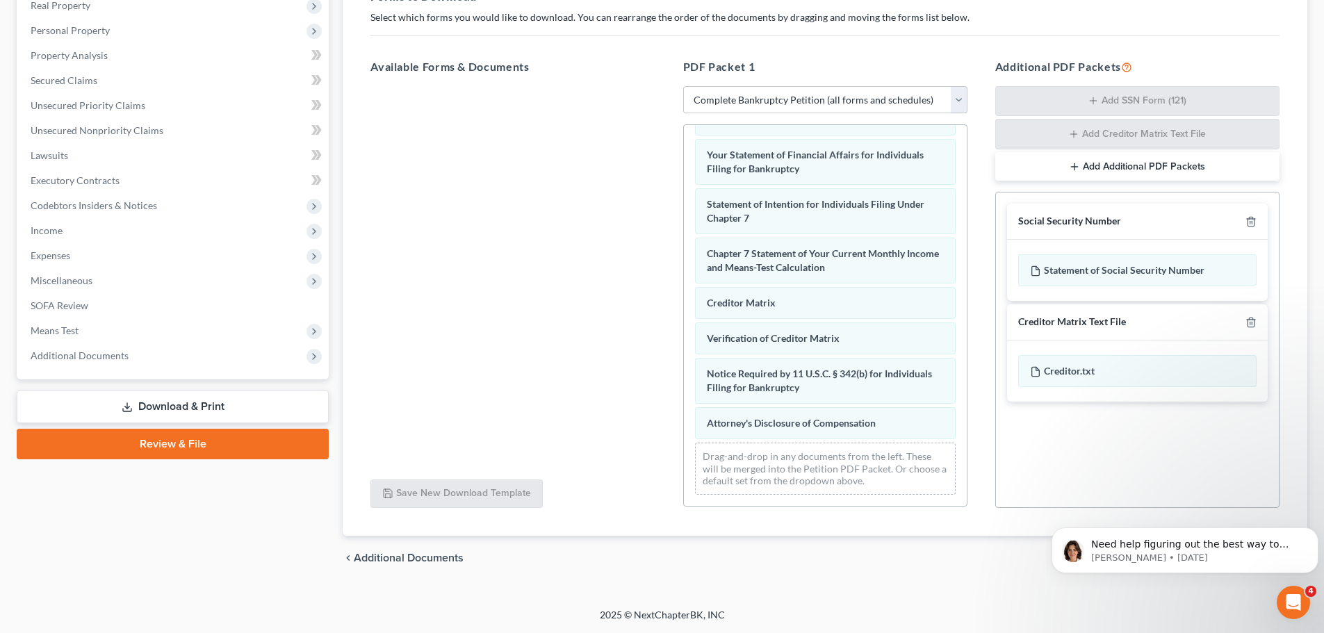
click at [699, 469] on div "Drag-and-drop in any documents from the left. These will be merged into the Pet…" at bounding box center [825, 469] width 261 height 52
drag, startPoint x: 1100, startPoint y: 315, endPoint x: 1083, endPoint y: 323, distance: 19.0
click at [1083, 323] on div "Creditor Matrix Text File" at bounding box center [1073, 322] width 108 height 13
click at [1125, 332] on div "Creditor Matrix Text File" at bounding box center [1137, 323] width 261 height 36
click at [1076, 169] on icon "button" at bounding box center [1074, 166] width 11 height 11
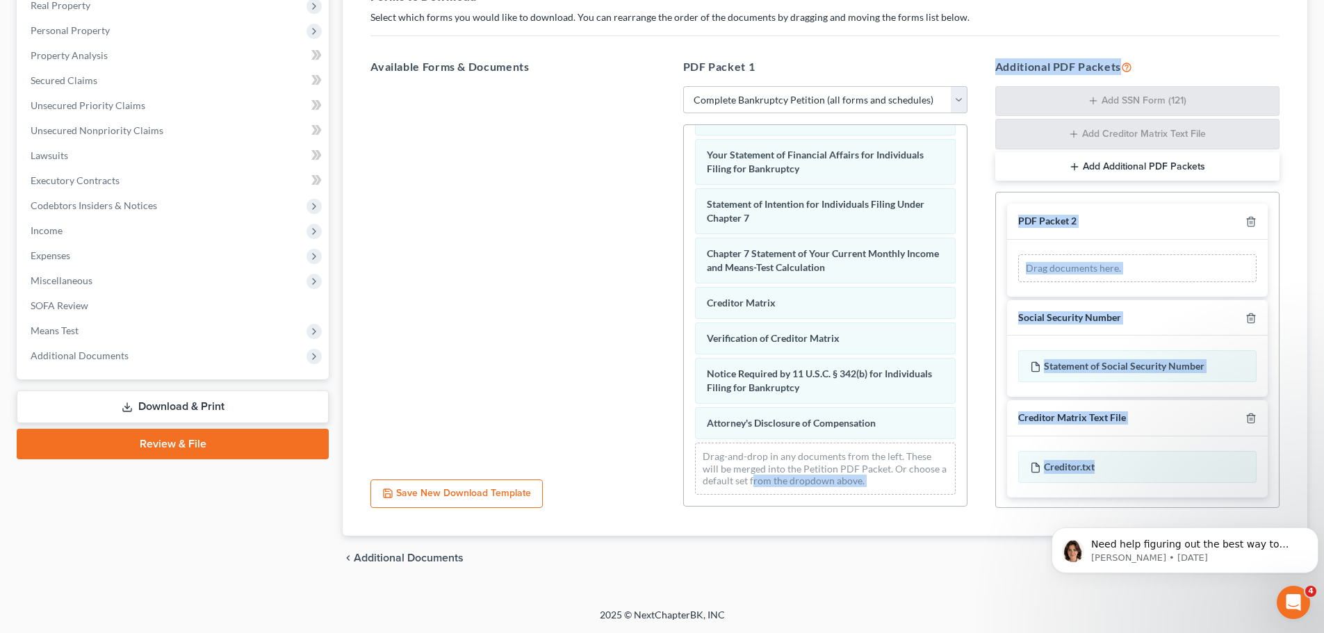
drag, startPoint x: 1104, startPoint y: 463, endPoint x: 761, endPoint y: 480, distance: 343.2
click at [761, 480] on div "Available Forms & Documents Save New Download Template PDF Packet 1 Choose Defa…" at bounding box center [825, 283] width 937 height 473
click at [878, 480] on div "Drag-and-drop in any documents from the left. These will be merged into the Pet…" at bounding box center [825, 469] width 261 height 52
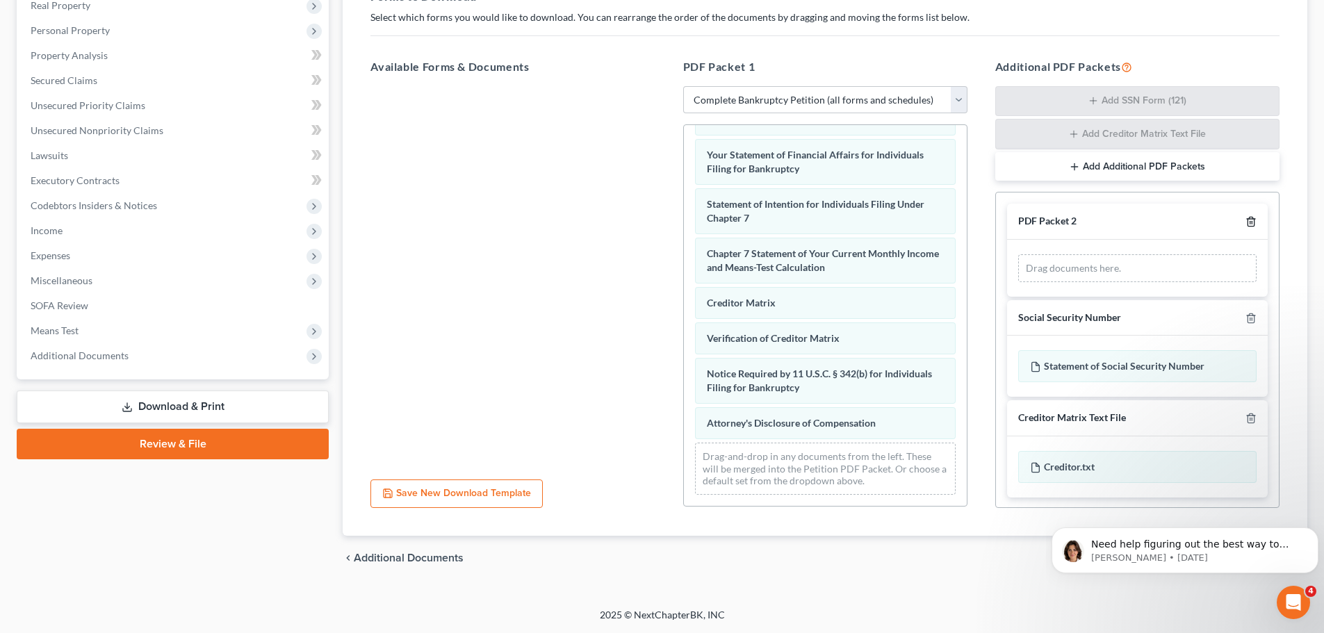
click at [1252, 223] on line "button" at bounding box center [1252, 223] width 0 height 3
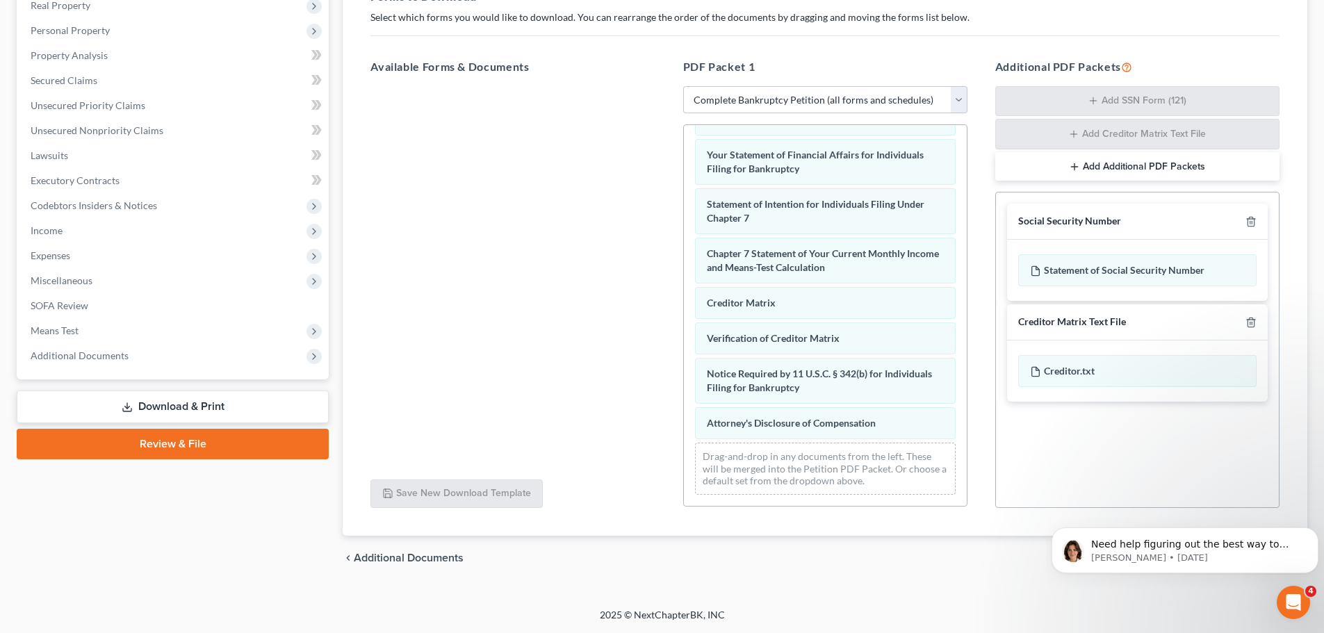
click at [804, 494] on div "Voluntary Petition for Individuals Filing for Bankruptcy Summary of Your Assets…" at bounding box center [825, 101] width 283 height 810
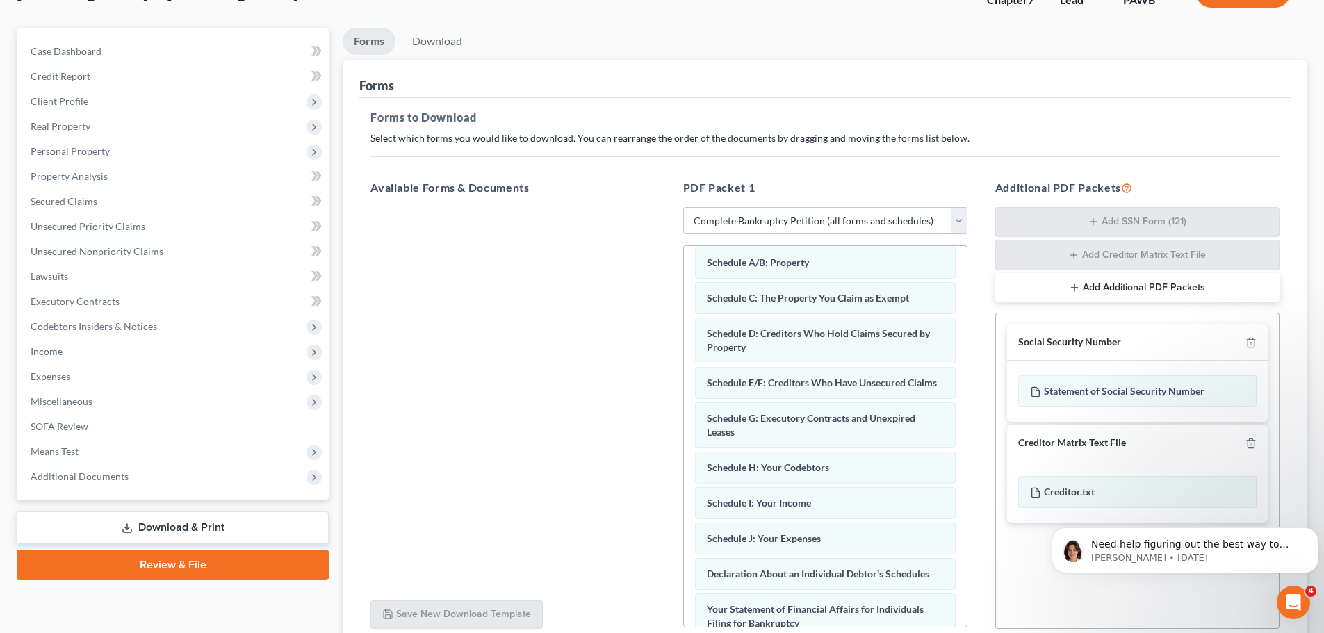
scroll to position [0, 0]
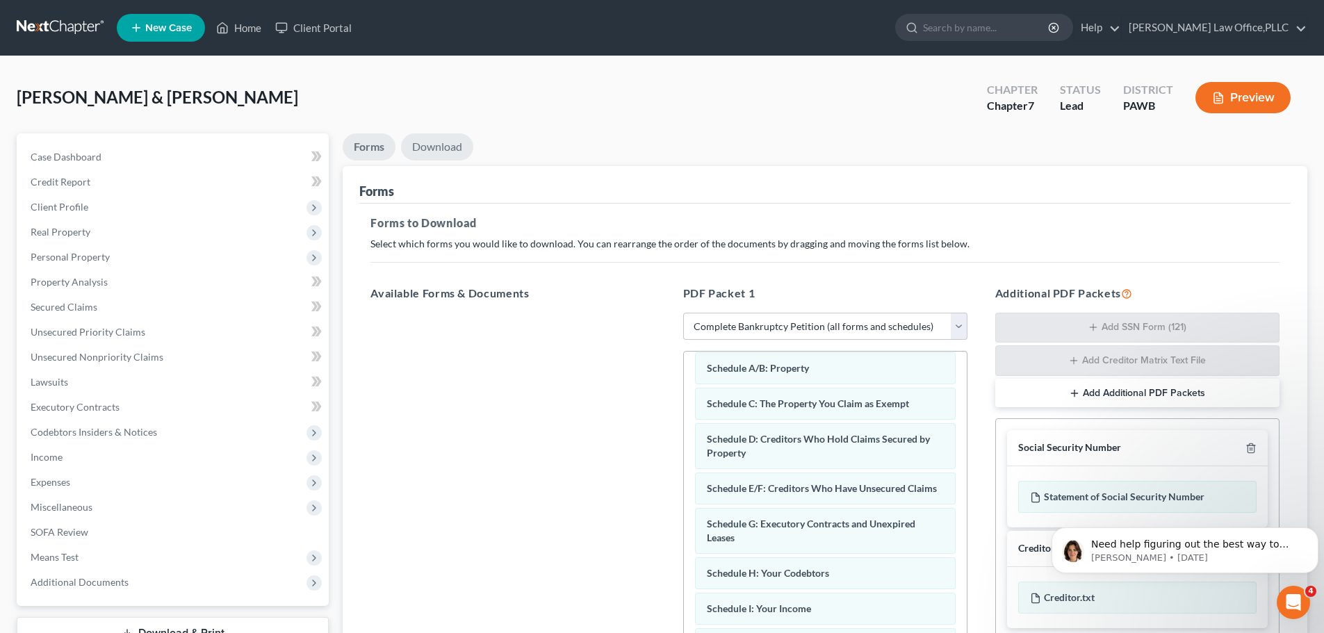
click at [457, 153] on link "Download" at bounding box center [437, 146] width 72 height 27
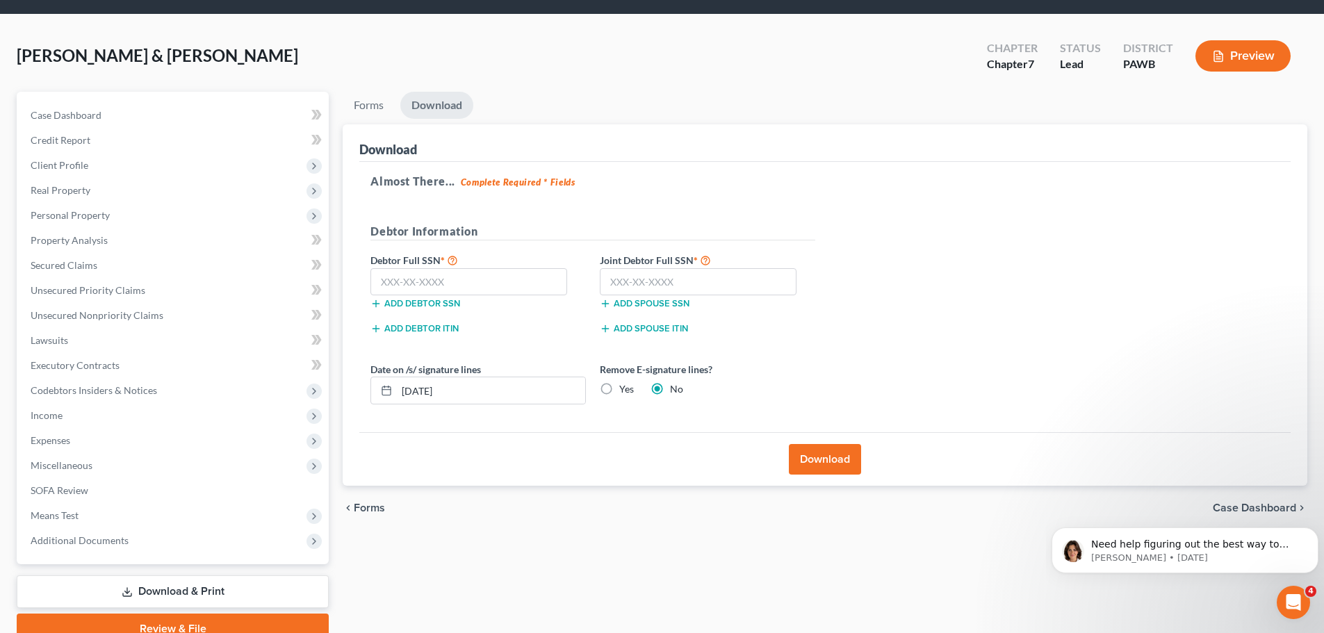
scroll to position [106, 0]
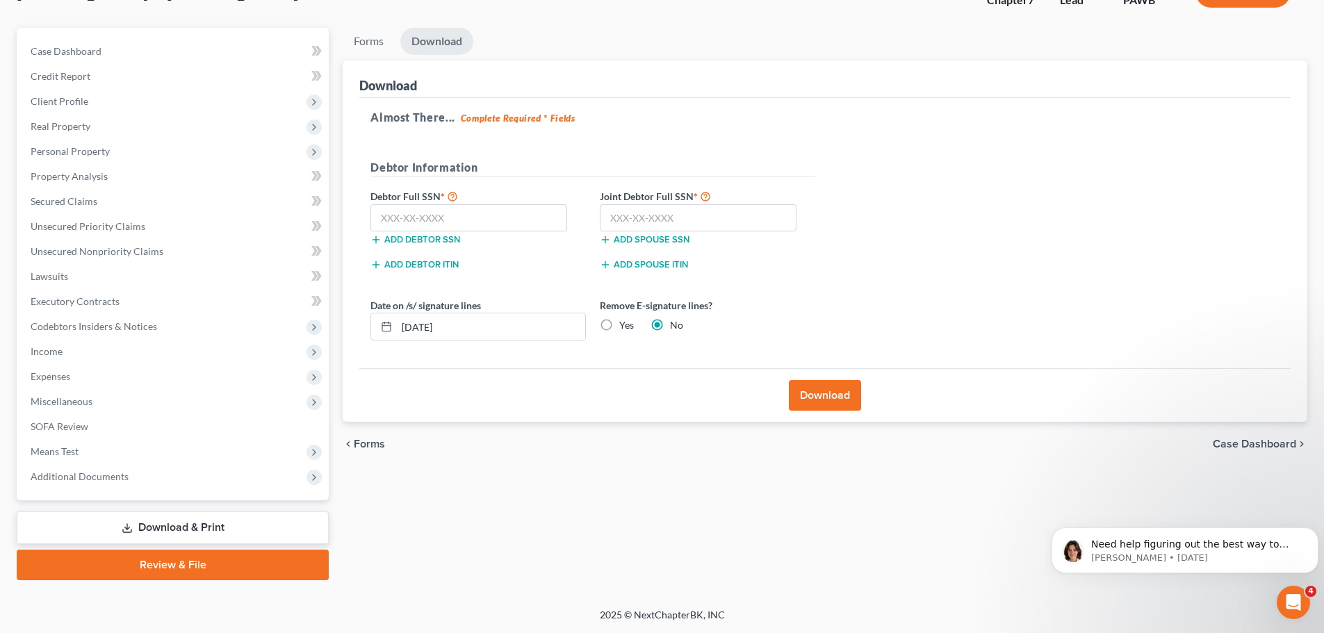
click at [247, 530] on link "Download & Print" at bounding box center [173, 528] width 312 height 33
click at [206, 529] on link "Download & Print" at bounding box center [173, 528] width 312 height 33
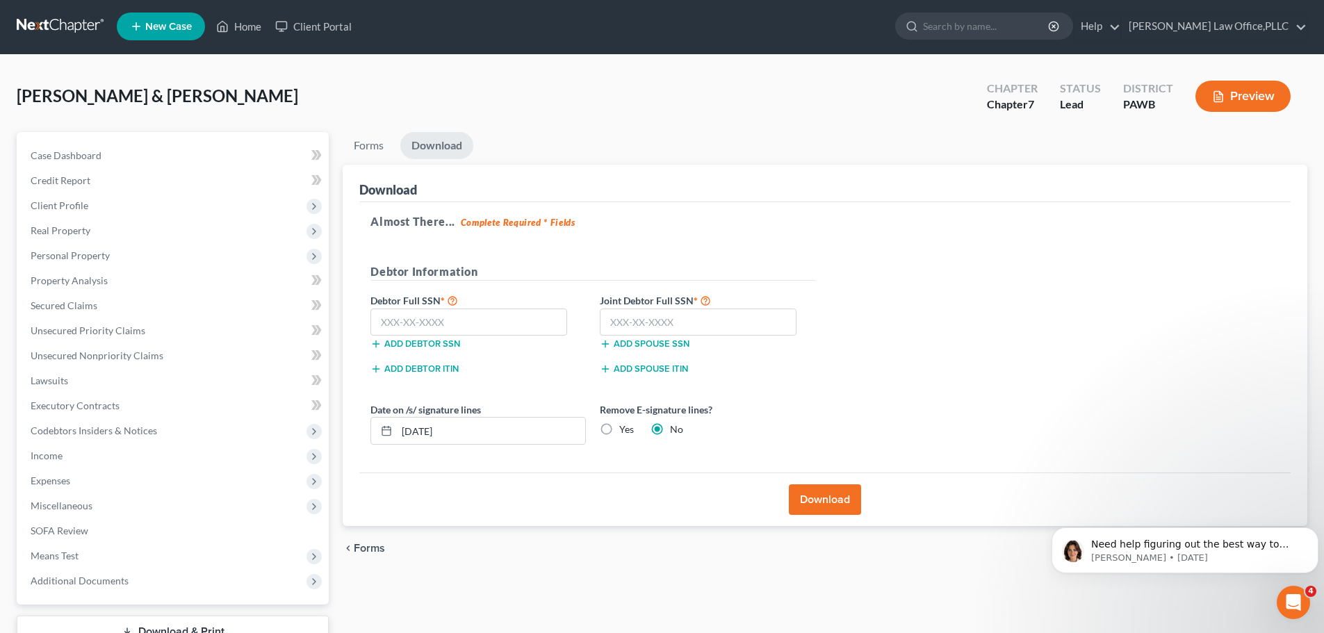
scroll to position [0, 0]
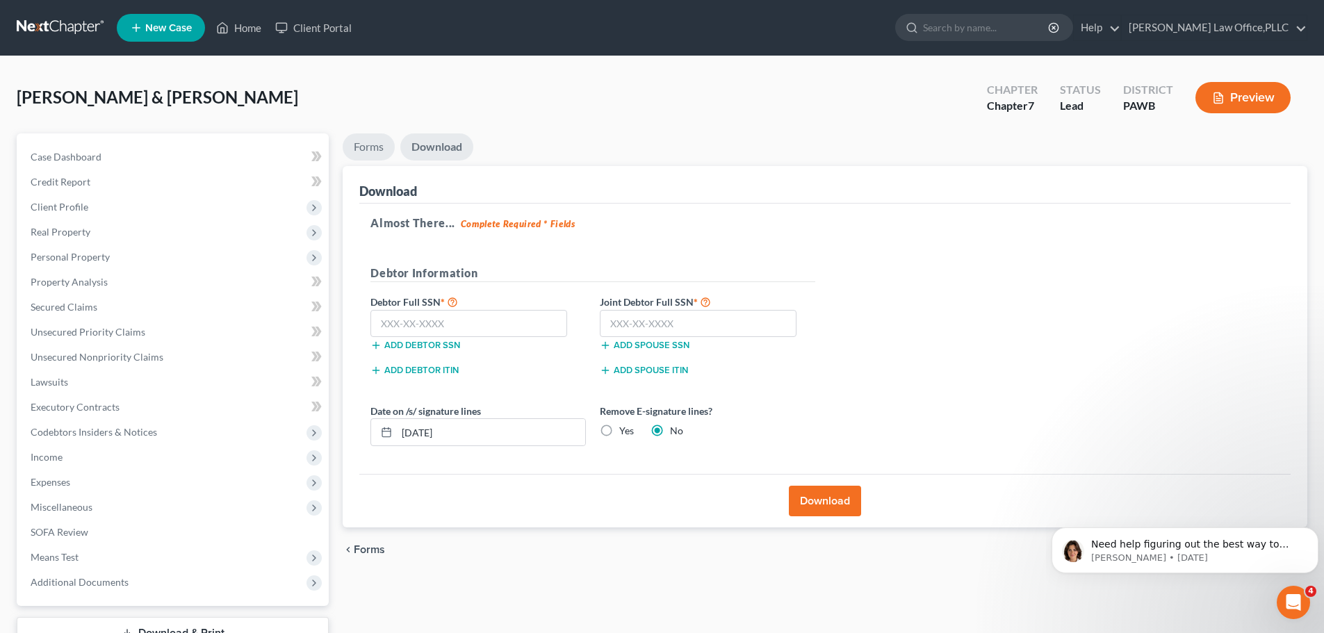
click at [374, 154] on link "Forms" at bounding box center [369, 146] width 52 height 27
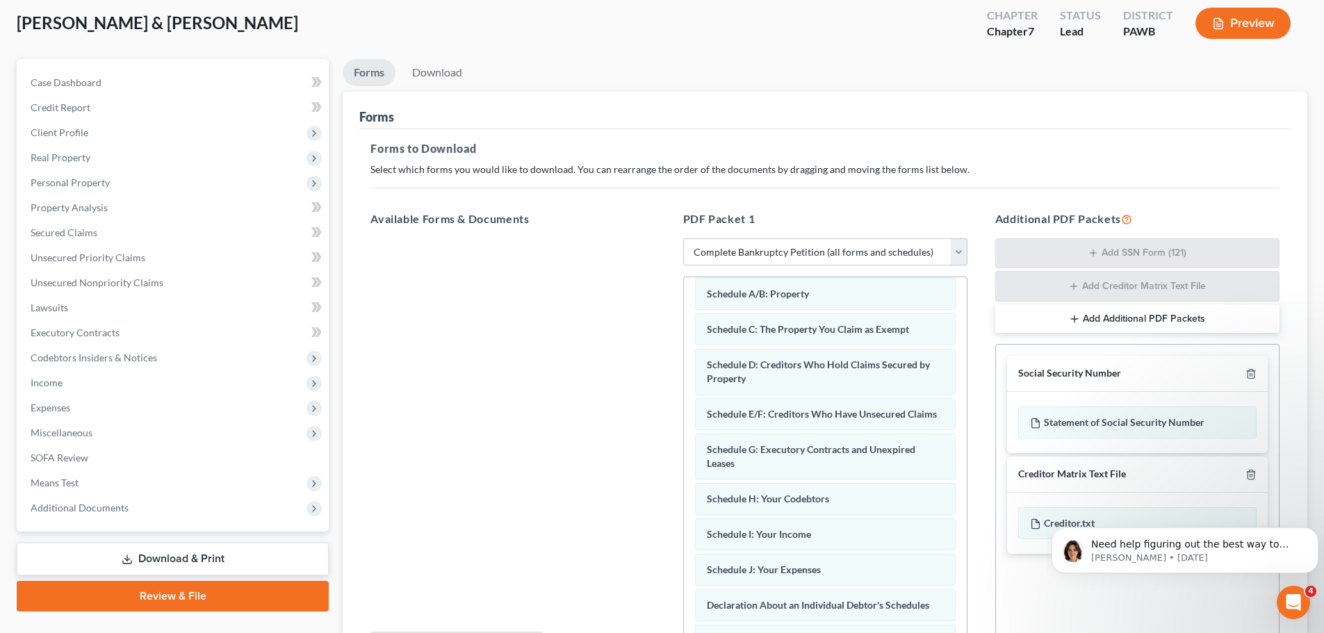
scroll to position [227, 0]
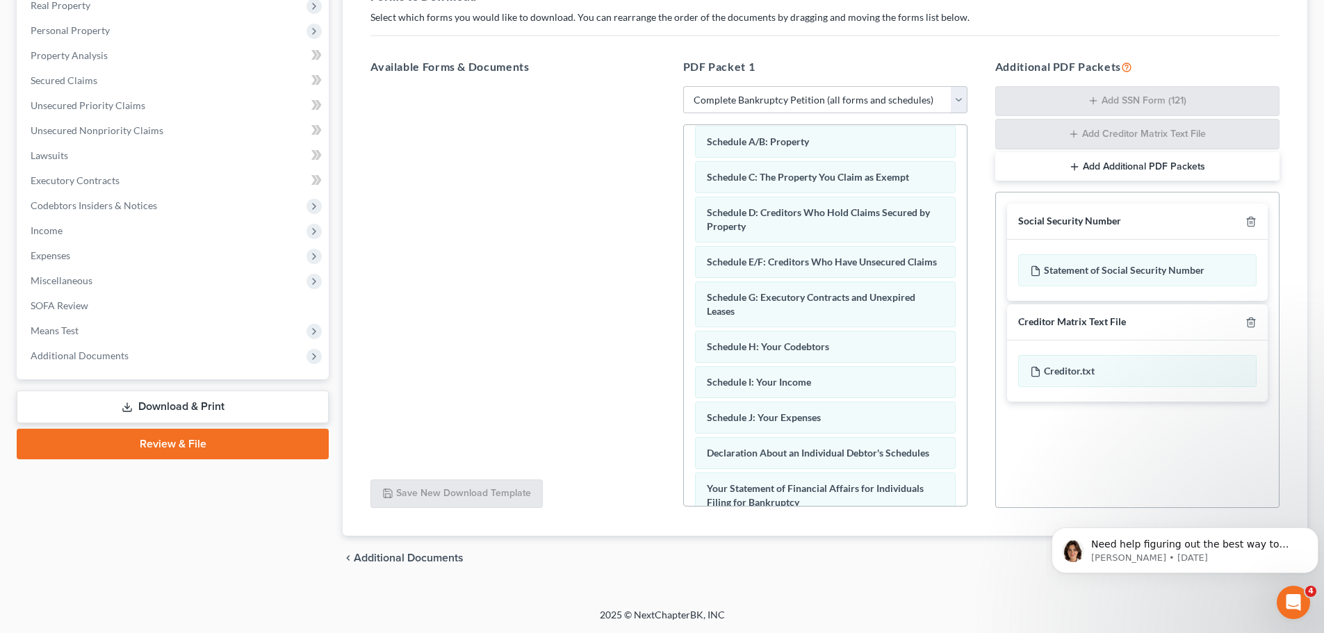
click at [193, 405] on link "Download & Print" at bounding box center [173, 407] width 312 height 33
click at [122, 400] on link "Download & Print" at bounding box center [173, 407] width 312 height 33
click at [822, 96] on select "Choose Default Petition PDF Packet Complete Bankruptcy Petition (all forms and …" at bounding box center [825, 100] width 284 height 28
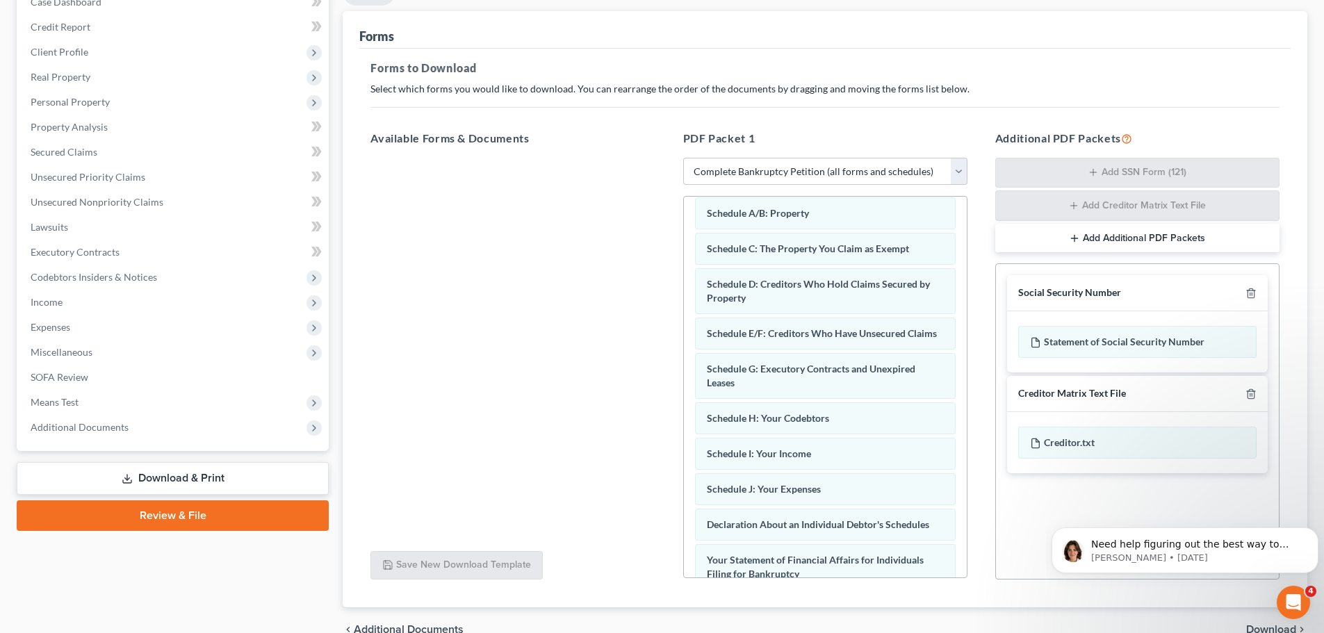
scroll to position [18, 0]
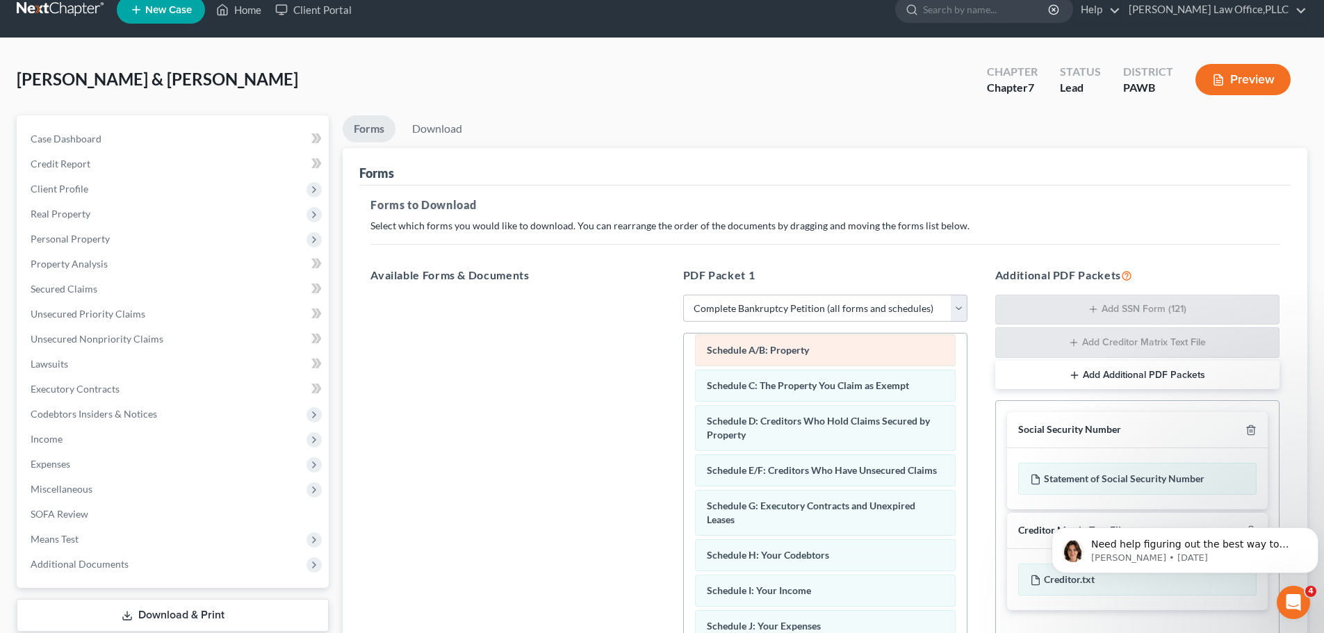
click at [782, 357] on div "Schedule A/B: Property" at bounding box center [825, 350] width 261 height 32
click at [786, 351] on span "Schedule A/B: Property" at bounding box center [758, 350] width 102 height 12
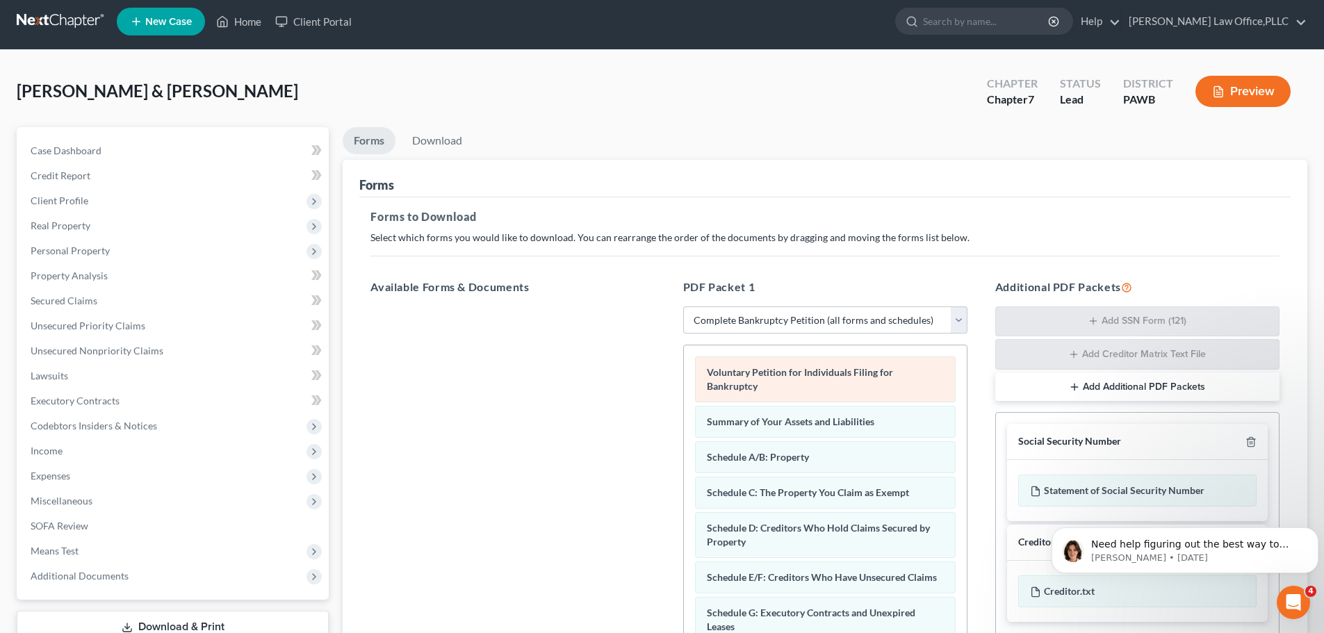
scroll to position [0, 0]
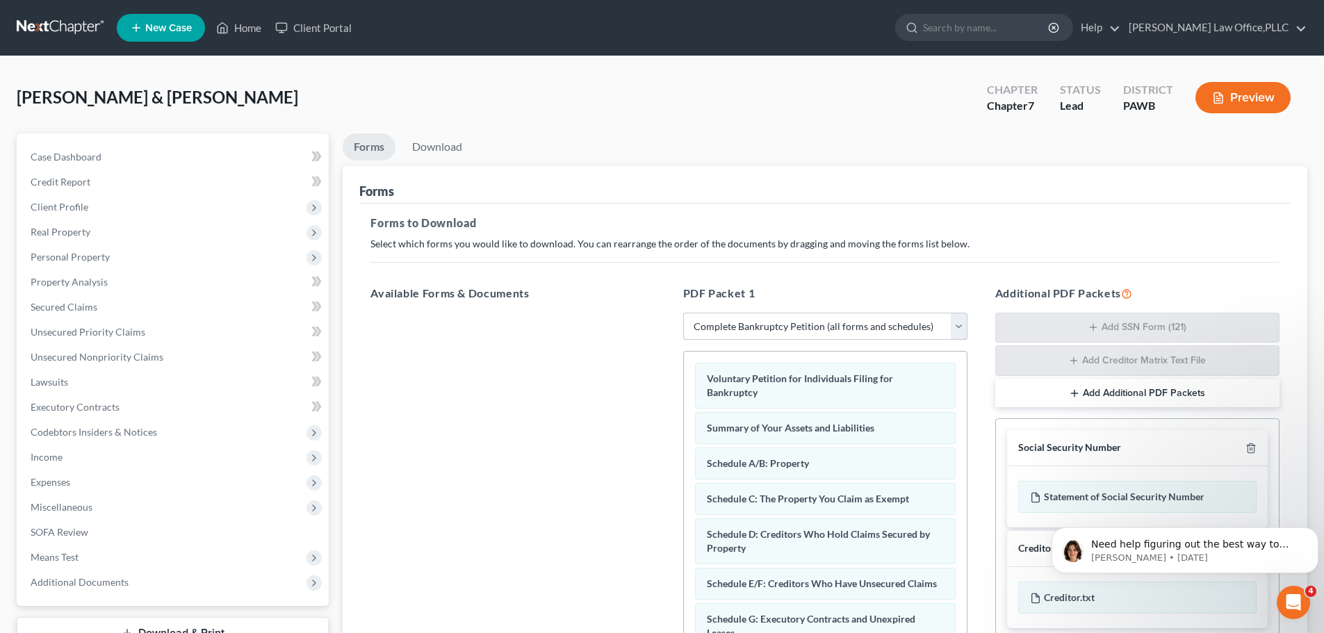
click at [846, 330] on select "Choose Default Petition PDF Packet Complete Bankruptcy Petition (all forms and …" at bounding box center [825, 327] width 284 height 28
click at [683, 313] on select "Choose Default Petition PDF Packet Complete Bankruptcy Petition (all forms and …" at bounding box center [825, 327] width 284 height 28
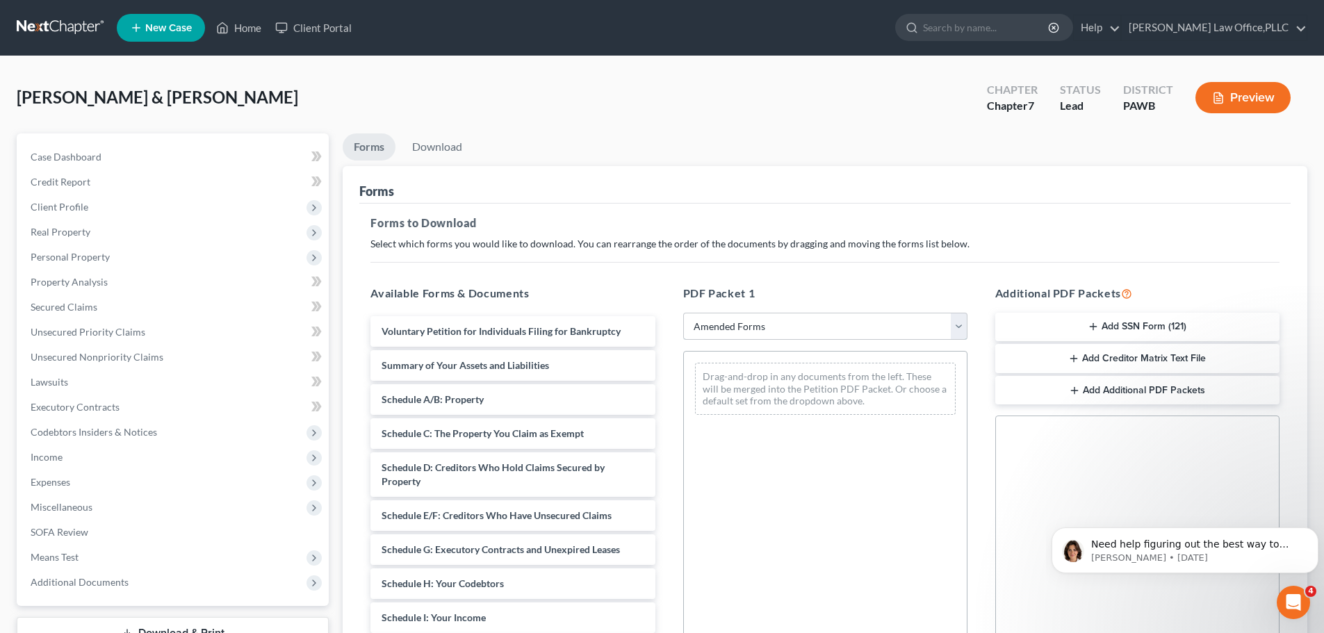
click at [819, 325] on select "Choose Default Petition PDF Packet Complete Bankruptcy Petition (all forms and …" at bounding box center [825, 327] width 284 height 28
select select "0"
click at [683, 313] on select "Choose Default Petition PDF Packet Complete Bankruptcy Petition (all forms and …" at bounding box center [825, 327] width 284 height 28
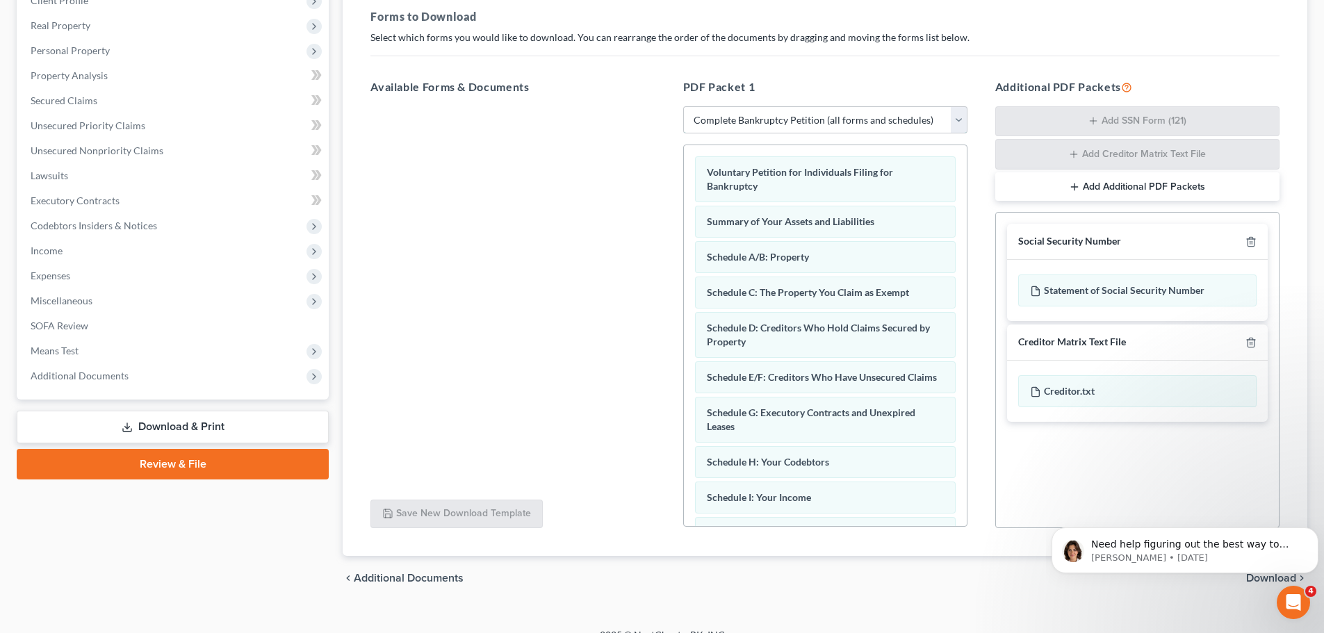
scroll to position [209, 0]
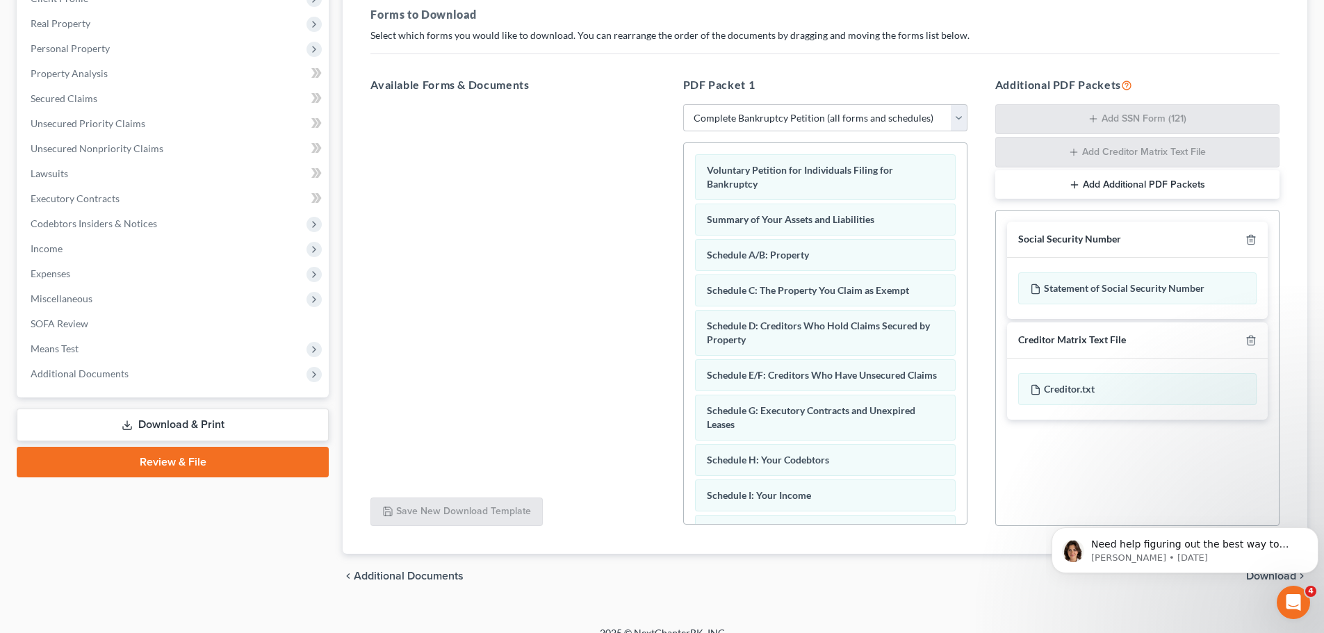
click at [224, 420] on link "Download & Print" at bounding box center [173, 425] width 312 height 33
click at [215, 421] on link "Download & Print" at bounding box center [173, 425] width 312 height 33
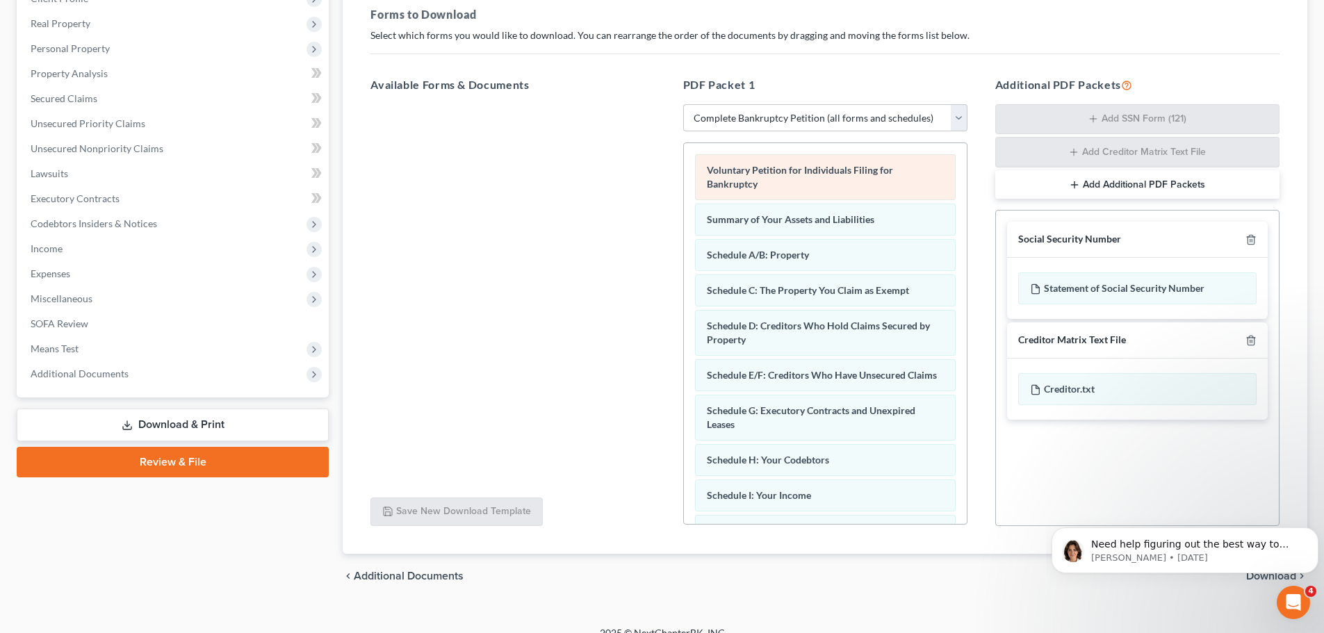
click at [837, 179] on div "Voluntary Petition for Individuals Filing for Bankruptcy" at bounding box center [825, 177] width 261 height 46
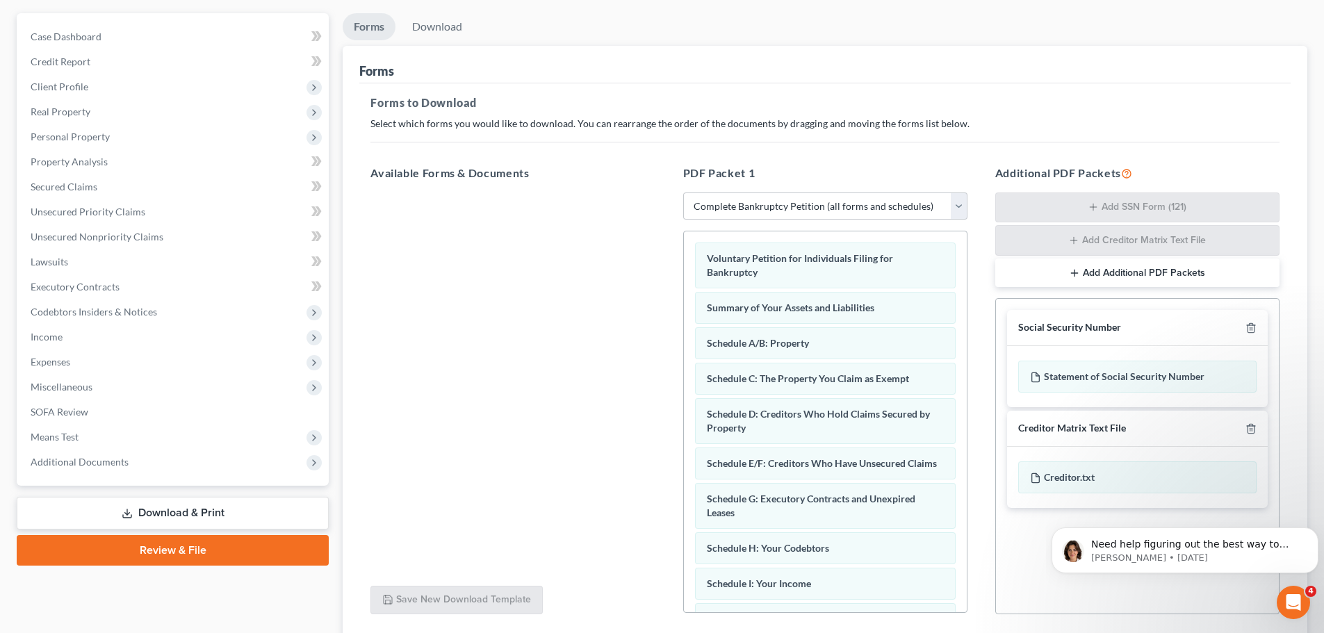
scroll to position [227, 0]
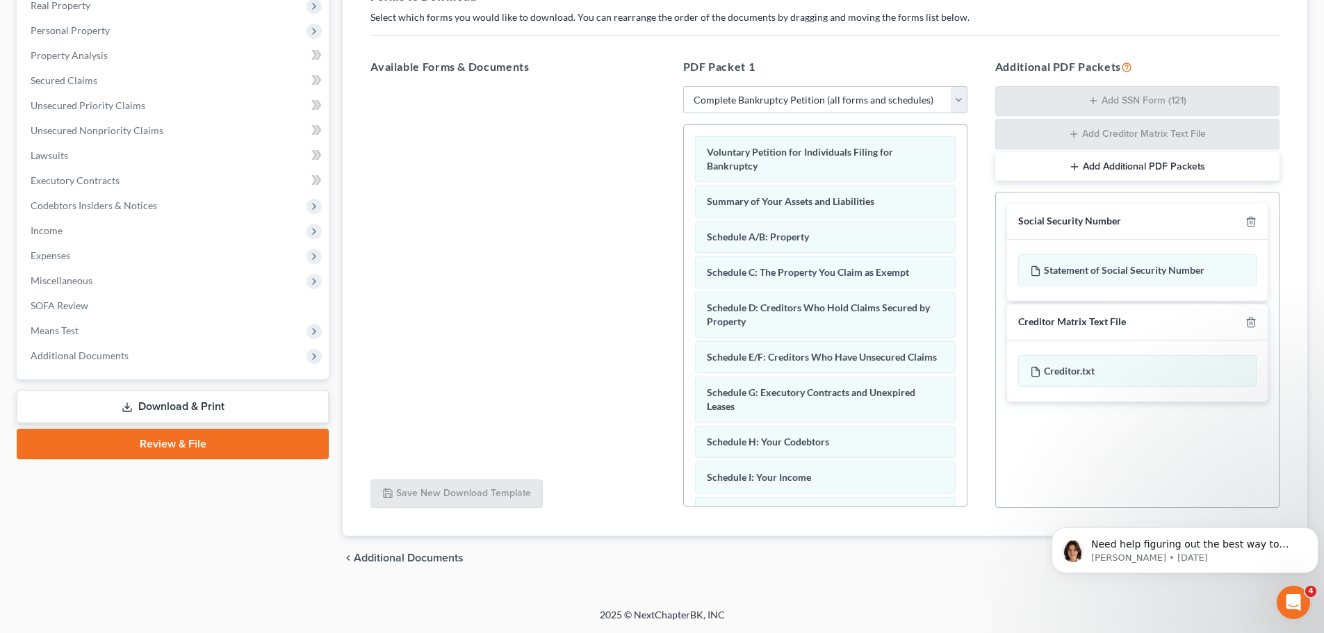
click at [183, 396] on link "Download & Print" at bounding box center [173, 407] width 312 height 33
click at [181, 410] on link "Download & Print" at bounding box center [173, 407] width 312 height 33
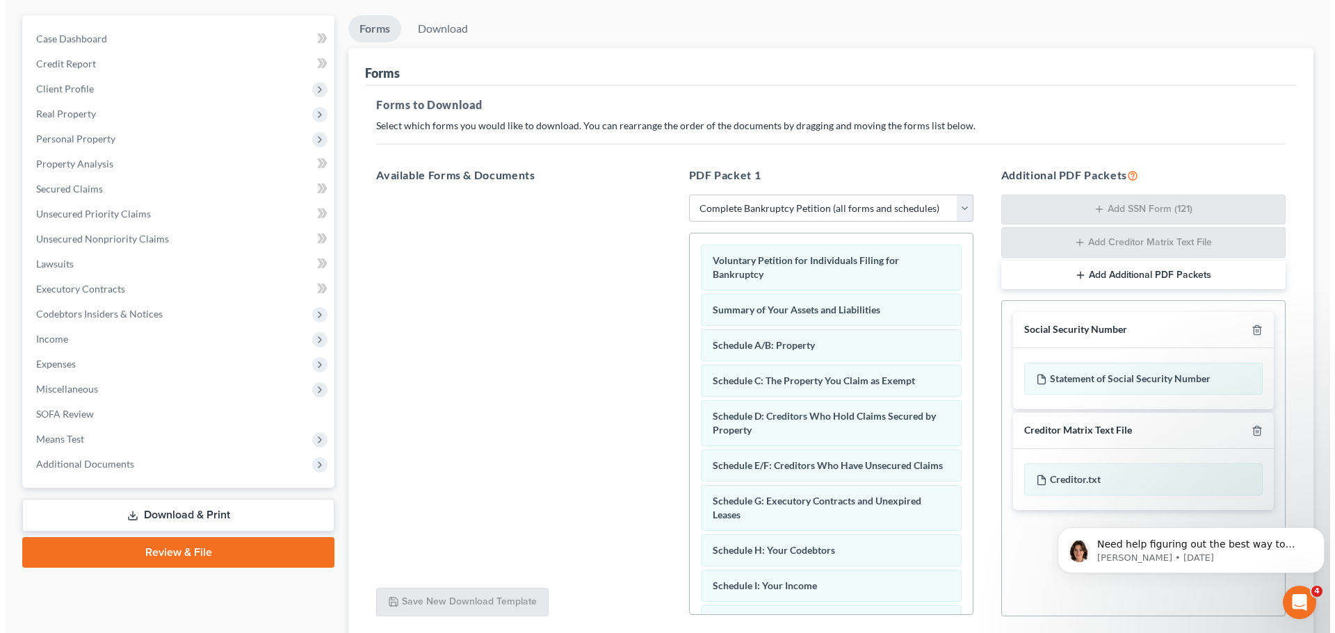
scroll to position [0, 0]
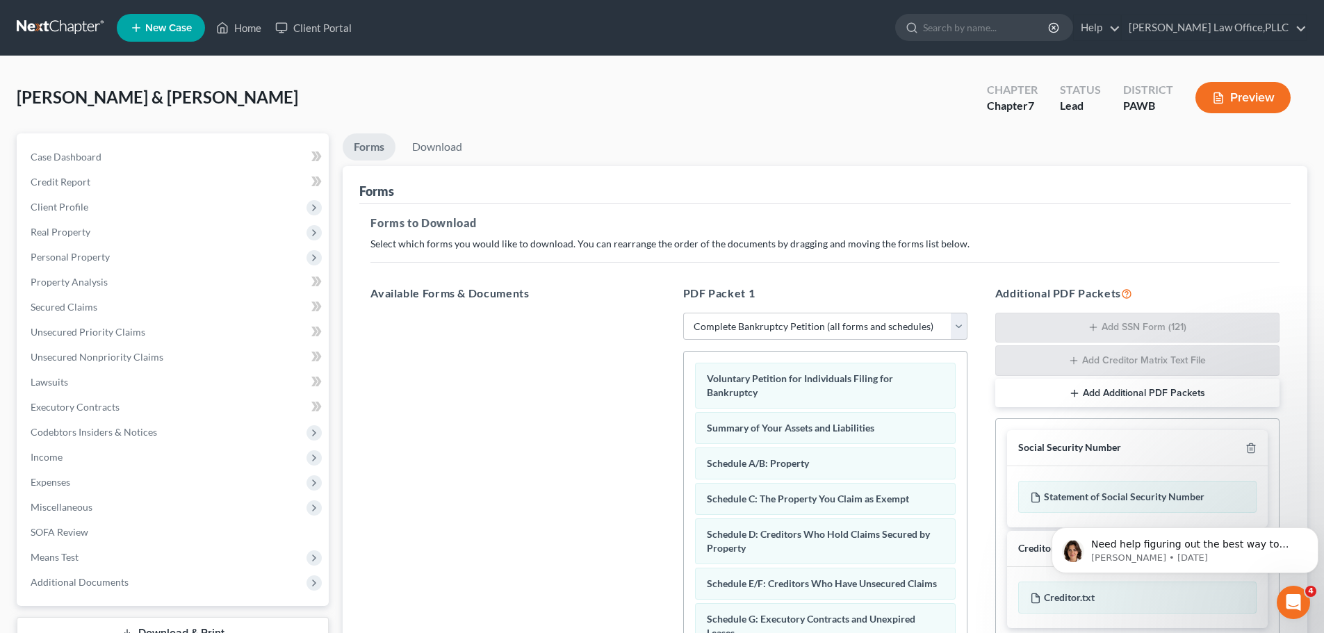
click at [1245, 99] on button "Preview" at bounding box center [1243, 97] width 95 height 31
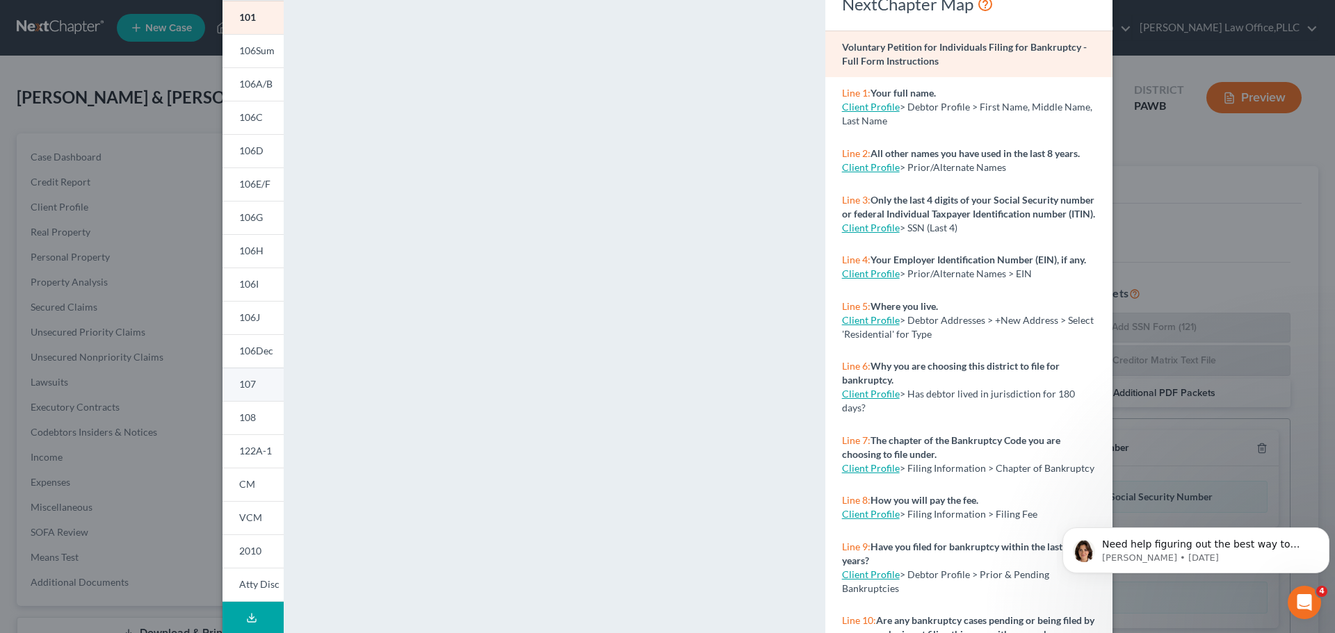
scroll to position [151, 0]
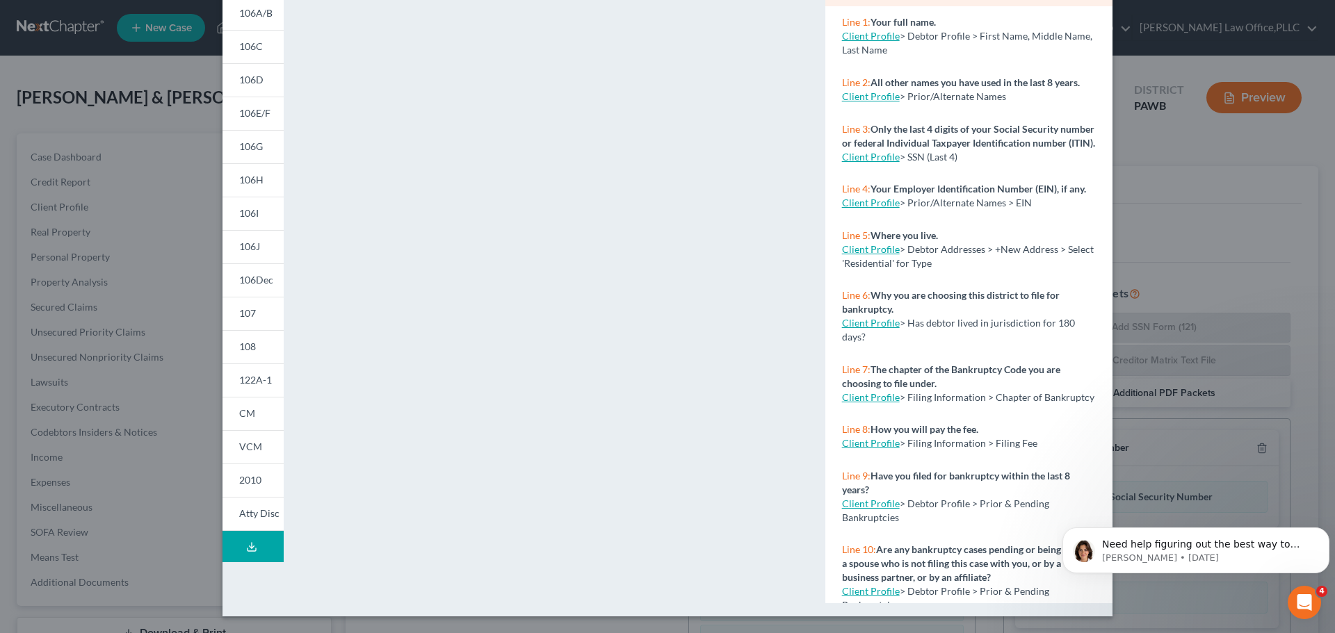
click at [245, 553] on button "Download Draft" at bounding box center [252, 546] width 61 height 31
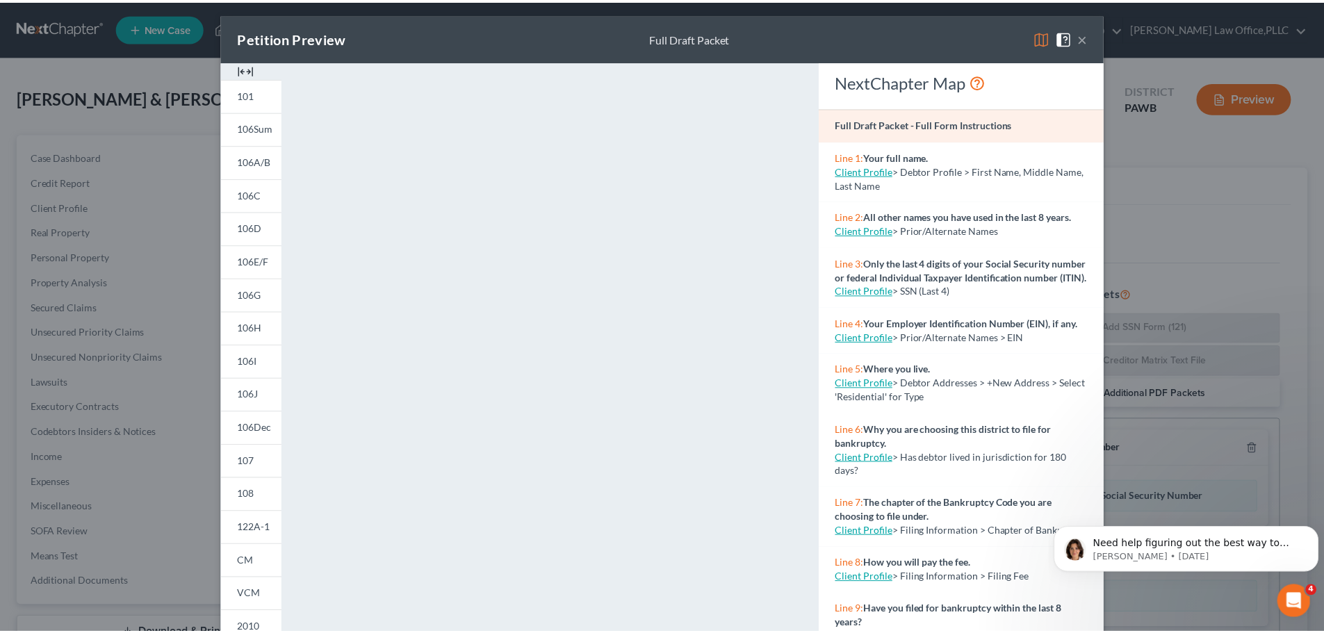
scroll to position [0, 0]
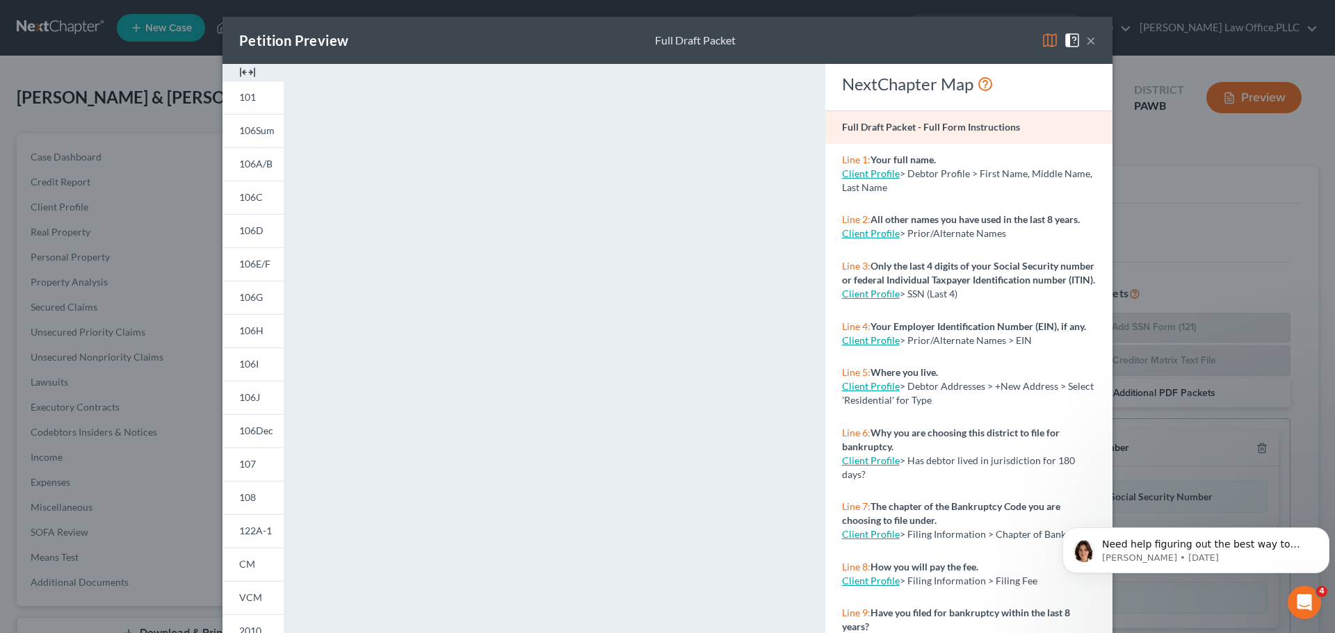
click at [1086, 42] on button "×" at bounding box center [1091, 40] width 10 height 17
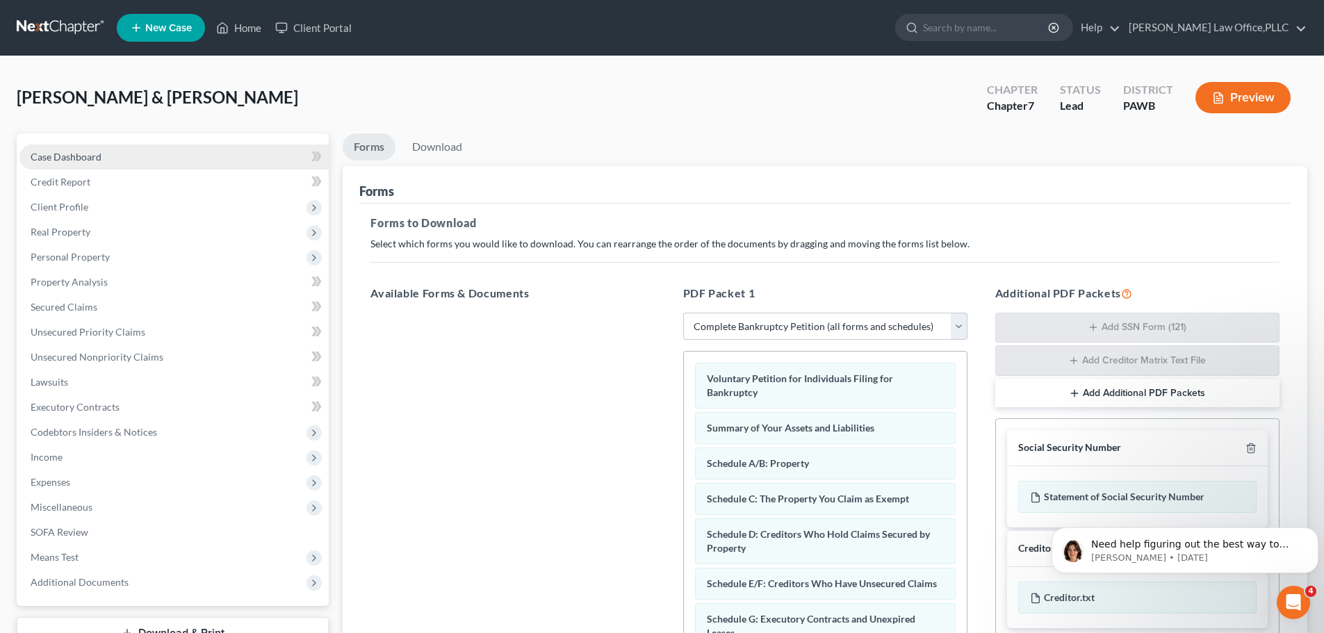
click at [108, 163] on link "Case Dashboard" at bounding box center [173, 157] width 309 height 25
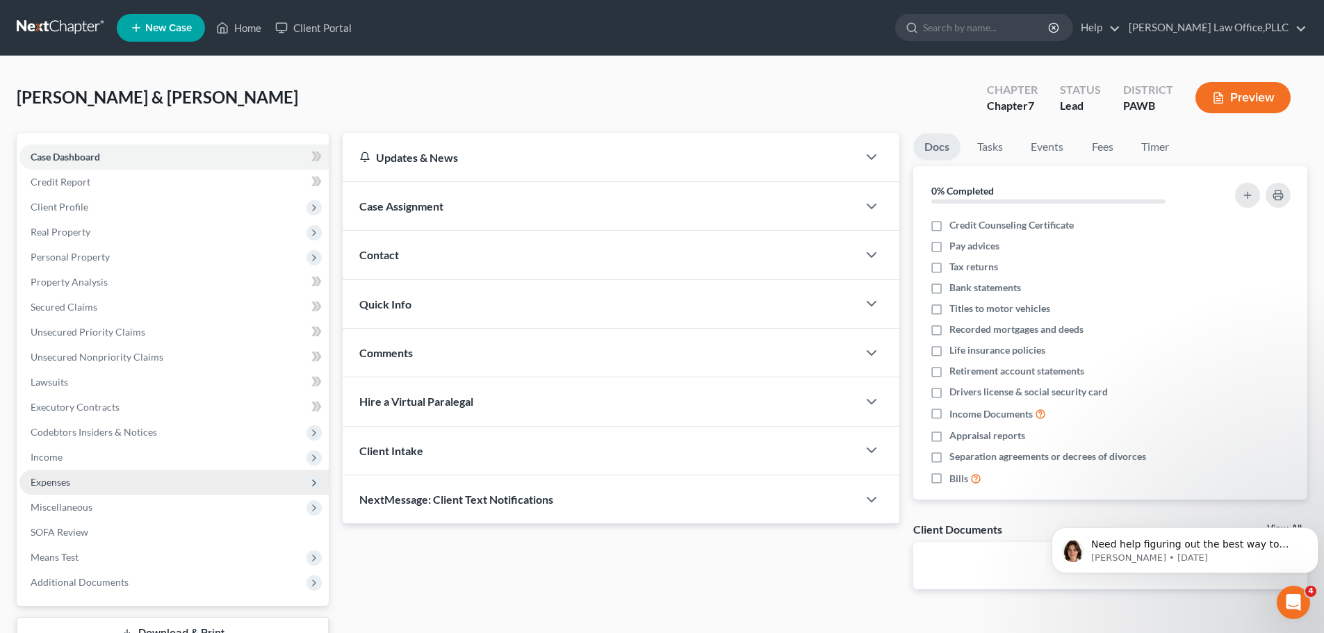
click at [68, 479] on span "Expenses" at bounding box center [51, 482] width 40 height 12
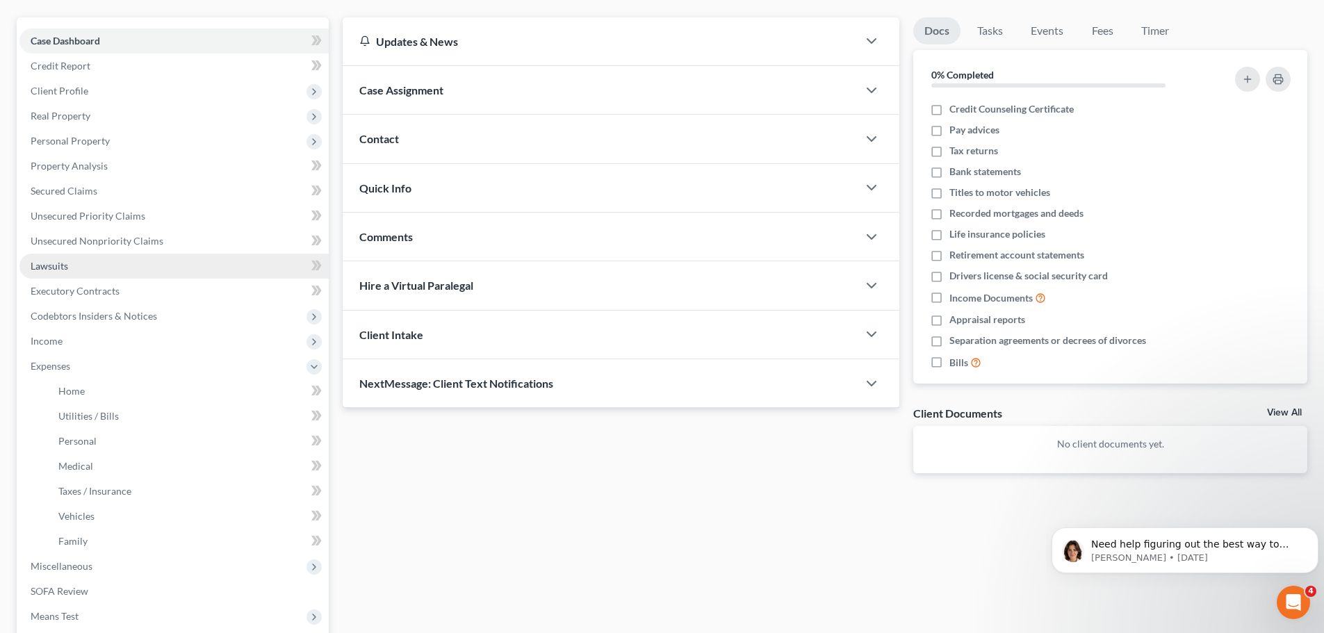
scroll to position [278, 0]
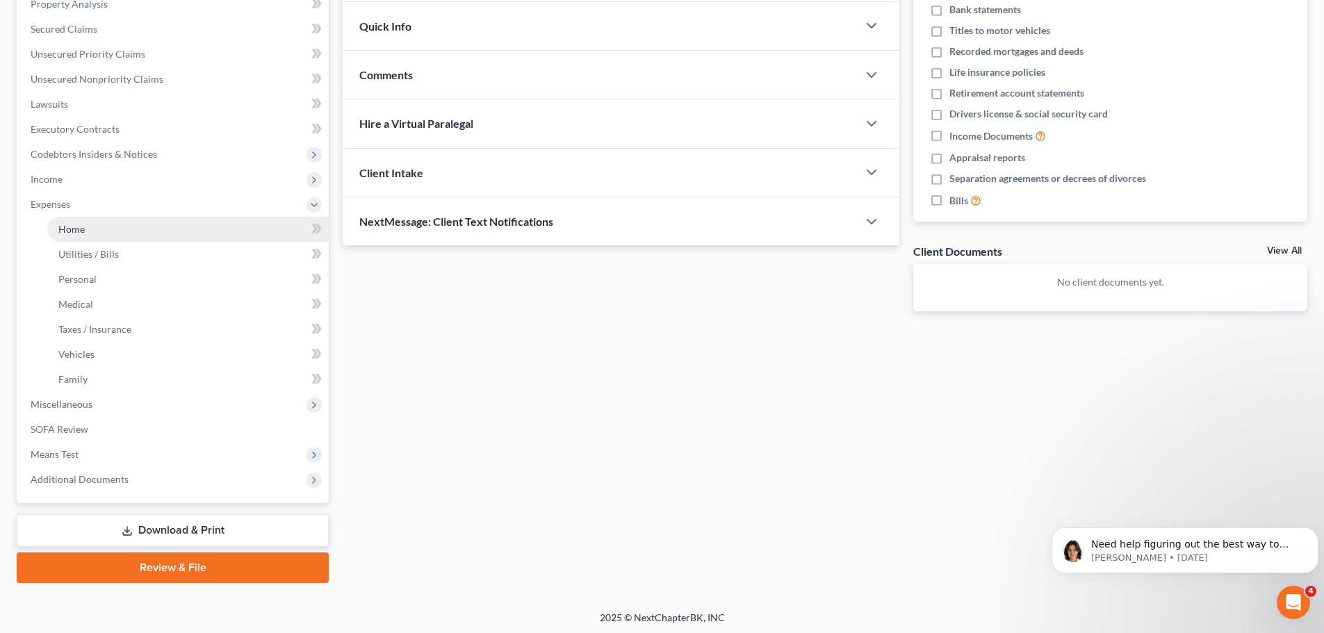
click at [90, 235] on link "Home" at bounding box center [188, 229] width 282 height 25
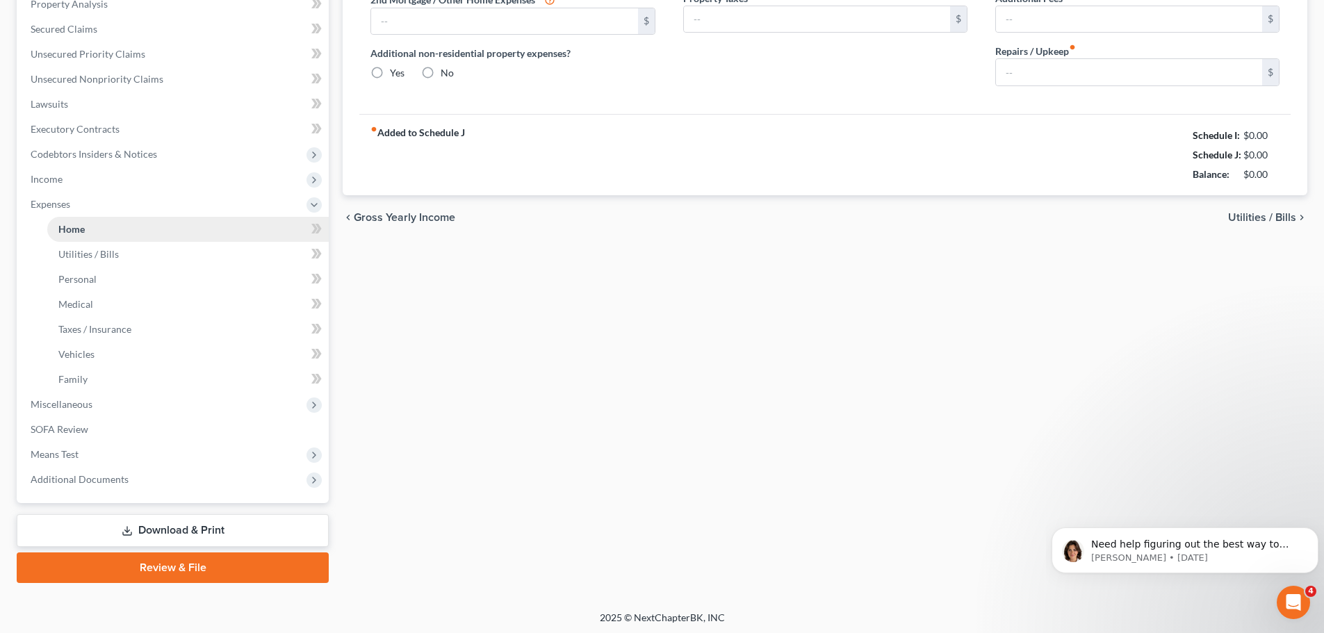
scroll to position [226, 0]
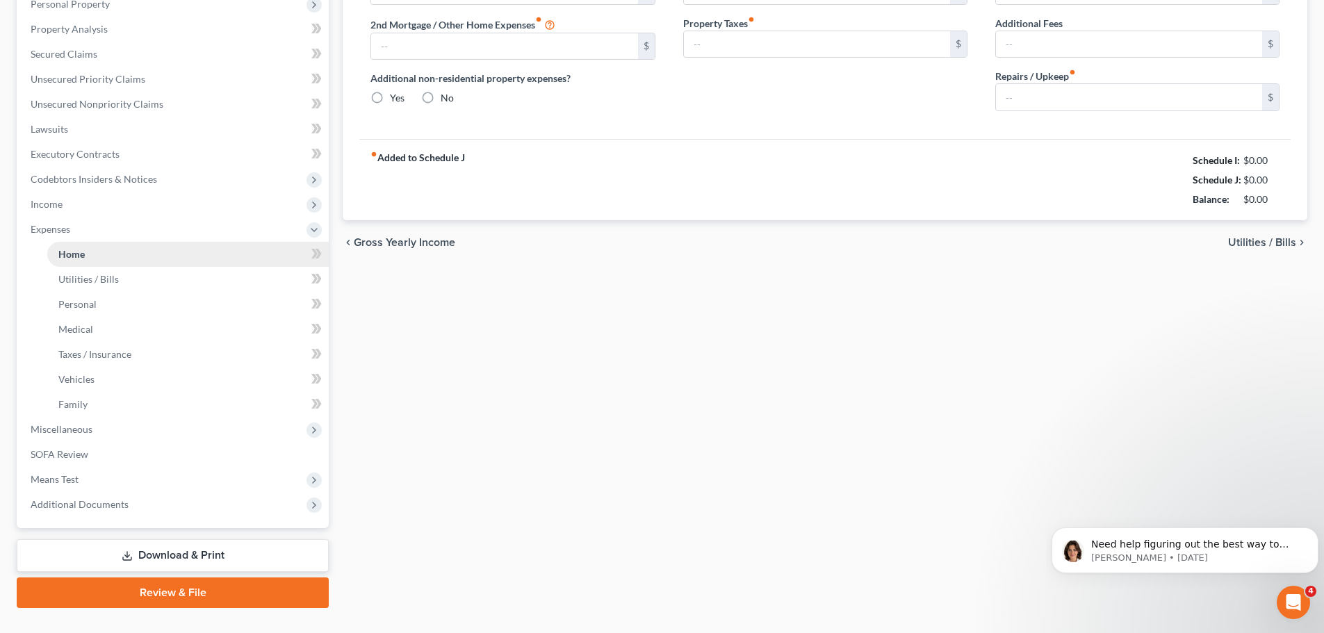
type input "925.00"
type input "333.00"
radio input "true"
type input "0.00"
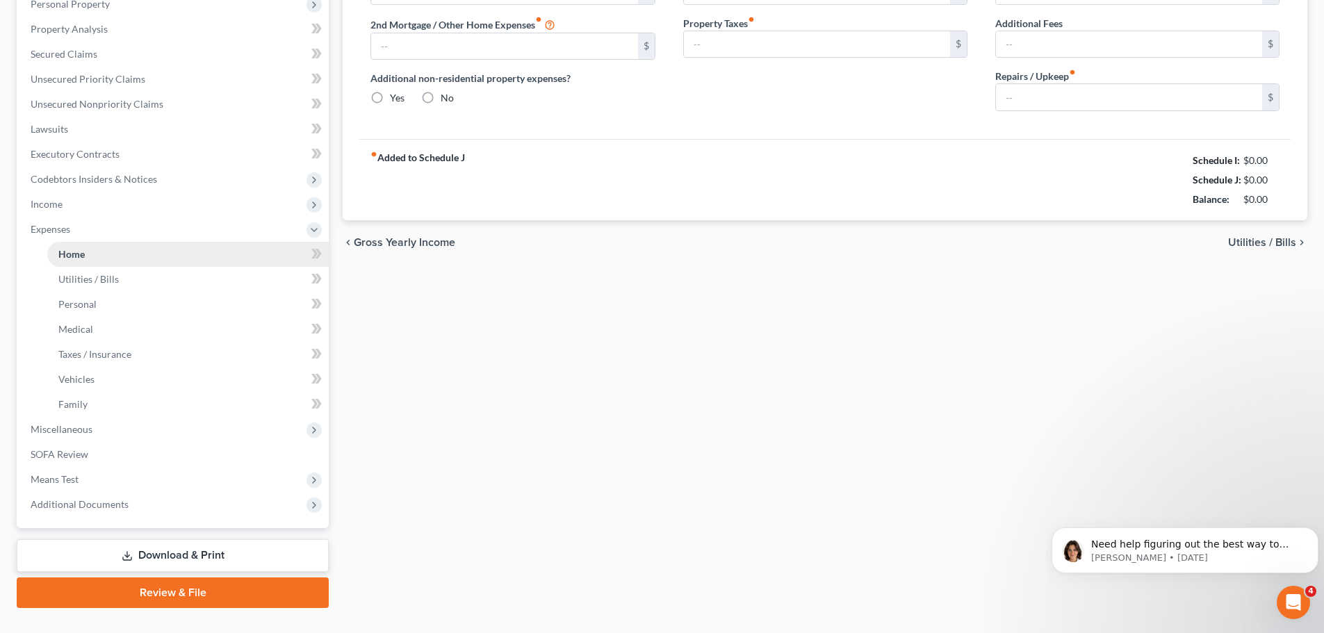
type input "0.00"
type input "200.00"
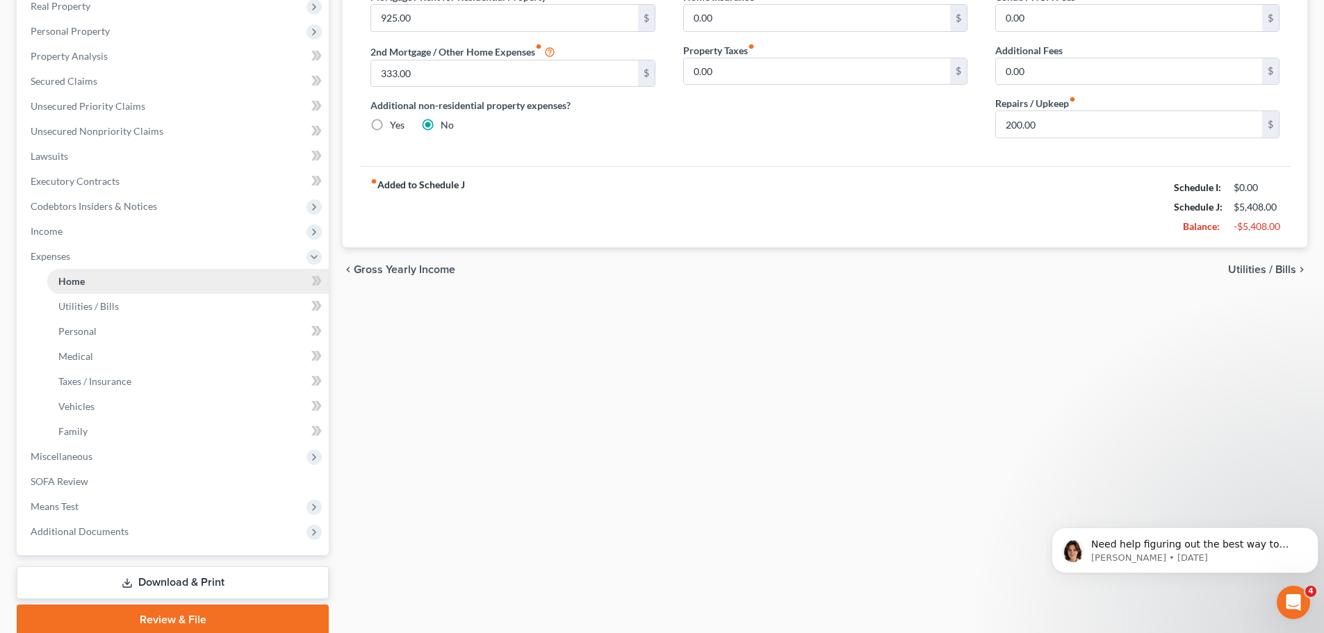
scroll to position [0, 0]
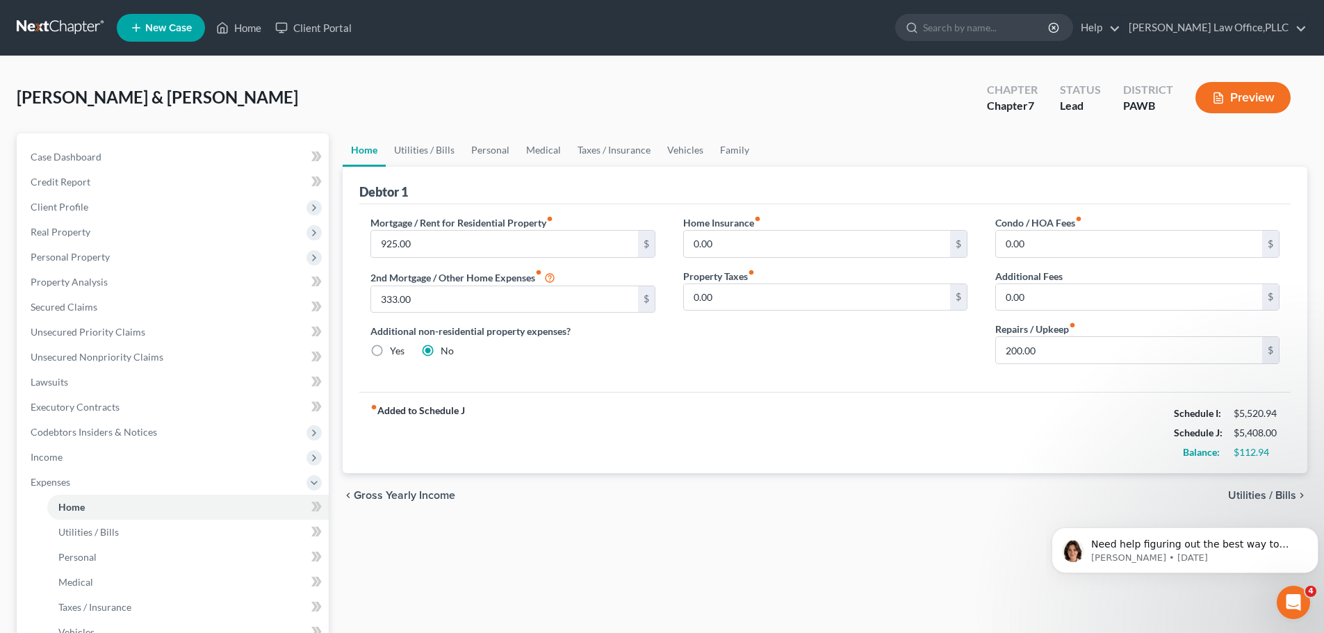
click at [1287, 492] on span "Utilities / Bills" at bounding box center [1263, 495] width 68 height 11
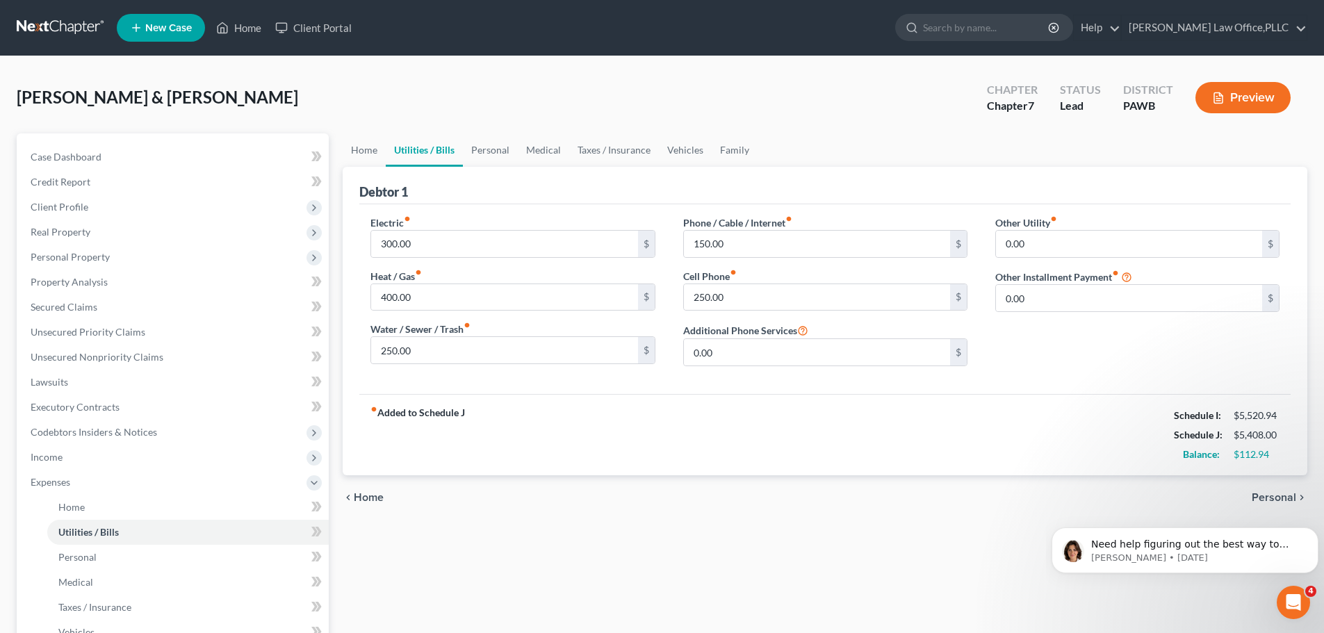
click at [1287, 492] on span "Personal" at bounding box center [1274, 497] width 44 height 11
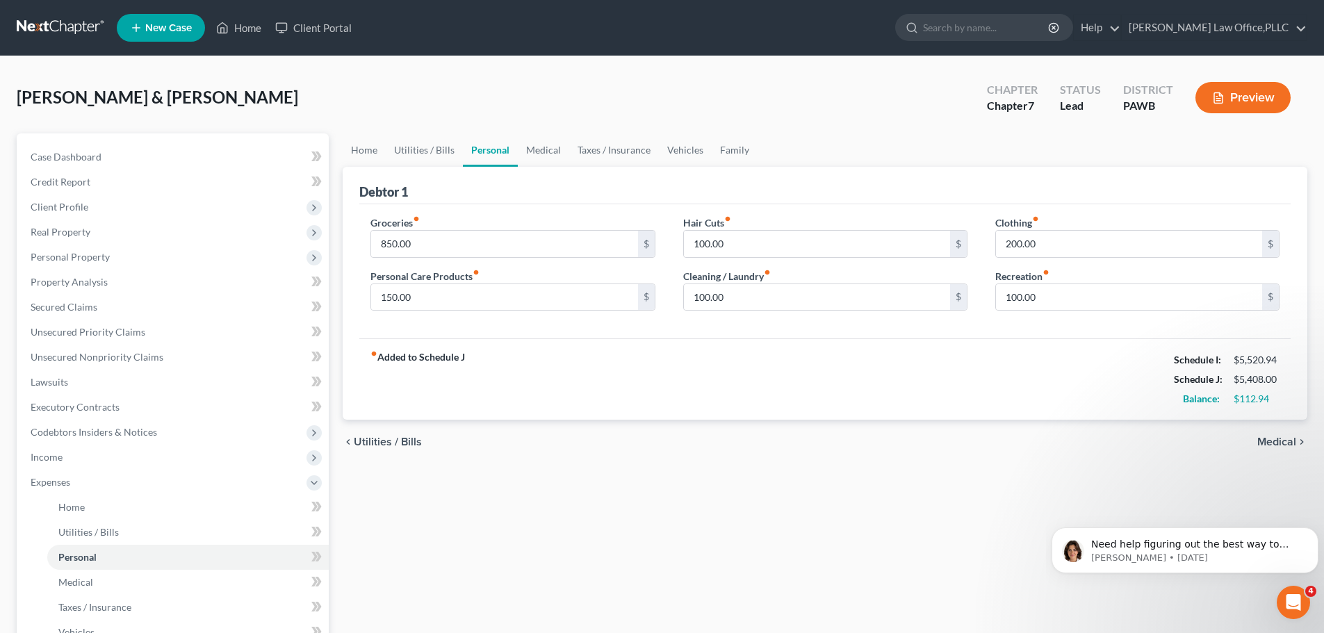
click at [1287, 492] on div "Home Utilities / Bills Personal Medical Taxes / Insurance Vehicles Family Debto…" at bounding box center [825, 497] width 979 height 728
click at [1275, 428] on div "chevron_left Utilities / Bills Medical chevron_right" at bounding box center [825, 442] width 965 height 44
click at [1278, 437] on span "Medical" at bounding box center [1277, 442] width 39 height 11
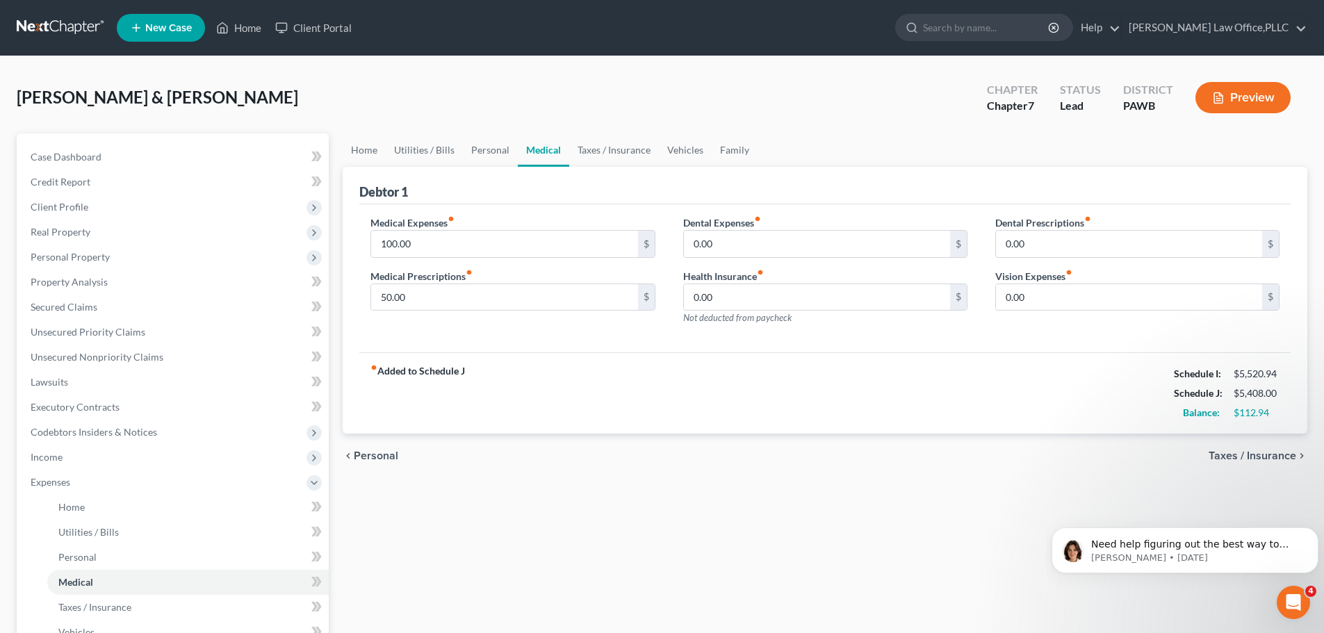
click at [1278, 467] on div "chevron_left Personal Taxes / Insurance chevron_right" at bounding box center [825, 456] width 965 height 44
click at [1277, 455] on span "Taxes / Insurance" at bounding box center [1253, 456] width 88 height 11
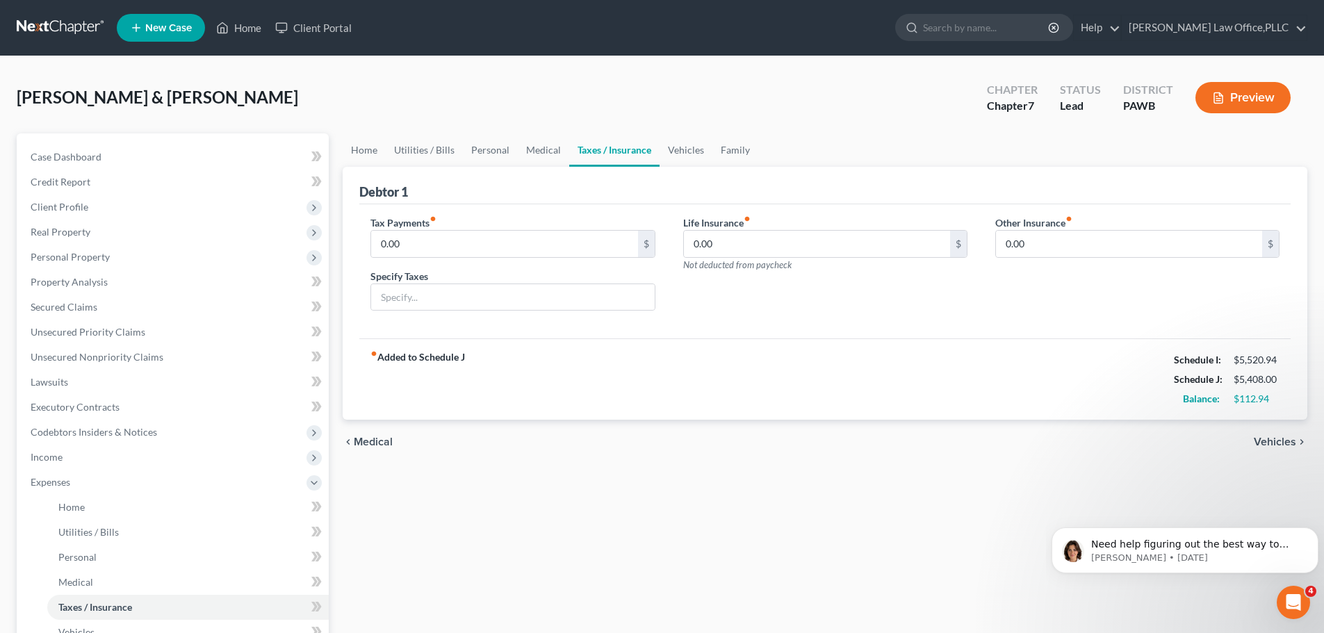
click at [1277, 443] on span "Vehicles" at bounding box center [1275, 442] width 42 height 11
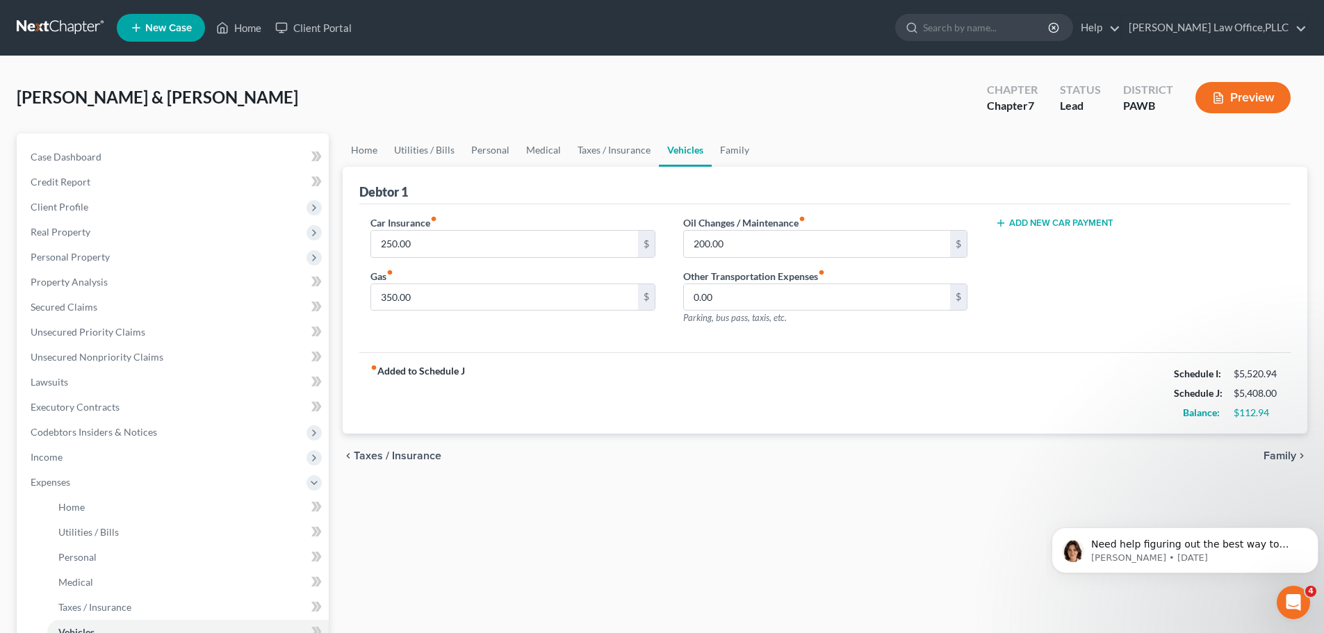
click at [1283, 457] on span "Family" at bounding box center [1280, 456] width 33 height 11
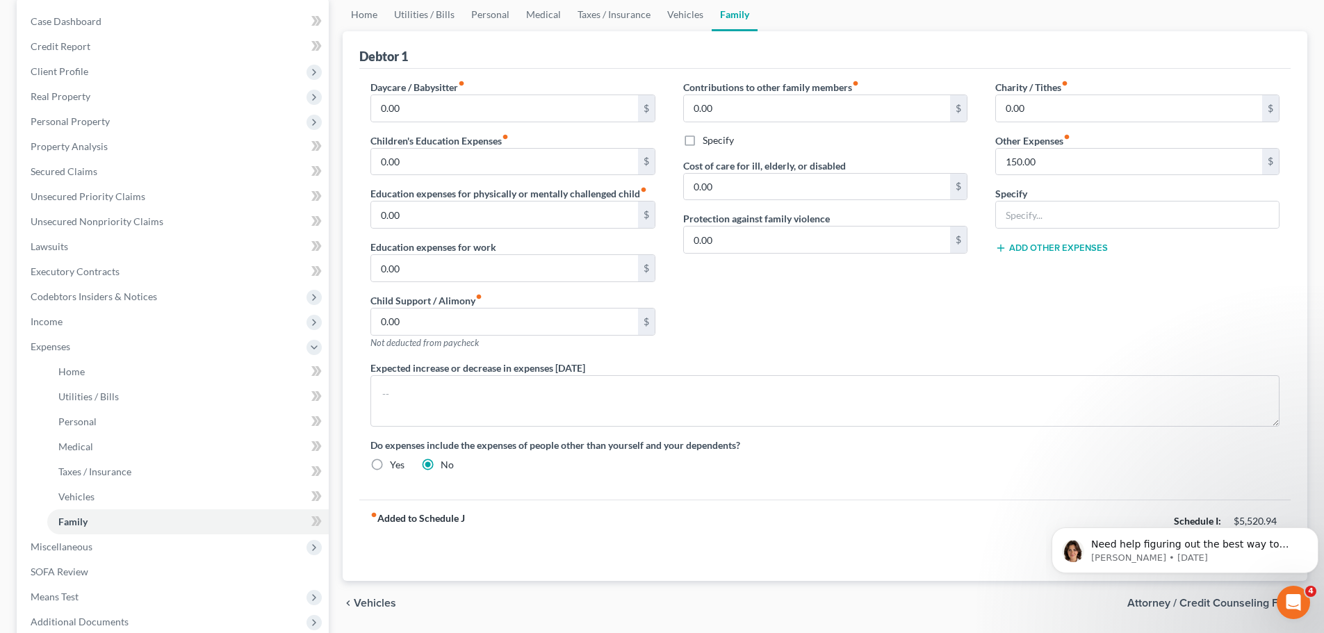
scroll to position [281, 0]
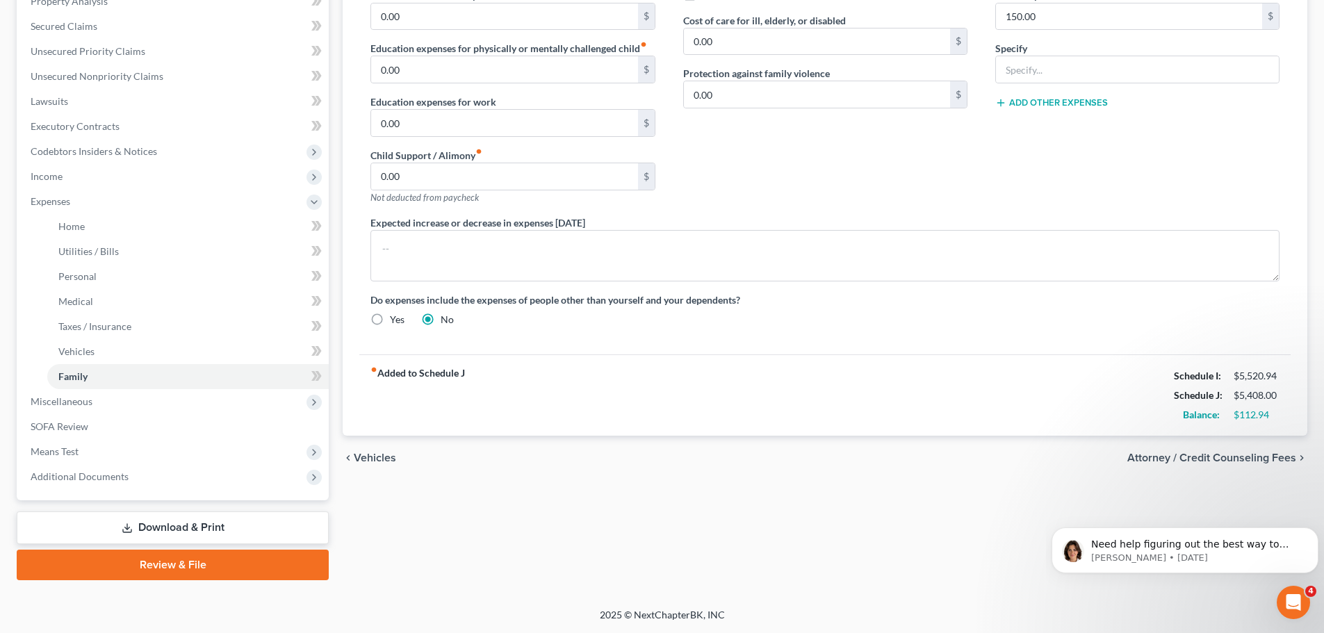
click at [1221, 463] on span "Attorney / Credit Counseling Fees" at bounding box center [1212, 458] width 169 height 11
select select "0"
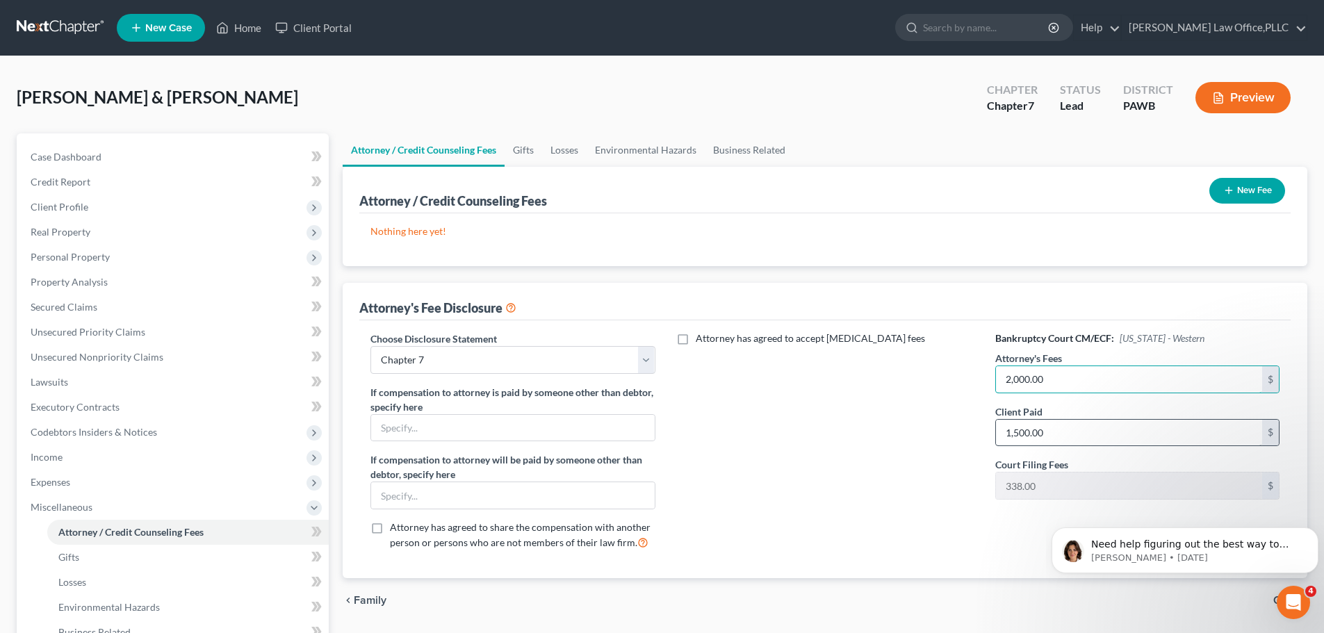
type input "2,000.00"
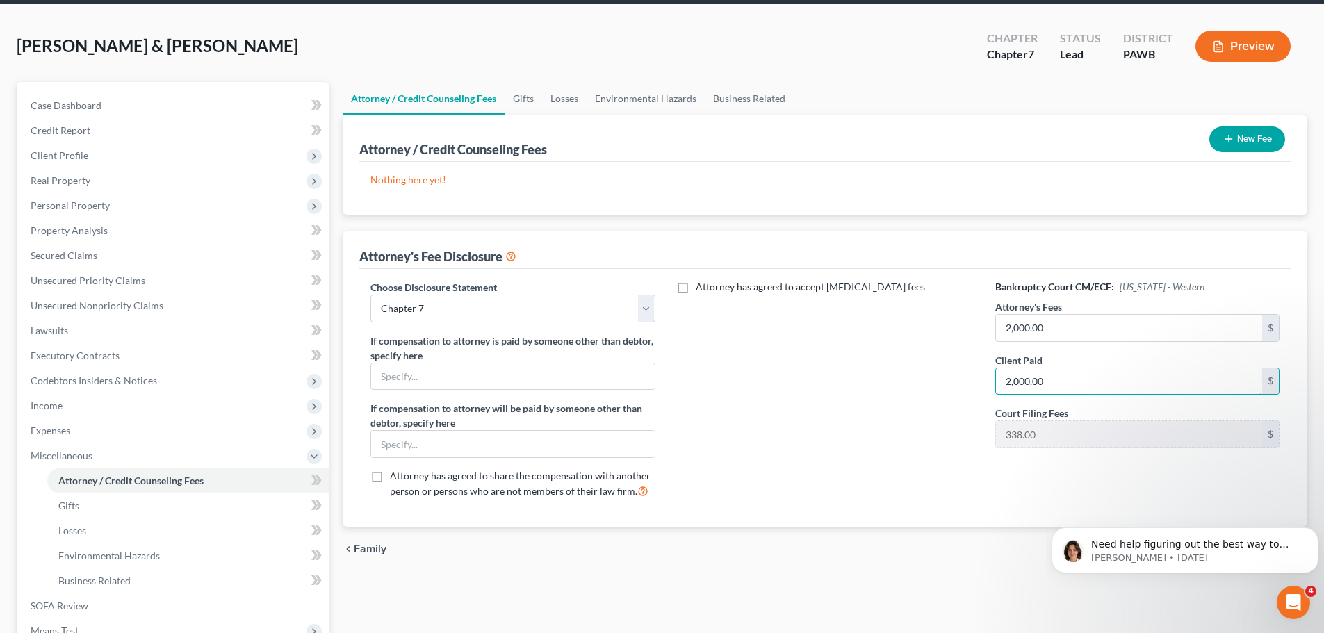
scroll to position [139, 0]
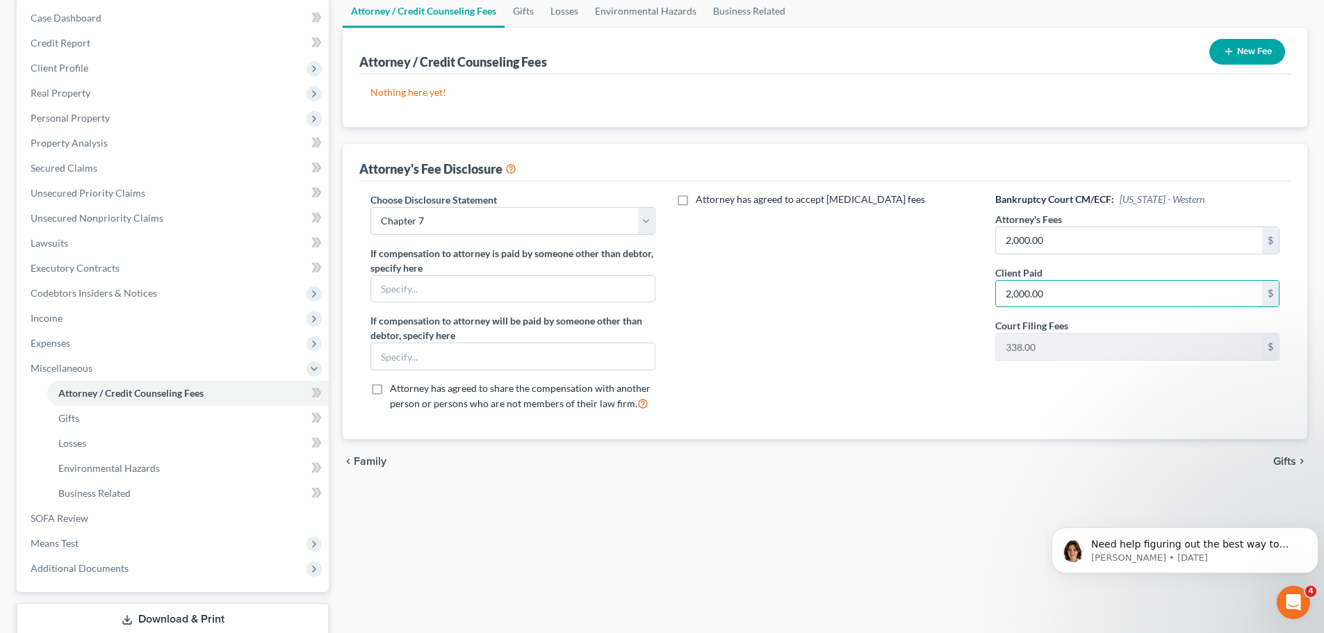
type input "2,000.00"
click at [1289, 460] on span "Gifts" at bounding box center [1285, 461] width 23 height 11
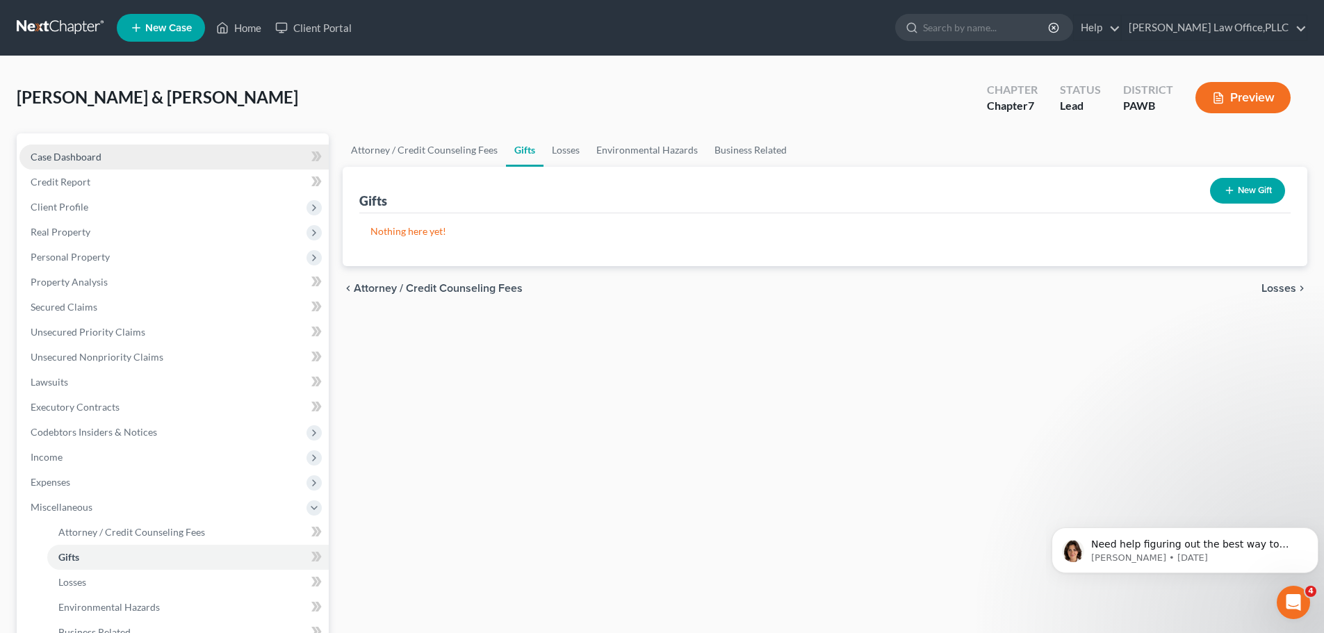
click at [75, 157] on span "Case Dashboard" at bounding box center [66, 157] width 71 height 12
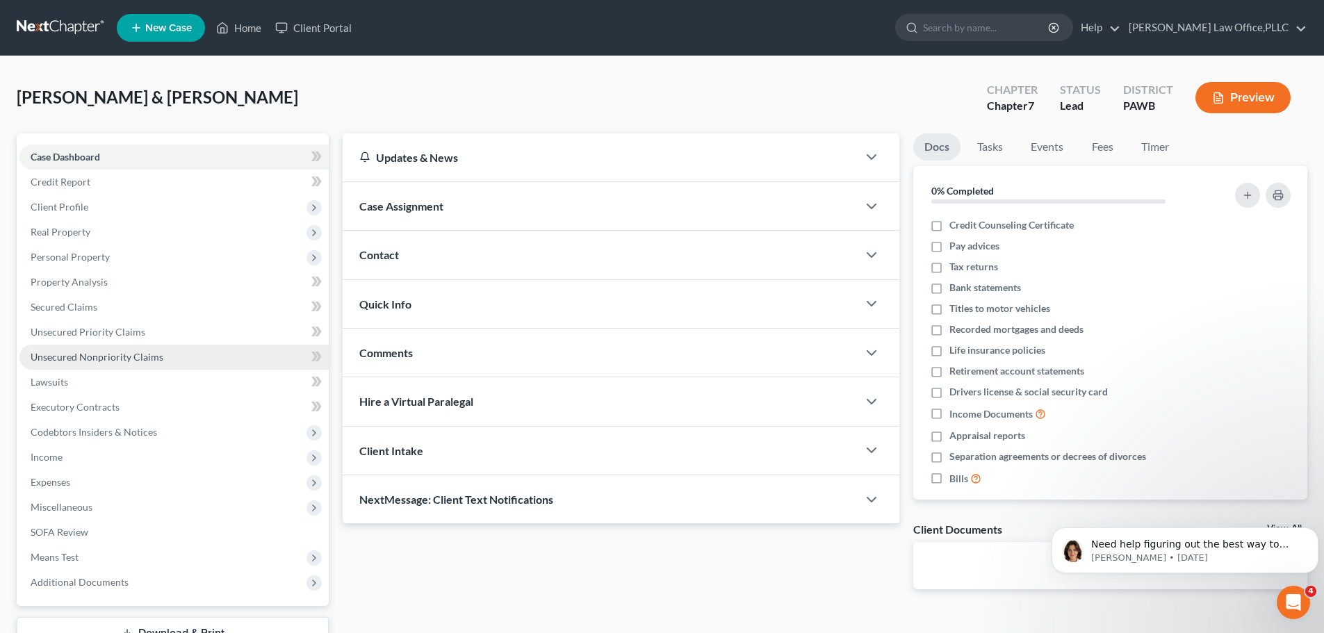
click at [74, 362] on span "Unsecured Nonpriority Claims" at bounding box center [97, 357] width 133 height 12
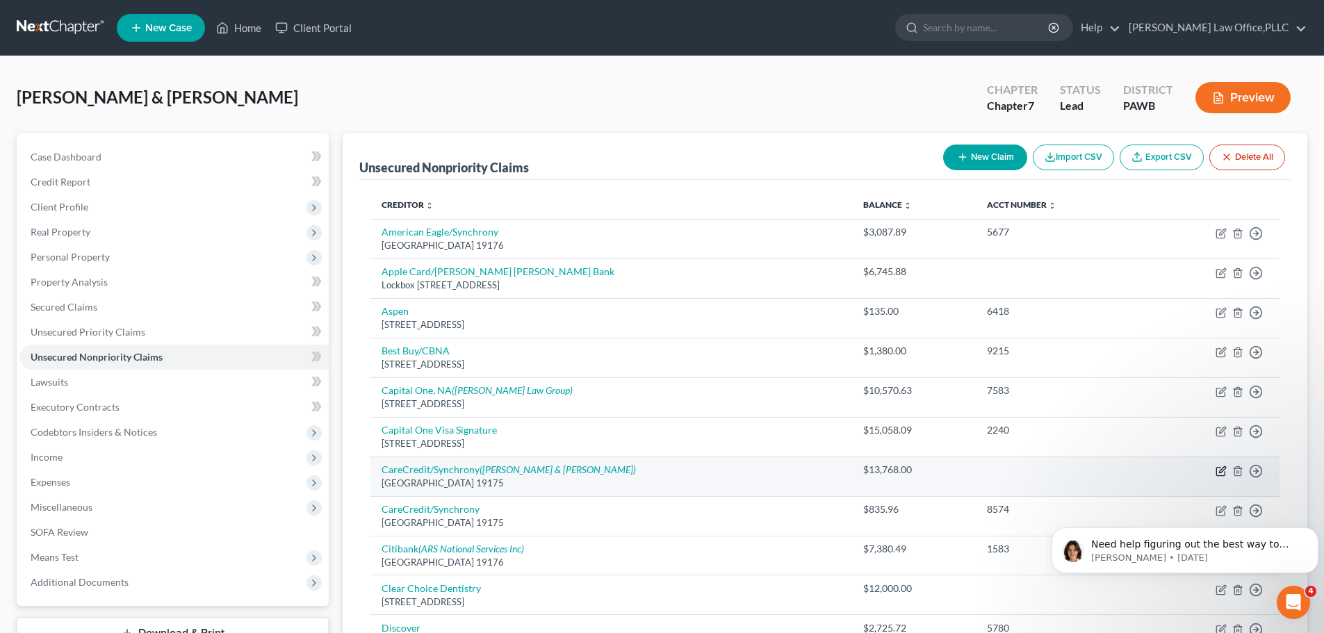
click at [1226, 471] on icon "button" at bounding box center [1221, 471] width 11 height 11
select select "39"
select select "9"
select select "0"
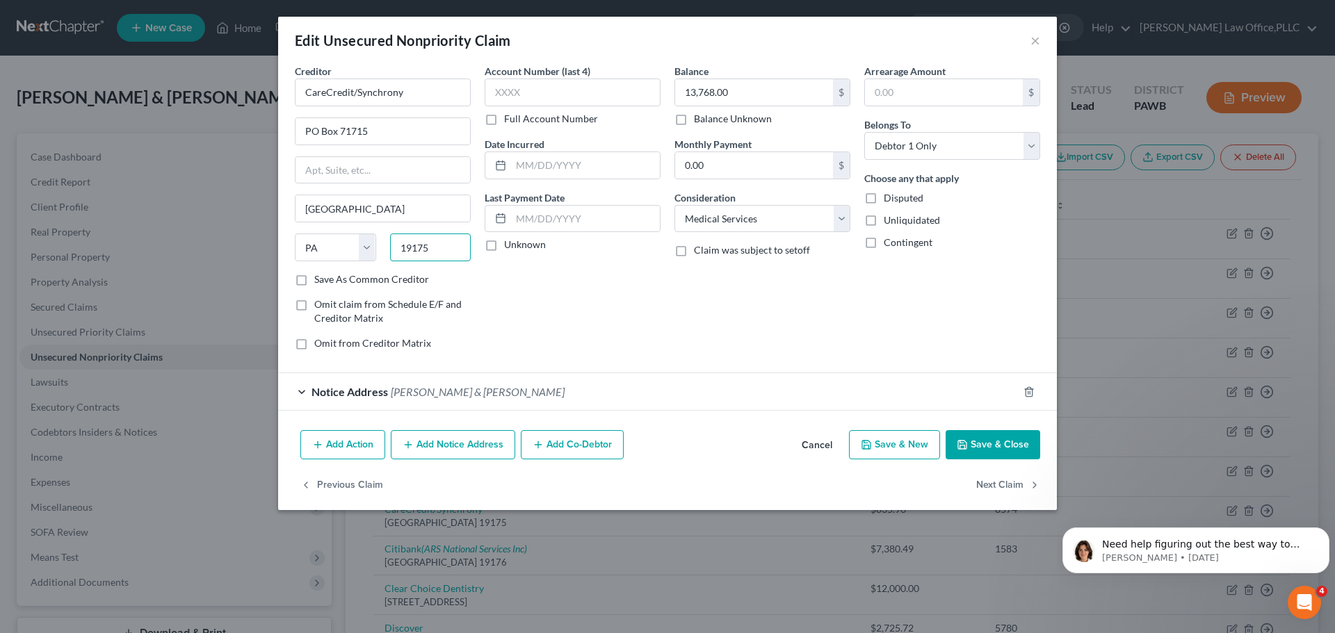
click at [457, 252] on input "19175" at bounding box center [430, 248] width 81 height 28
type input "19176"
click at [474, 338] on div "Creditor * CareCredit/Synchrony PO Box 71715 [GEOGRAPHIC_DATA] [US_STATE] AK AR…" at bounding box center [383, 213] width 190 height 298
click at [318, 285] on label "Save As Common Creditor" at bounding box center [371, 280] width 115 height 14
click at [320, 282] on input "Save As Common Creditor" at bounding box center [324, 277] width 9 height 9
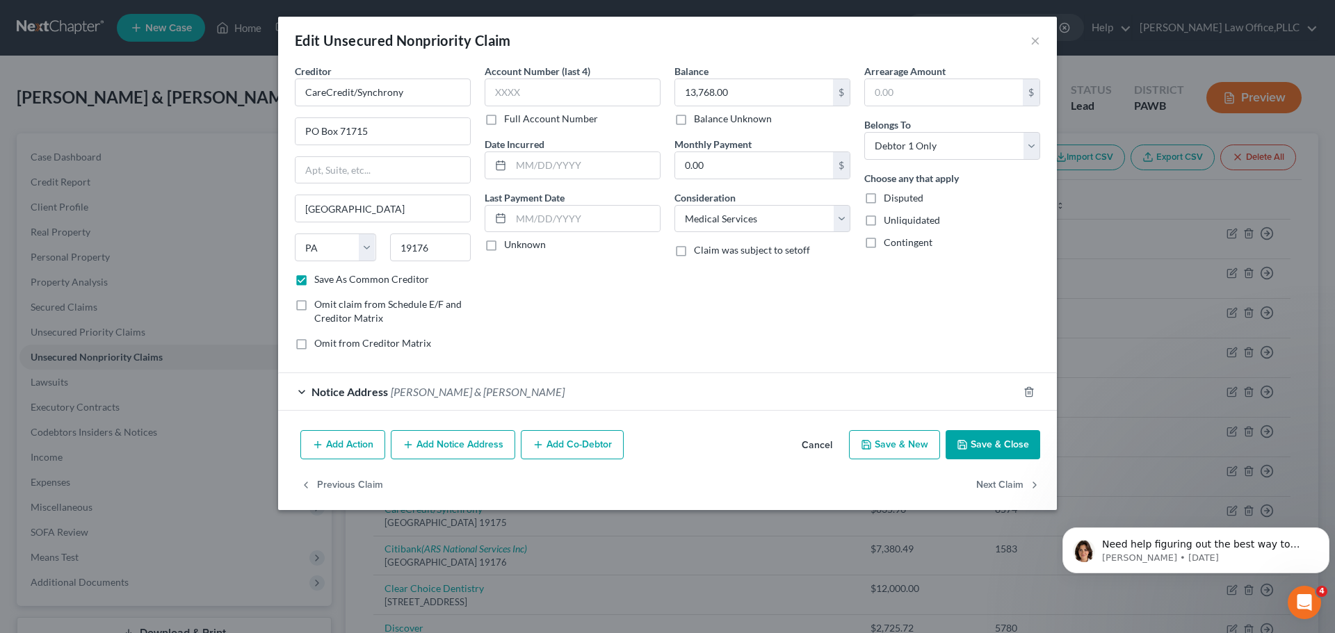
click at [966, 453] on button "Save & Close" at bounding box center [993, 444] width 95 height 29
checkbox input "false"
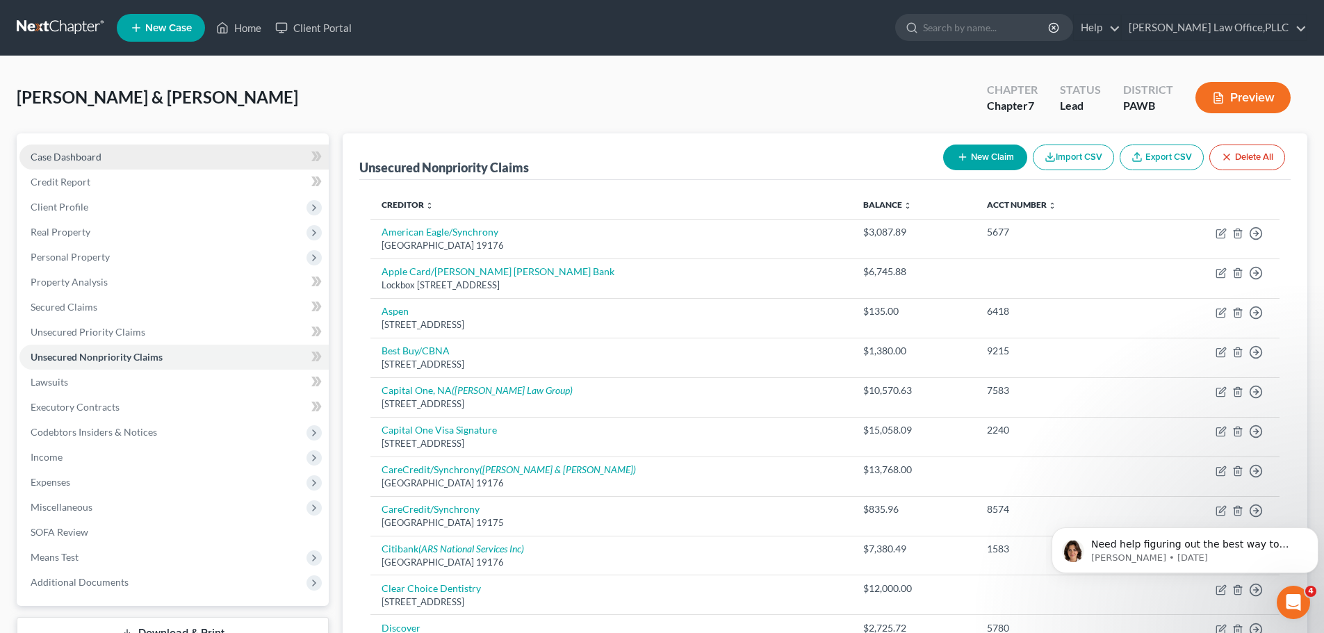
click at [81, 161] on span "Case Dashboard" at bounding box center [66, 157] width 71 height 12
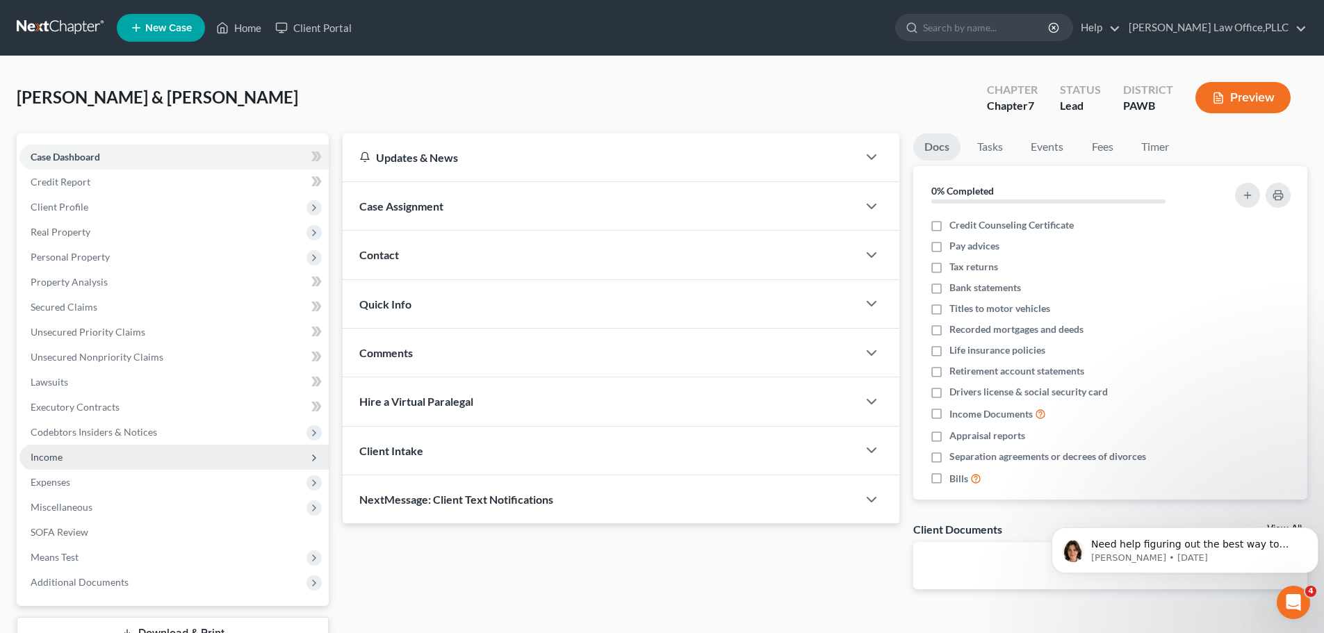
click at [67, 456] on span "Income" at bounding box center [173, 457] width 309 height 25
